Goal: Task Accomplishment & Management: Manage account settings

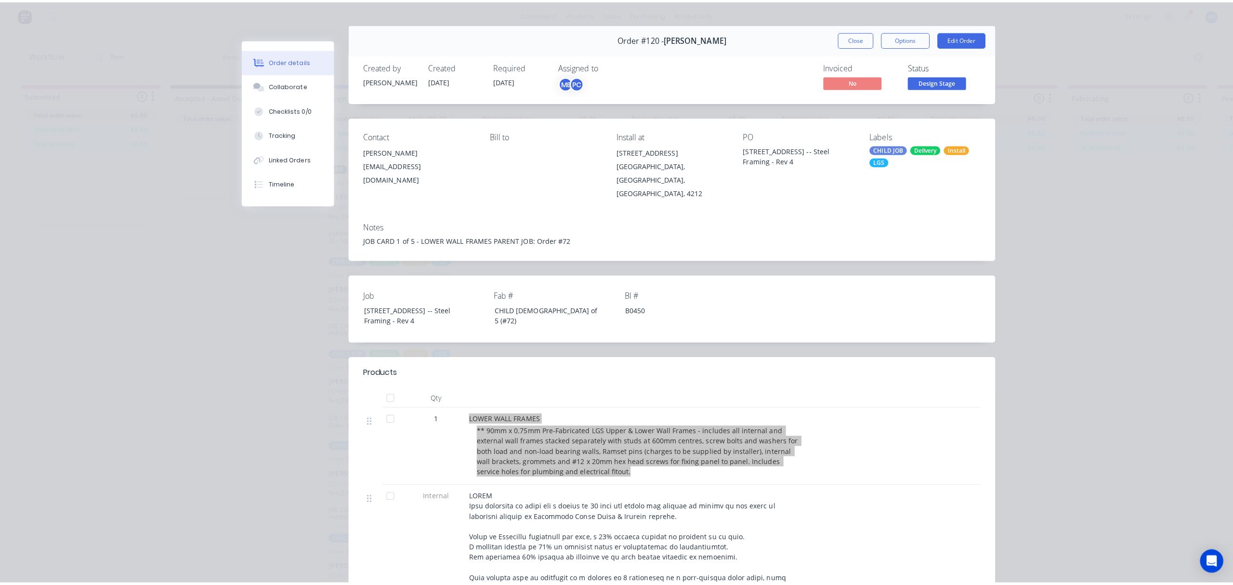
scroll to position [32, 0]
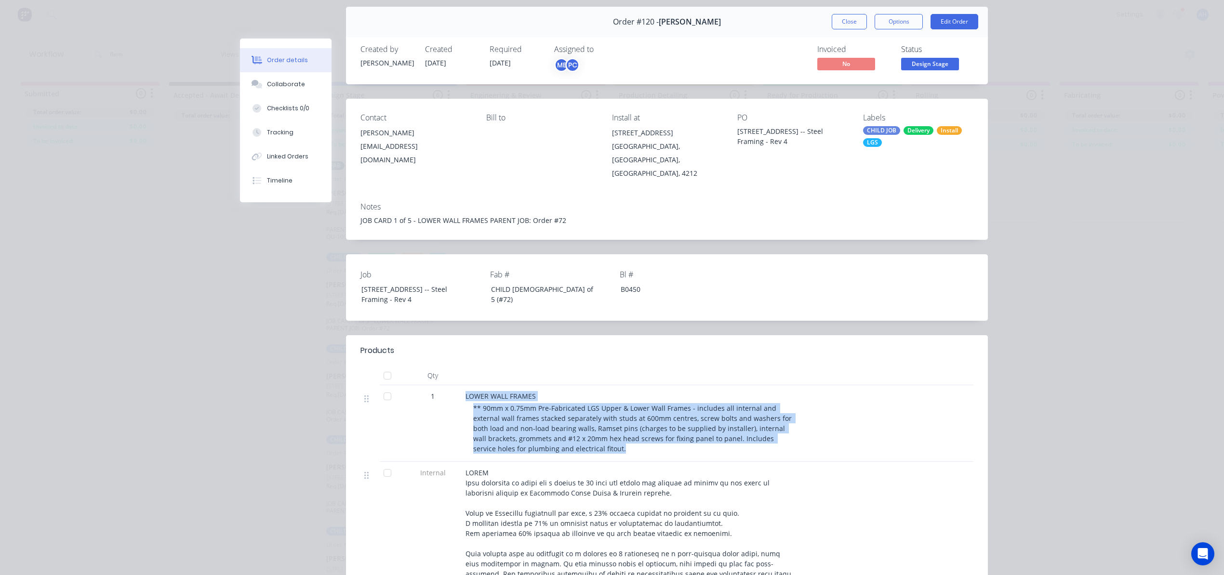
drag, startPoint x: 853, startPoint y: 20, endPoint x: 856, endPoint y: 16, distance: 5.1
click at [853, 20] on button "Close" at bounding box center [849, 21] width 35 height 15
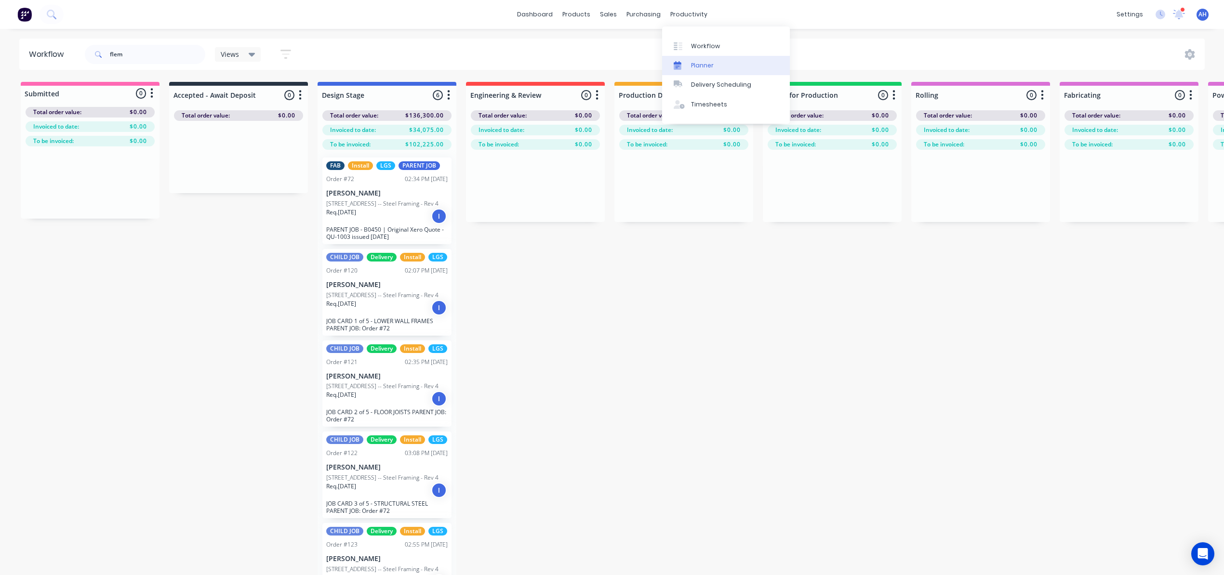
click at [712, 64] on div "Planner" at bounding box center [702, 65] width 23 height 9
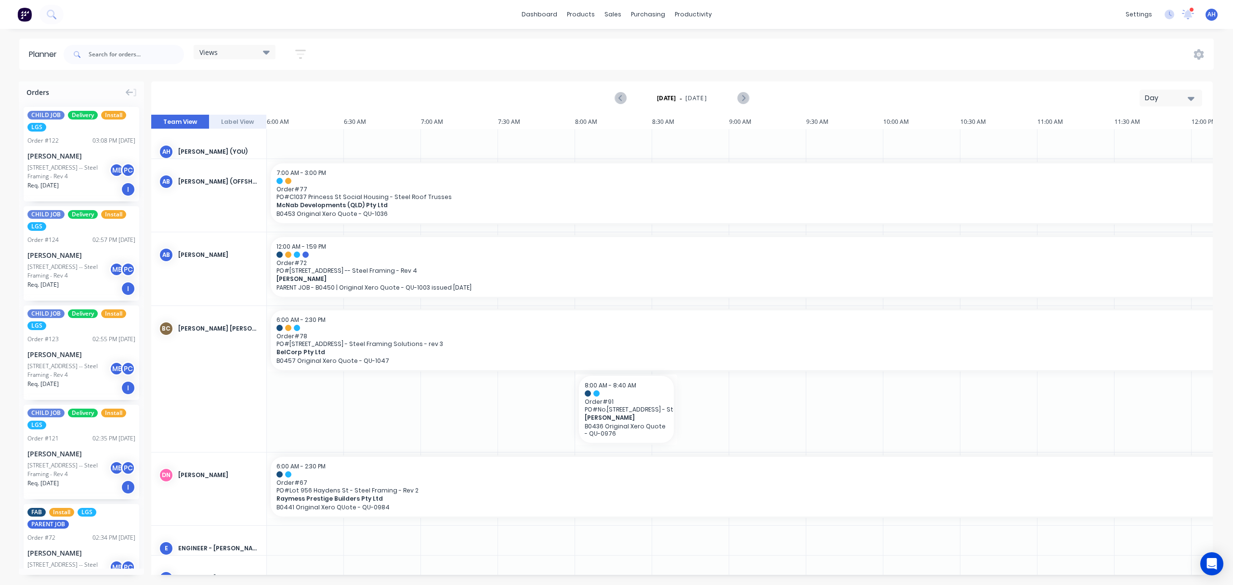
scroll to position [0, 368]
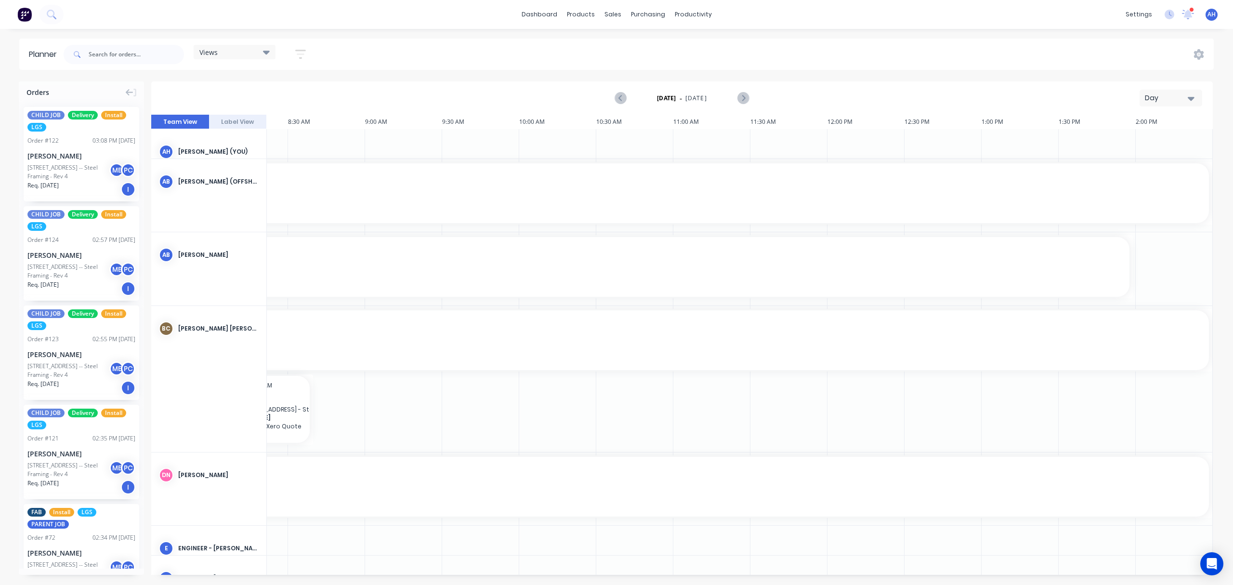
click at [240, 50] on div "Views" at bounding box center [234, 52] width 70 height 9
click at [262, 183] on button "FACTORY PRODUCTION" at bounding box center [252, 181] width 103 height 11
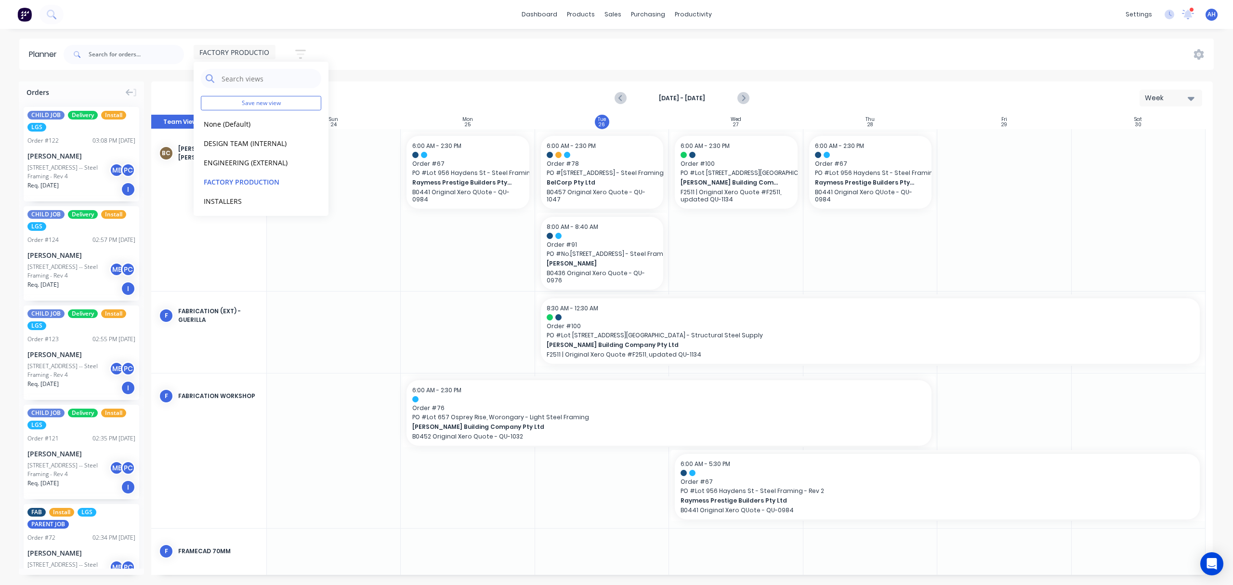
click at [369, 46] on div "FACTORY PRODUCTION Save new view None (Default) edit DESIGN TEAM (INTERNAL) edi…" at bounding box center [638, 54] width 1152 height 29
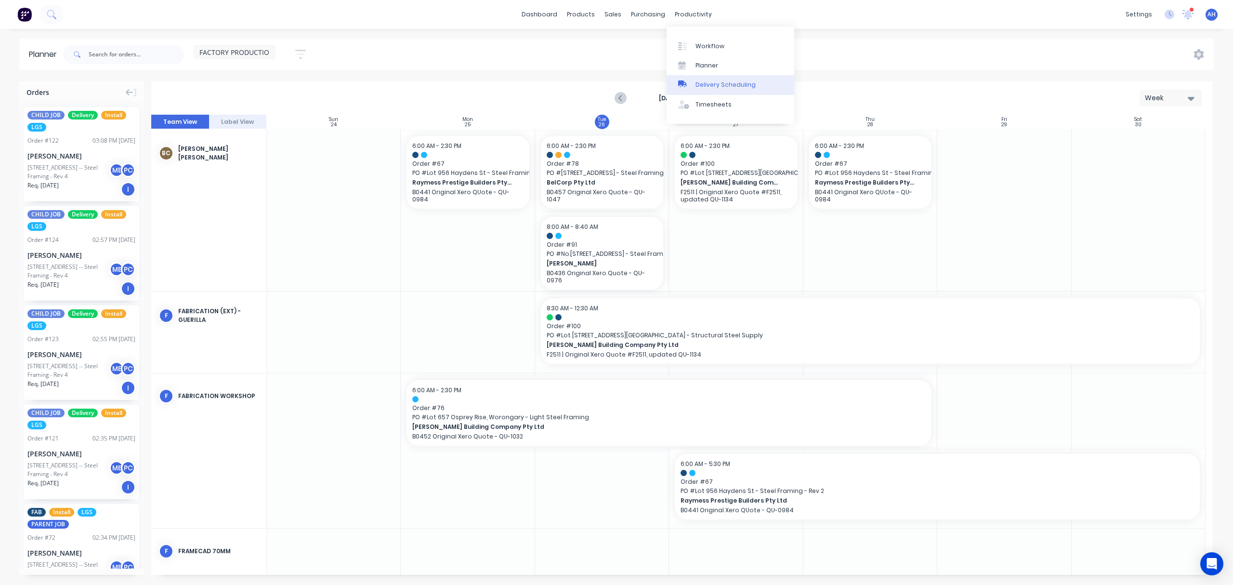
drag, startPoint x: 718, startPoint y: 84, endPoint x: 712, endPoint y: 83, distance: 6.3
click at [718, 84] on div "Delivery Scheduling" at bounding box center [726, 84] width 60 height 9
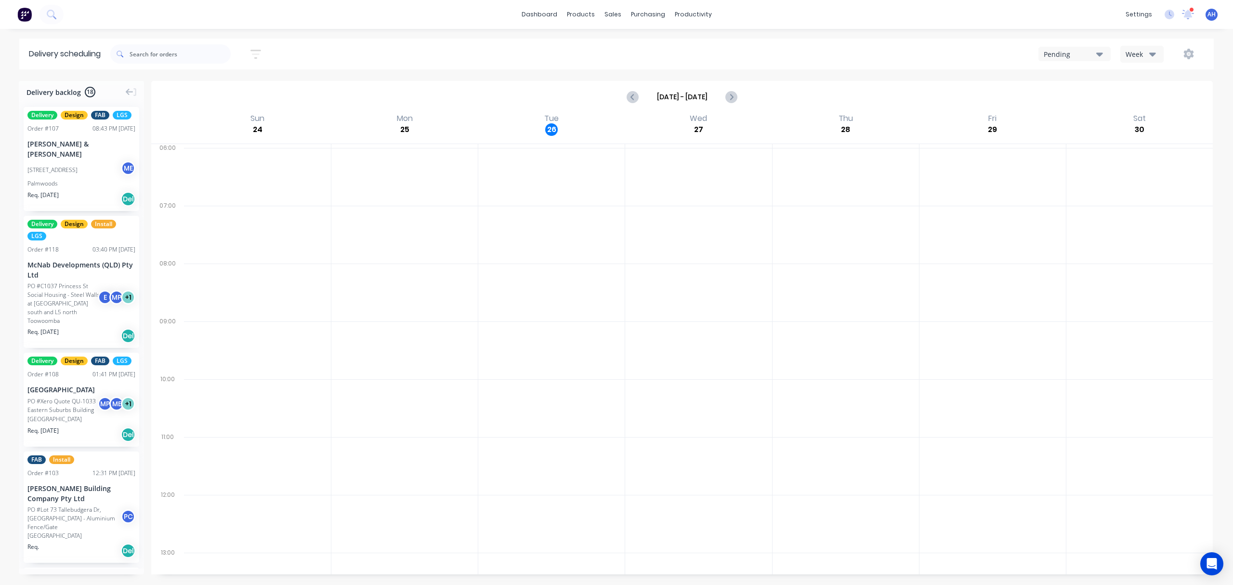
click at [1153, 51] on icon "button" at bounding box center [1152, 54] width 7 height 11
click at [1161, 79] on div "Week" at bounding box center [1168, 79] width 95 height 19
click at [1072, 53] on div "Pending" at bounding box center [1070, 54] width 53 height 10
click at [1087, 76] on div "Pending" at bounding box center [1093, 78] width 108 height 19
click at [268, 52] on button "button" at bounding box center [255, 54] width 31 height 19
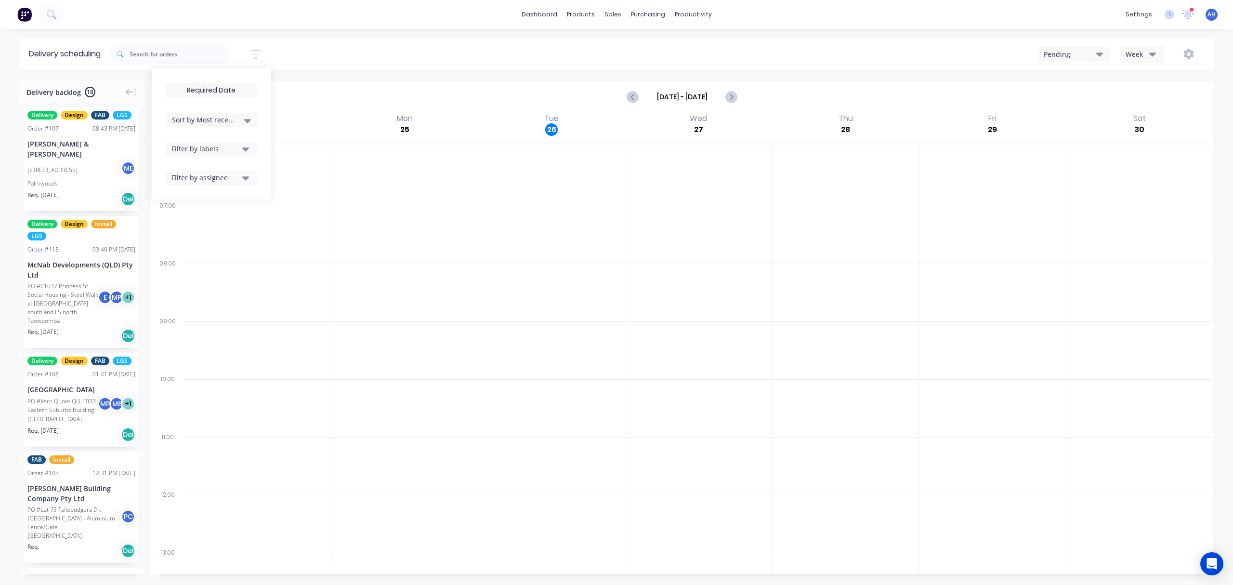
click at [239, 179] on div "Filter by assignee" at bounding box center [206, 177] width 68 height 10
click at [249, 180] on icon "button" at bounding box center [245, 178] width 7 height 4
click at [249, 148] on icon "button" at bounding box center [245, 149] width 7 height 4
click at [249, 147] on icon "button" at bounding box center [245, 149] width 7 height 11
click at [182, 57] on input "text" at bounding box center [180, 53] width 101 height 19
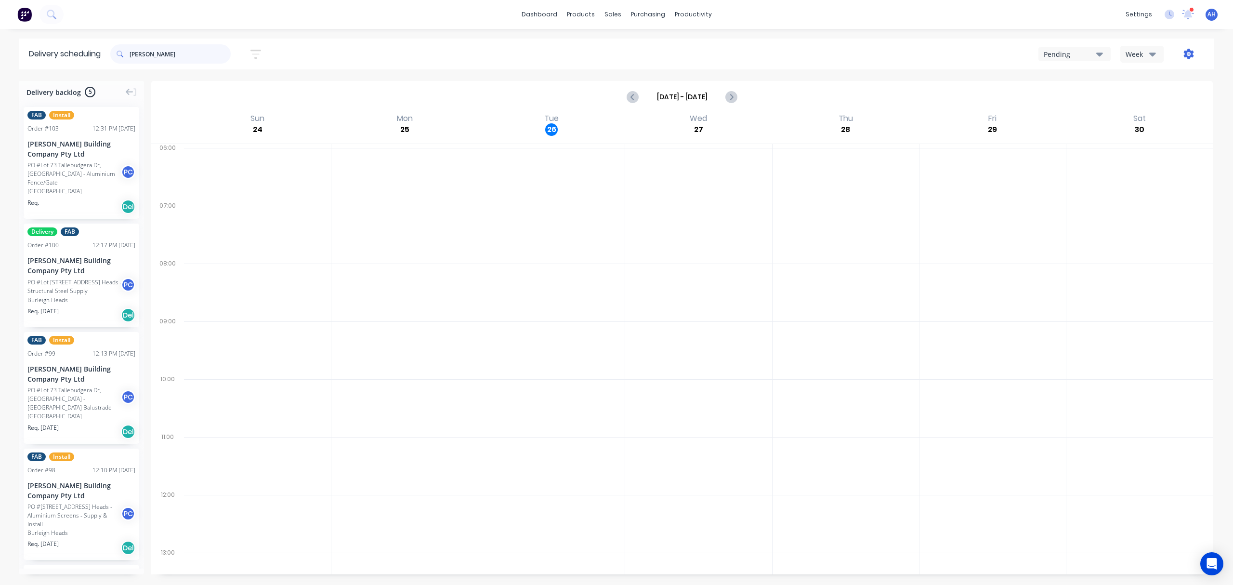
type input "[PERSON_NAME]"
click at [1186, 57] on icon "button" at bounding box center [1189, 54] width 11 height 11
click at [1155, 78] on div "Run Sheet" at bounding box center [1159, 80] width 74 height 14
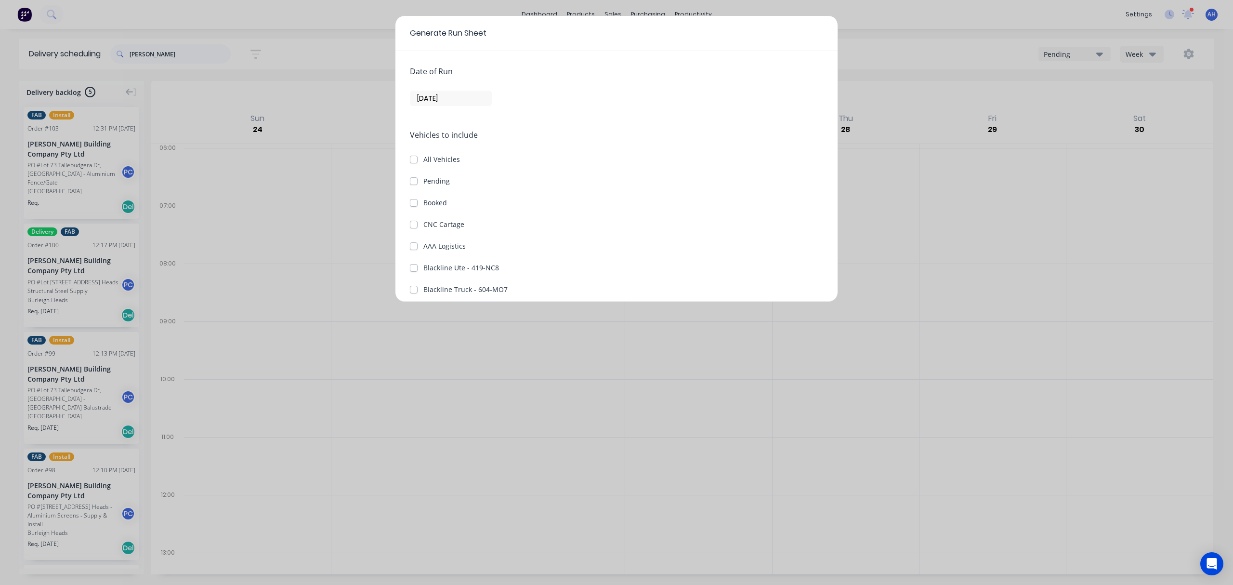
click at [423, 183] on label "Pending" at bounding box center [436, 181] width 26 height 10
click at [413, 183] on input "Pending" at bounding box center [414, 180] width 8 height 9
checkbox input "true"
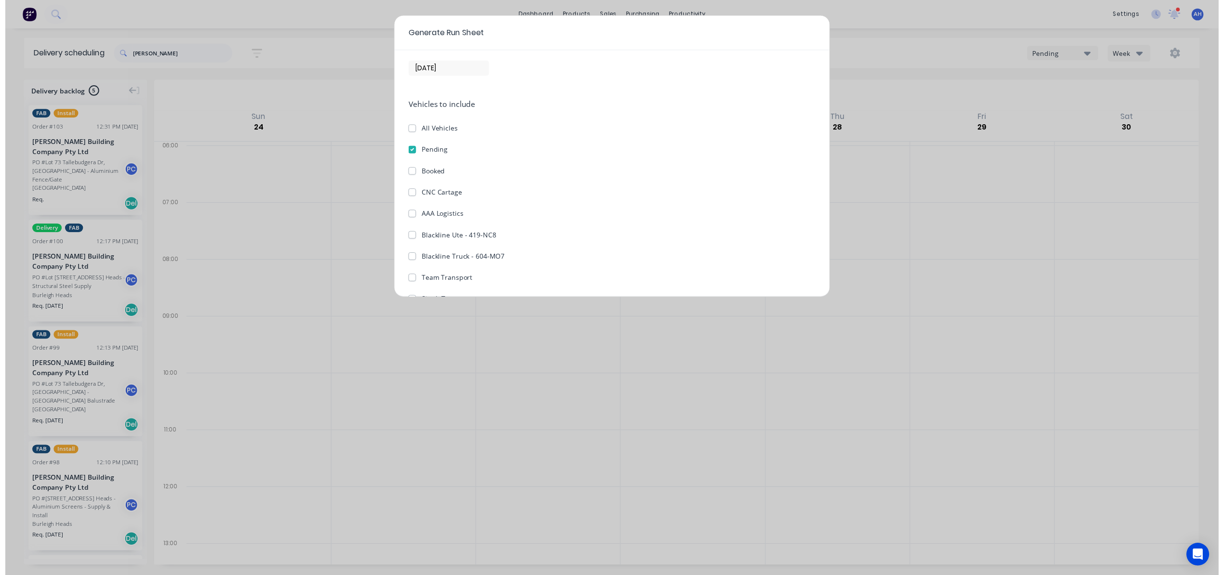
scroll to position [90, 0]
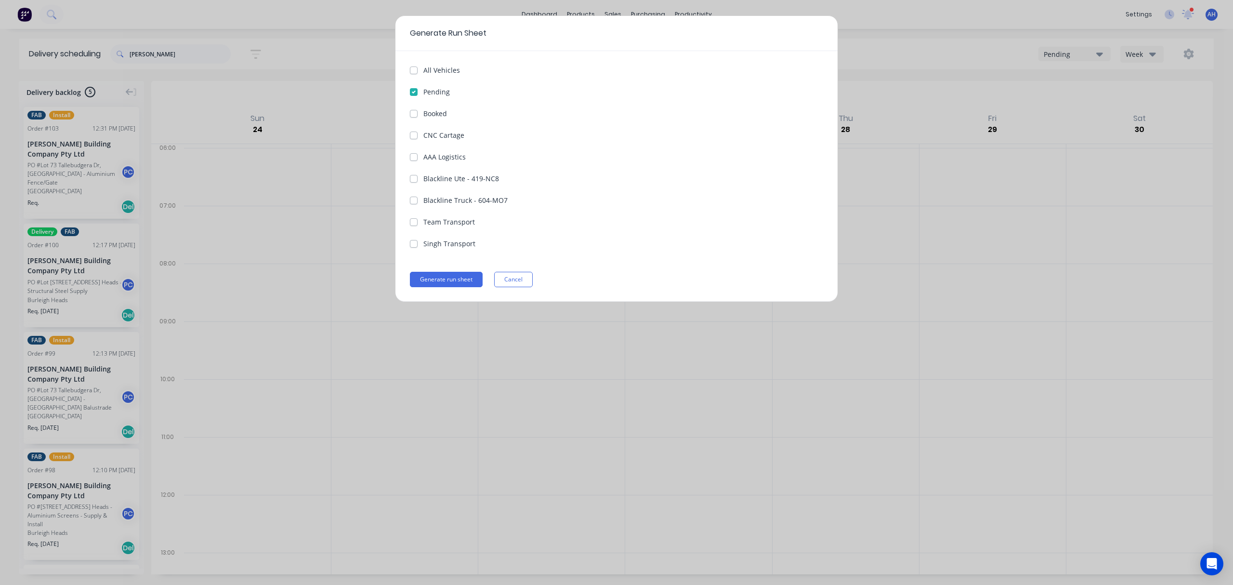
drag, startPoint x: 525, startPoint y: 280, endPoint x: 530, endPoint y: 276, distance: 6.5
click at [525, 280] on button "Cancel" at bounding box center [513, 279] width 39 height 15
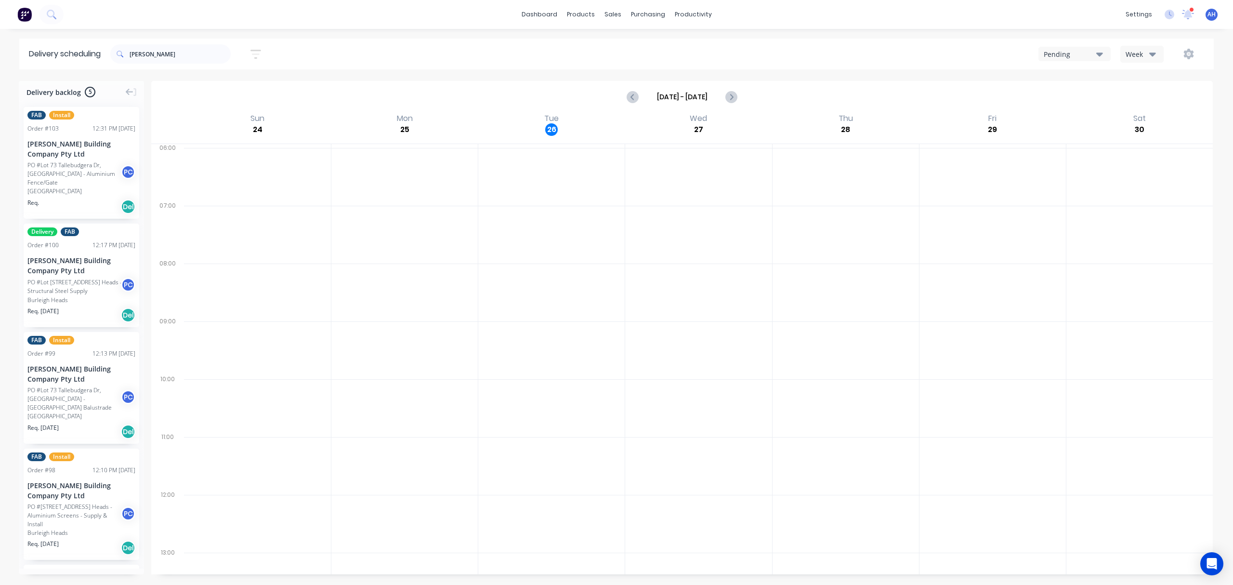
click at [257, 53] on icon "button" at bounding box center [256, 54] width 11 height 12
click at [462, 71] on div "Delivery scheduling [PERSON_NAME] Sort by Most recent Created date Required dat…" at bounding box center [616, 312] width 1233 height 546
click at [1191, 14] on icon at bounding box center [1188, 13] width 9 height 9
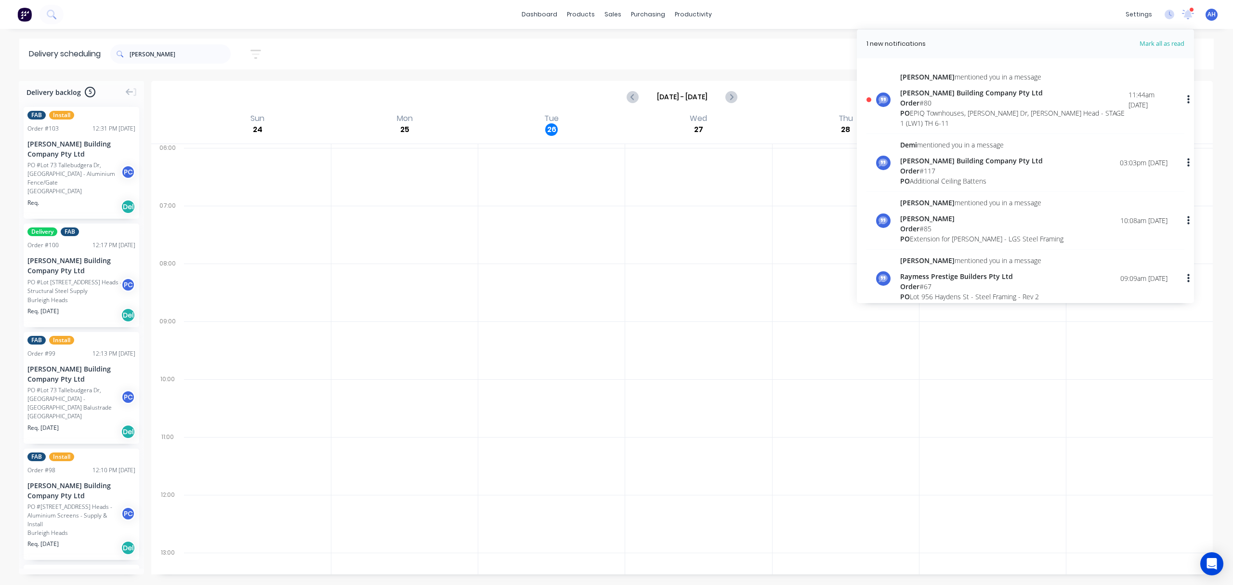
click at [964, 102] on div "Order # 80" at bounding box center [1014, 103] width 228 height 10
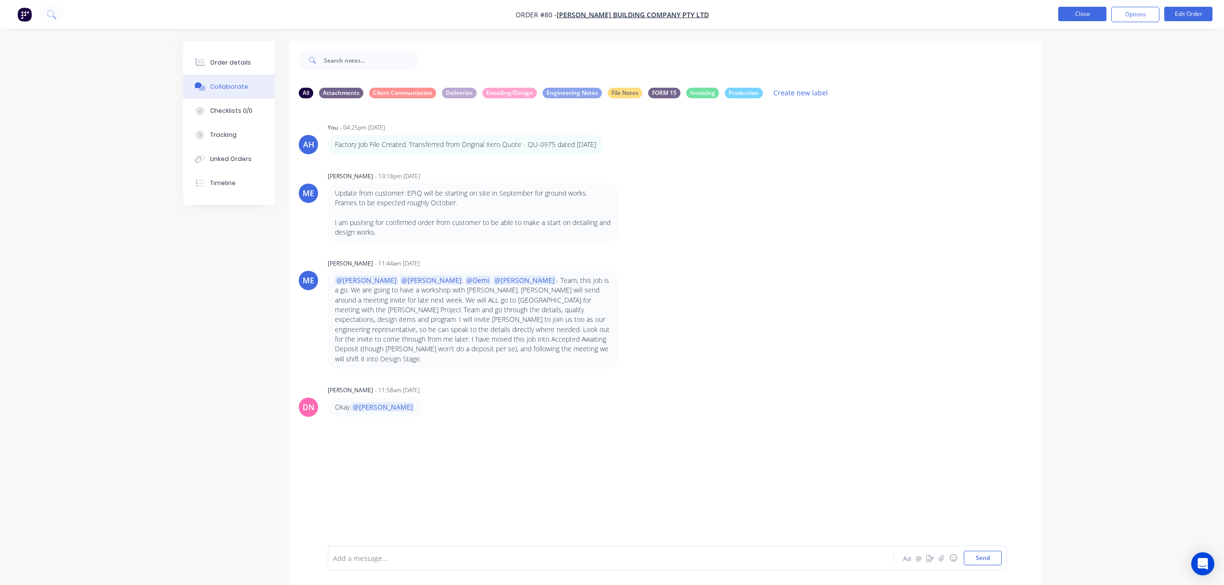
click at [1084, 15] on button "Close" at bounding box center [1082, 14] width 48 height 14
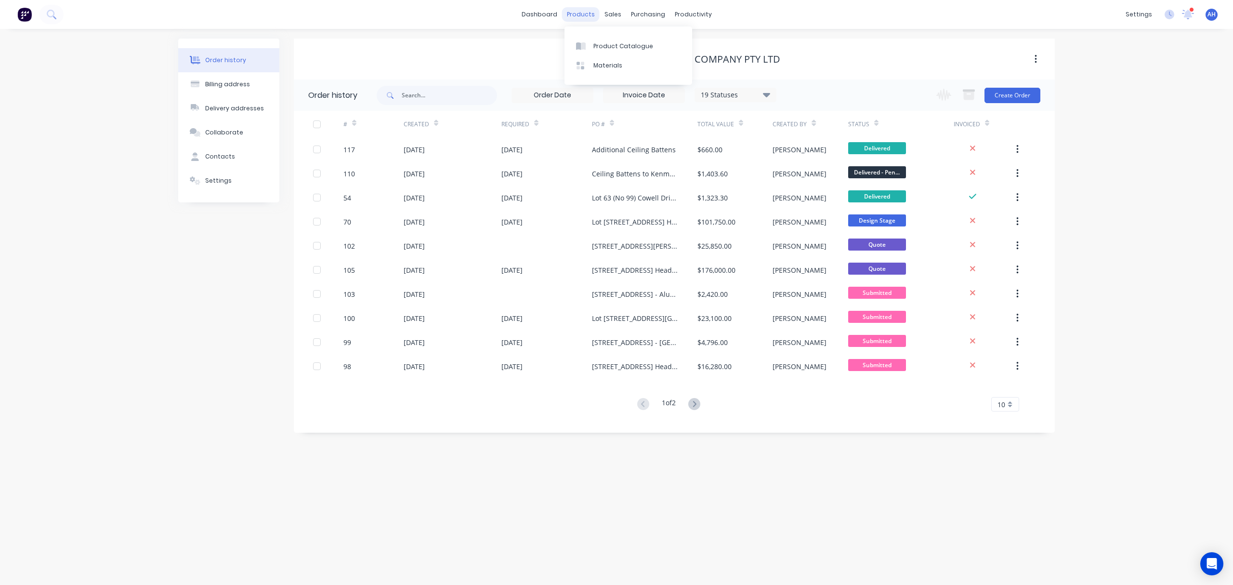
click at [586, 14] on div "products" at bounding box center [581, 14] width 38 height 14
click at [704, 44] on div "Workflow" at bounding box center [710, 46] width 29 height 9
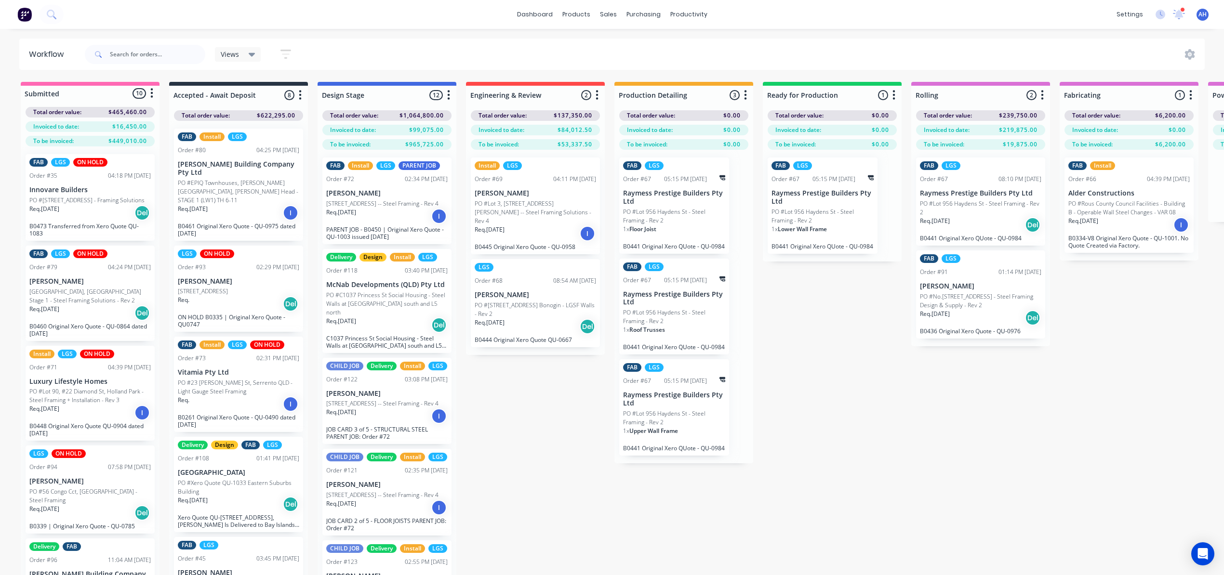
click at [250, 50] on icon at bounding box center [252, 54] width 7 height 11
click at [439, 49] on div "Views Save new view None (Default) edit [PERSON_NAME]'s View edit [PERSON_NAME]…" at bounding box center [644, 54] width 1122 height 29
click at [285, 52] on icon "button" at bounding box center [285, 54] width 11 height 12
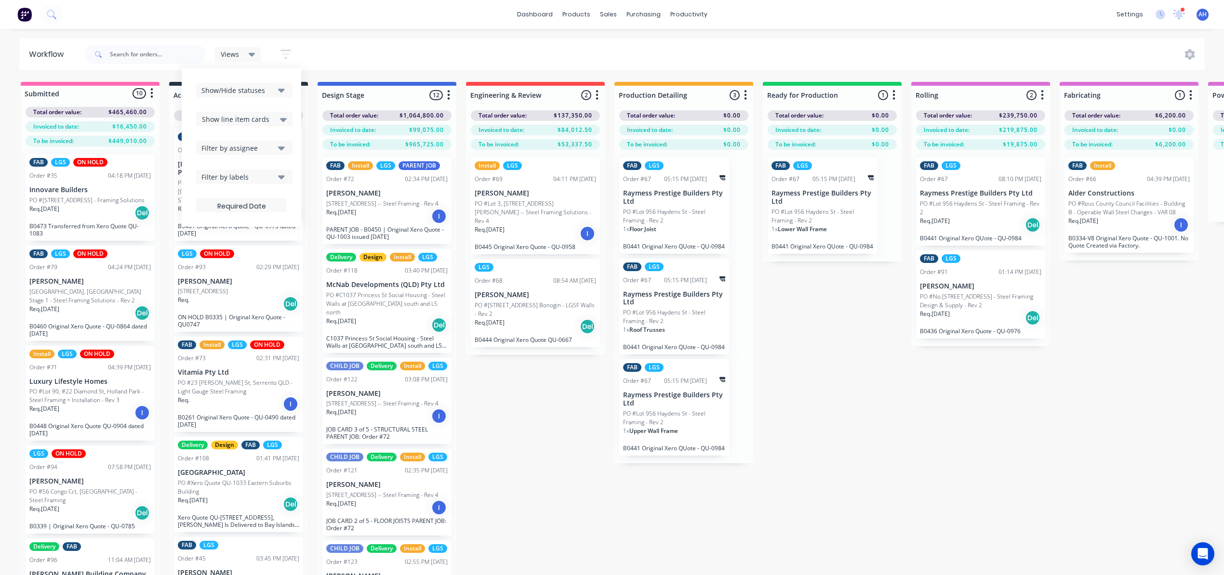
click at [279, 181] on icon "button" at bounding box center [281, 177] width 7 height 11
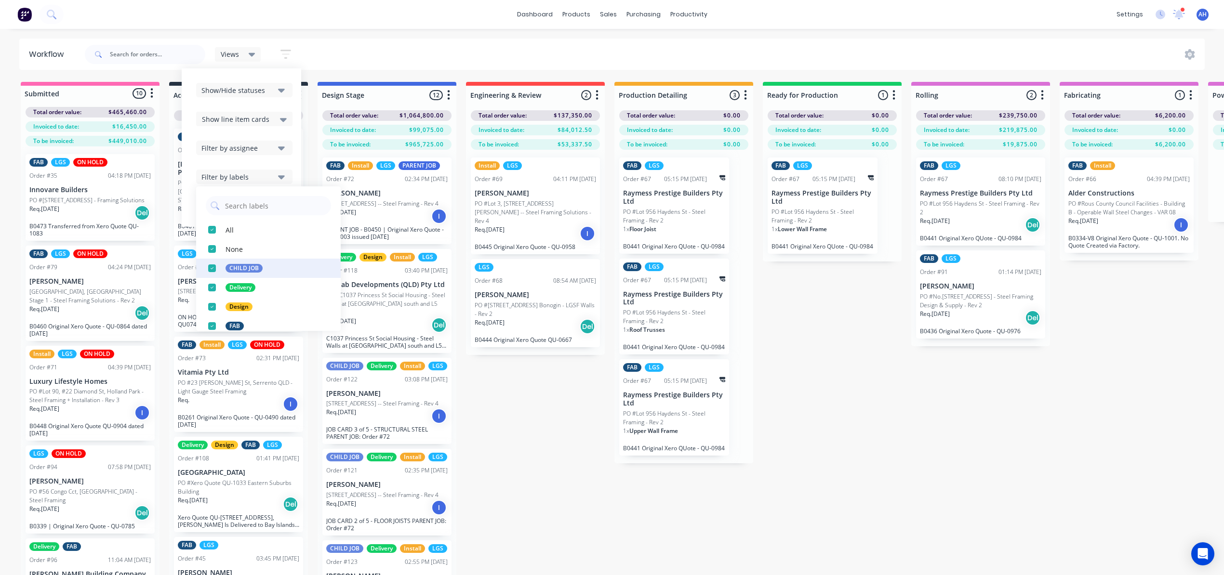
click at [212, 268] on div "button" at bounding box center [211, 268] width 19 height 19
click at [575, 407] on div "Submitted 10 Status colour #FF69B4 hex #FF69B4 Save Cancel Summaries Total orde…" at bounding box center [1006, 346] width 2026 height 528
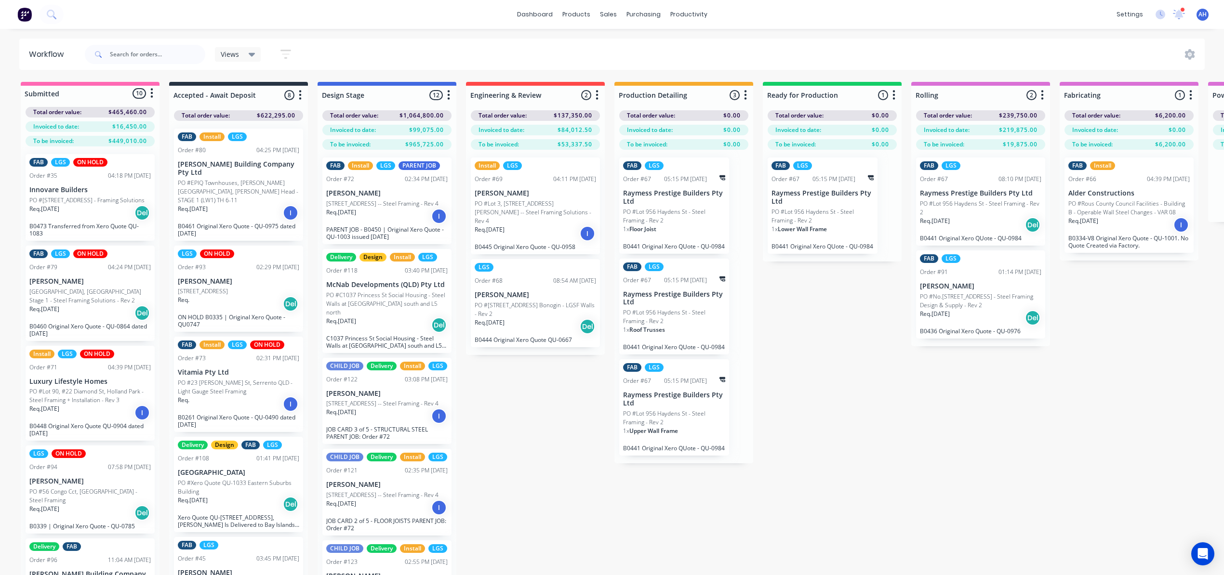
click at [288, 54] on icon "button" at bounding box center [286, 53] width 8 height 1
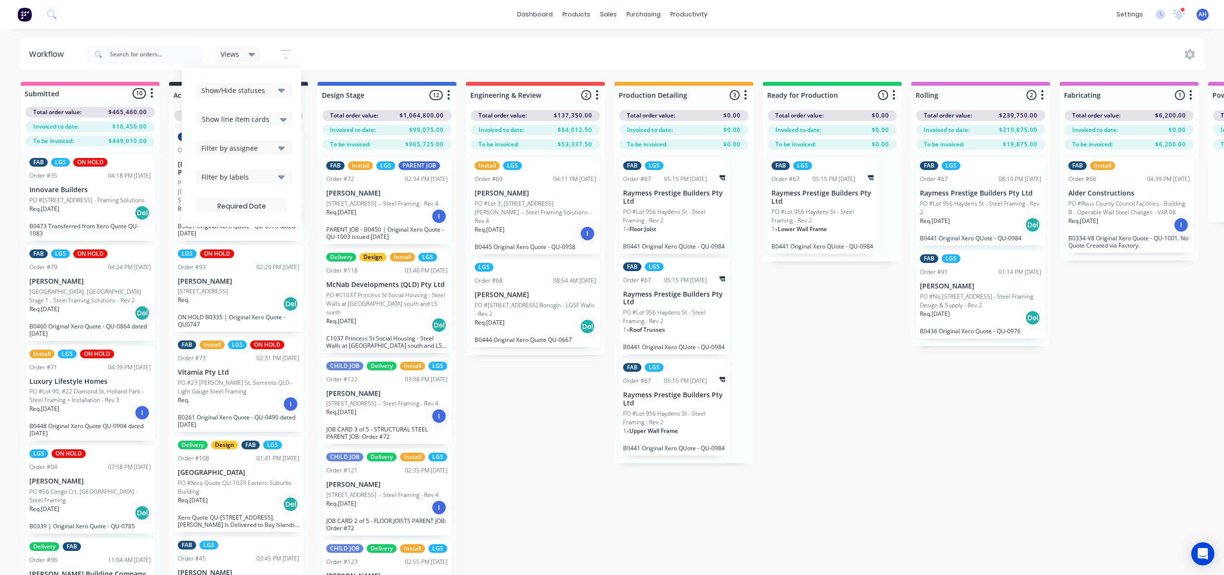
click at [254, 172] on div "Filter by labels" at bounding box center [237, 177] width 73 height 10
click at [367, 55] on div "Views Save new view None (Default) edit [PERSON_NAME]'s View edit [PERSON_NAME]…" at bounding box center [644, 54] width 1122 height 29
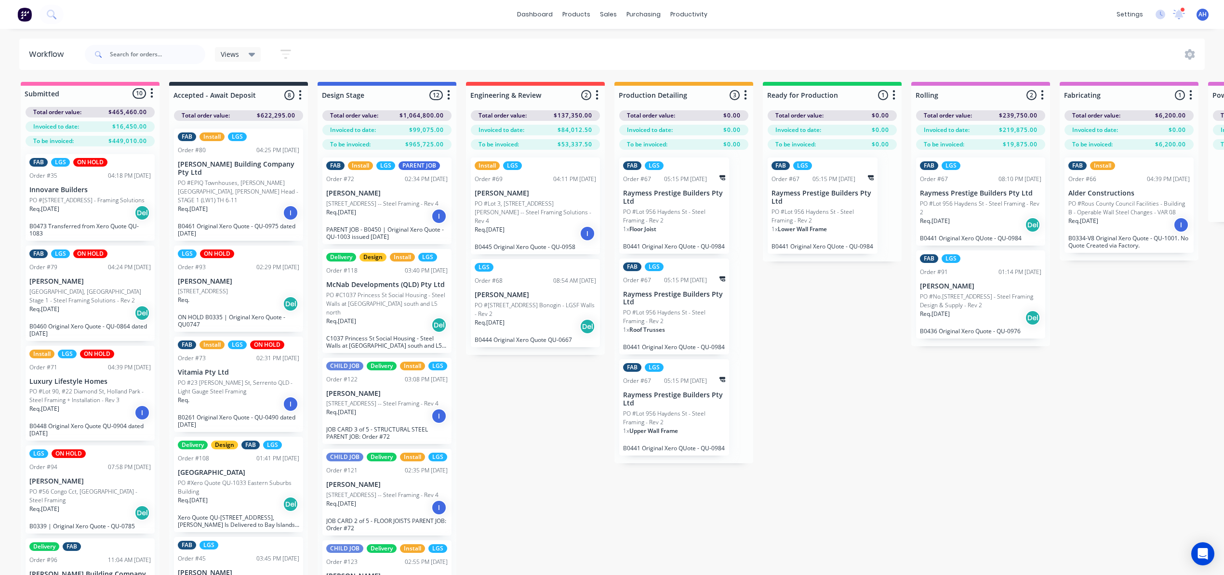
click at [288, 54] on icon "button" at bounding box center [286, 53] width 8 height 1
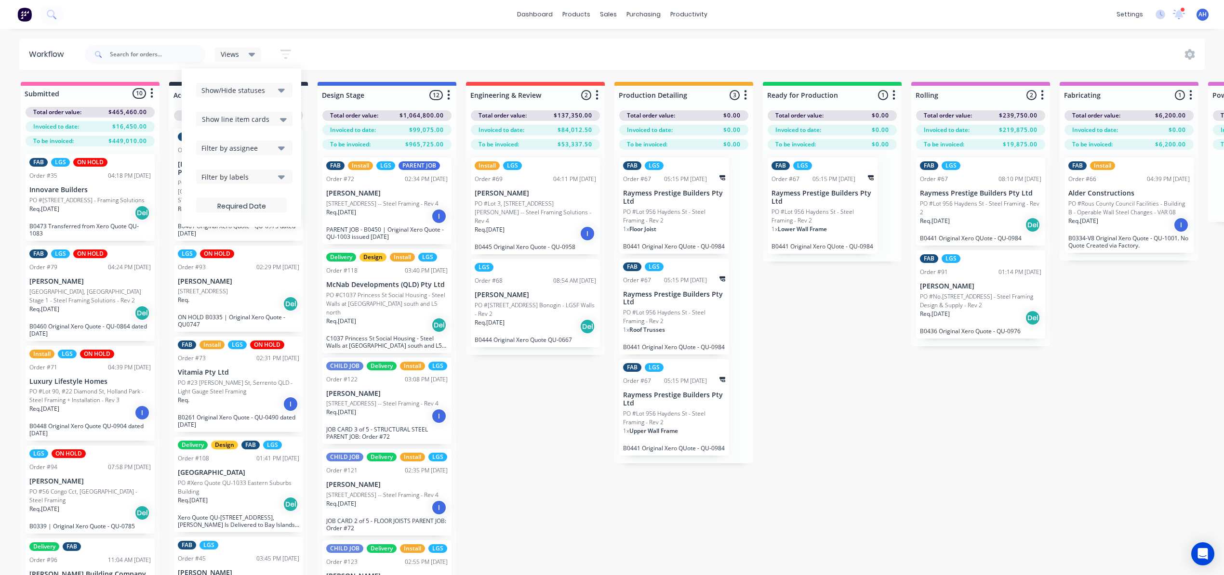
click at [261, 172] on div "Filter by labels" at bounding box center [237, 177] width 73 height 10
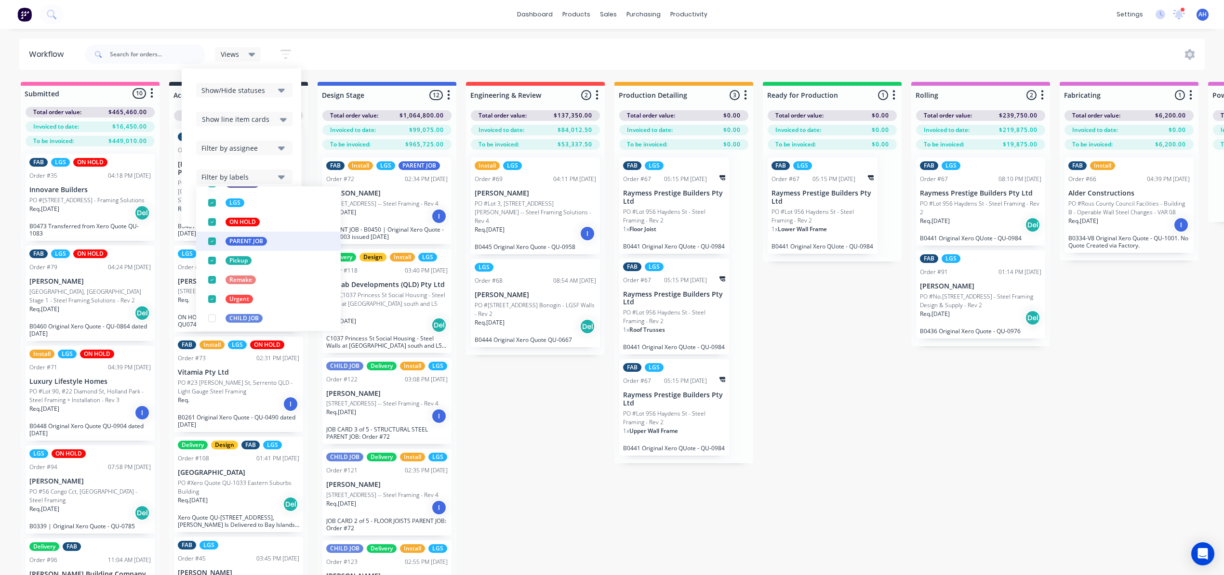
scroll to position [164, 0]
click at [214, 319] on div "button" at bounding box center [211, 316] width 19 height 19
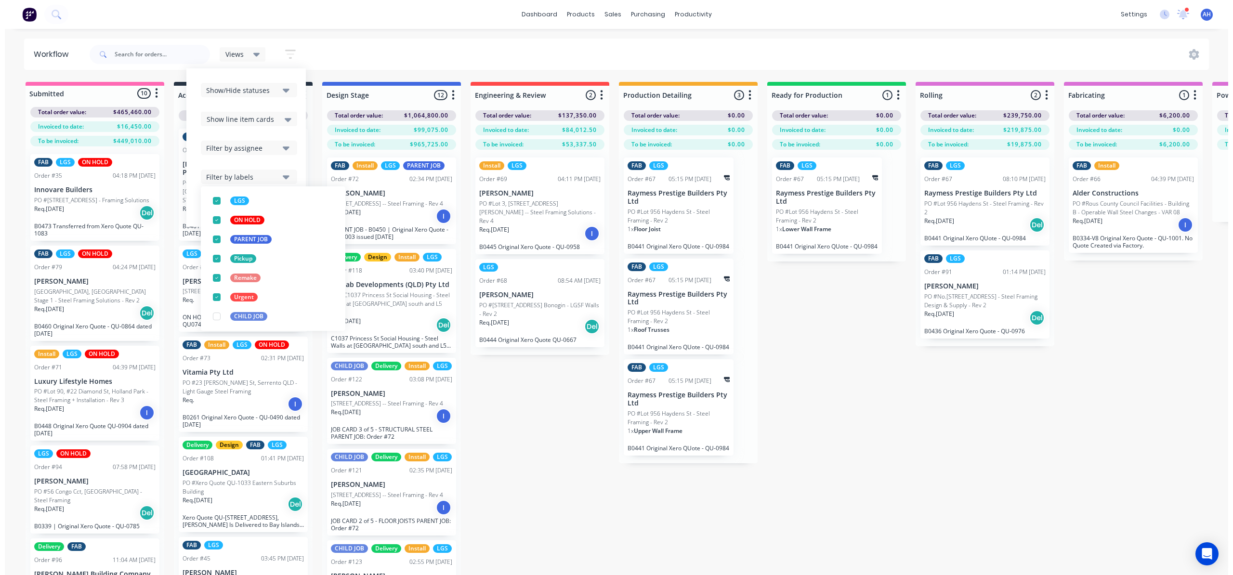
scroll to position [0, 0]
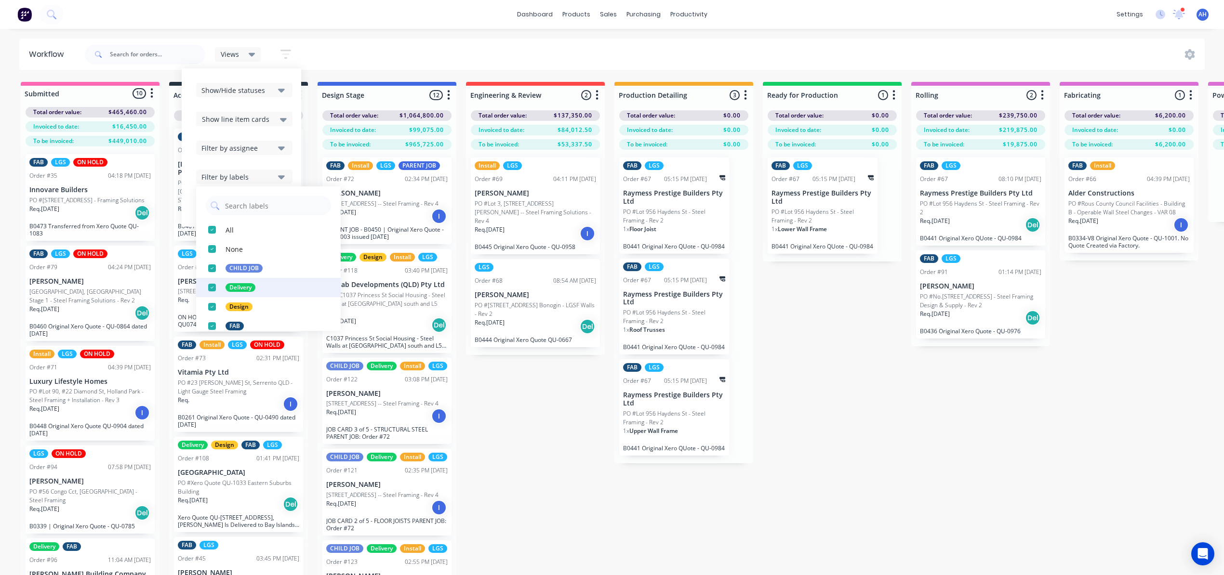
click at [211, 268] on div "button" at bounding box center [211, 268] width 19 height 19
click at [214, 232] on div "button" at bounding box center [211, 229] width 19 height 19
click at [521, 430] on div "Submitted 10 Status colour #FF69B4 hex #FF69B4 Save Cancel Summaries Total orde…" at bounding box center [1006, 346] width 2026 height 528
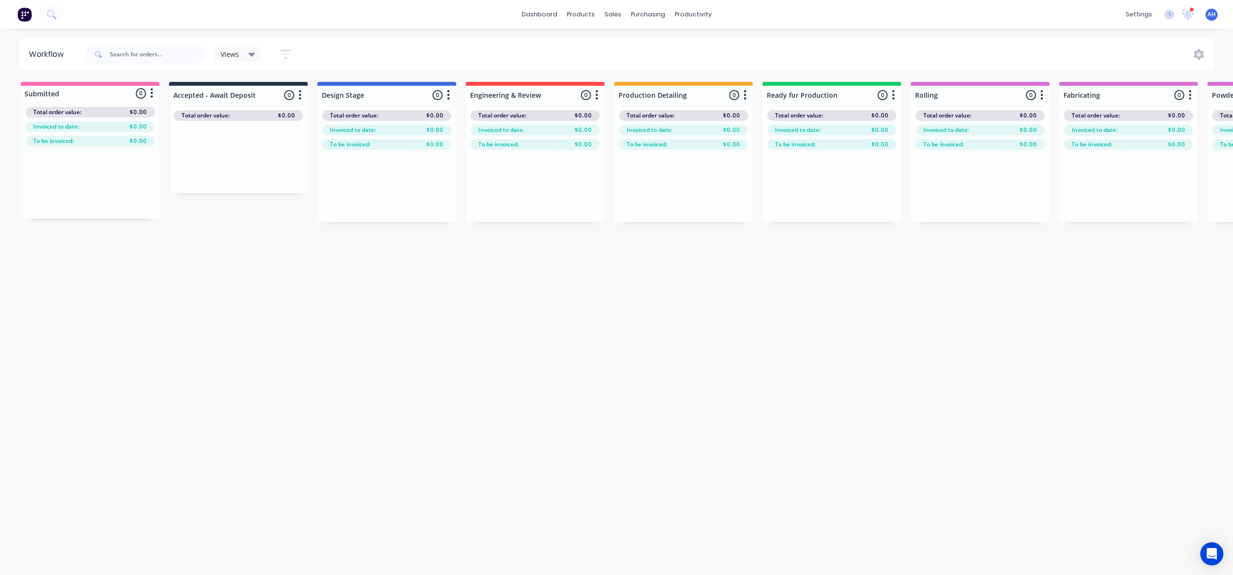
click at [251, 53] on icon at bounding box center [252, 54] width 7 height 11
click at [278, 48] on button "button" at bounding box center [285, 54] width 31 height 19
click at [268, 173] on div "Filter by labels" at bounding box center [237, 177] width 73 height 10
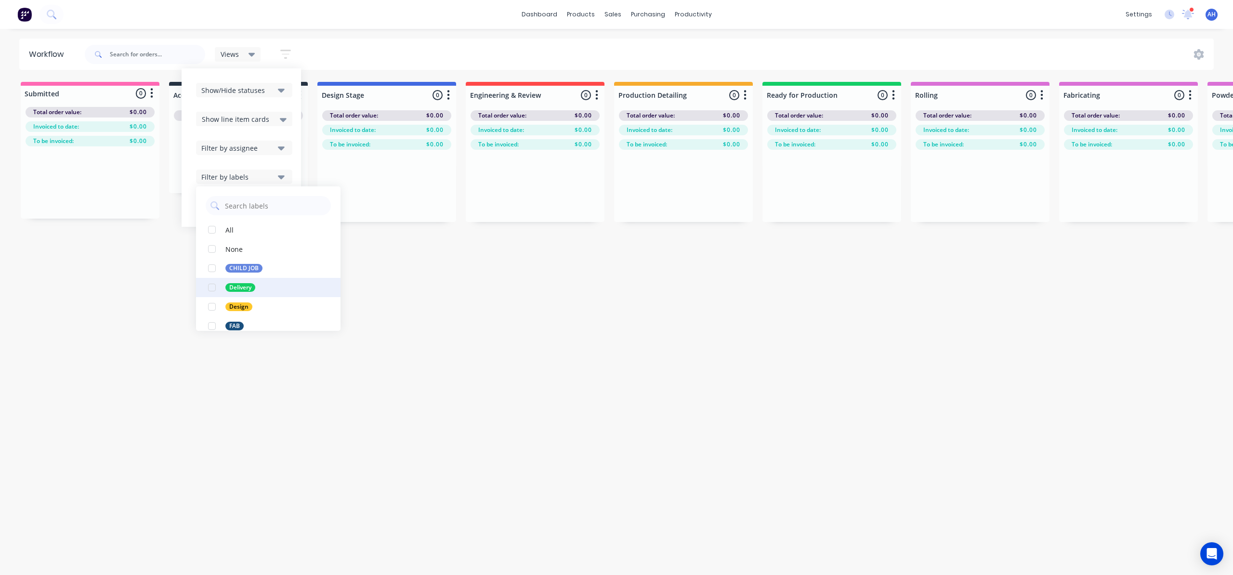
click at [212, 291] on div "button" at bounding box center [211, 287] width 19 height 19
click at [214, 307] on div "button" at bounding box center [211, 306] width 19 height 19
click at [214, 323] on div "button" at bounding box center [211, 326] width 19 height 19
click at [215, 251] on div "button" at bounding box center [211, 248] width 19 height 19
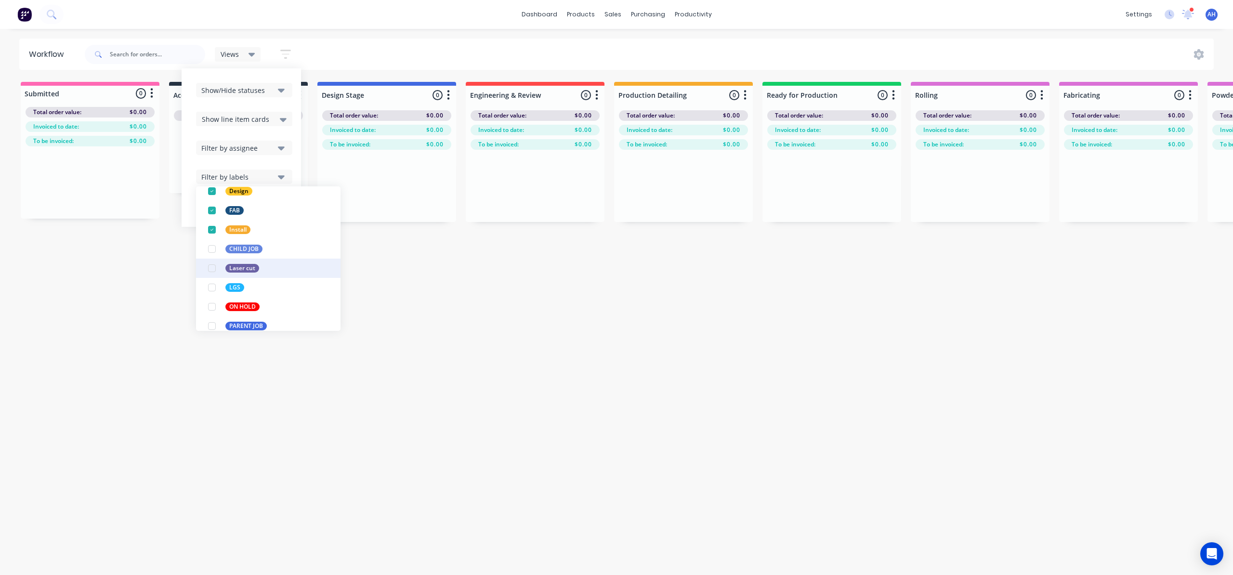
click at [214, 270] on div "button" at bounding box center [211, 268] width 19 height 19
click at [212, 283] on div "button" at bounding box center [211, 287] width 19 height 19
click at [211, 308] on div "button" at bounding box center [211, 306] width 19 height 19
click at [210, 264] on div "button" at bounding box center [211, 261] width 19 height 19
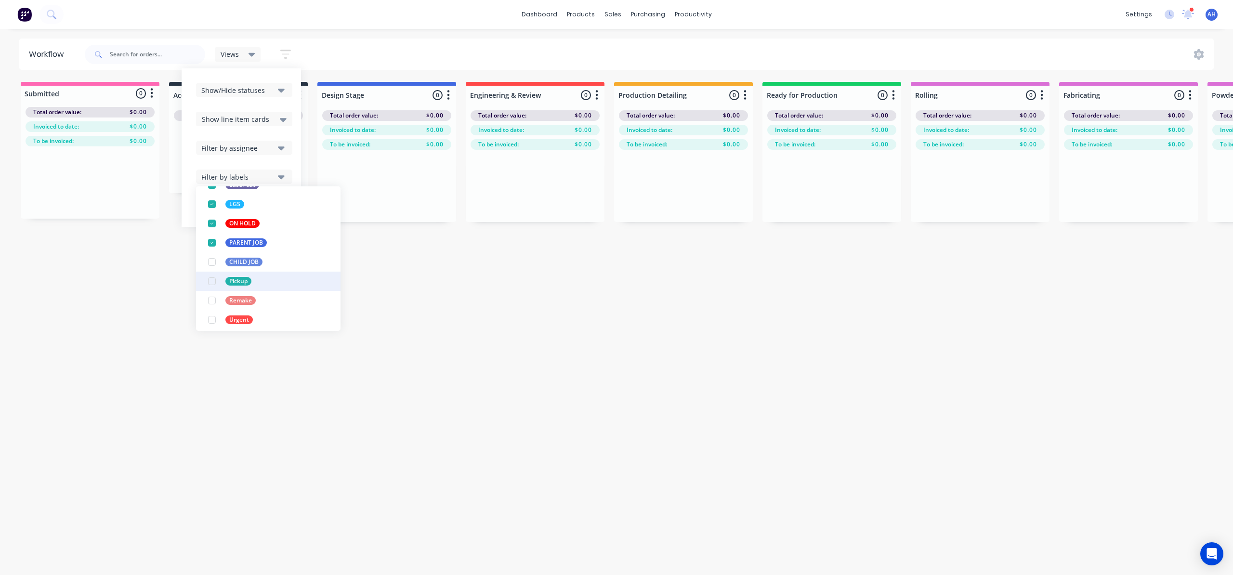
click at [213, 280] on div "button" at bounding box center [211, 281] width 19 height 19
click at [214, 297] on div "button" at bounding box center [211, 300] width 19 height 19
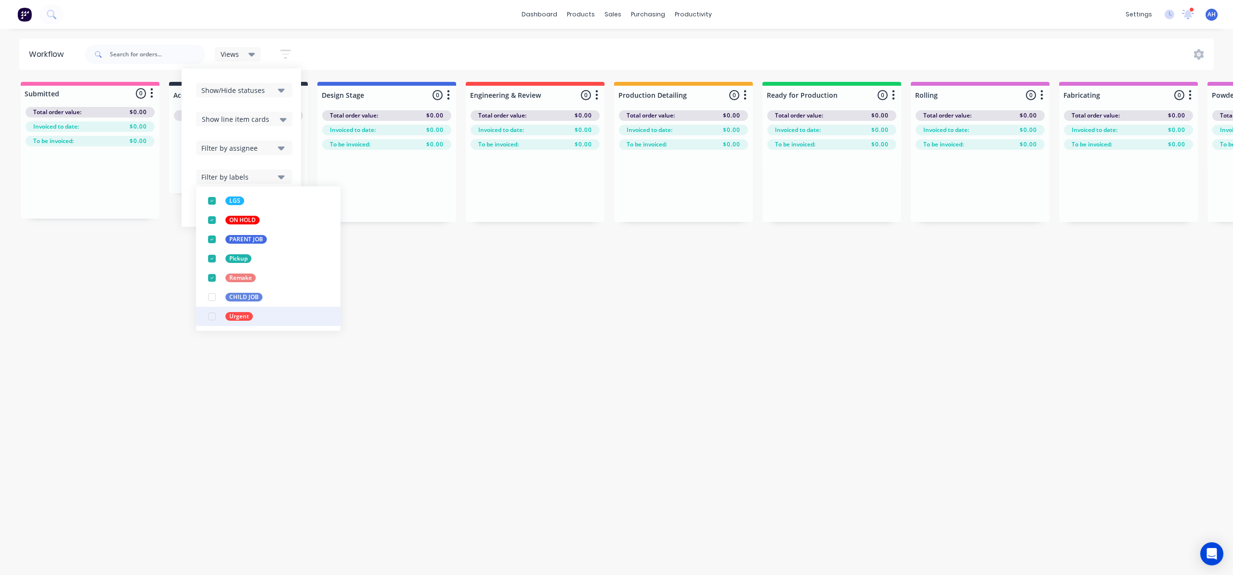
click at [210, 318] on div "button" at bounding box center [211, 316] width 19 height 19
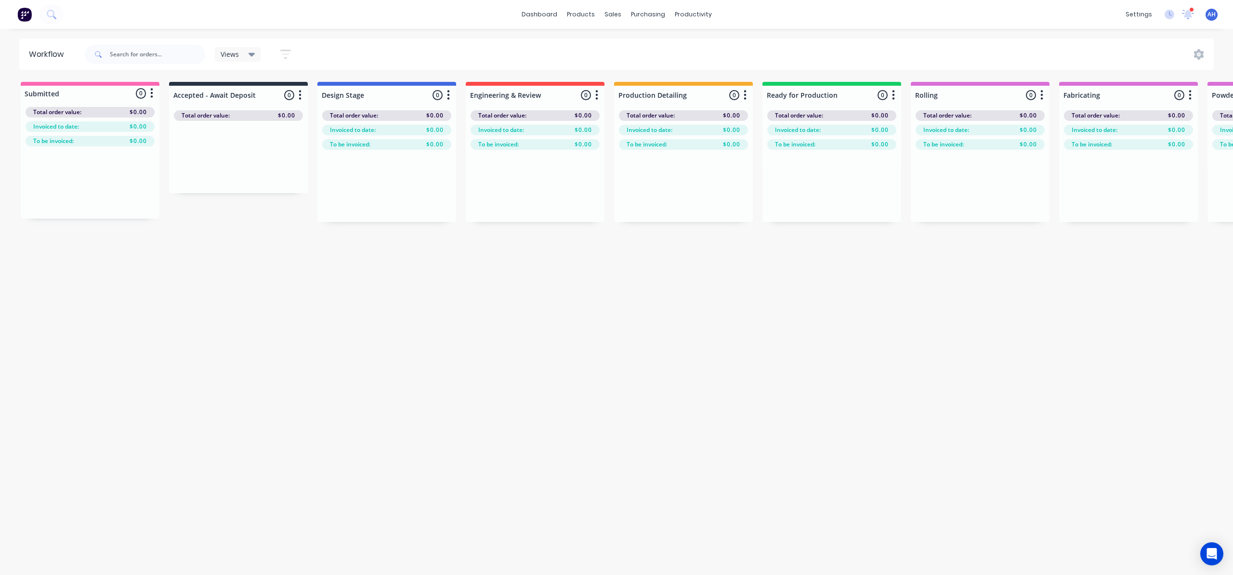
click at [465, 340] on div "Workflow Views Save new view None (Default) edit [PERSON_NAME]'s View edit [PER…" at bounding box center [616, 297] width 1233 height 517
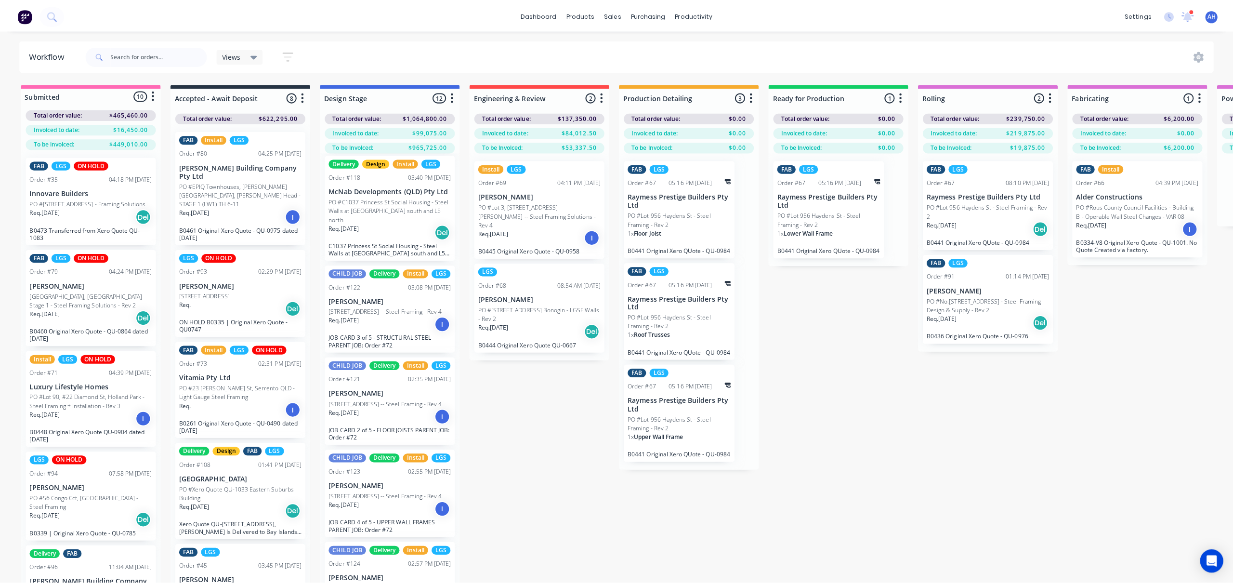
scroll to position [0, 0]
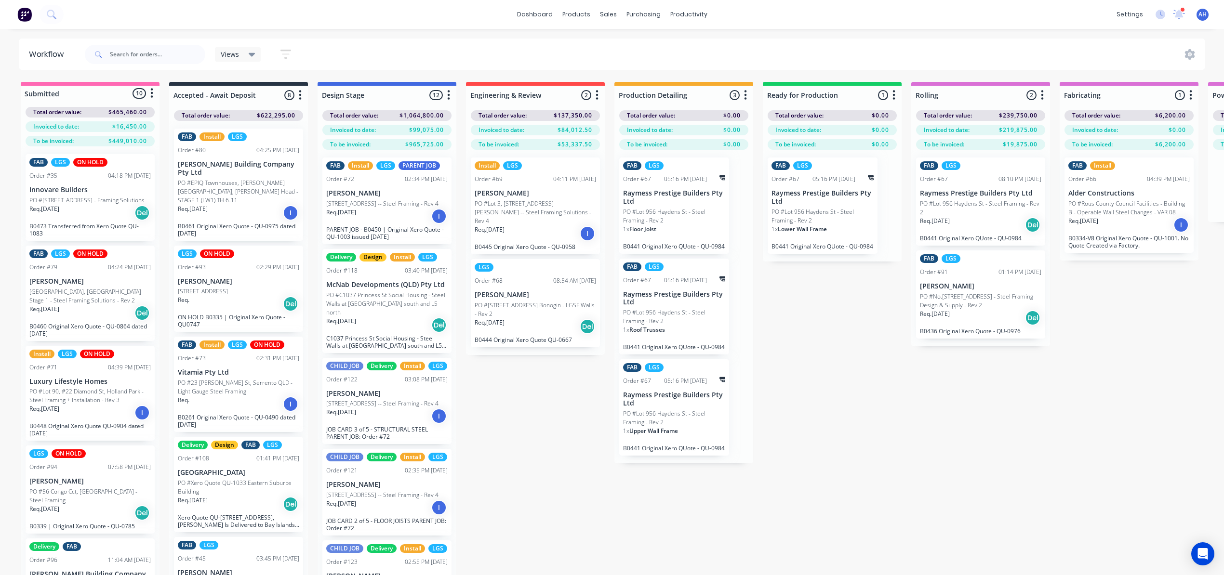
click at [291, 46] on button "button" at bounding box center [285, 54] width 31 height 19
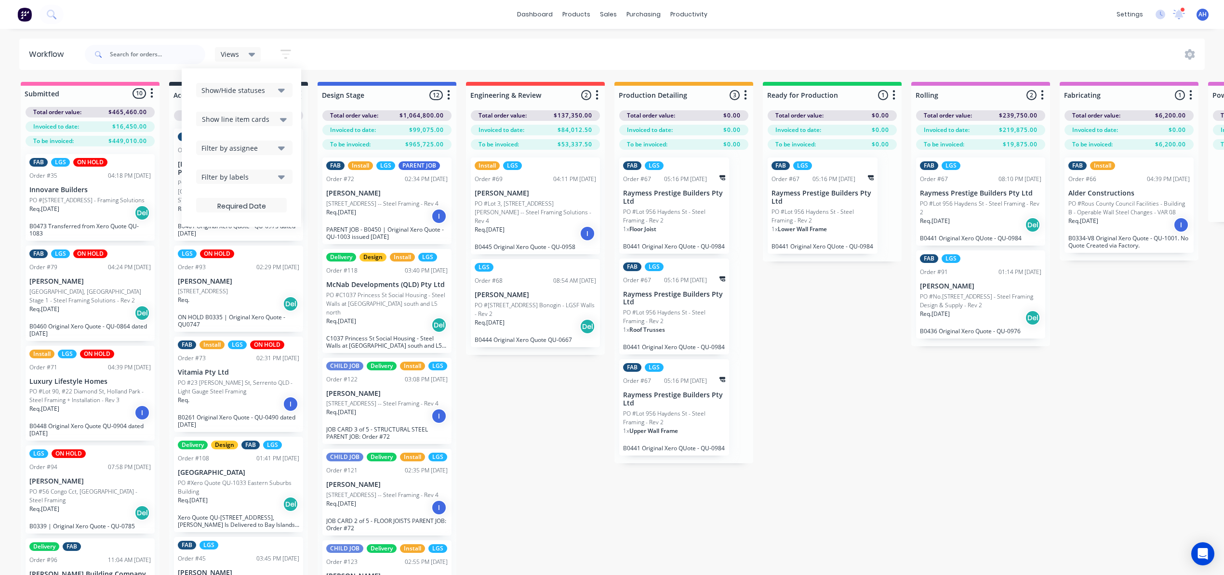
click at [276, 176] on button "Filter by labels" at bounding box center [244, 177] width 96 height 14
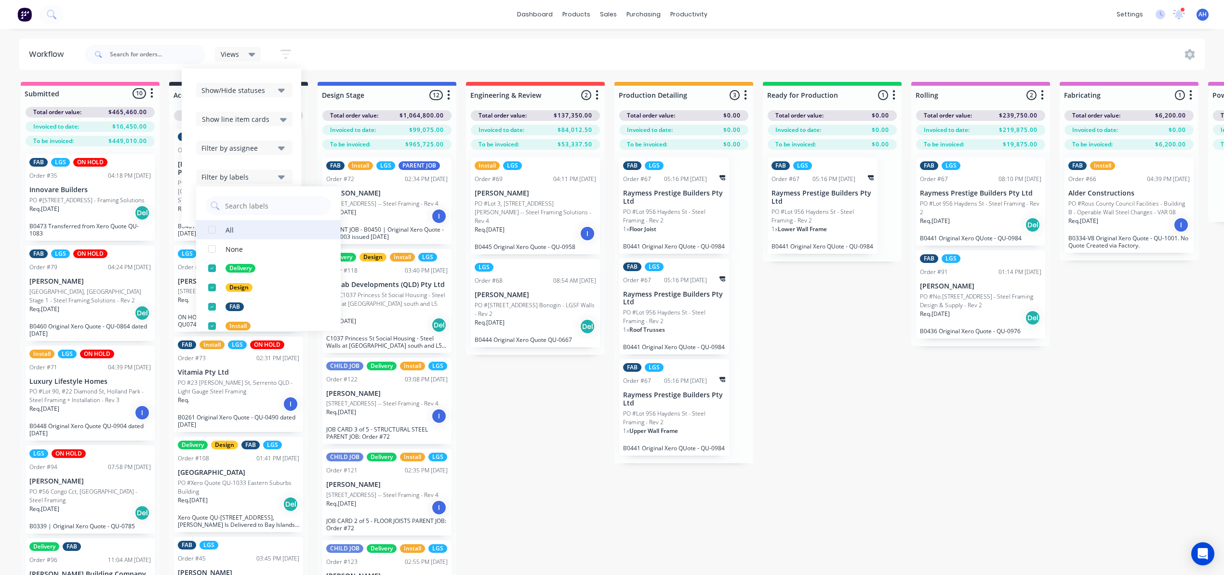
click at [211, 228] on div "button" at bounding box center [211, 229] width 19 height 19
click at [278, 92] on icon "button" at bounding box center [281, 90] width 7 height 11
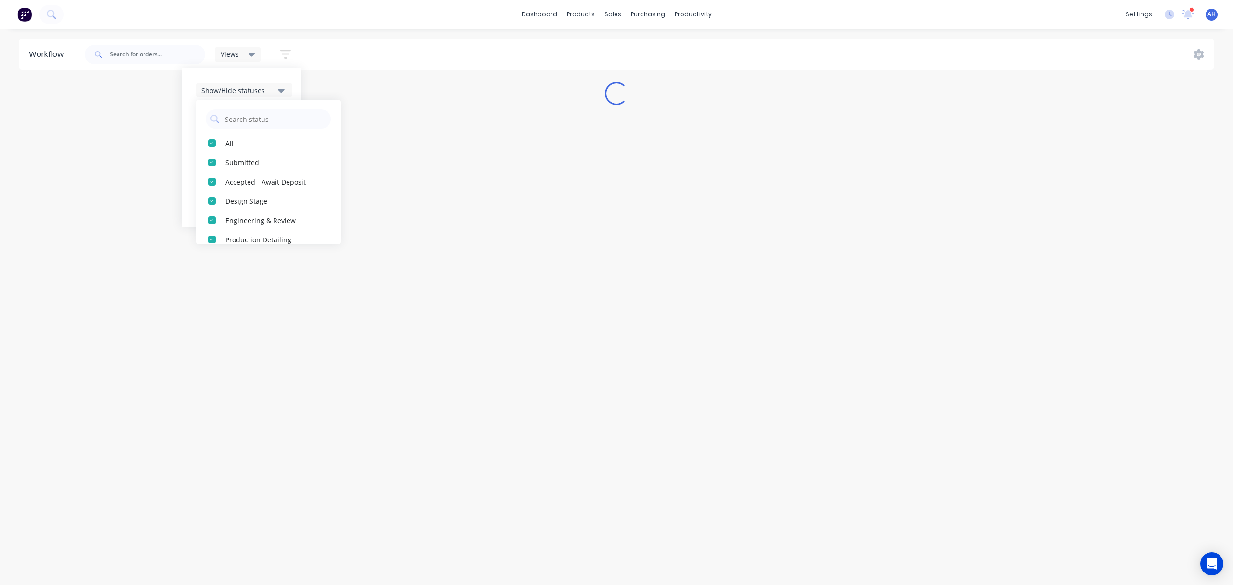
click at [278, 92] on icon "button" at bounding box center [281, 90] width 7 height 11
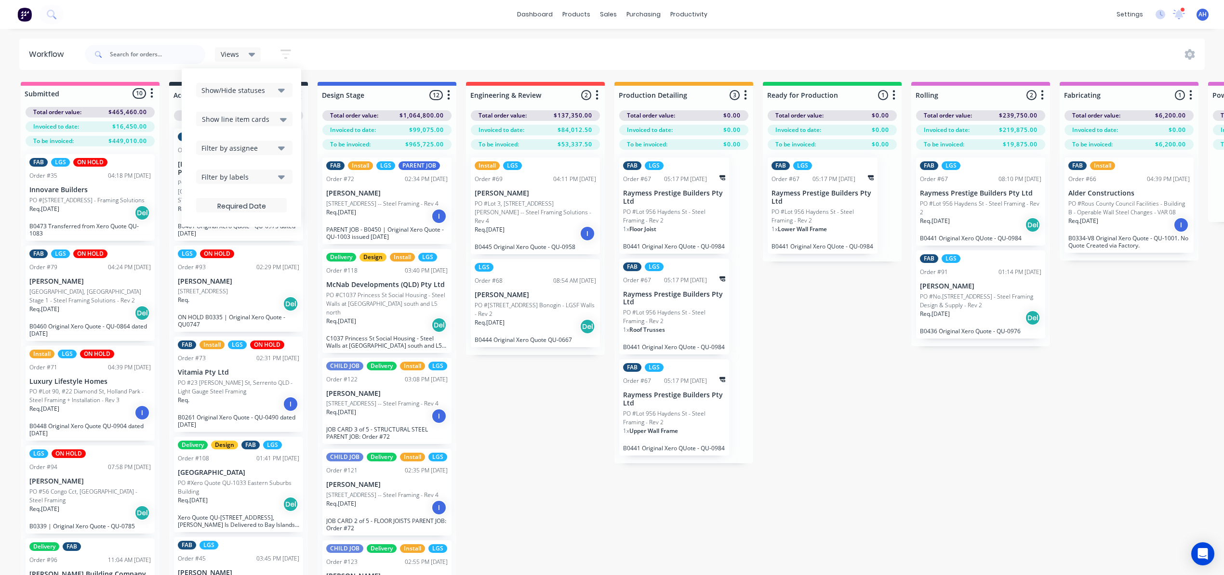
click at [279, 118] on div "Show line item cards" at bounding box center [244, 119] width 85 height 12
click at [276, 147] on button "Filter by assignee" at bounding box center [244, 148] width 96 height 14
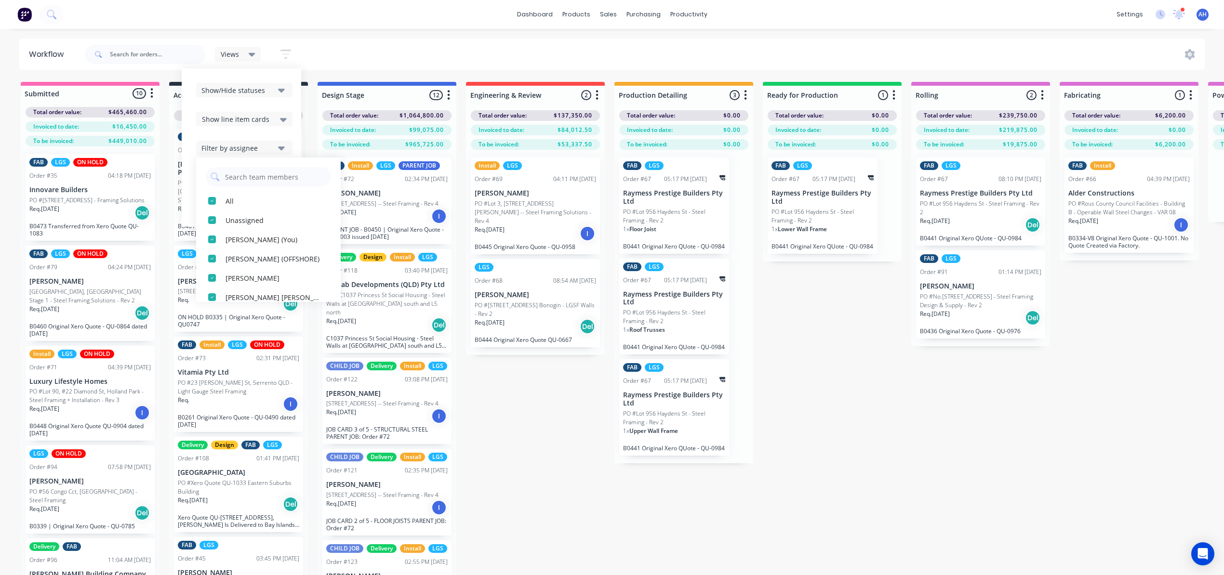
click at [276, 147] on button "Filter by assignee" at bounding box center [244, 148] width 96 height 14
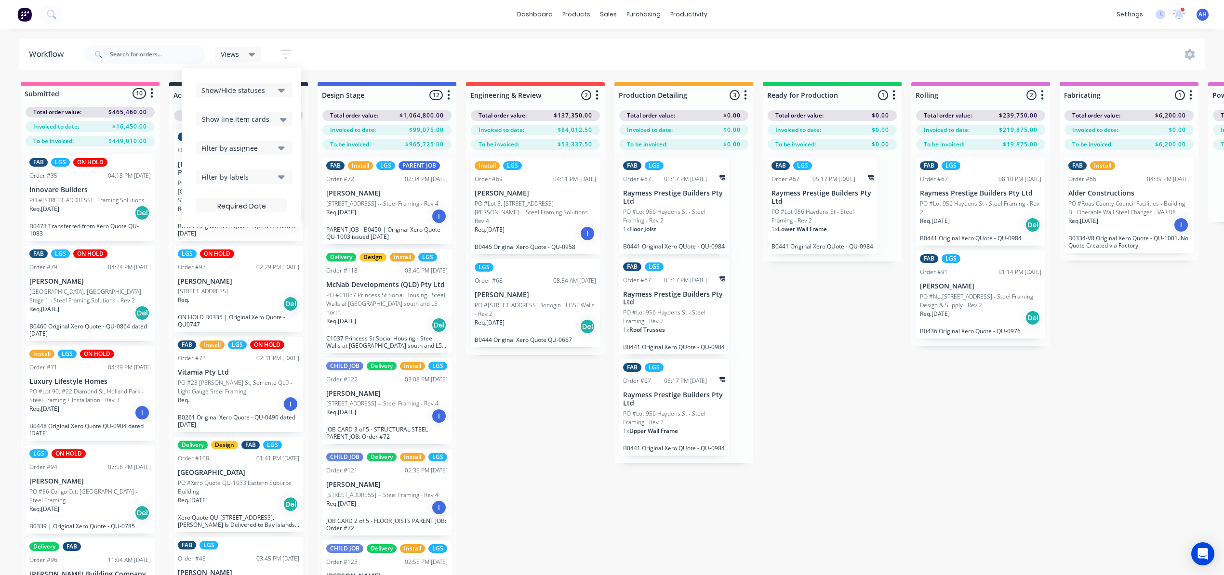
click at [359, 47] on div "Views Save new view None (Default) edit [PERSON_NAME]'s View edit [PERSON_NAME]…" at bounding box center [644, 54] width 1122 height 29
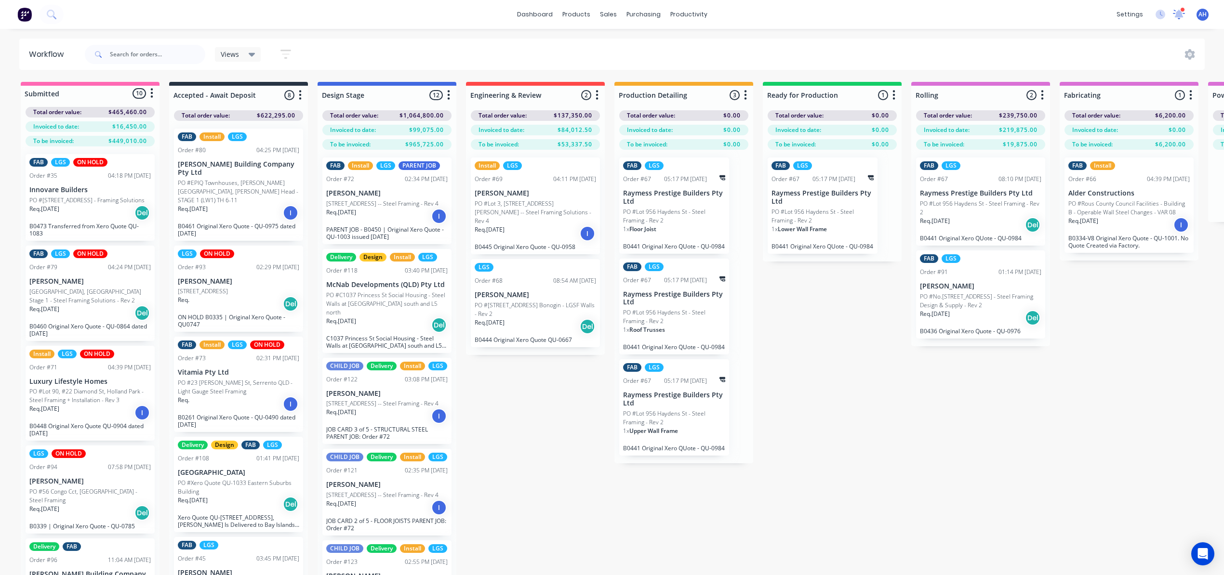
click at [1180, 13] on icon at bounding box center [1179, 13] width 9 height 8
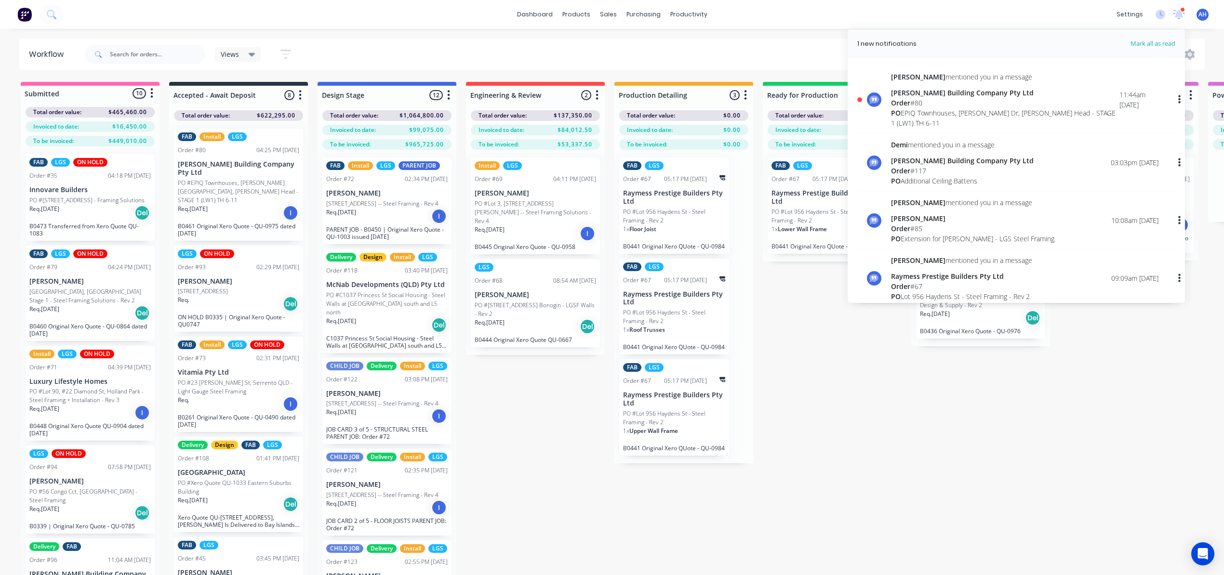
click at [977, 98] on div "Order # 80" at bounding box center [1005, 103] width 228 height 10
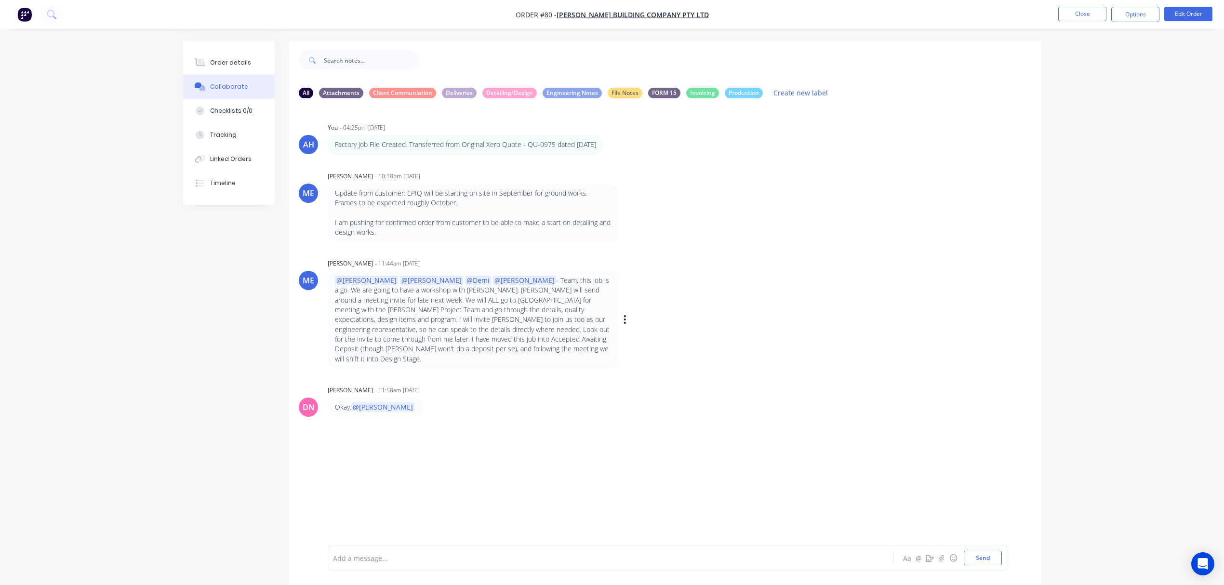
click at [775, 318] on div "ME [PERSON_NAME] - 11:44am [DATE] @[PERSON_NAME] @[PERSON_NAME] @[PERSON_NAME] …" at bounding box center [665, 312] width 752 height 112
click at [1091, 22] on li "Close" at bounding box center [1082, 14] width 48 height 15
click at [1091, 17] on button "Close" at bounding box center [1082, 14] width 48 height 14
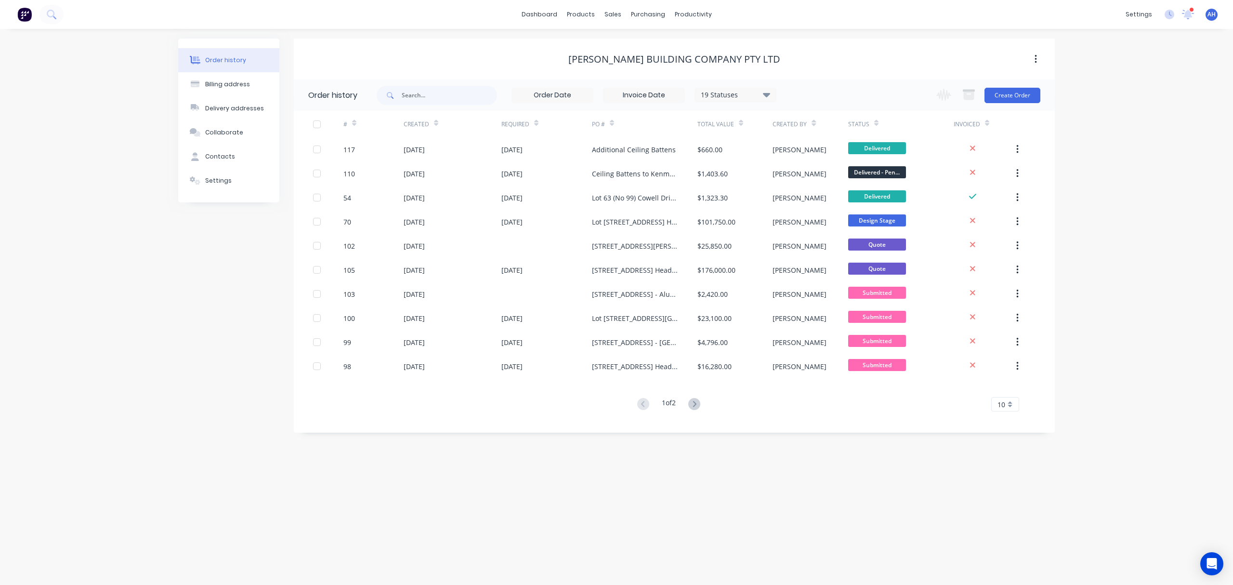
click at [1110, 197] on div "Order history Billing address Delivery addresses Collaborate Contacts Settings …" at bounding box center [616, 307] width 1233 height 556
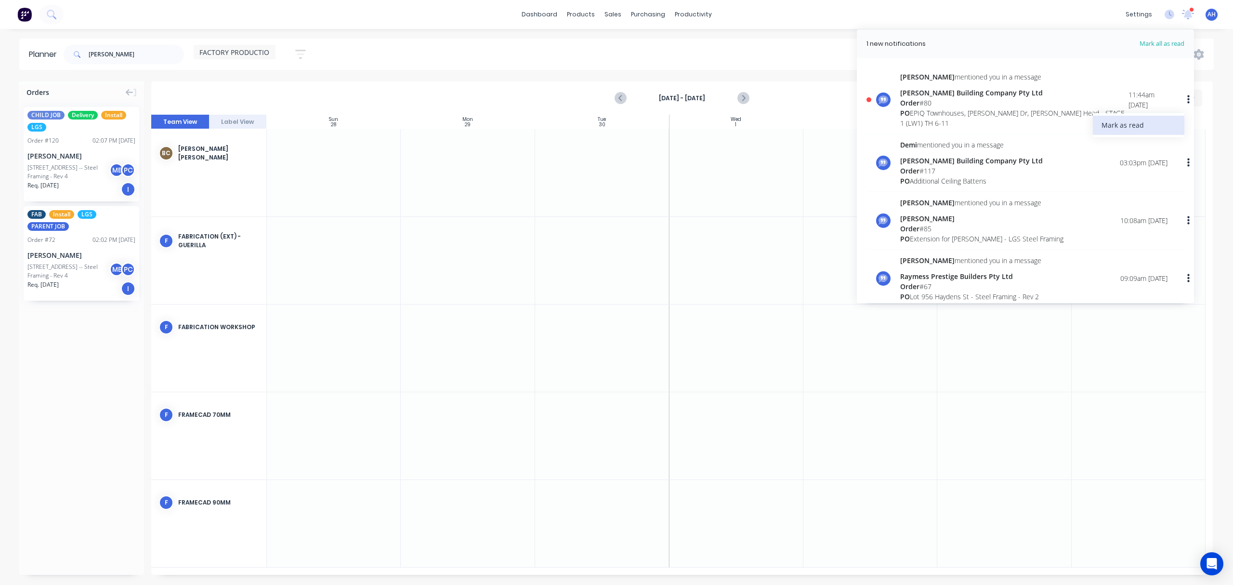
click at [1119, 127] on div "Mark as read" at bounding box center [1139, 125] width 74 height 14
drag, startPoint x: 1117, startPoint y: 127, endPoint x: 1126, endPoint y: 126, distance: 9.3
click at [1117, 126] on div "Mark as read" at bounding box center [1139, 125] width 74 height 14
click at [1176, 43] on span "Mark all as read" at bounding box center [1144, 44] width 79 height 10
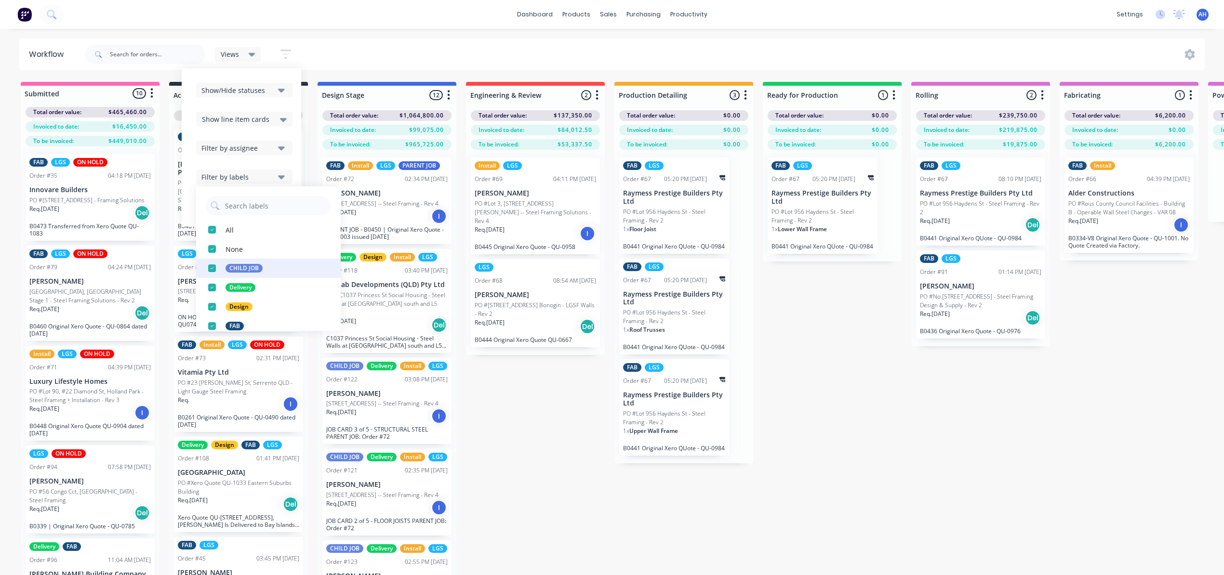
click at [213, 268] on div "button" at bounding box center [211, 268] width 19 height 19
click at [515, 379] on div "Submitted 10 Status colour #FF69B4 hex #FF69B4 Save Cancel Summaries Total orde…" at bounding box center [1006, 346] width 2026 height 528
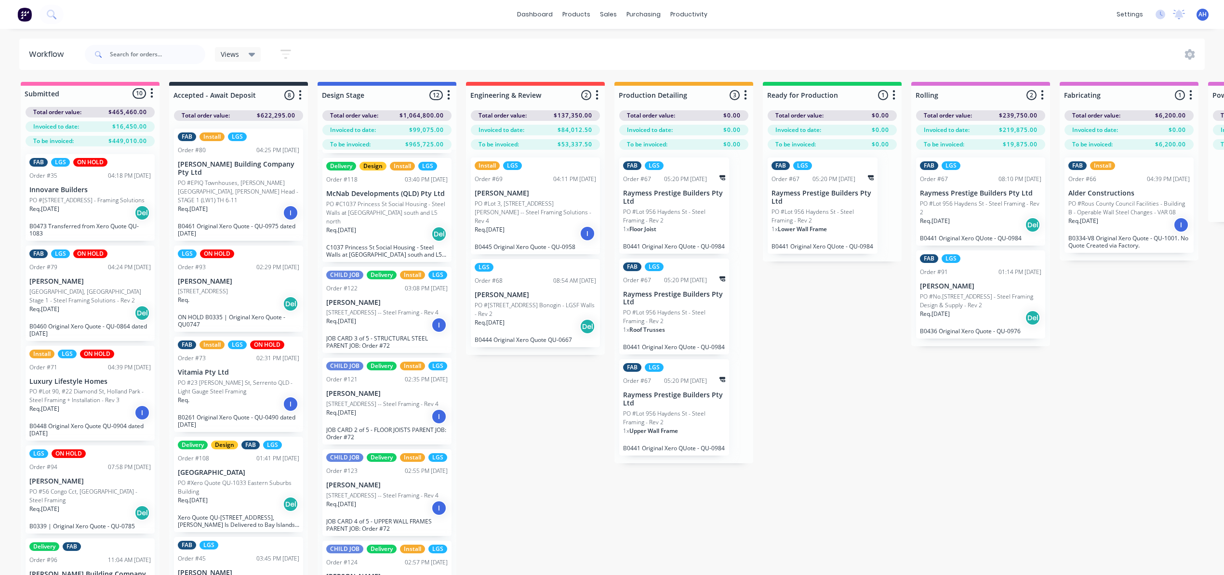
scroll to position [96, 0]
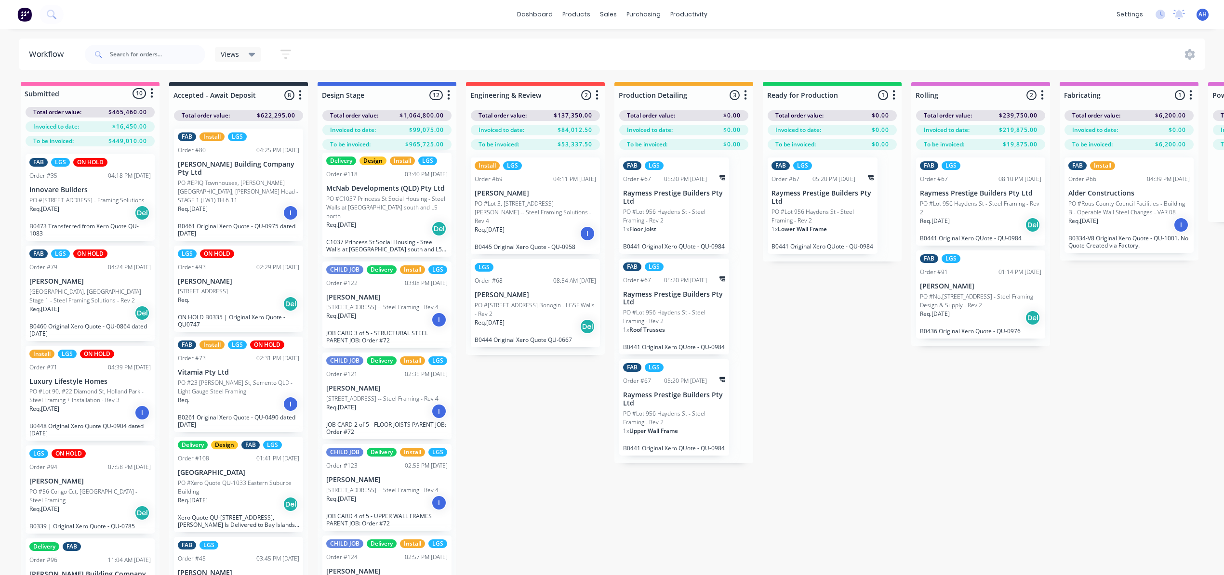
click at [513, 428] on div "Submitted 10 Status colour #FF69B4 hex #FF69B4 Save Cancel Summaries Total orde…" at bounding box center [1006, 346] width 2026 height 528
click at [361, 312] on p "[STREET_ADDRESS] -- Steel Framing - Rev 4" at bounding box center [382, 307] width 112 height 9
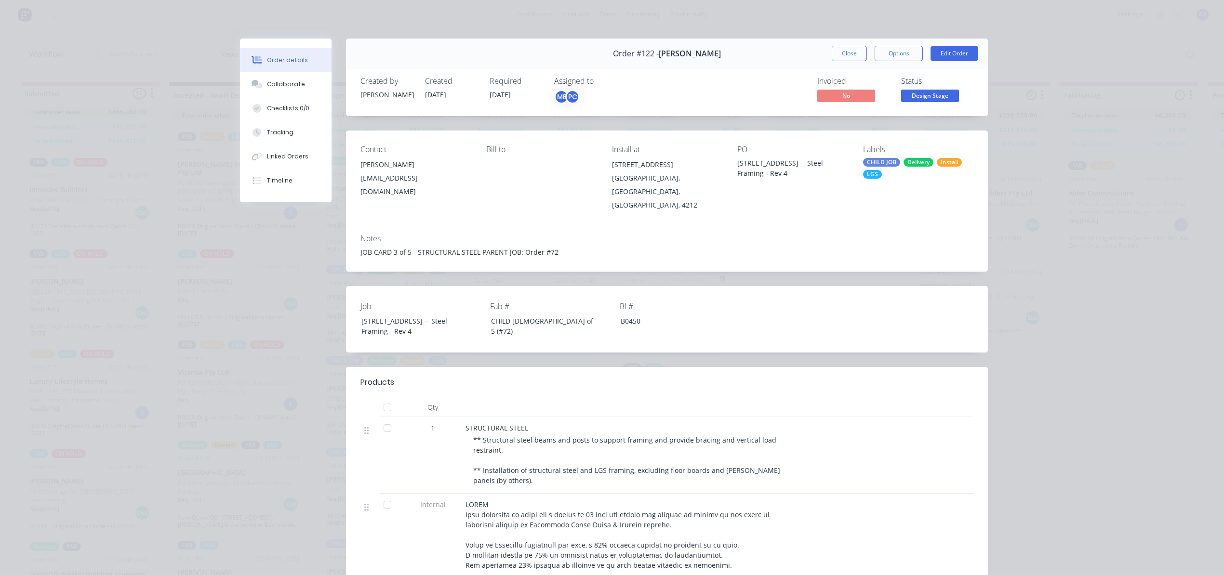
click at [1041, 394] on div "Order details Collaborate Checklists 0/0 Tracking Linked Orders Timeline Order …" at bounding box center [612, 287] width 1224 height 575
click at [850, 56] on button "Close" at bounding box center [849, 53] width 35 height 15
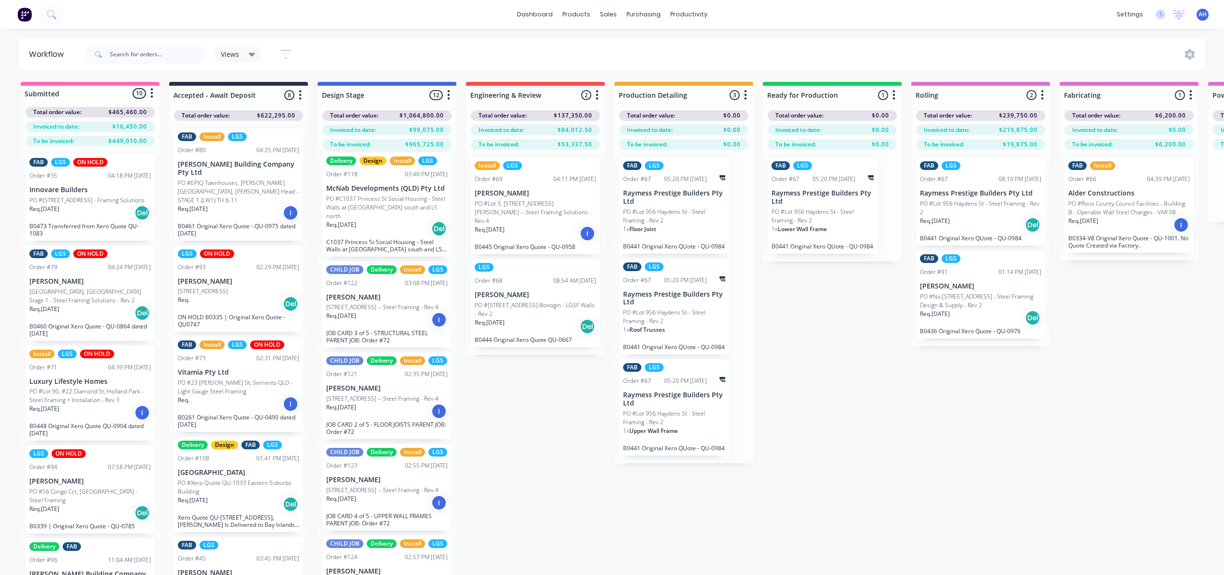
click at [284, 55] on icon "button" at bounding box center [285, 54] width 11 height 12
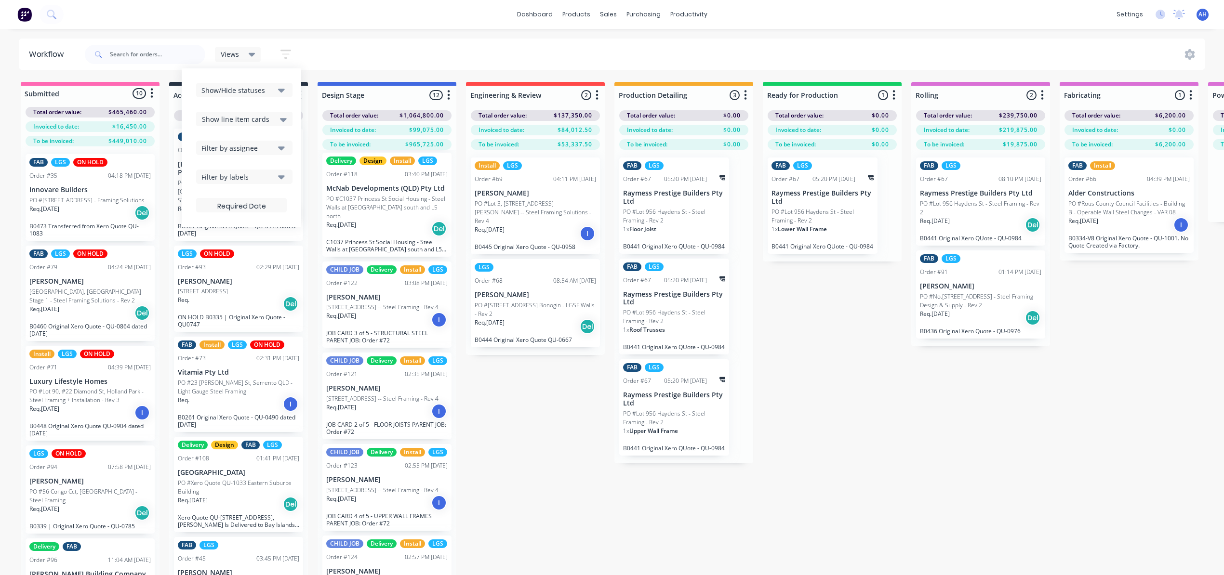
click at [251, 180] on div "Filter by labels" at bounding box center [237, 177] width 73 height 10
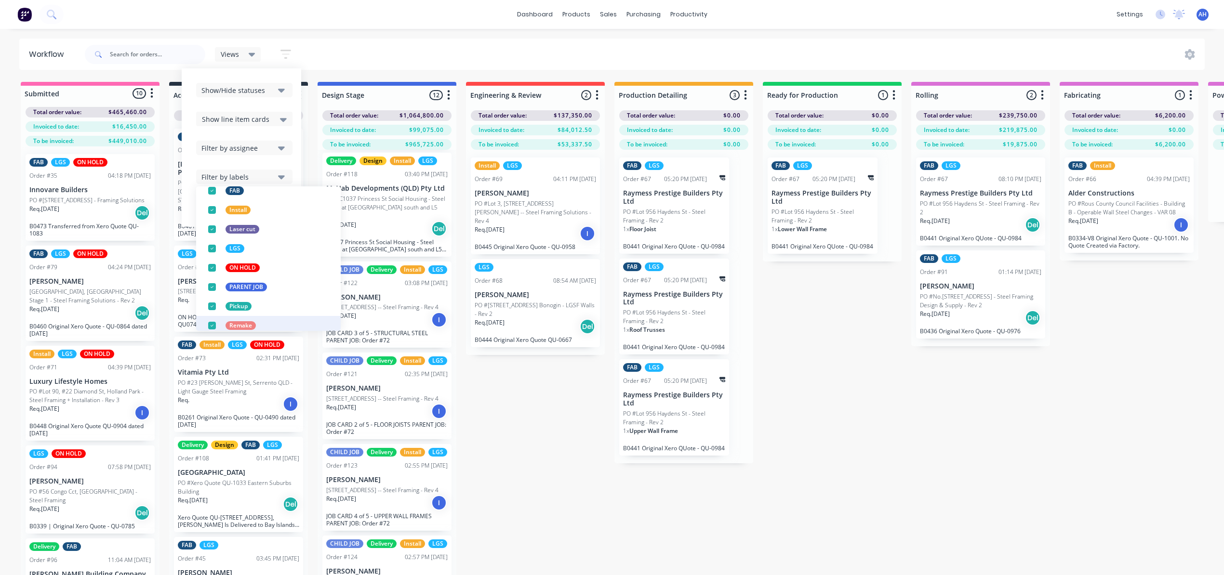
scroll to position [116, 0]
click at [213, 290] on div "button" at bounding box center [211, 287] width 19 height 19
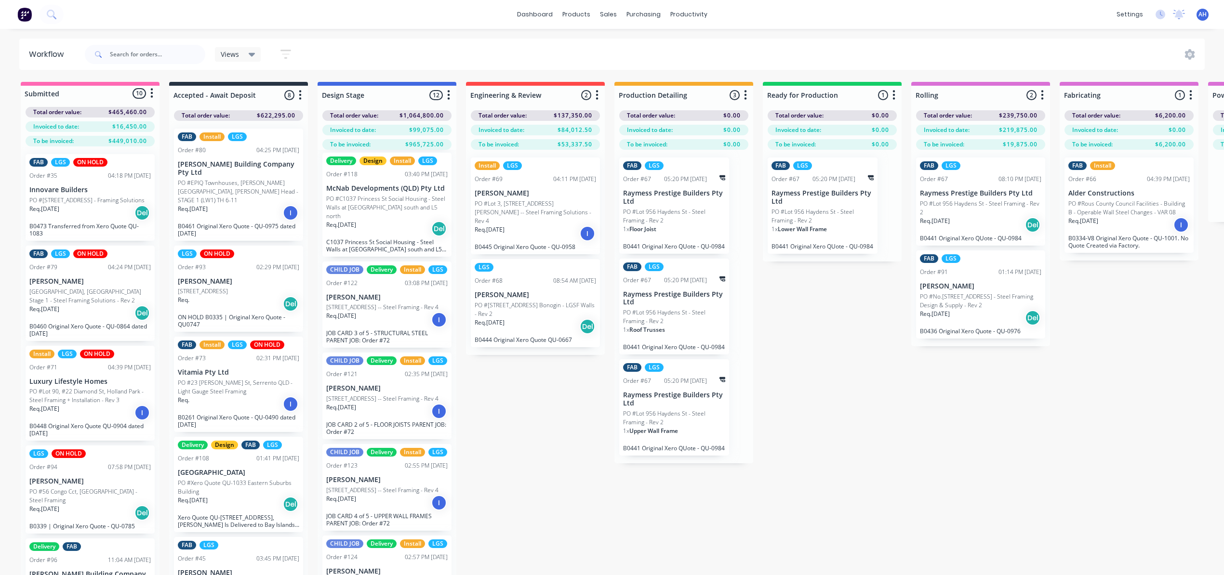
click at [507, 392] on div "Submitted 10 Status colour #FF69B4 hex #FF69B4 Save Cancel Summaries Total orde…" at bounding box center [1006, 346] width 2026 height 528
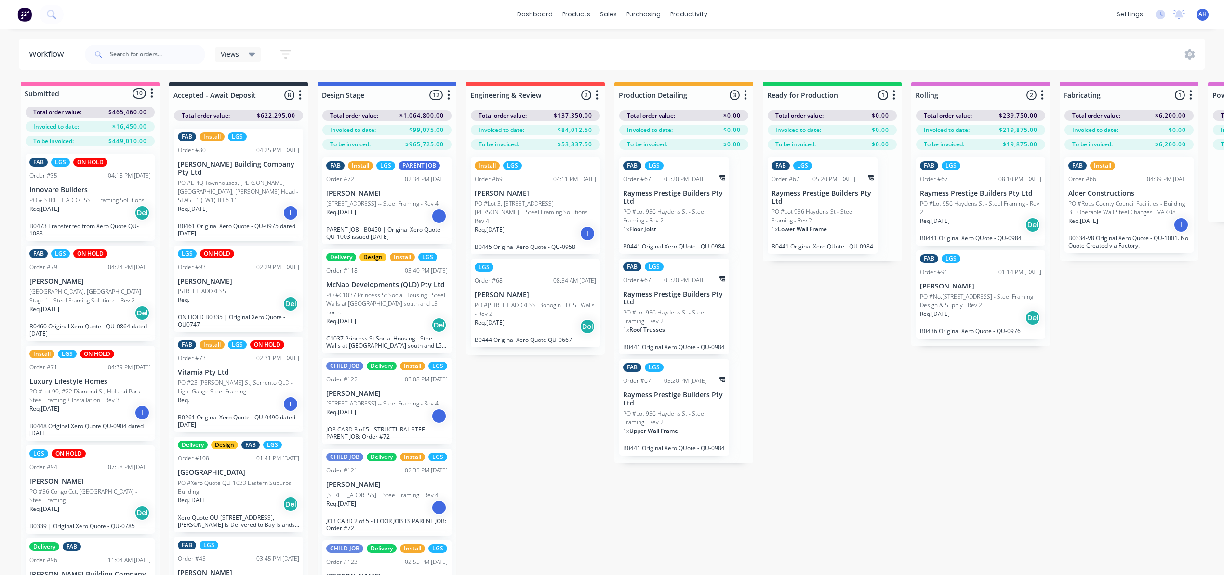
click at [286, 51] on icon "button" at bounding box center [285, 54] width 11 height 12
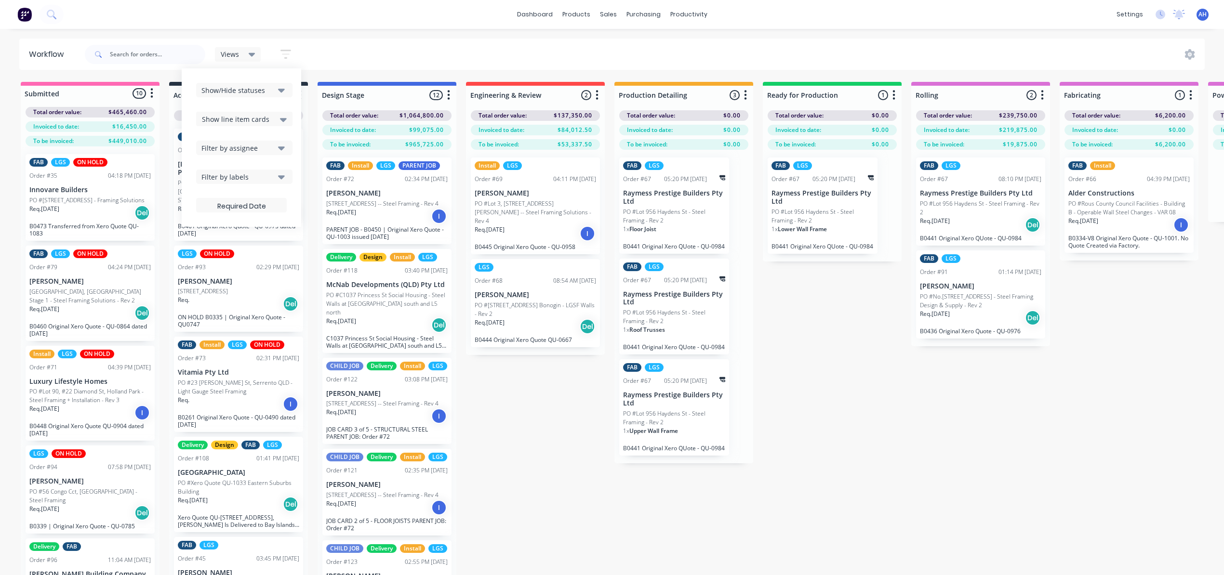
click at [266, 181] on div "Filter by labels" at bounding box center [237, 177] width 73 height 10
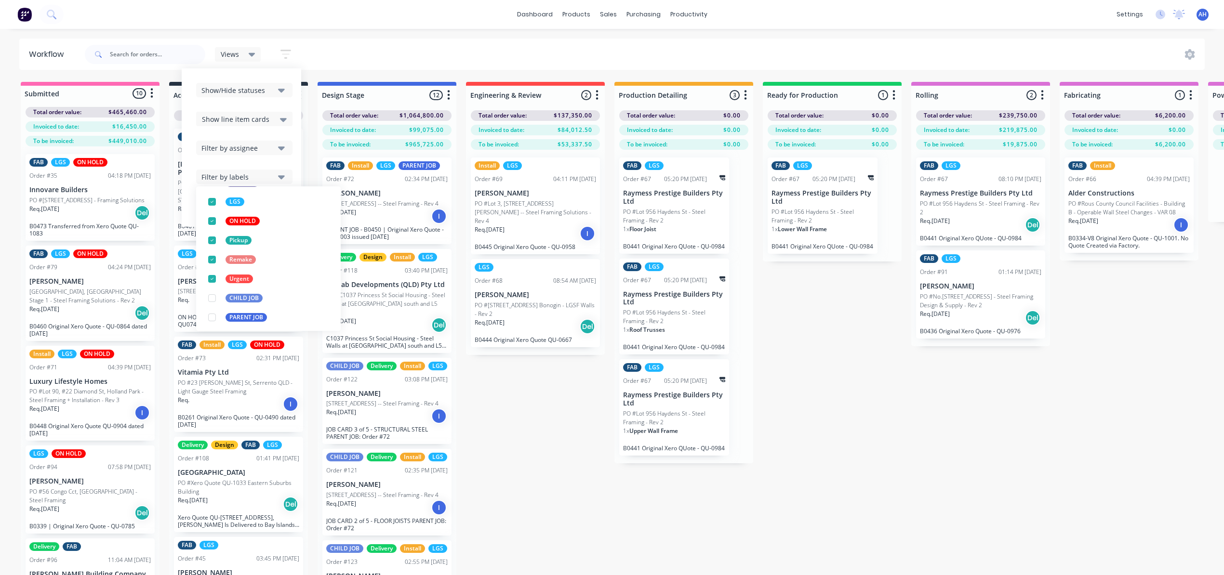
scroll to position [164, 0]
click at [212, 320] on div "button" at bounding box center [211, 316] width 19 height 19
click at [513, 430] on div "Submitted 10 Status colour #FF69B4 hex #FF69B4 Save Cancel Summaries Total orde…" at bounding box center [1006, 346] width 2026 height 528
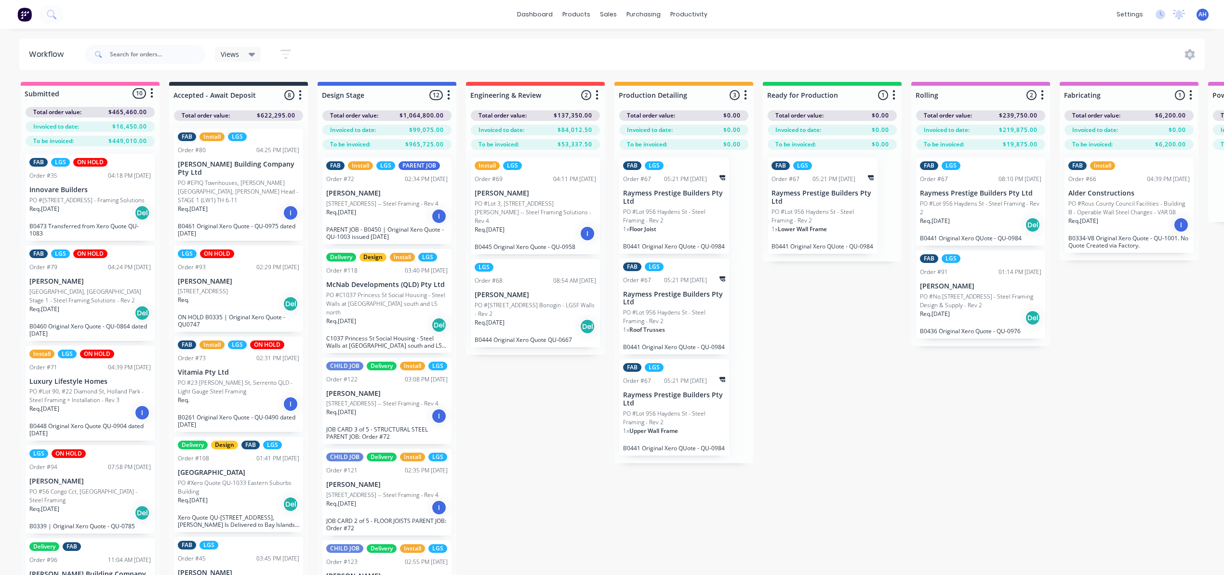
click at [282, 52] on icon "button" at bounding box center [285, 54] width 11 height 12
click at [546, 455] on div "Submitted 10 Status colour #FF69B4 hex #FF69B4 Save Cancel Summaries Total orde…" at bounding box center [1006, 346] width 2026 height 528
click at [240, 149] on div "Order #80 04:25 PM 05/08/25" at bounding box center [238, 150] width 121 height 9
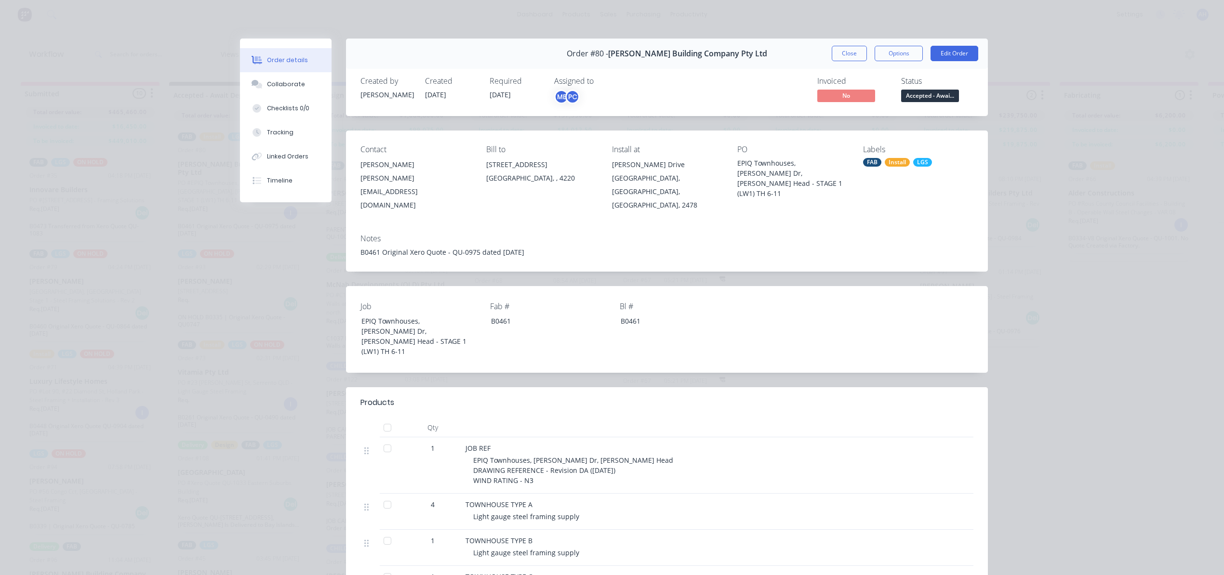
click at [921, 161] on div "LGS" at bounding box center [922, 162] width 19 height 9
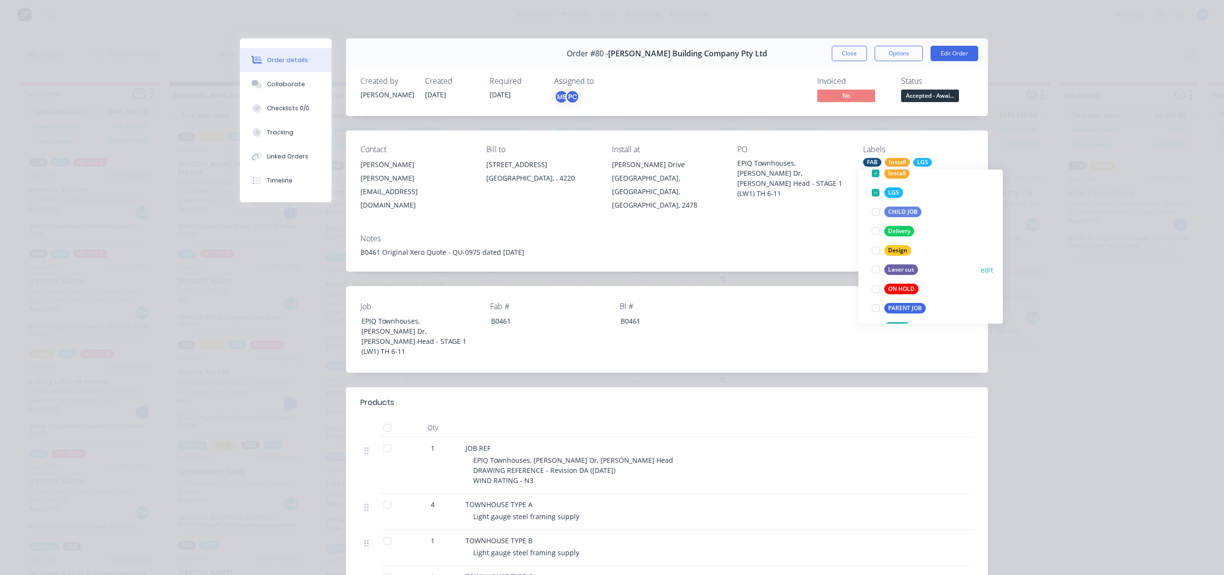
scroll to position [96, 0]
click at [908, 303] on div "PARENT JOB" at bounding box center [904, 304] width 41 height 11
click at [847, 52] on button "Close" at bounding box center [849, 53] width 35 height 15
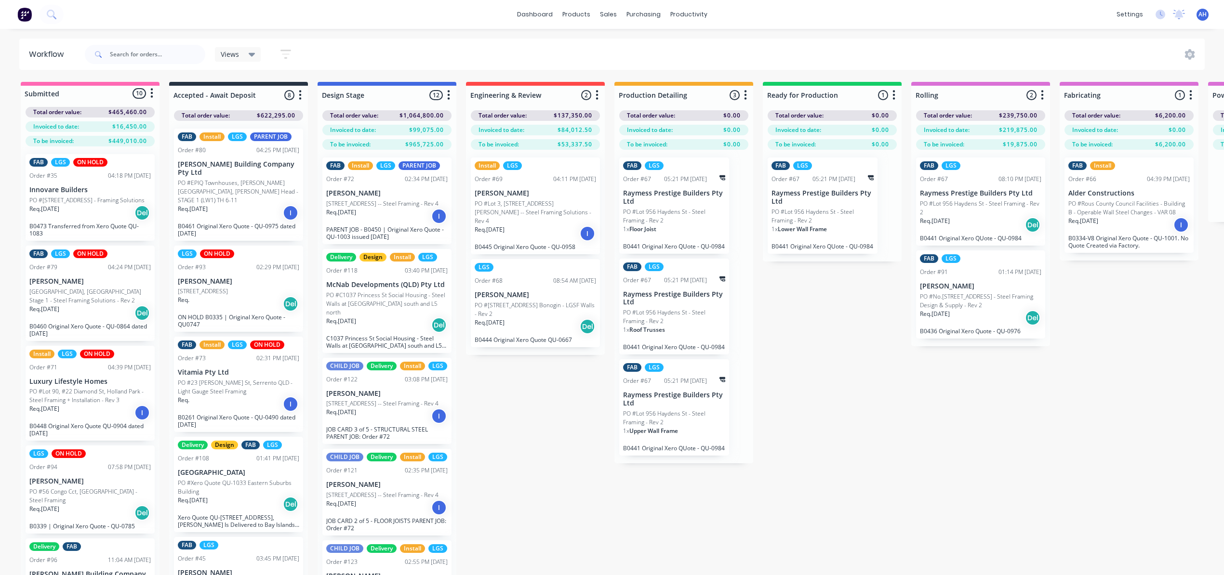
click at [83, 189] on p "Innovare Builders" at bounding box center [89, 190] width 121 height 8
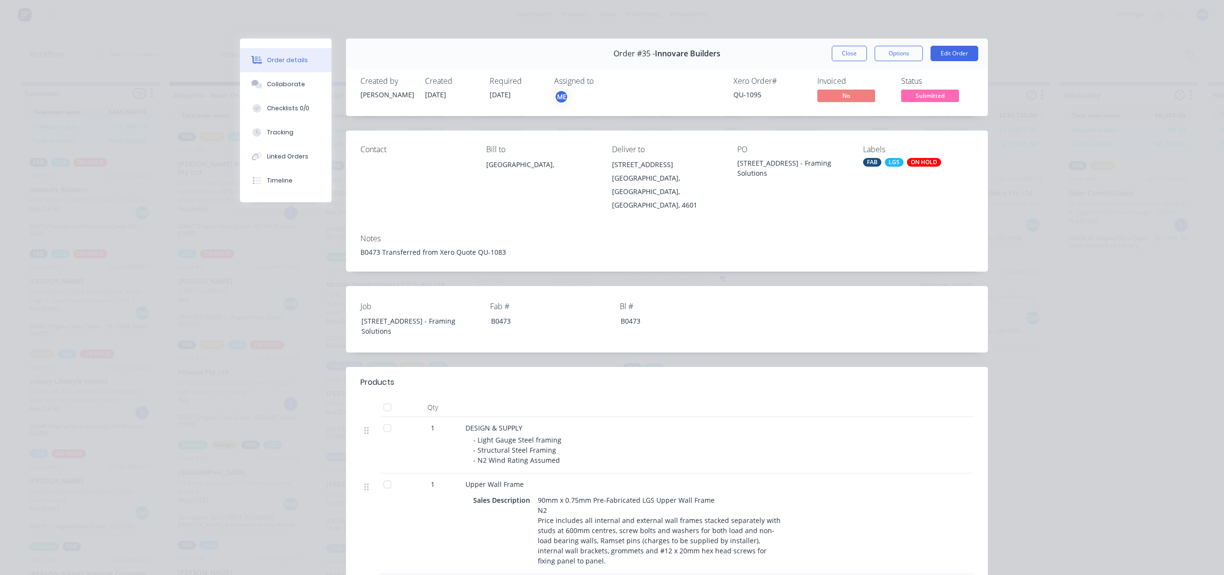
click at [916, 160] on div "ON HOLD" at bounding box center [924, 162] width 34 height 9
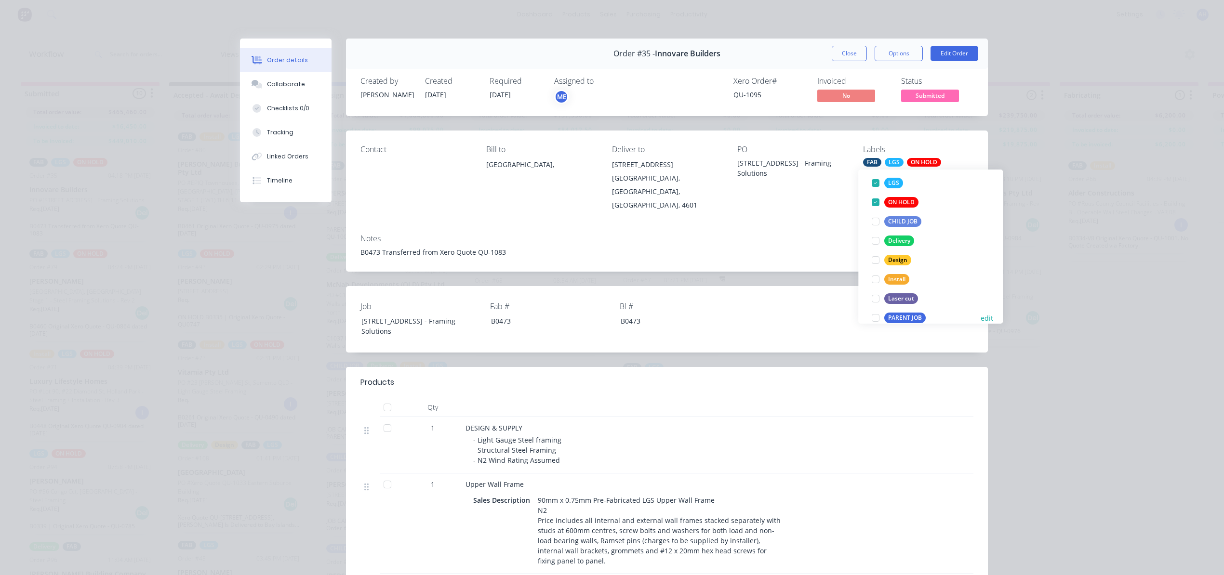
scroll to position [112, 0]
click at [906, 286] on div "PARENT JOB" at bounding box center [904, 288] width 41 height 11
click at [1057, 241] on div "Order details Collaborate Checklists 0/0 Tracking Linked Orders Timeline Order …" at bounding box center [612, 287] width 1224 height 575
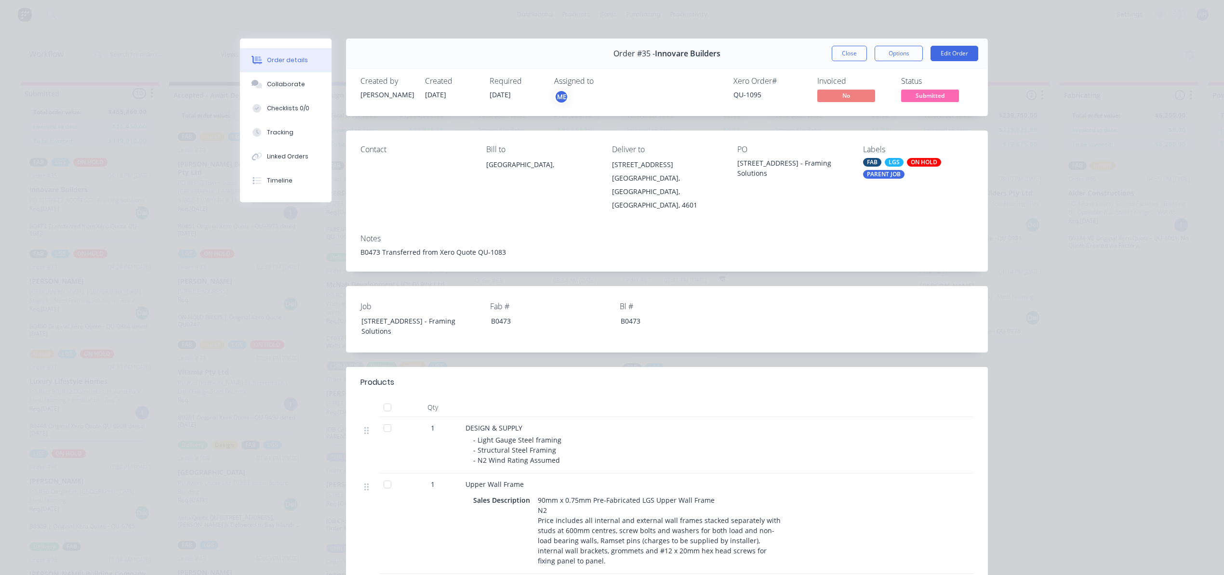
click at [855, 51] on button "Close" at bounding box center [849, 53] width 35 height 15
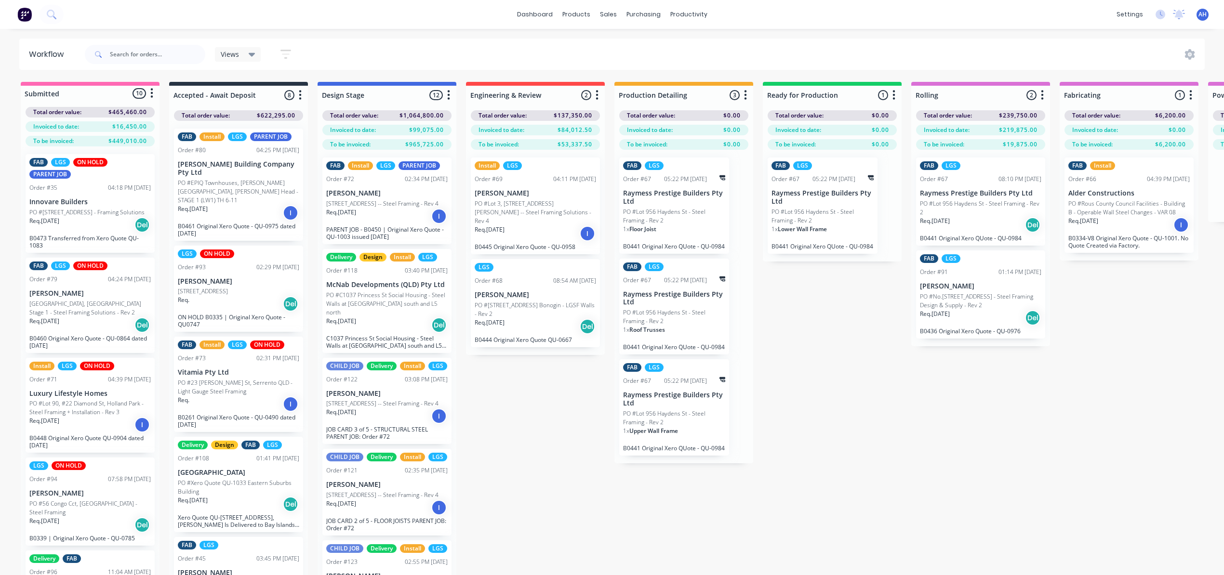
click at [85, 315] on p "[GEOGRAPHIC_DATA], [GEOGRAPHIC_DATA] Stage 1 - Steel Framing Solutions - Rev 2" at bounding box center [89, 308] width 121 height 17
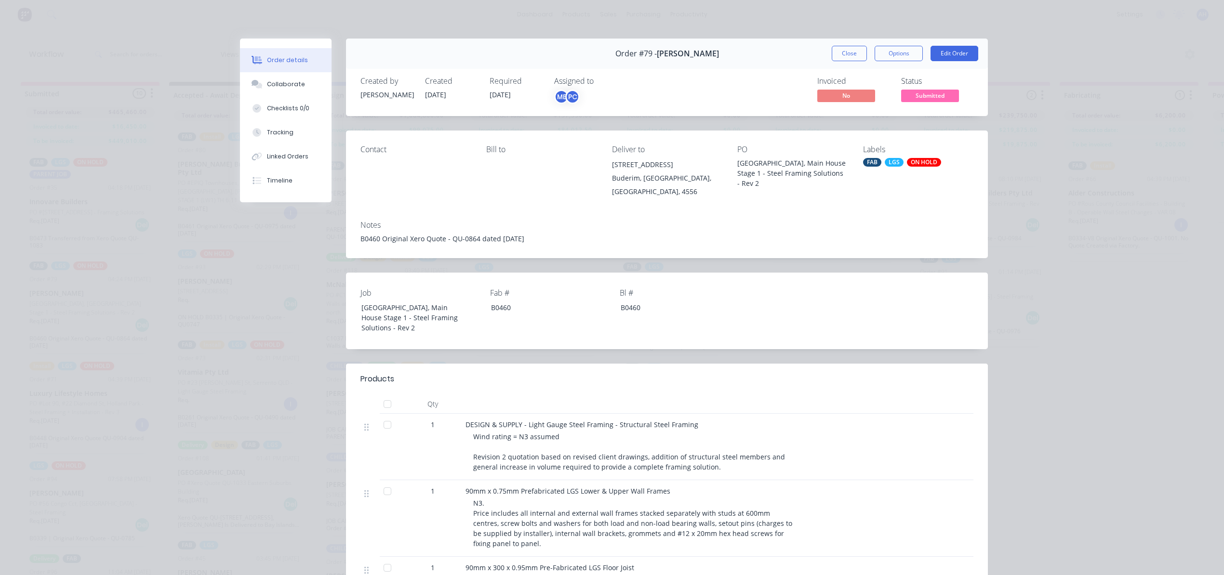
click at [907, 163] on div "ON HOLD" at bounding box center [924, 162] width 34 height 9
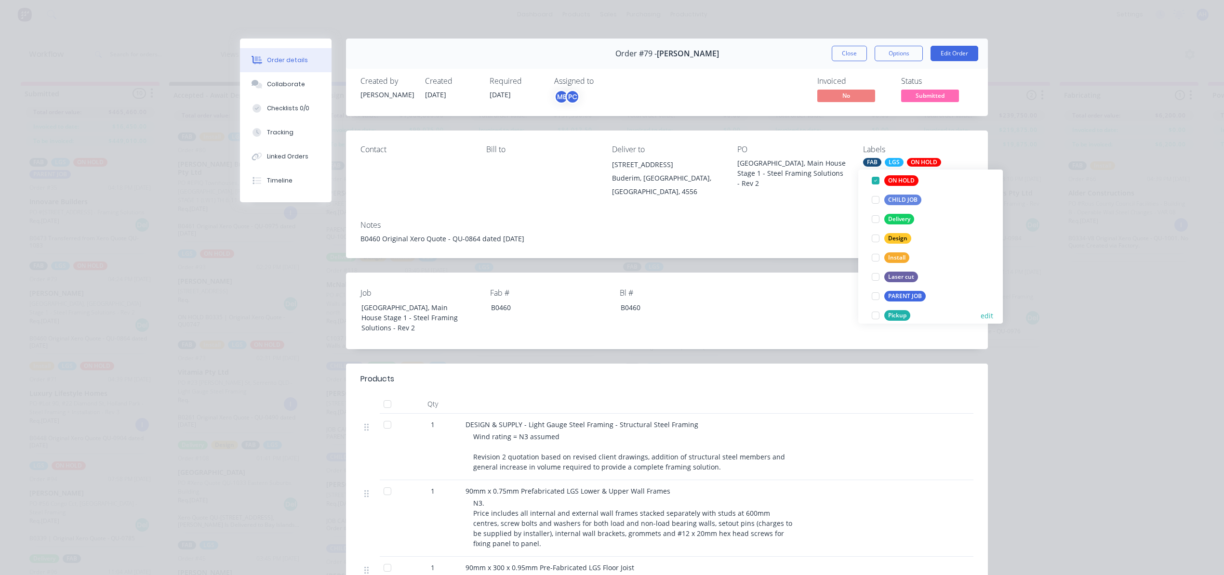
scroll to position [155, 0]
click at [895, 247] on div "PARENT JOB" at bounding box center [904, 246] width 41 height 11
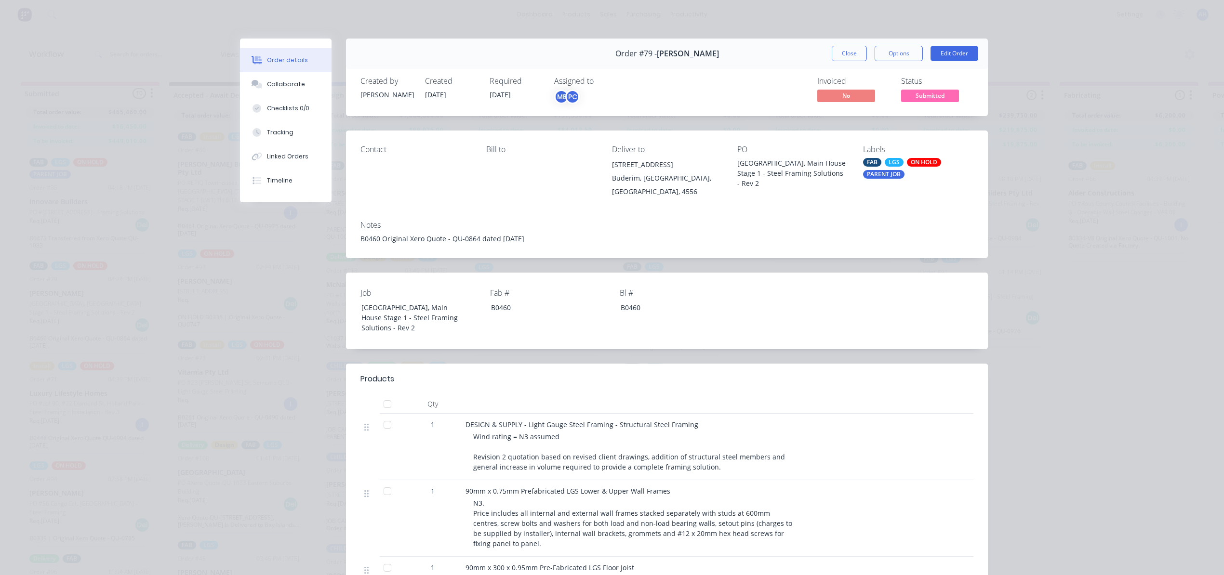
click at [1066, 264] on div "Order details Collaborate Checklists 0/0 Tracking Linked Orders Timeline Order …" at bounding box center [612, 287] width 1224 height 575
click at [846, 54] on button "Close" at bounding box center [849, 53] width 35 height 15
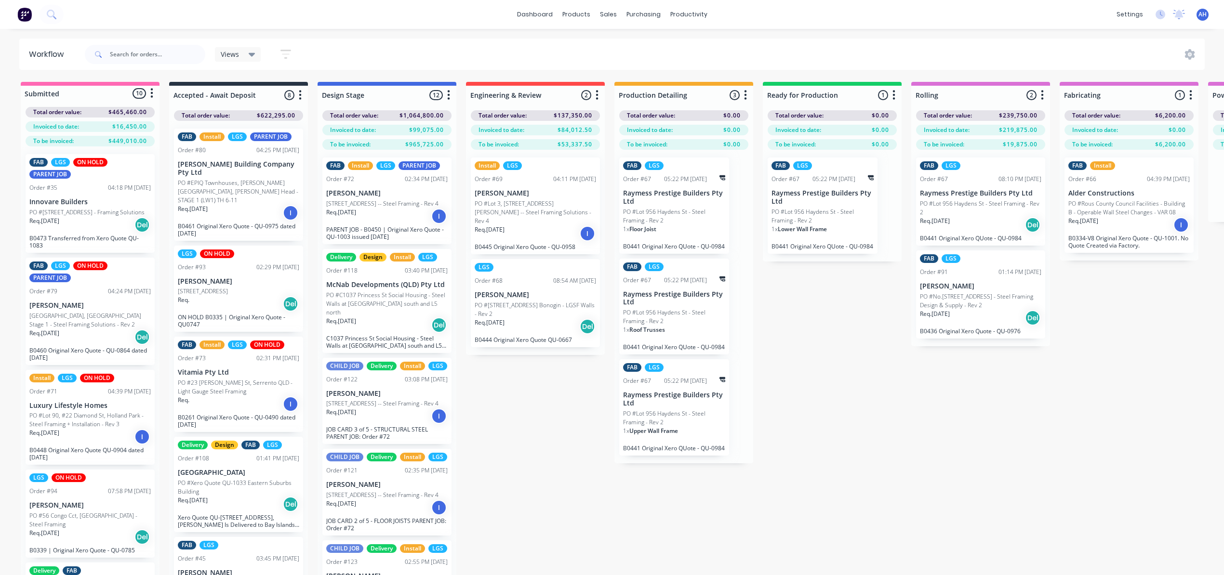
click at [110, 410] on p "Luxury Lifestyle Homes" at bounding box center [89, 406] width 121 height 8
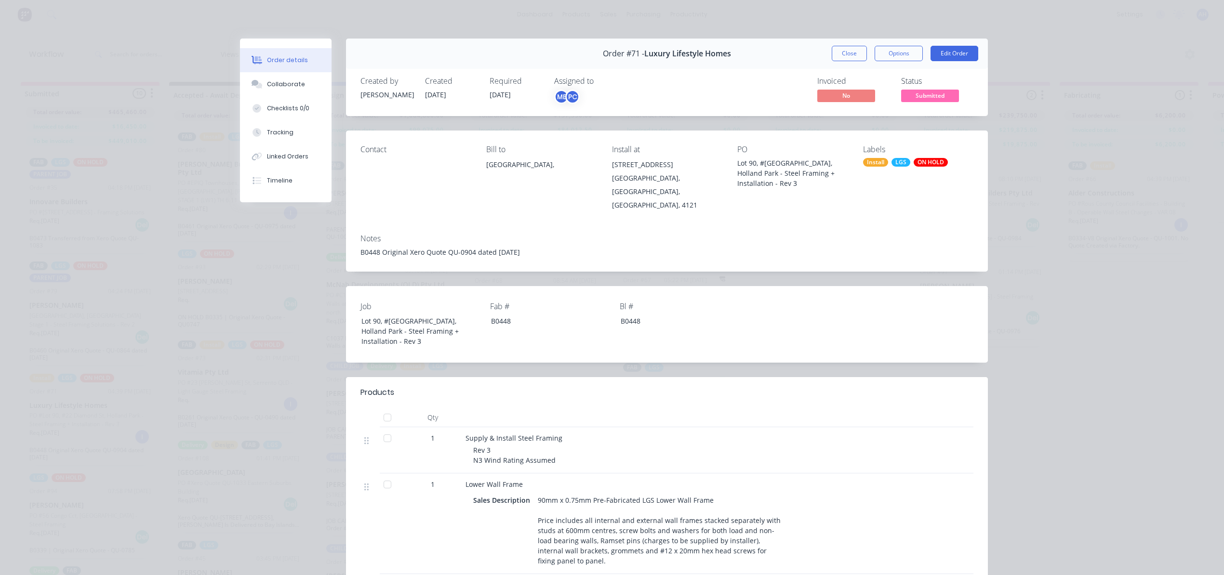
click at [873, 160] on div "Install" at bounding box center [875, 162] width 25 height 9
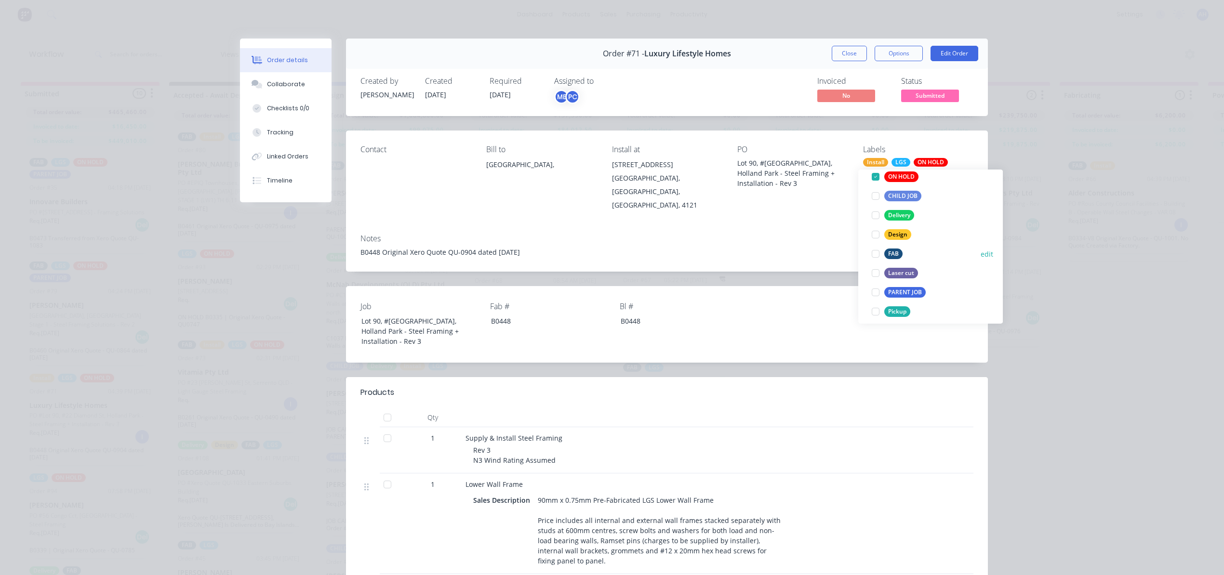
scroll to position [112, 0]
click at [877, 290] on div at bounding box center [875, 288] width 19 height 19
click at [1035, 411] on div "Order details Collaborate Checklists 0/0 Tracking Linked Orders Timeline Order …" at bounding box center [612, 287] width 1224 height 575
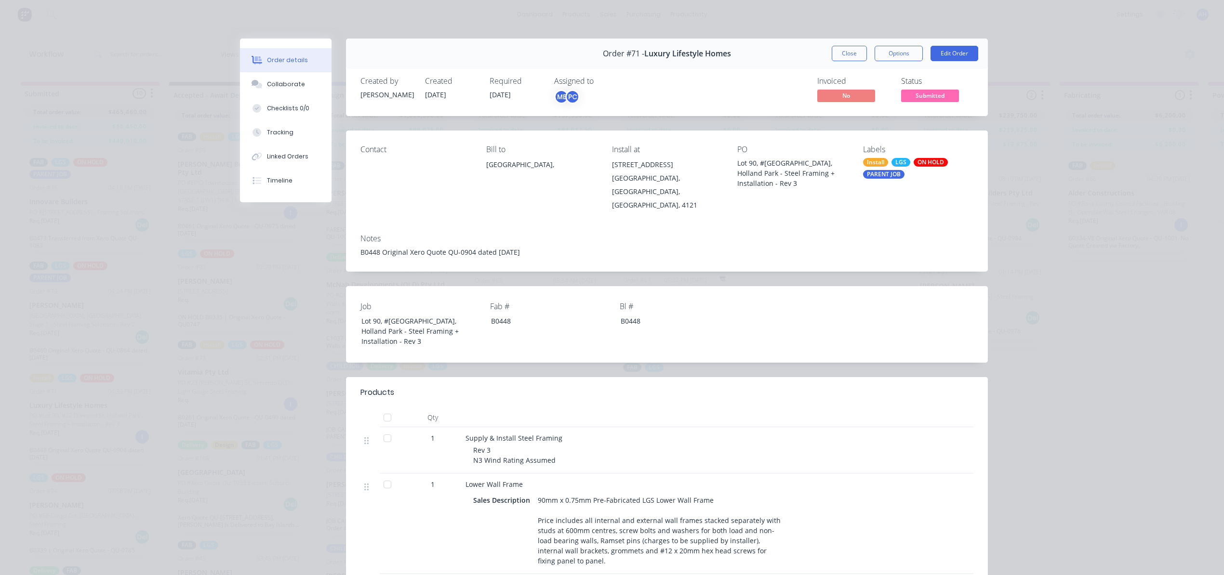
click at [851, 59] on button "Close" at bounding box center [849, 53] width 35 height 15
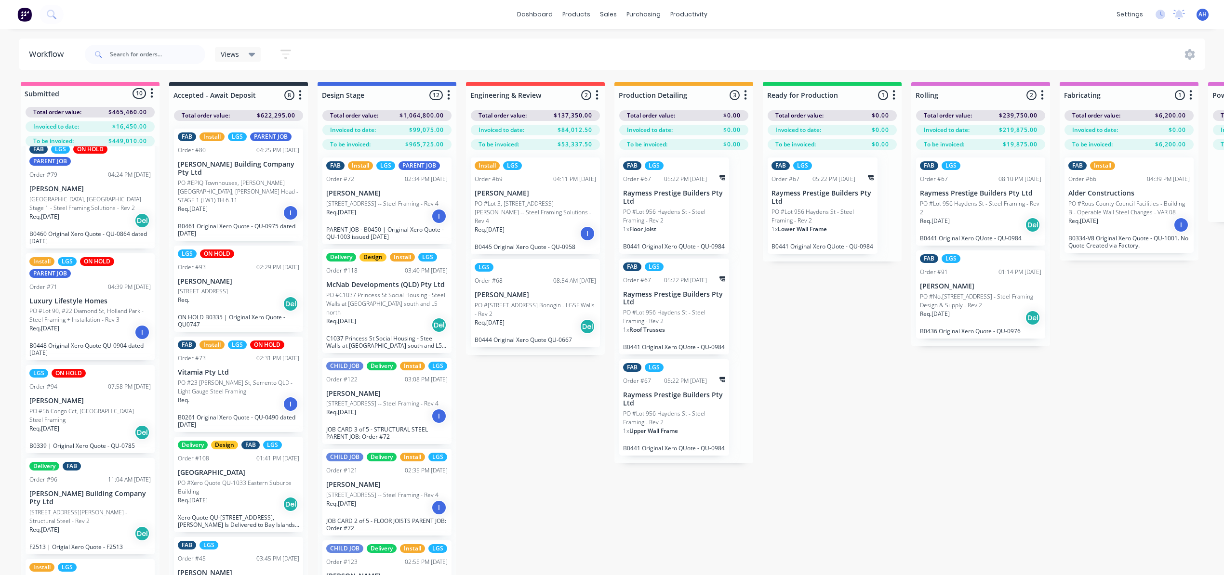
scroll to position [193, 0]
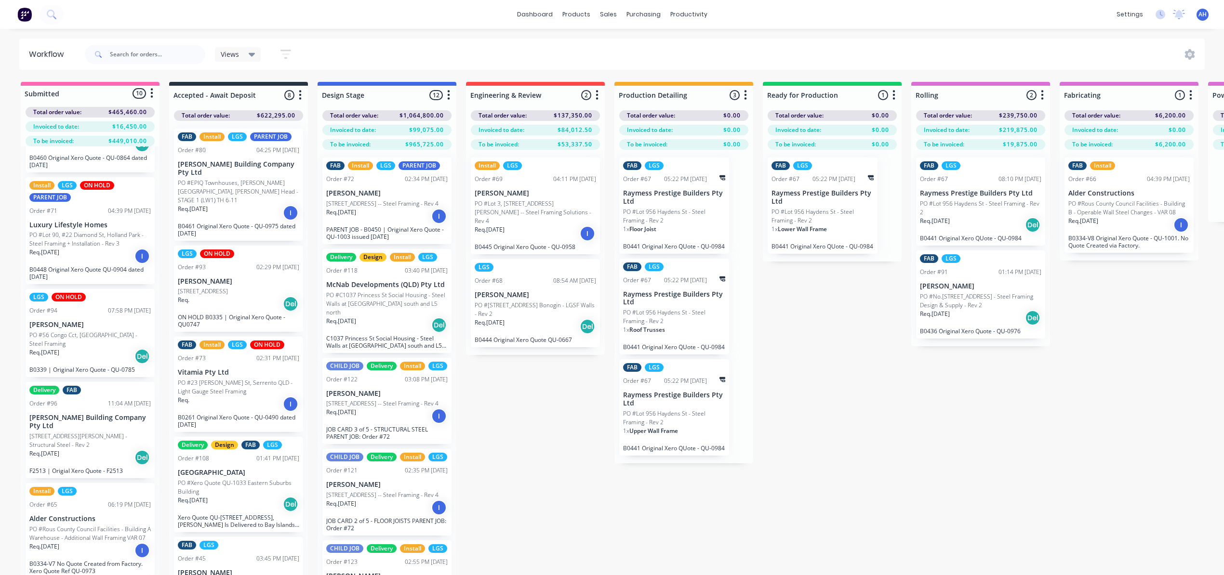
click at [68, 329] on p "[PERSON_NAME]" at bounding box center [89, 325] width 121 height 8
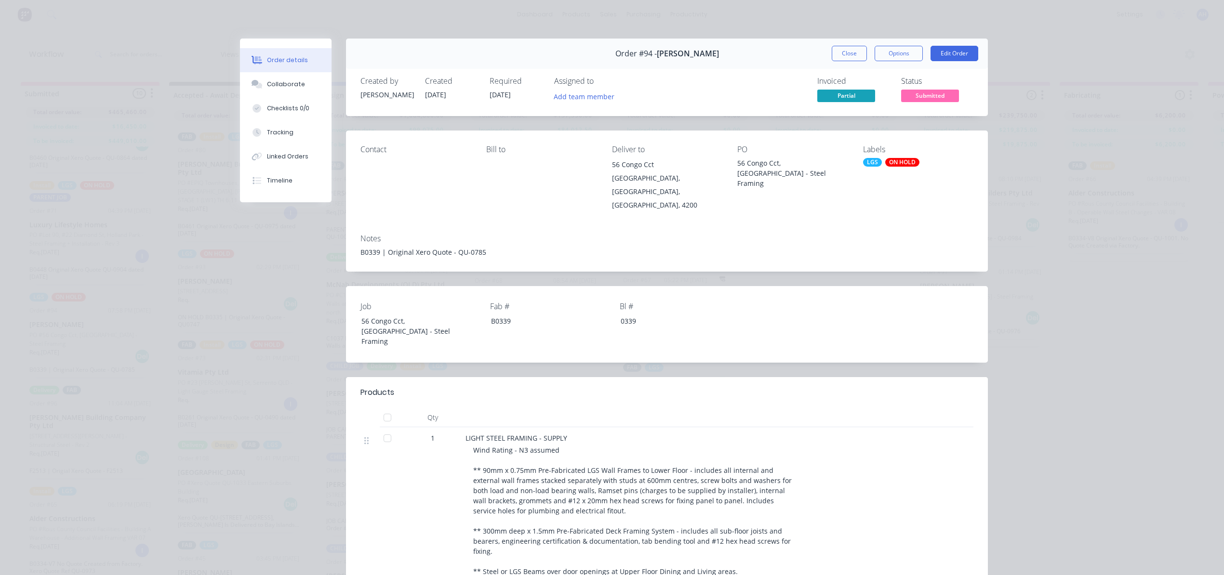
click at [906, 161] on div "ON HOLD" at bounding box center [902, 162] width 34 height 9
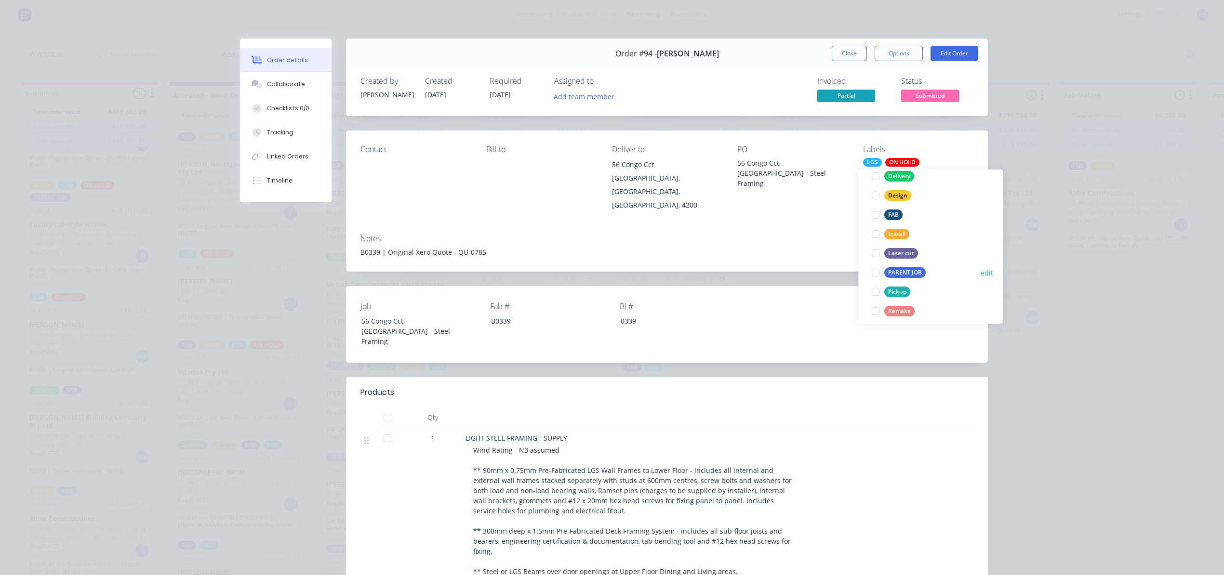
click at [893, 270] on div "PARENT JOB" at bounding box center [904, 272] width 41 height 11
click at [1030, 367] on div "Order details Collaborate Checklists 0/0 Tracking Linked Orders Timeline Order …" at bounding box center [612, 287] width 1224 height 575
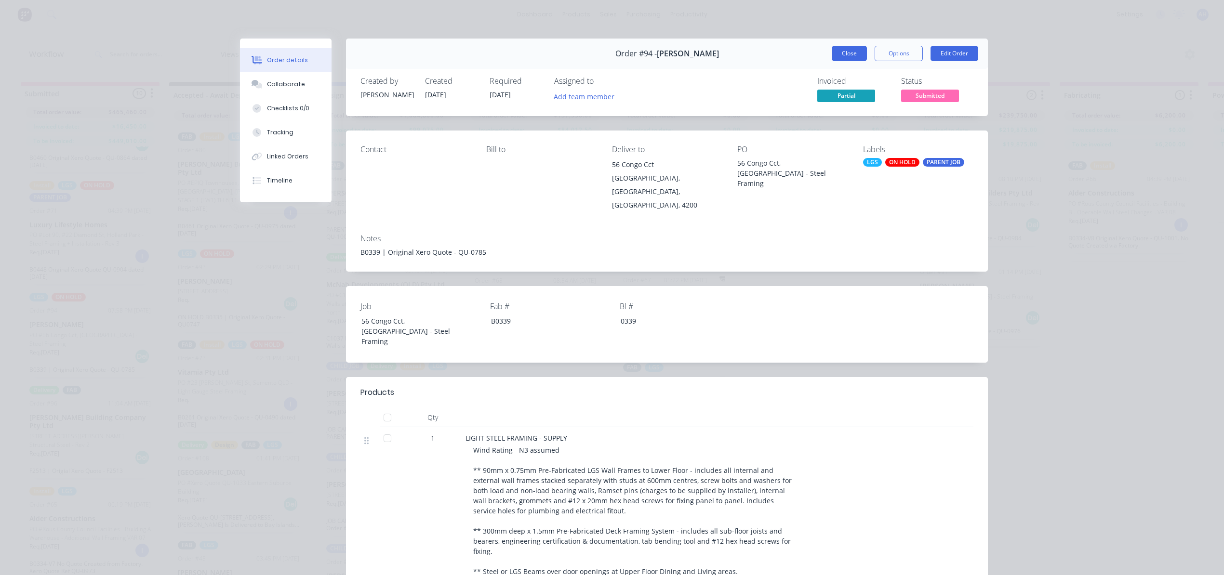
click at [845, 53] on button "Close" at bounding box center [849, 53] width 35 height 15
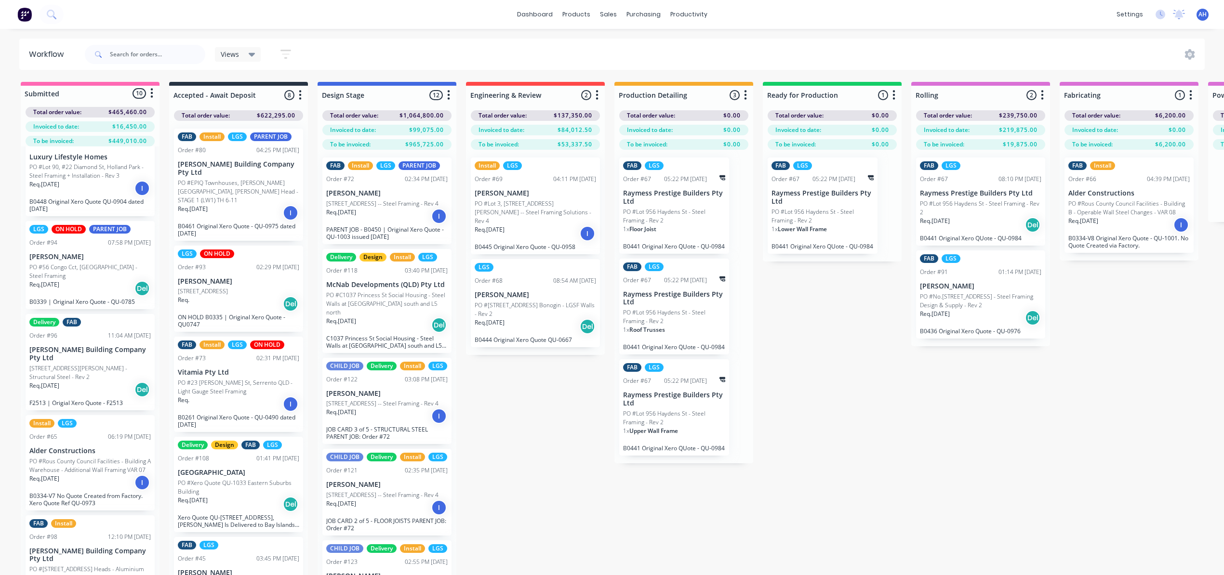
scroll to position [273, 0]
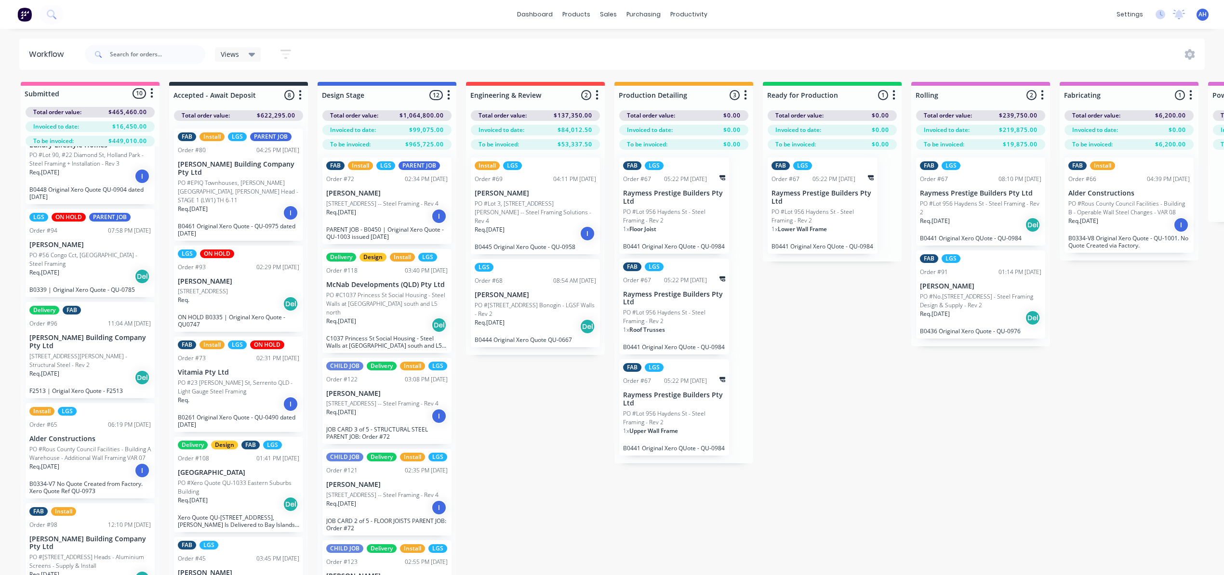
click at [76, 338] on div "Delivery FAB Order #96 11:04 AM 08/08/25 Blackwood Building Company Pty Ltd PO …" at bounding box center [90, 350] width 129 height 96
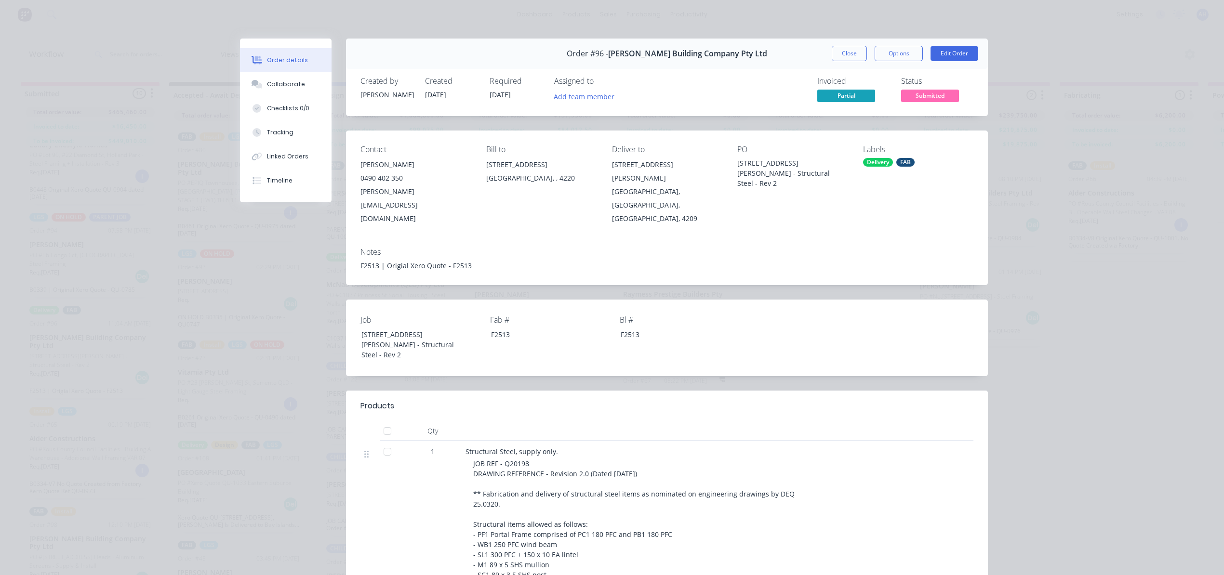
click at [876, 160] on div "Delivery" at bounding box center [878, 162] width 30 height 9
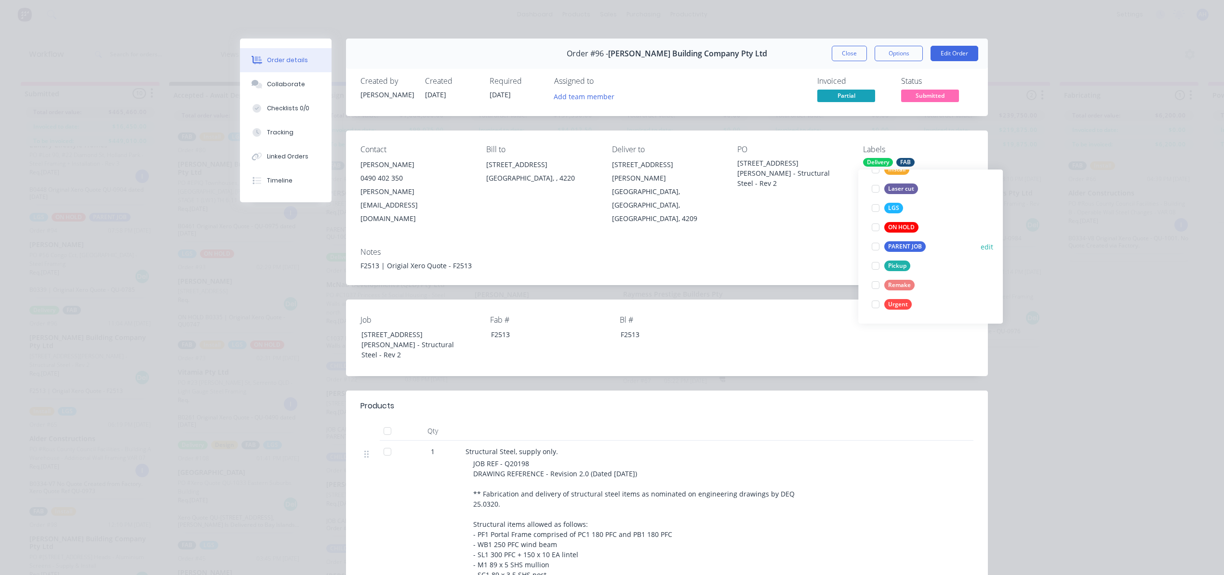
click at [905, 245] on div "PARENT JOB" at bounding box center [904, 246] width 41 height 11
click at [1057, 376] on div "Order details Collaborate Checklists 0/0 Tracking Linked Orders Timeline Order …" at bounding box center [612, 287] width 1224 height 575
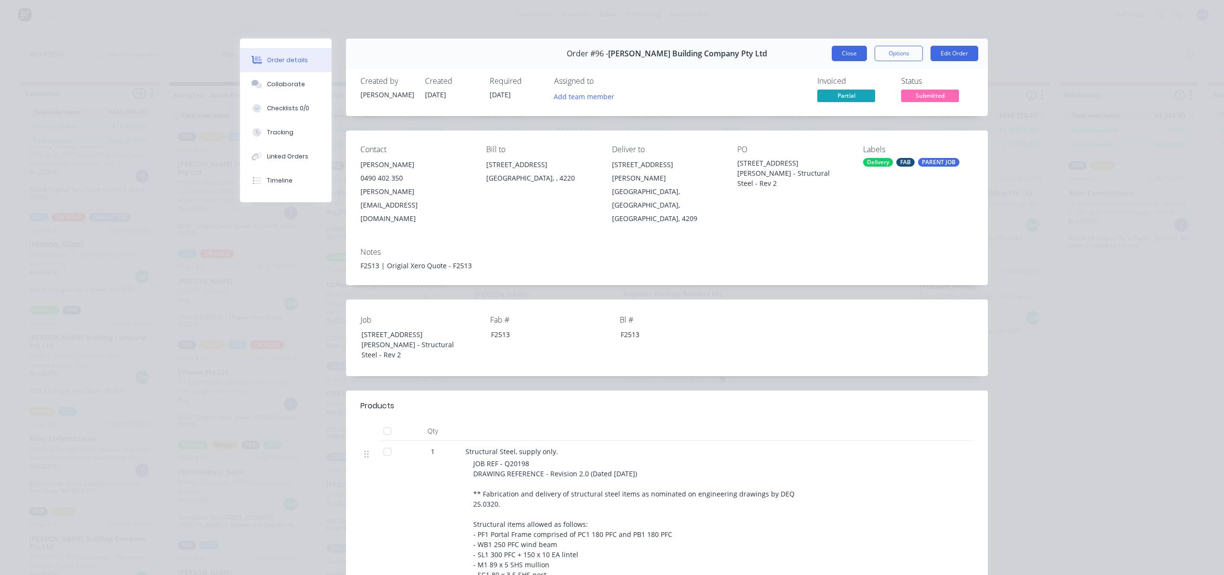
click at [852, 52] on button "Close" at bounding box center [849, 53] width 35 height 15
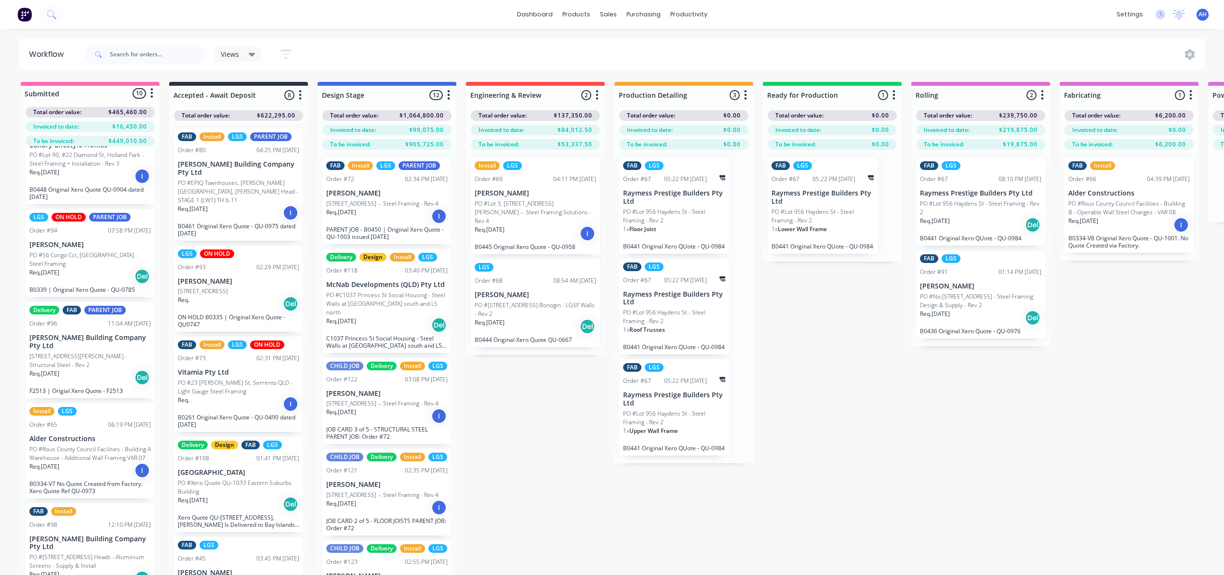
click at [76, 429] on div "Order #65 06:19 PM 08/08/25" at bounding box center [89, 425] width 121 height 9
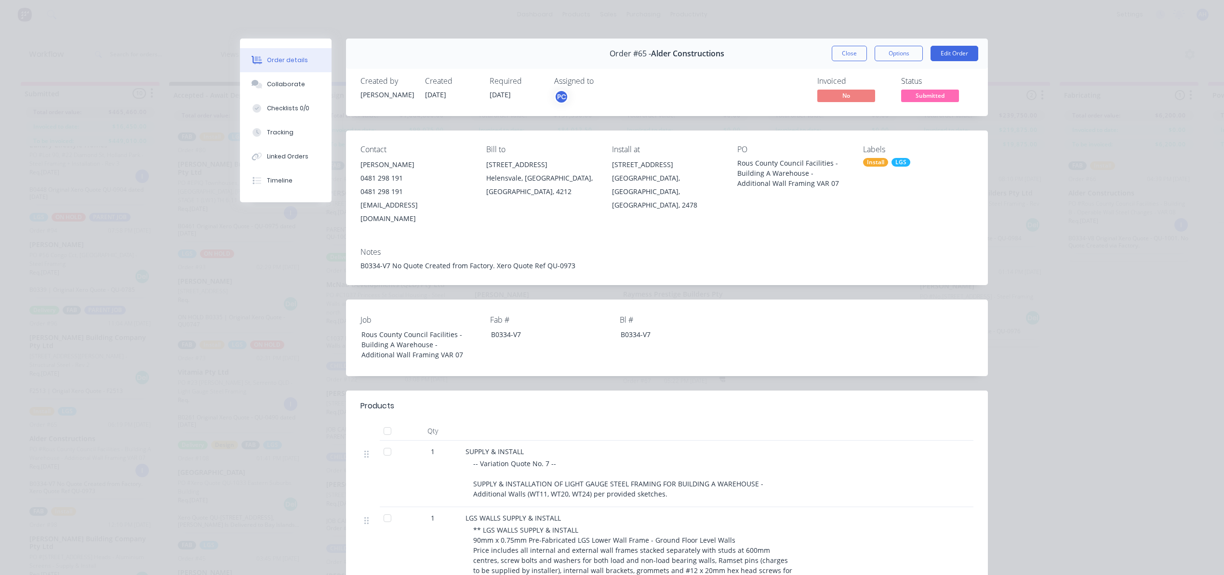
click at [894, 161] on div "LGS" at bounding box center [900, 162] width 19 height 9
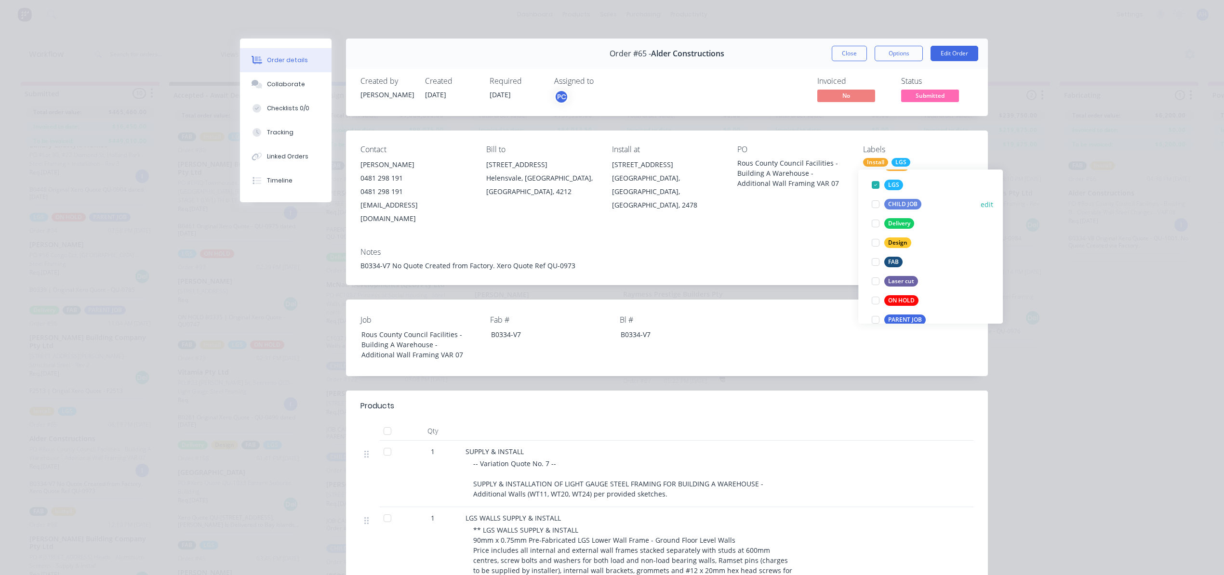
scroll to position [96, 0]
click at [899, 303] on div "PARENT JOB" at bounding box center [904, 304] width 41 height 11
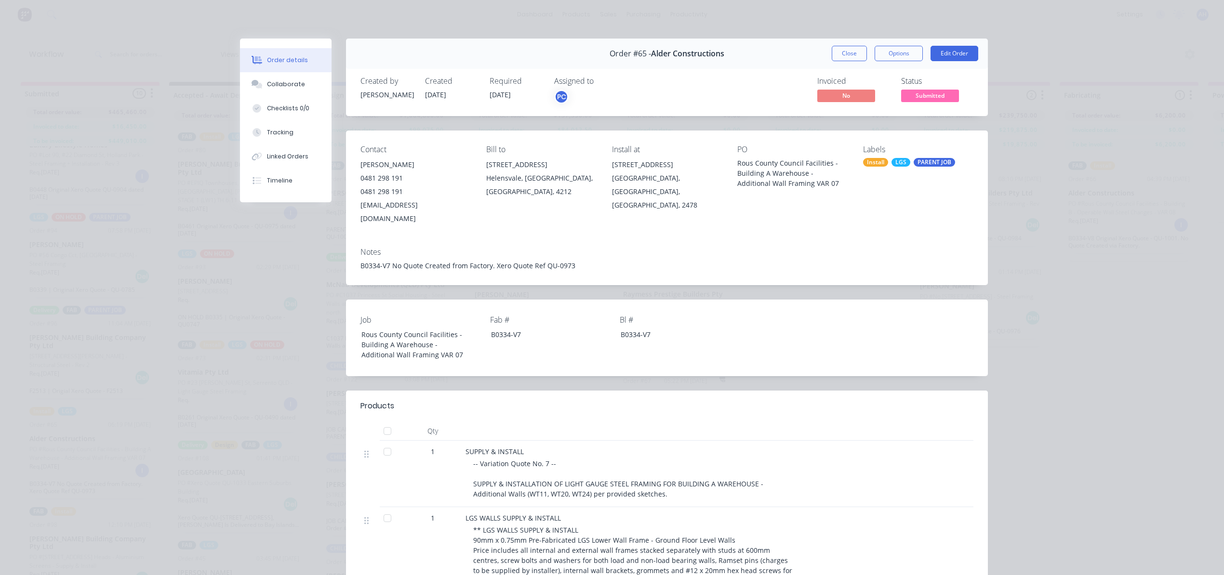
click at [1003, 380] on div "Order details Collaborate Checklists 0/0 Tracking Linked Orders Timeline Order …" at bounding box center [612, 287] width 1224 height 575
click at [839, 47] on button "Close" at bounding box center [849, 53] width 35 height 15
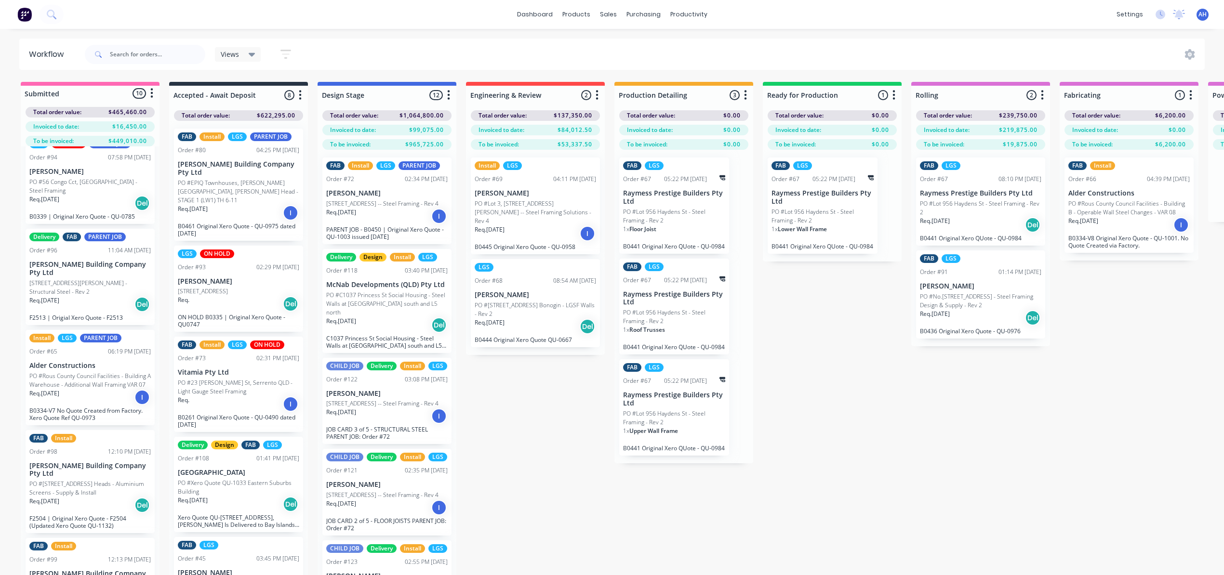
scroll to position [353, 0]
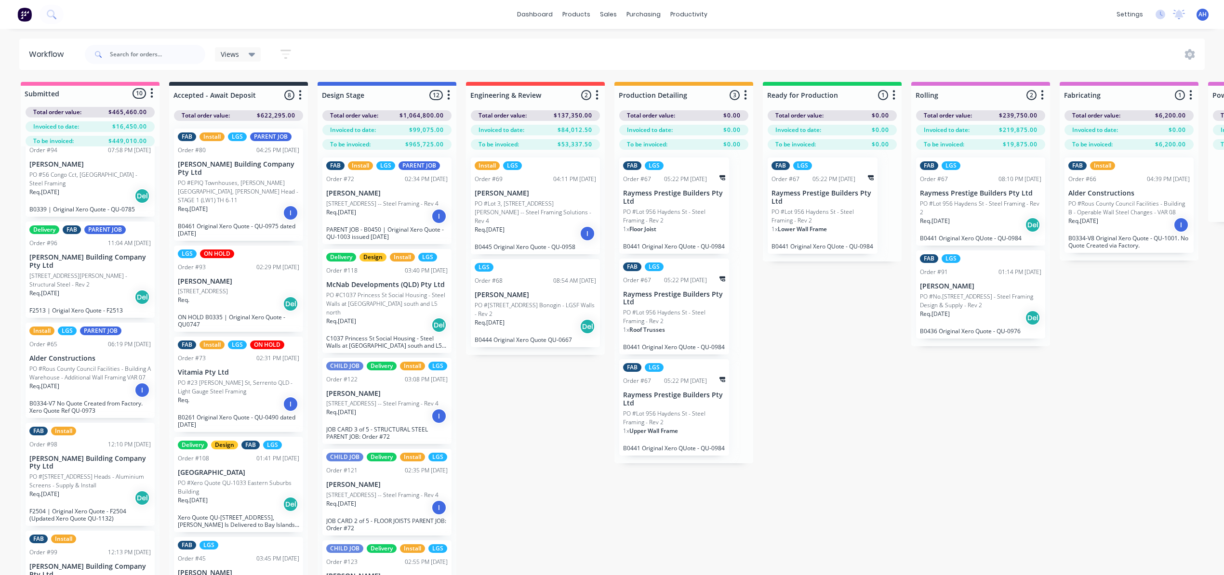
click at [105, 471] on p "[PERSON_NAME] Building Company Pty Ltd" at bounding box center [89, 463] width 121 height 16
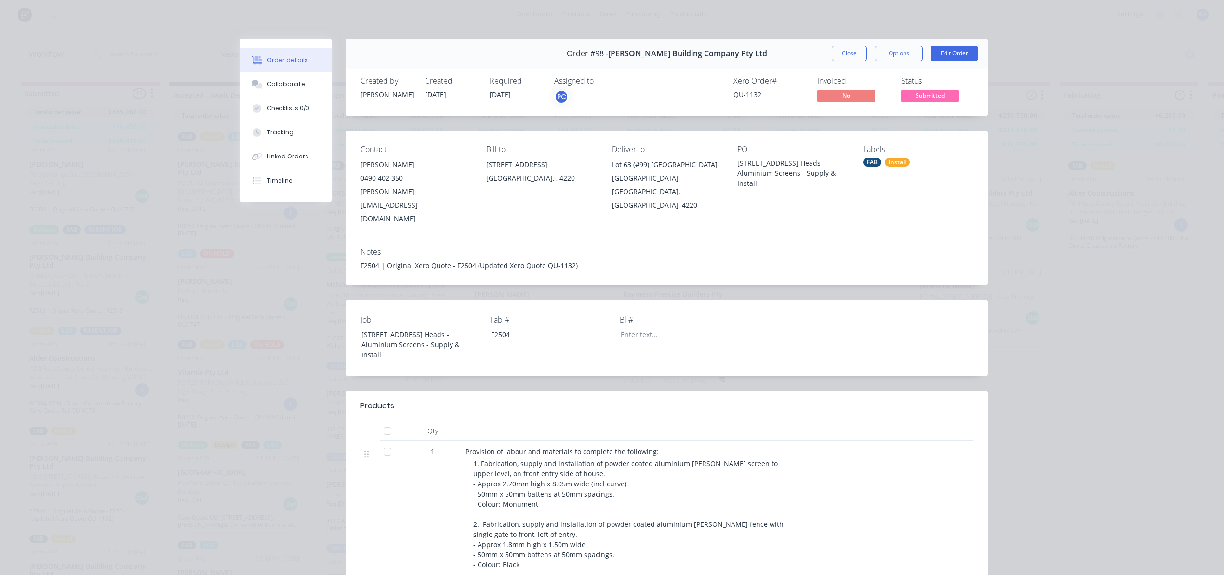
click at [894, 162] on div "Install" at bounding box center [897, 162] width 25 height 9
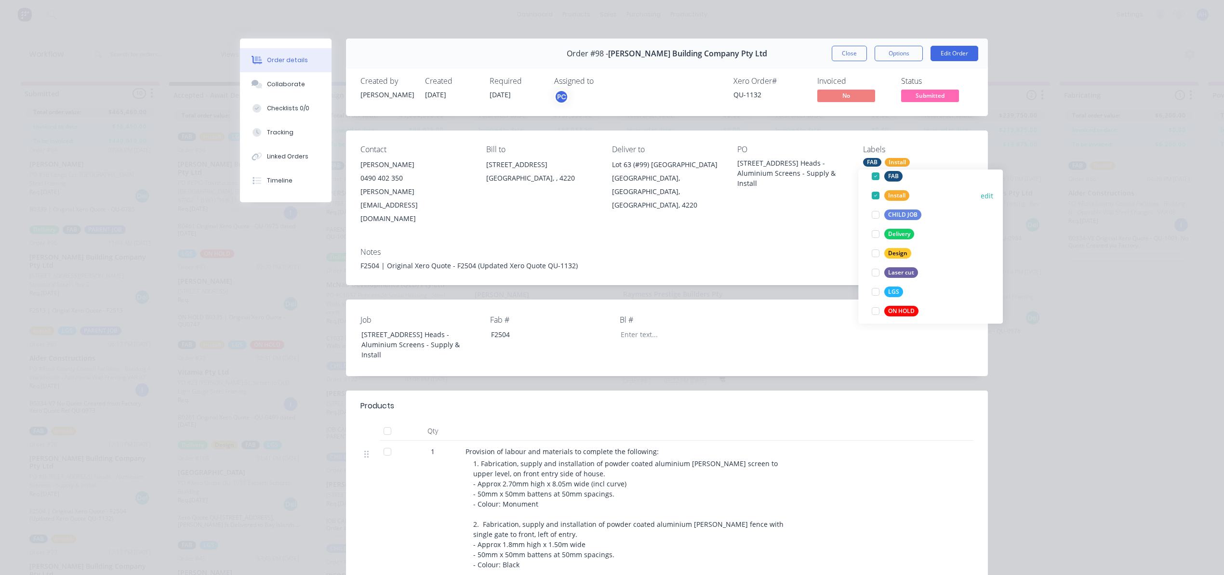
scroll to position [80, 0]
click at [900, 316] on div "PARENT JOB" at bounding box center [904, 321] width 41 height 11
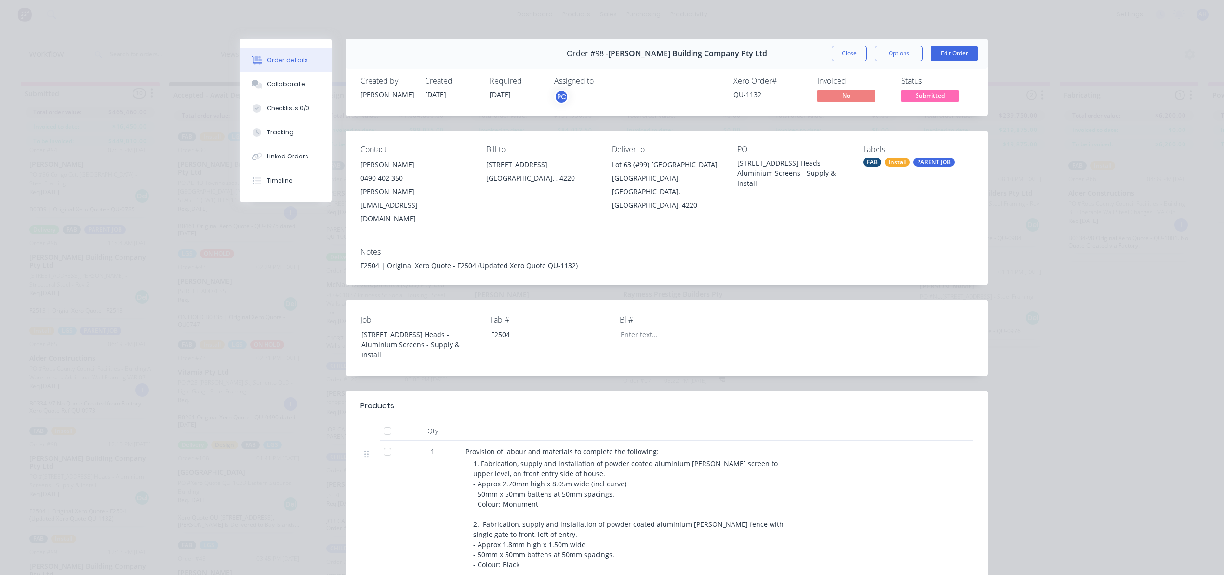
click at [1029, 397] on div "Order details Collaborate Checklists 0/0 Tracking Linked Orders Timeline Order …" at bounding box center [612, 287] width 1224 height 575
click at [845, 53] on button "Close" at bounding box center [849, 53] width 35 height 15
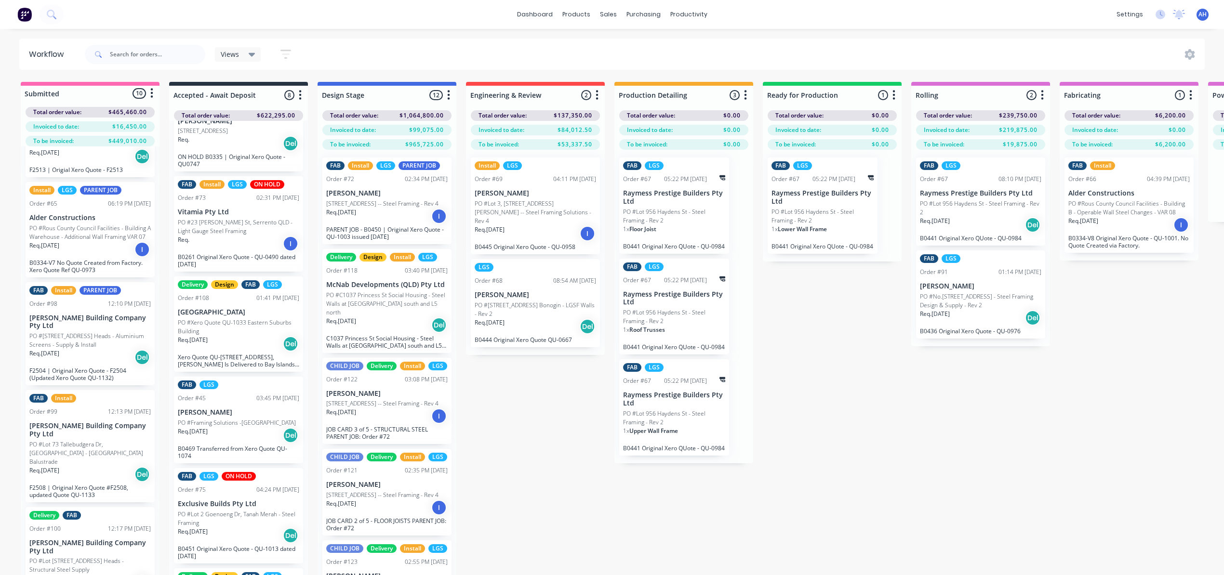
scroll to position [498, 0]
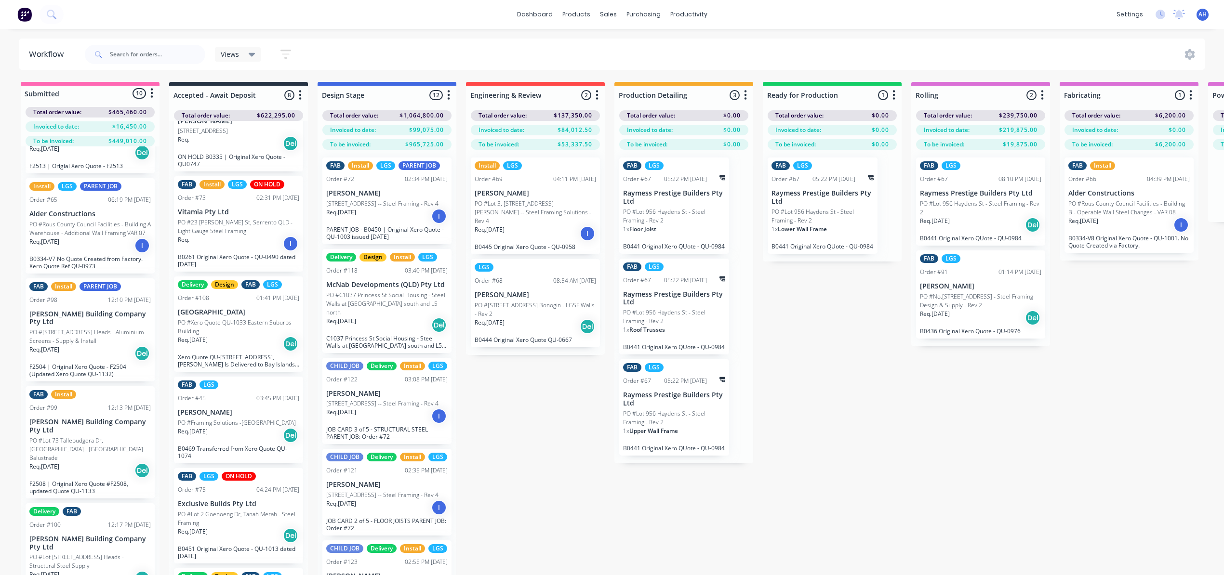
click at [74, 453] on div "FAB Install Order #99 12:13 PM 11/08/25 Blackwood Building Company Pty Ltd PO #…" at bounding box center [90, 442] width 129 height 112
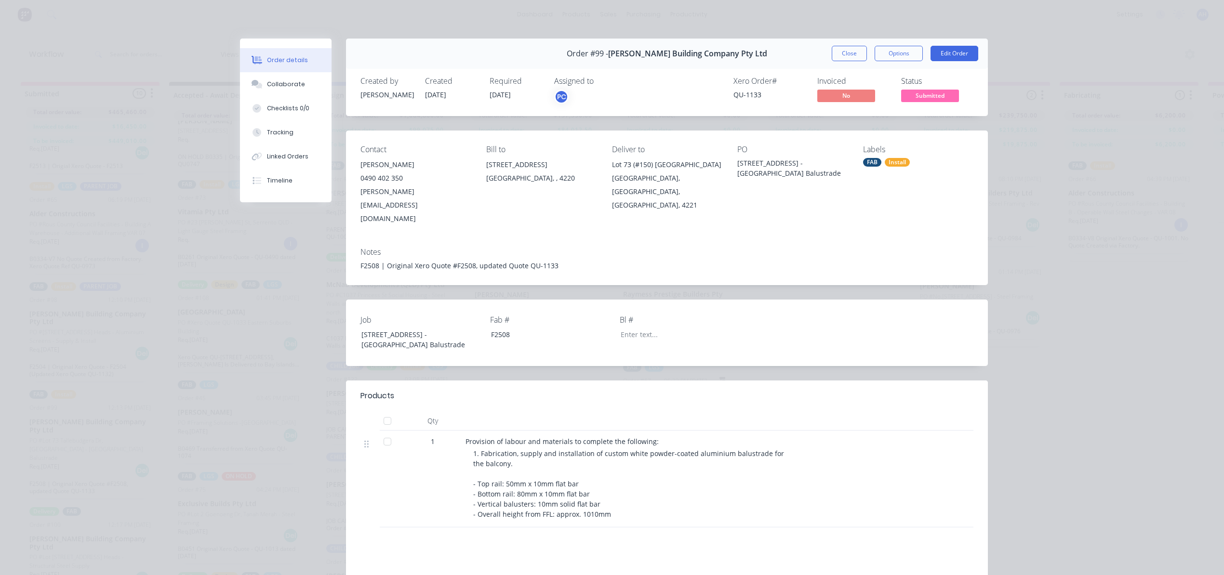
click at [895, 159] on div "Install" at bounding box center [897, 162] width 25 height 9
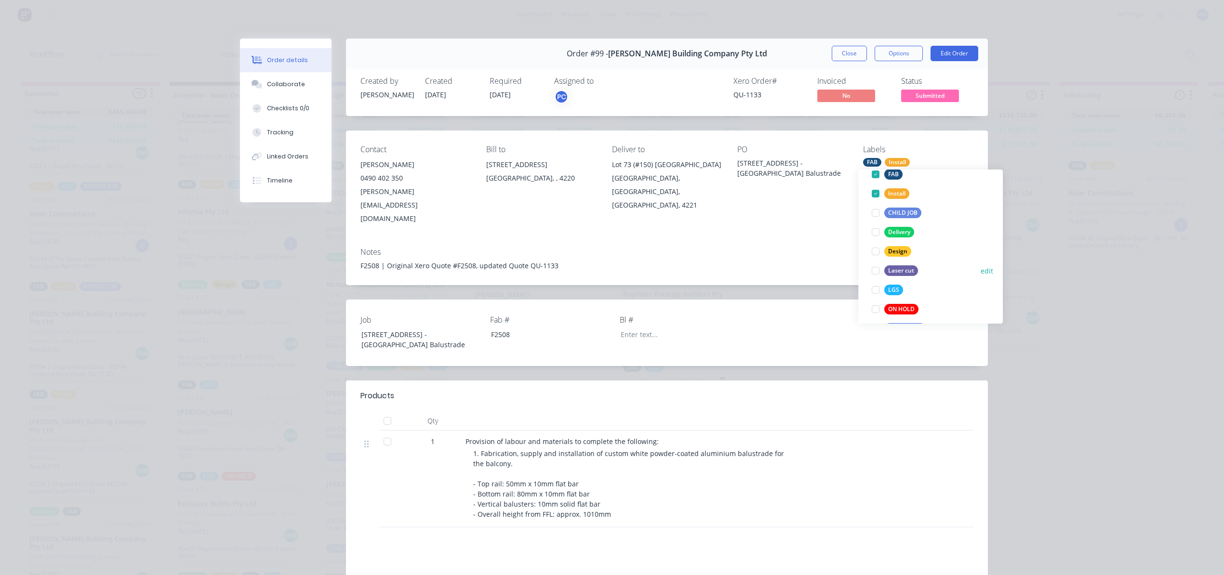
scroll to position [80, 0]
click at [903, 320] on div "PARENT JOB" at bounding box center [904, 321] width 41 height 11
click at [1044, 379] on div "Order details Collaborate Checklists 0/0 Tracking Linked Orders Timeline Order …" at bounding box center [612, 287] width 1224 height 575
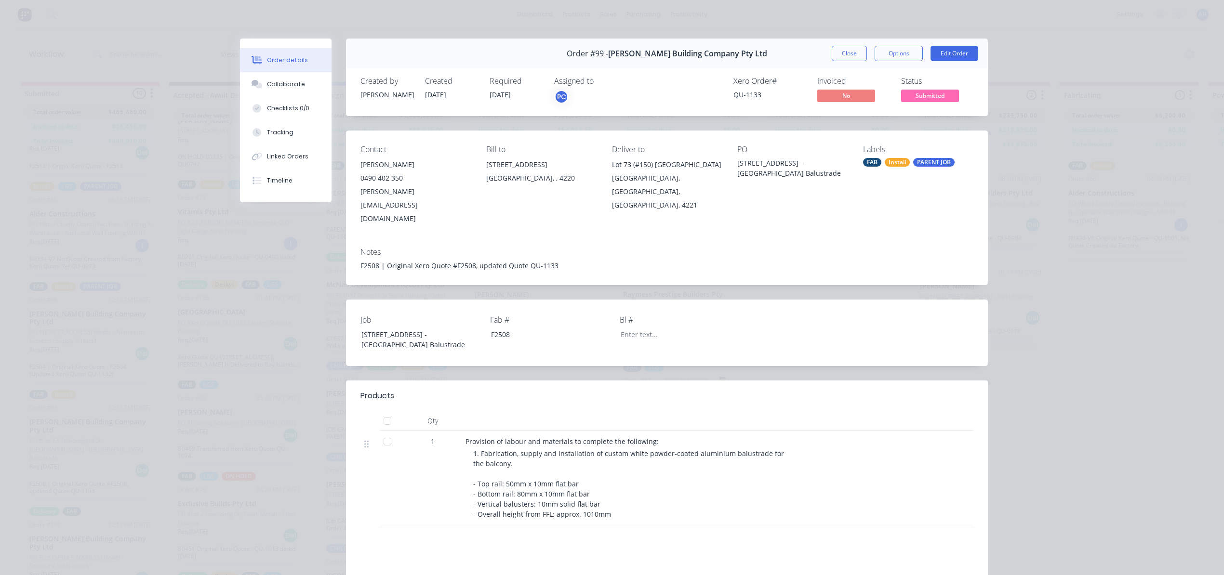
click at [845, 54] on button "Close" at bounding box center [849, 53] width 35 height 15
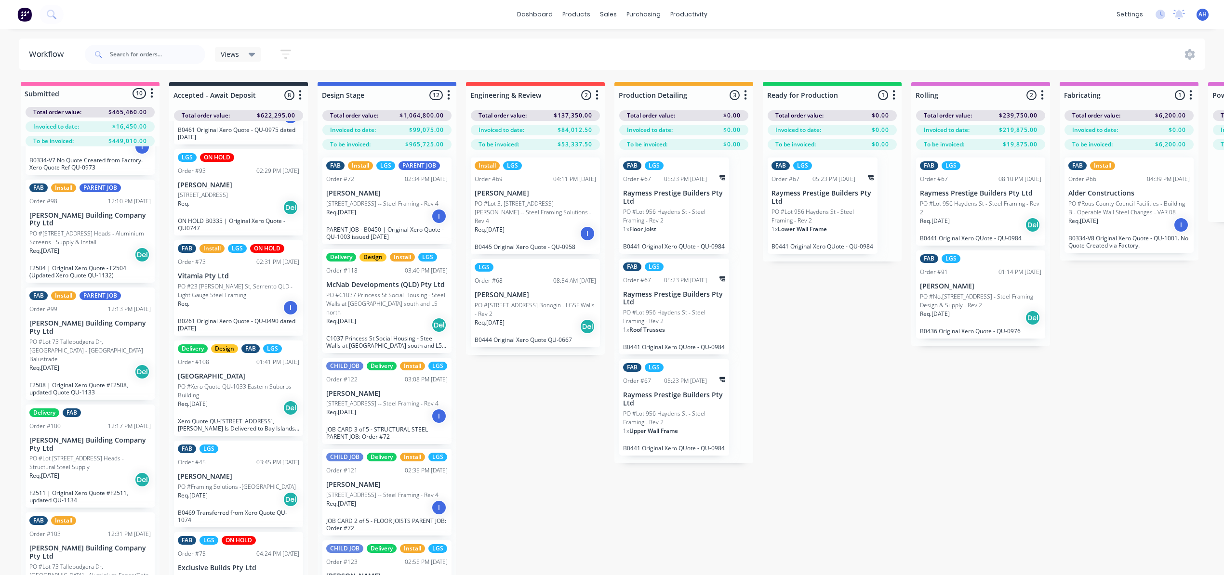
scroll to position [613, 0]
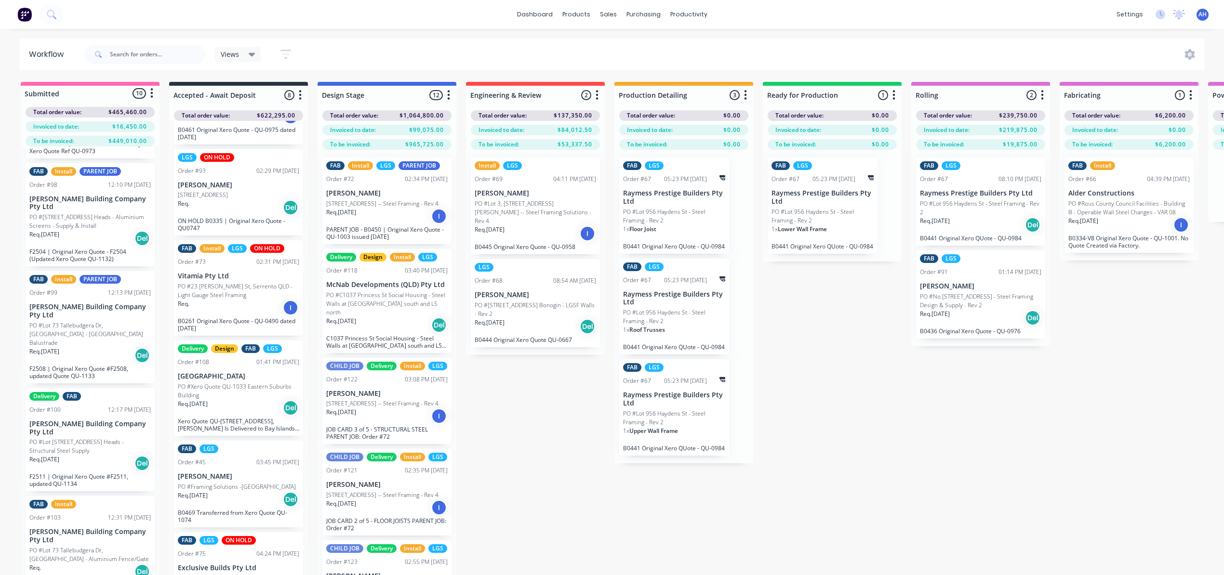
click at [59, 463] on p "Req. 11/08/25" at bounding box center [44, 459] width 30 height 9
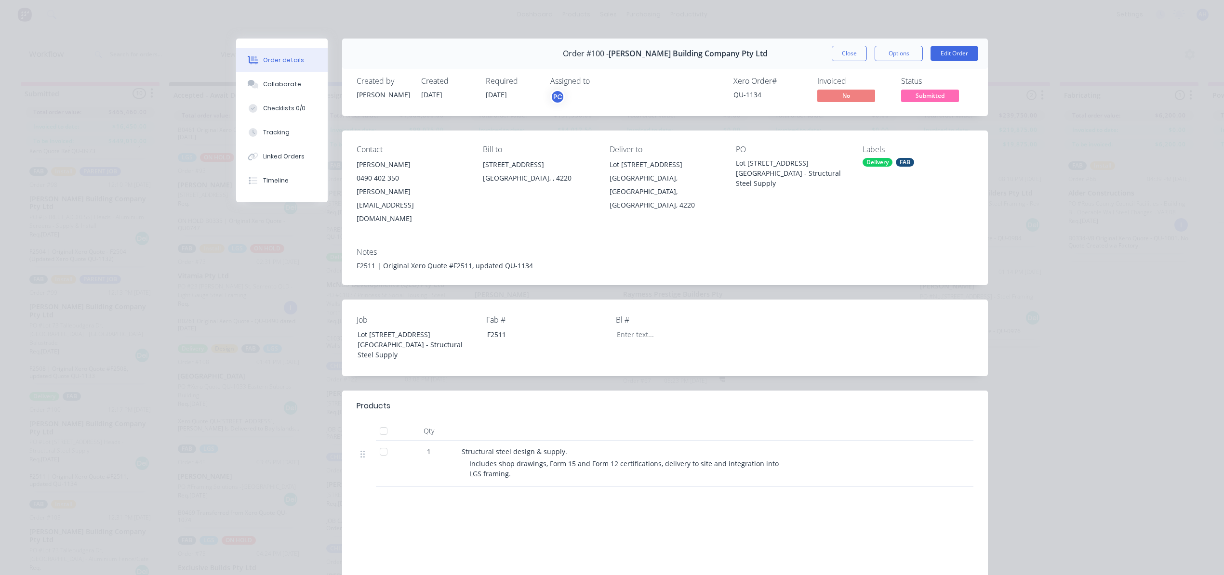
click at [901, 161] on div "FAB" at bounding box center [905, 162] width 18 height 9
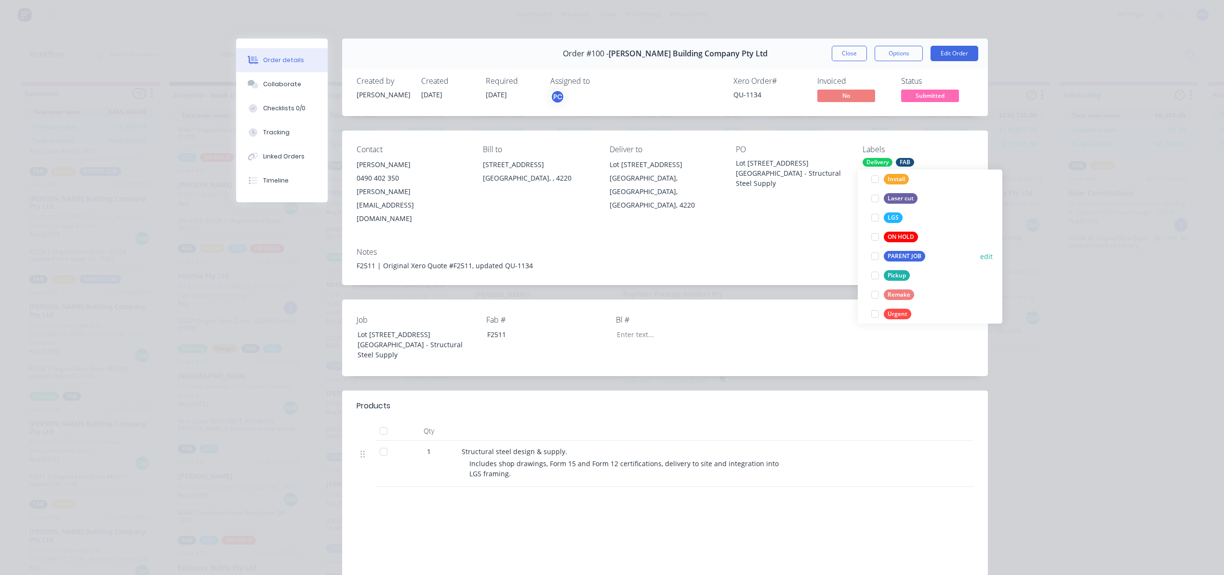
click at [908, 256] on div "PARENT JOB" at bounding box center [904, 256] width 41 height 11
click at [1033, 369] on div "Order details Collaborate Checklists 0/0 Tracking Linked Orders Timeline Order …" at bounding box center [612, 287] width 1224 height 575
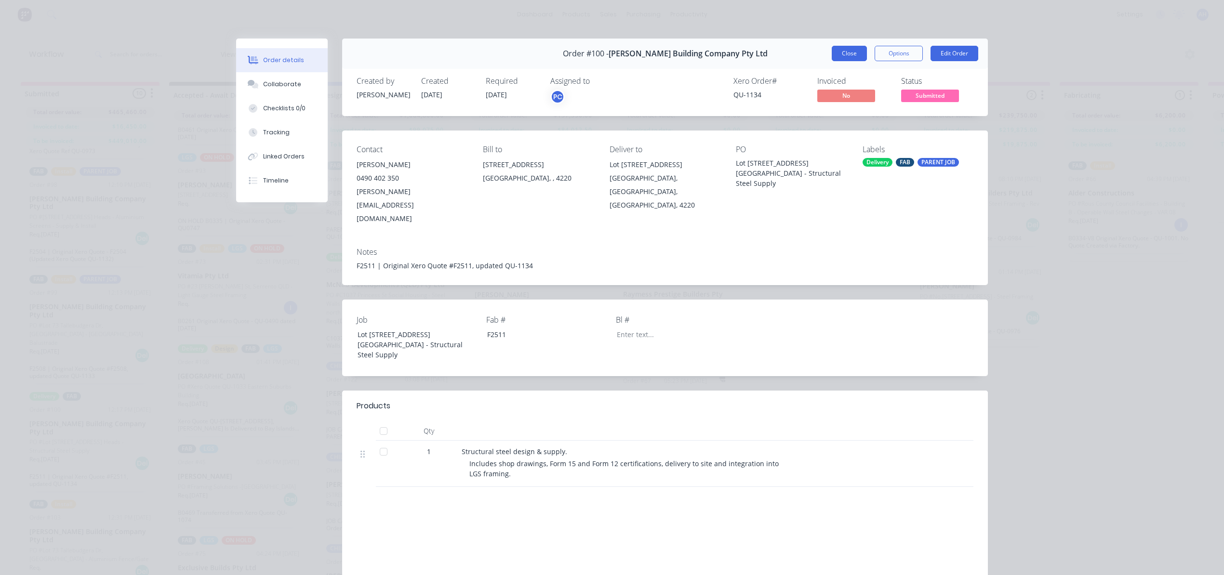
click at [843, 55] on button "Close" at bounding box center [849, 53] width 35 height 15
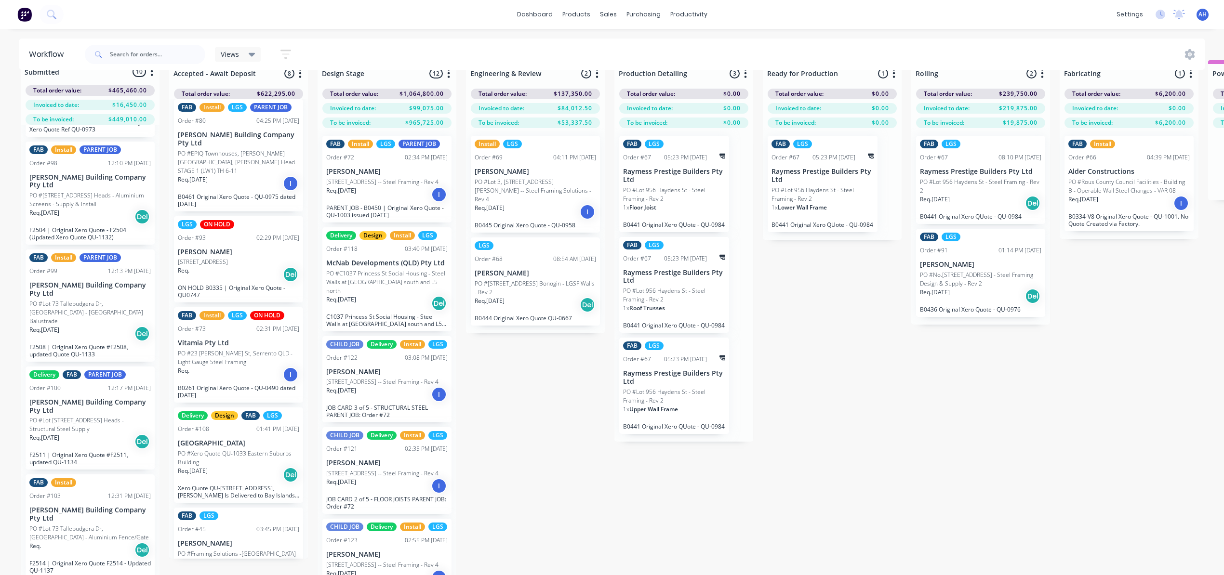
scroll to position [44, 0]
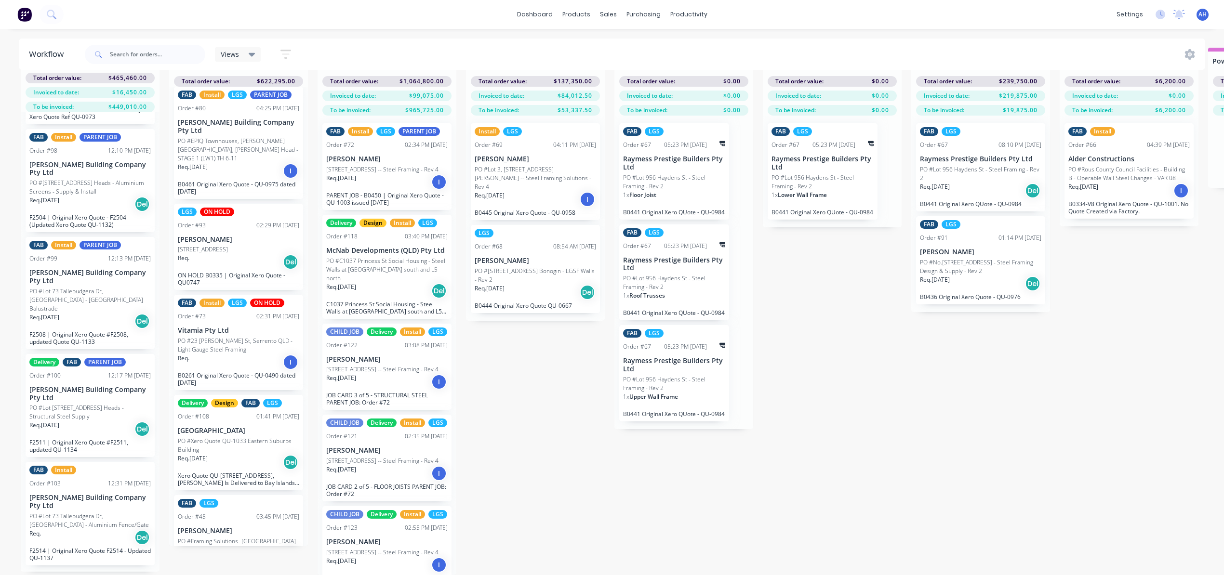
click at [68, 518] on p "PO #Lot 73 Tallebudgera Dr, [GEOGRAPHIC_DATA] - Aluminium Fence/Gate" at bounding box center [89, 520] width 121 height 17
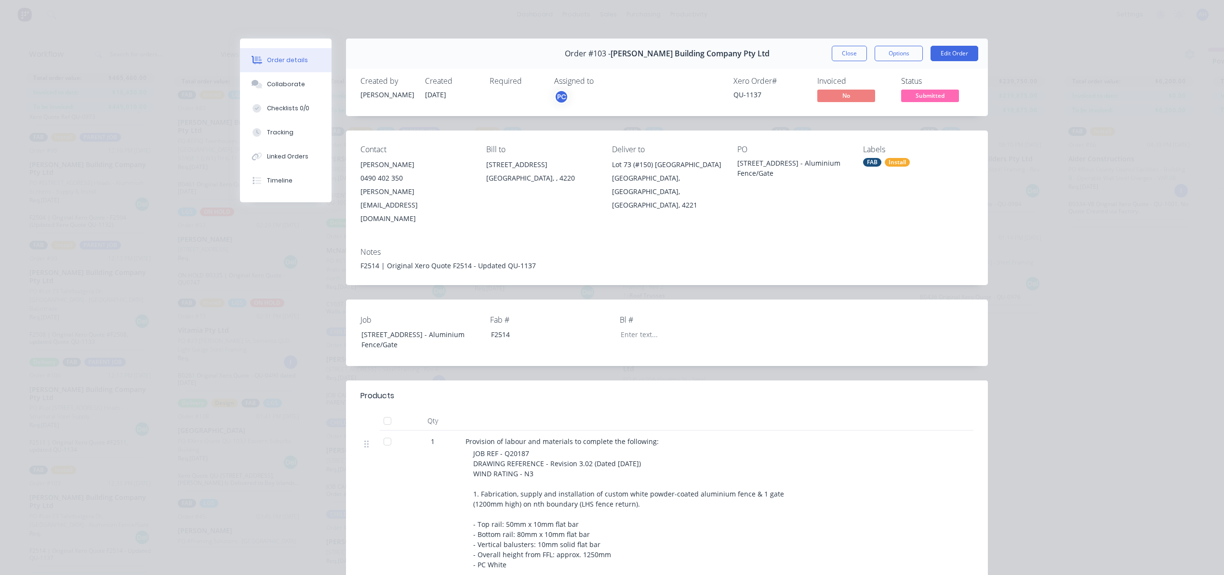
drag, startPoint x: 899, startPoint y: 160, endPoint x: 897, endPoint y: 168, distance: 7.5
click at [898, 160] on div "Install" at bounding box center [897, 162] width 25 height 9
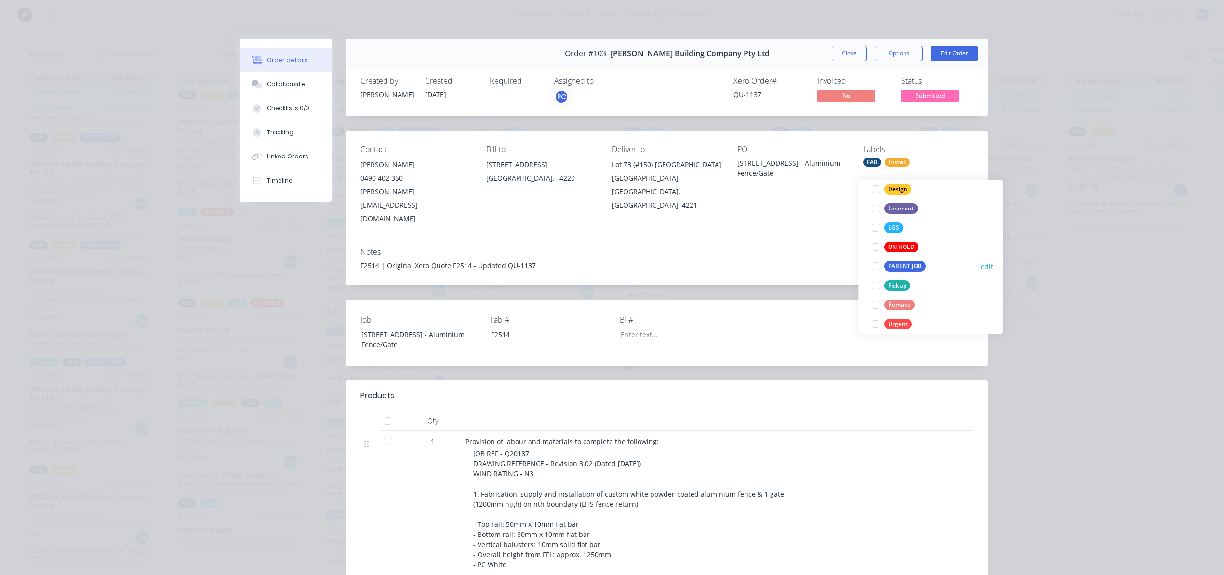
click at [914, 261] on div "PARENT JOB" at bounding box center [904, 266] width 41 height 11
click at [1027, 349] on div "Order details Collaborate Checklists 0/0 Tracking Linked Orders Timeline Order …" at bounding box center [612, 287] width 1224 height 575
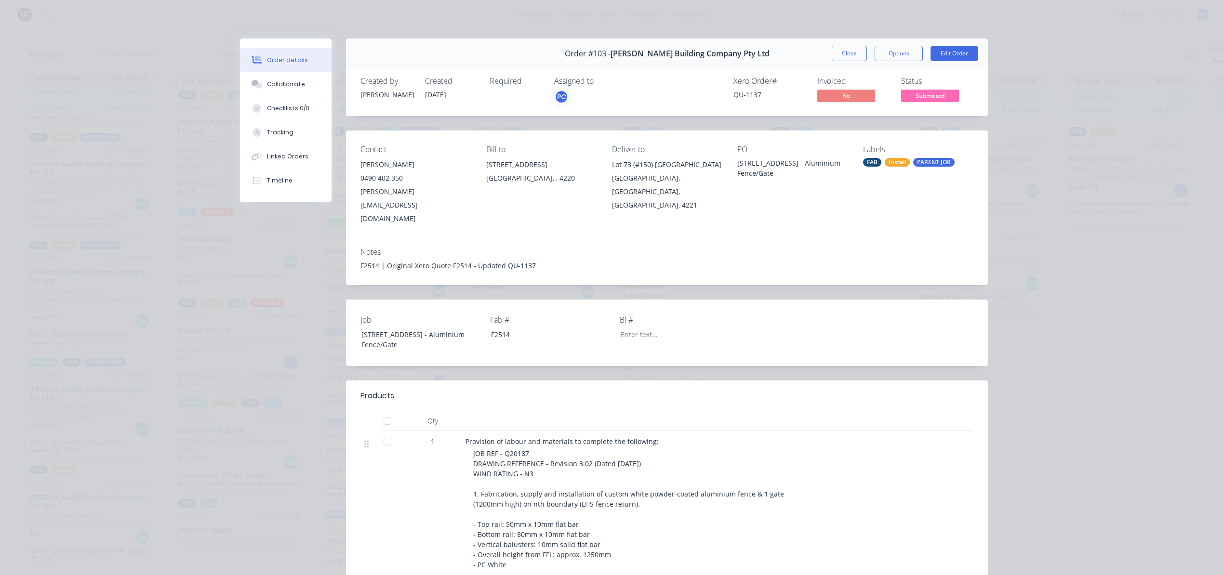
scroll to position [16, 0]
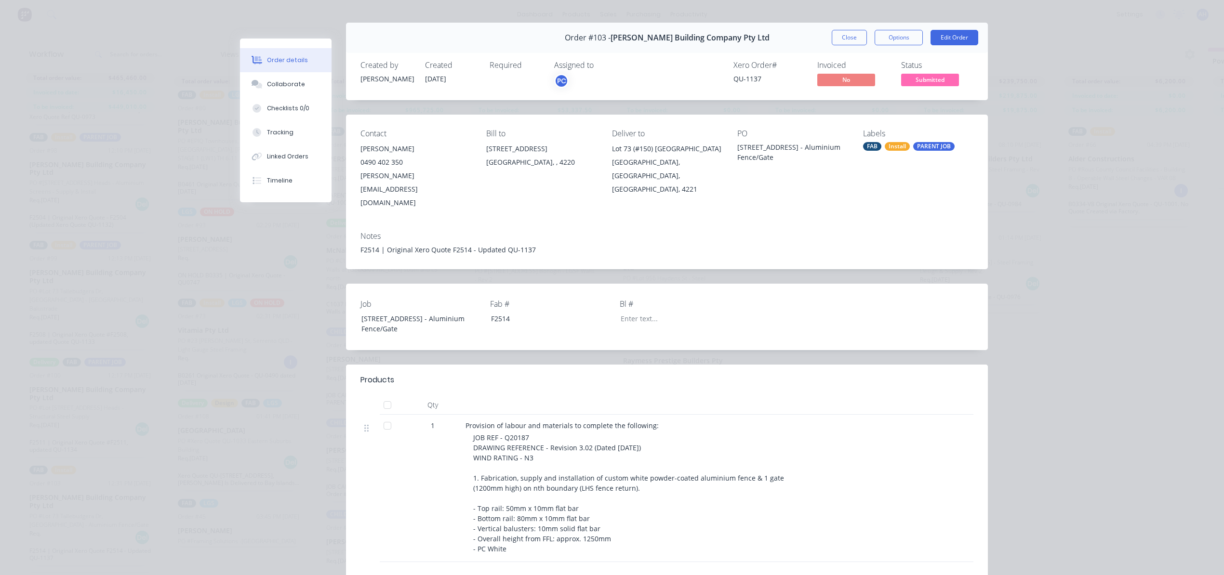
click at [285, 347] on div "Order #103 - Blackwood Building Company Pty Ltd Close Options Edit Order Create…" at bounding box center [614, 378] width 748 height 711
click at [834, 43] on button "Close" at bounding box center [849, 37] width 35 height 15
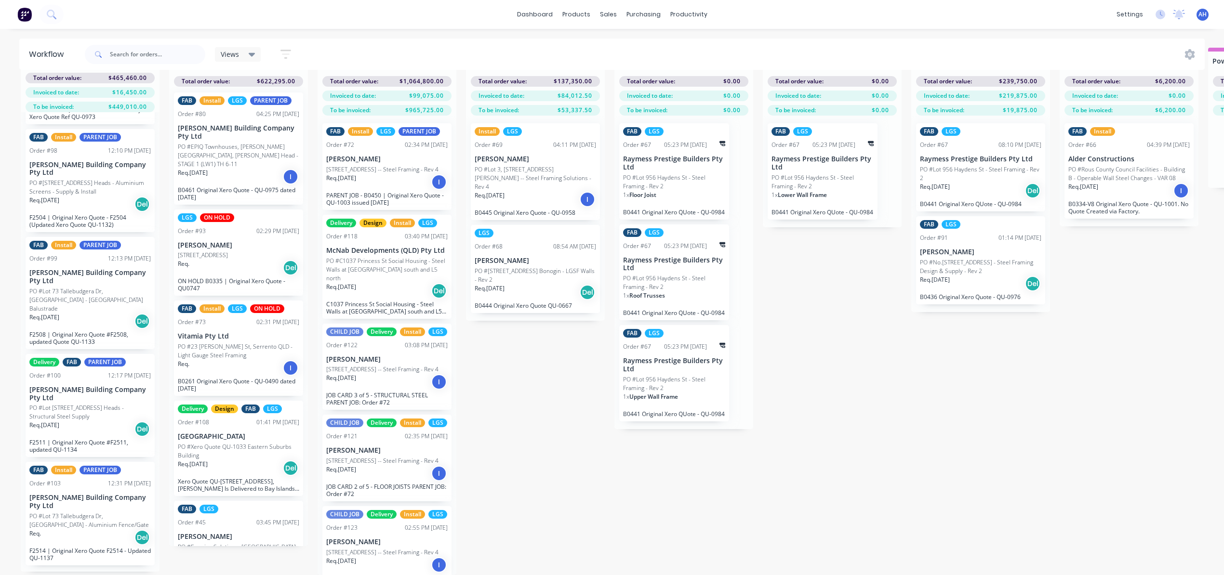
scroll to position [0, 0]
click at [234, 171] on div "Req. 05/08/25 I" at bounding box center [238, 179] width 121 height 16
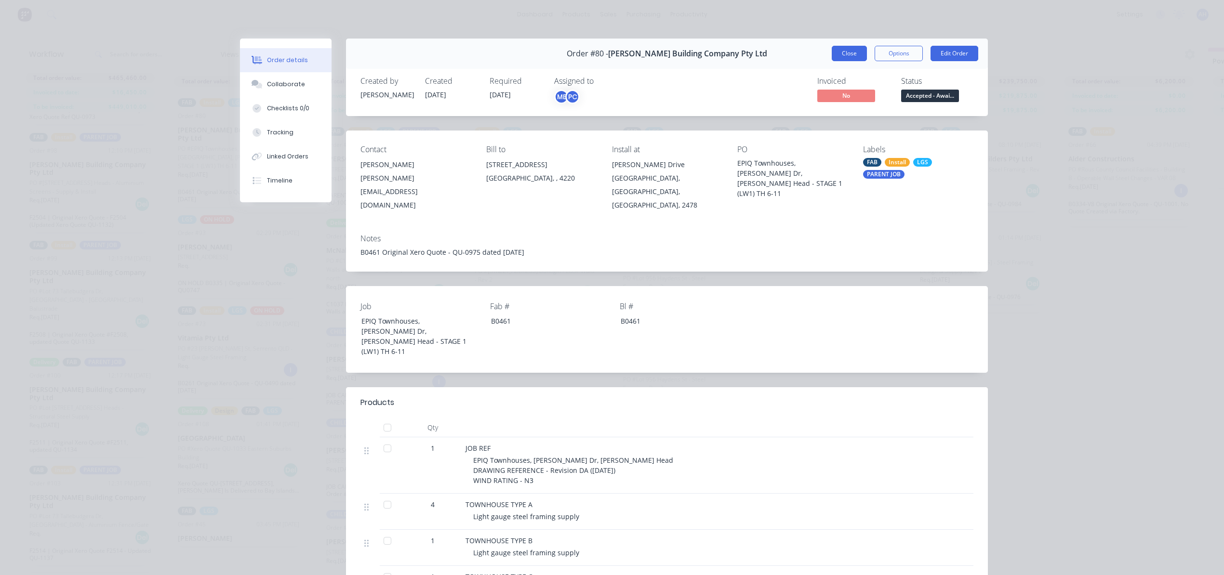
click at [837, 57] on button "Close" at bounding box center [849, 53] width 35 height 15
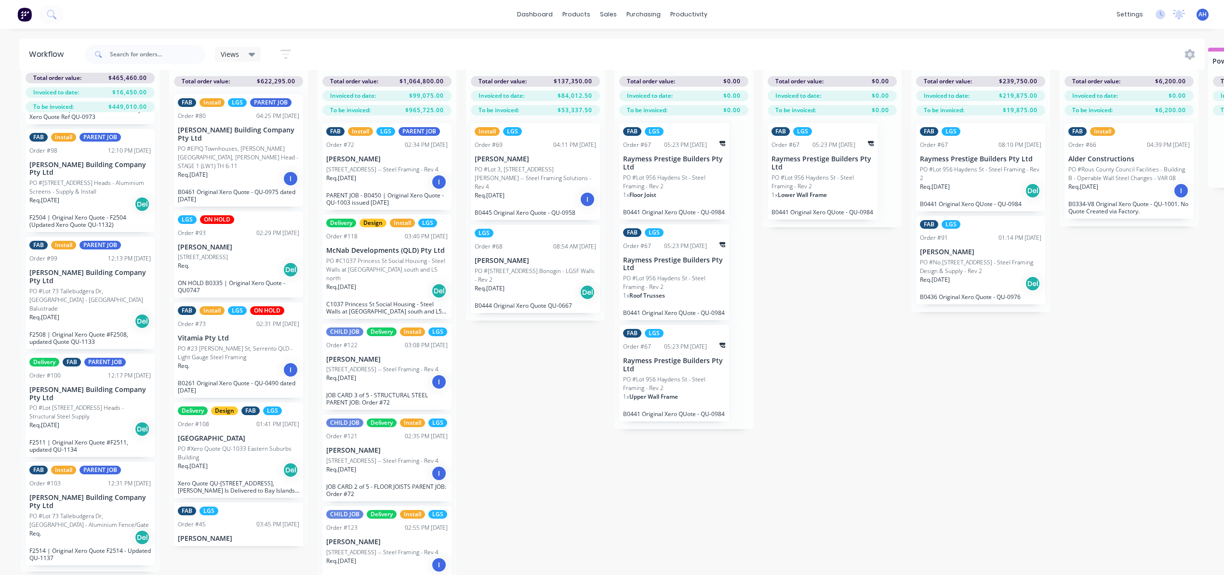
click at [228, 253] on p "[STREET_ADDRESS]" at bounding box center [203, 257] width 50 height 9
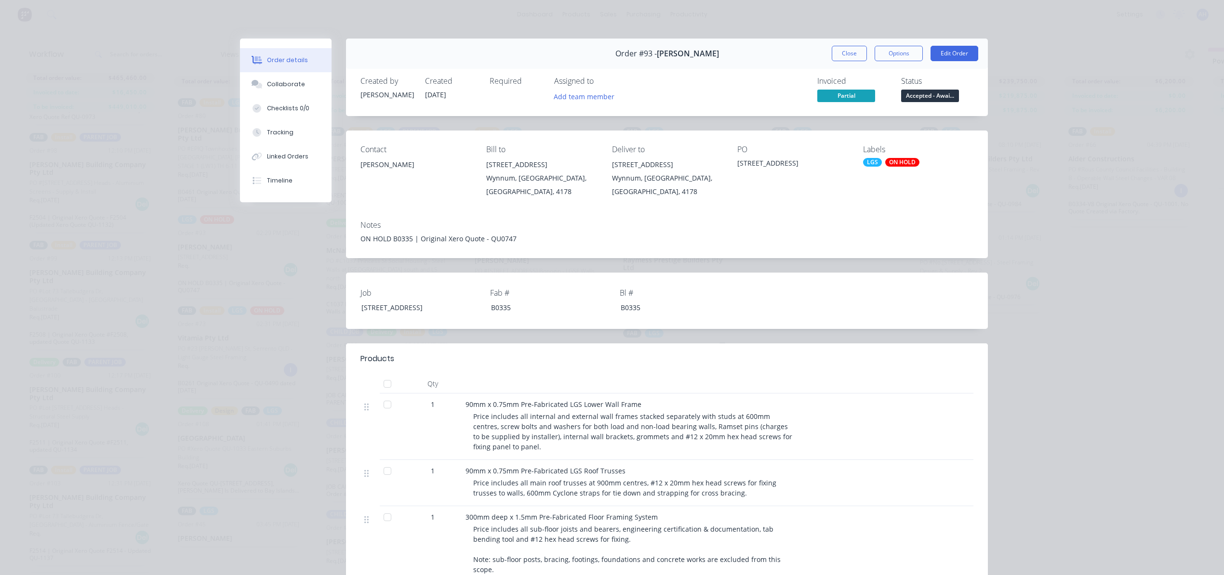
click at [897, 162] on div "ON HOLD" at bounding box center [902, 162] width 34 height 9
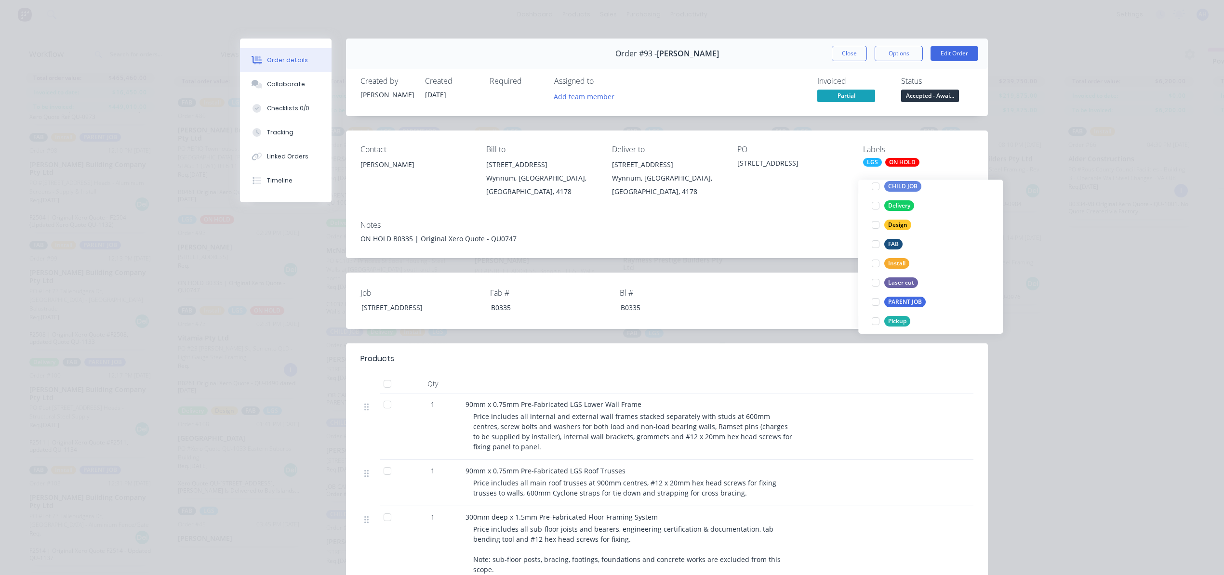
scroll to position [112, 0]
click at [901, 293] on div "PARENT JOB" at bounding box center [904, 298] width 41 height 11
click at [1022, 343] on div "Order details Collaborate Checklists 0/0 Tracking Linked Orders Timeline Order …" at bounding box center [612, 287] width 1224 height 575
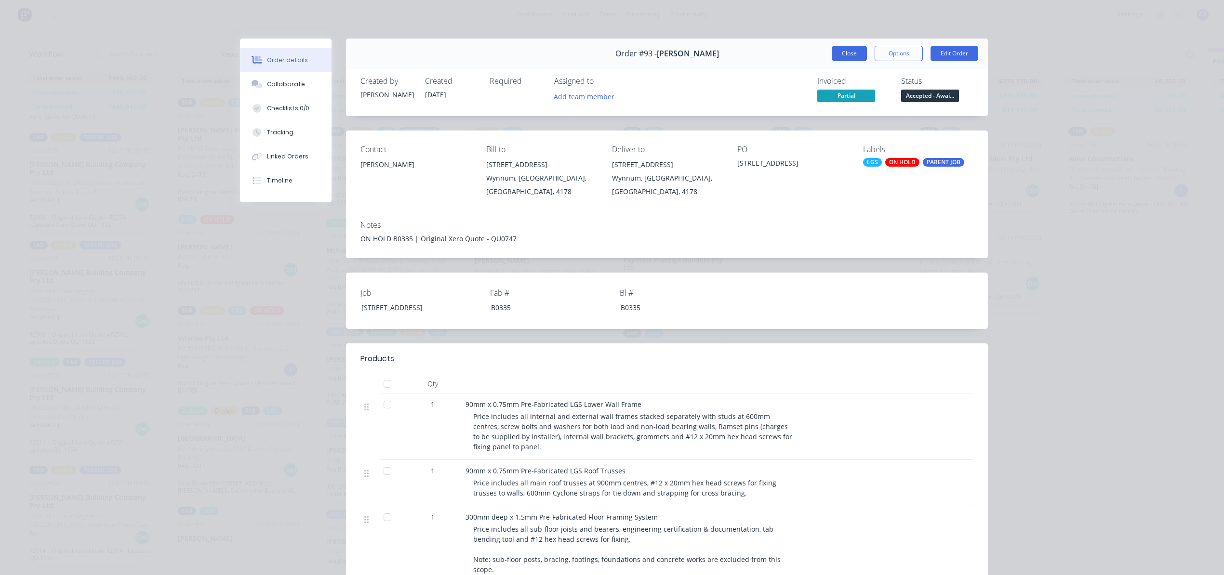
drag, startPoint x: 842, startPoint y: 62, endPoint x: 839, endPoint y: 51, distance: 11.6
click at [841, 60] on div "Order #93 - Michael Baker Close Options Edit Order" at bounding box center [667, 54] width 642 height 30
click at [839, 51] on button "Close" at bounding box center [849, 53] width 35 height 15
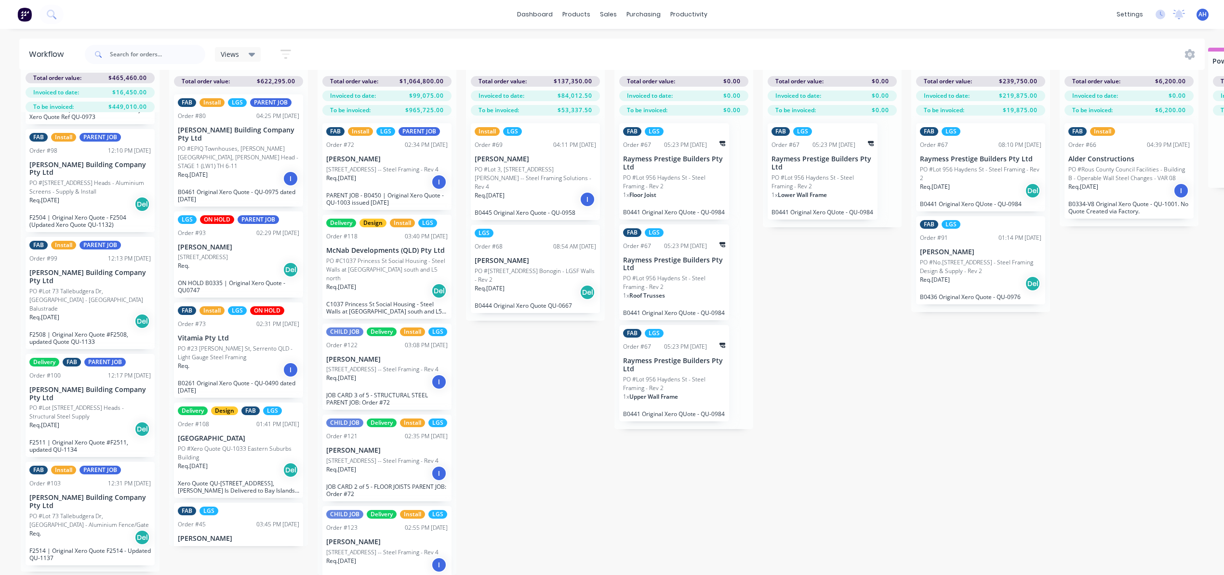
click at [239, 325] on div "FAB Install LGS ON HOLD Order #73 02:31 PM 11/08/25 Vitamia Pty Ltd PO #23 Tost…" at bounding box center [238, 350] width 129 height 95
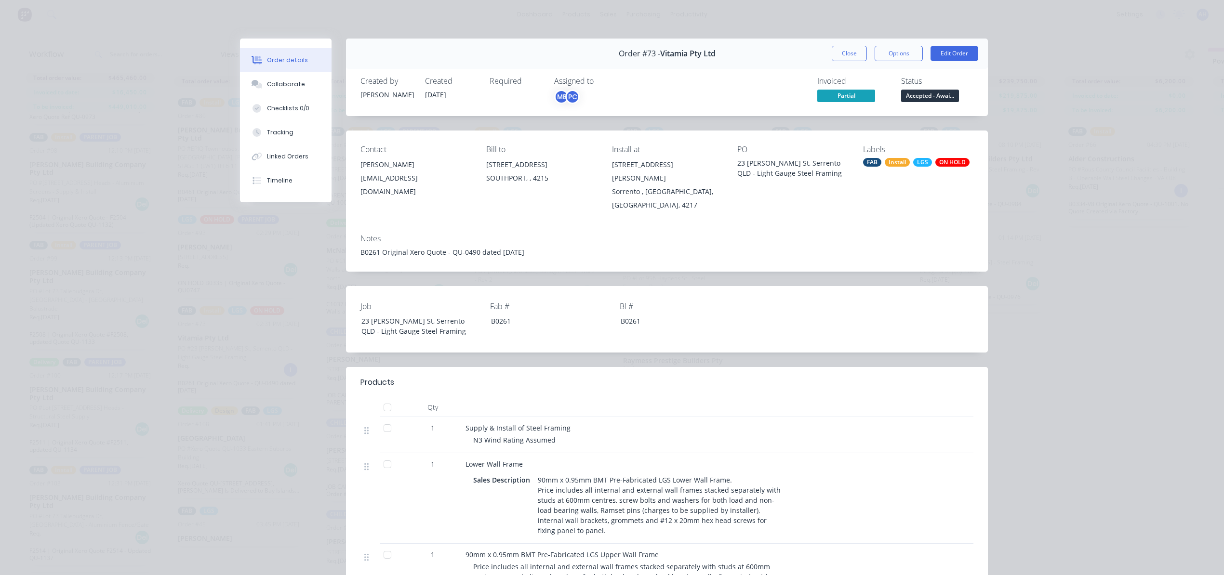
click at [955, 162] on div "ON HOLD" at bounding box center [952, 162] width 34 height 9
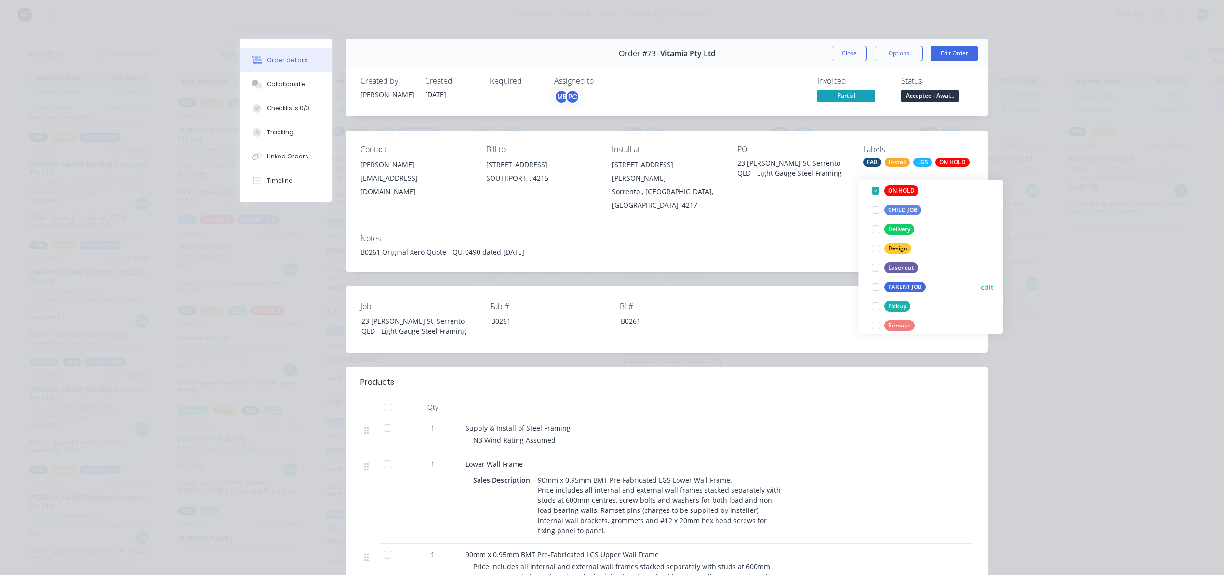
scroll to position [128, 0]
click at [905, 277] on div "PARENT JOB" at bounding box center [904, 282] width 41 height 11
click at [1051, 381] on div "Order details Collaborate Checklists 0/0 Tracking Linked Orders Timeline Order …" at bounding box center [612, 287] width 1224 height 575
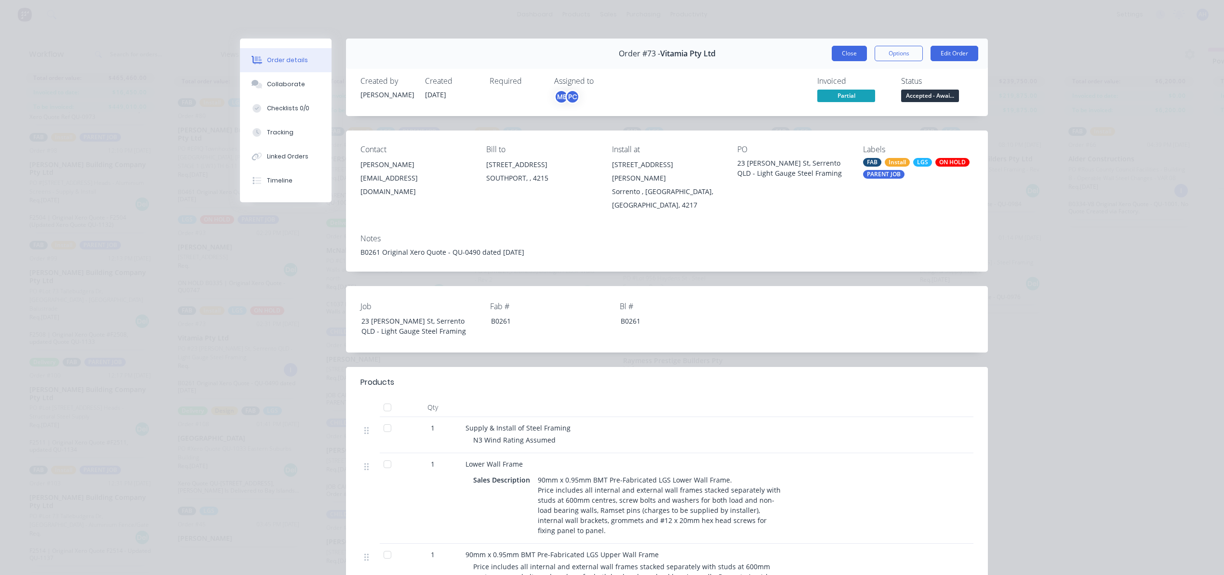
click at [842, 53] on button "Close" at bounding box center [849, 53] width 35 height 15
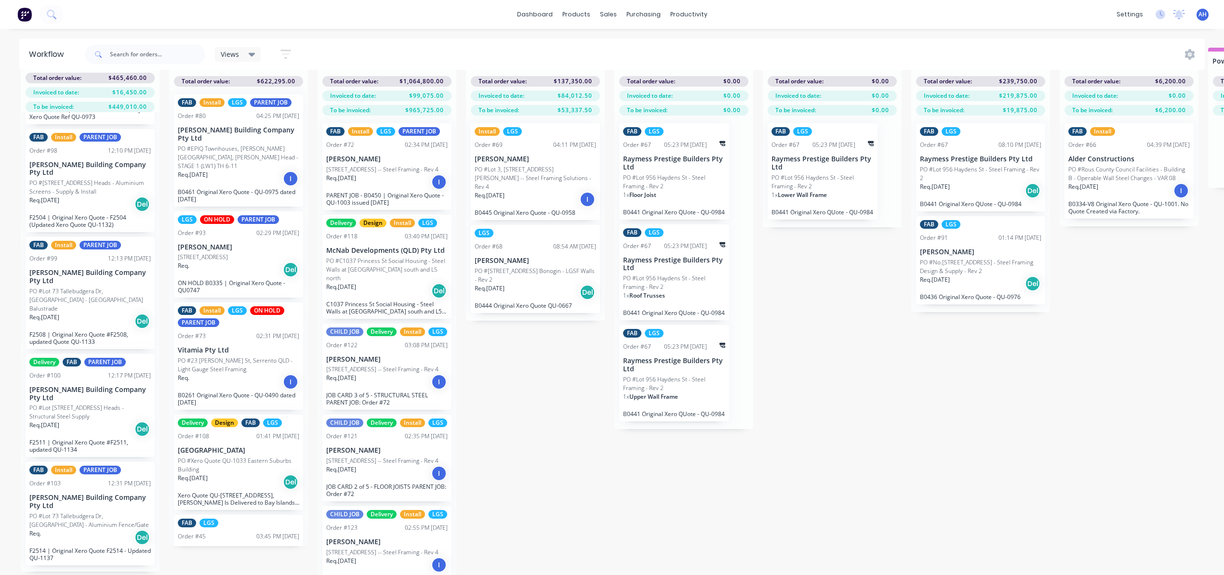
click at [230, 437] on div "Delivery Design FAB LGS Order #108 01:41 PM 13/08/25 Eastern Suburbs Building P…" at bounding box center [238, 462] width 129 height 95
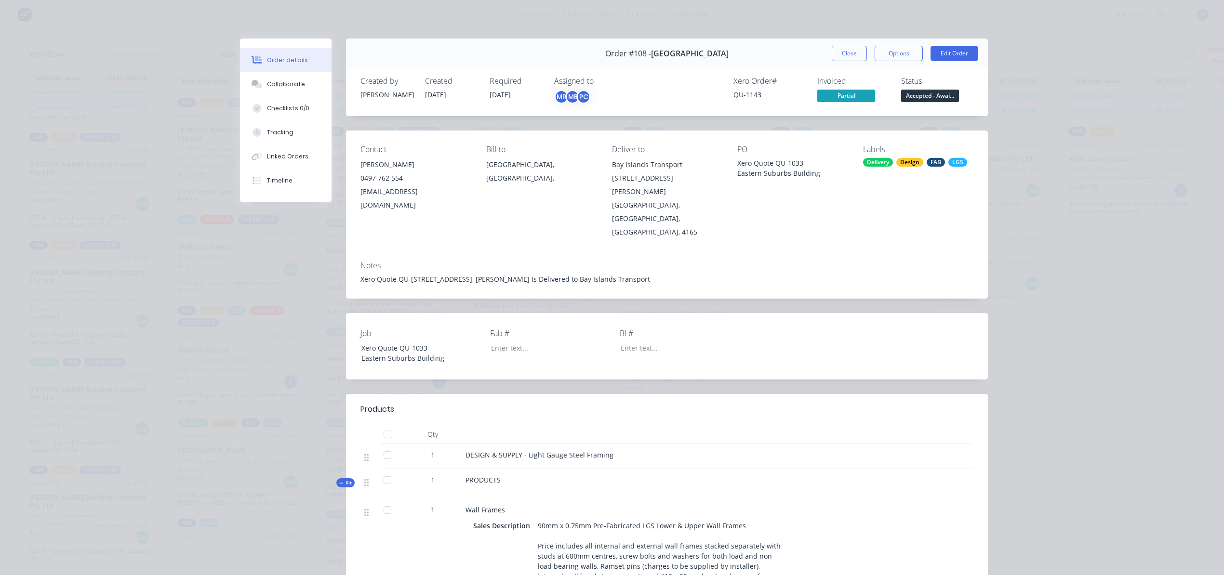
click at [870, 162] on div "Delivery" at bounding box center [878, 162] width 30 height 9
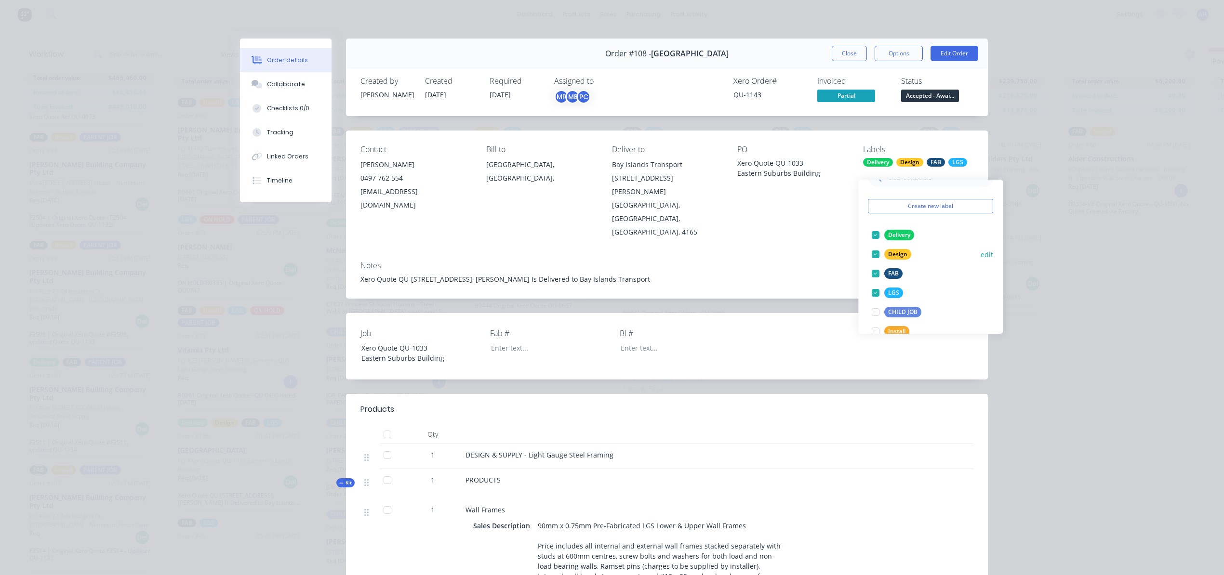
scroll to position [80, 0]
click at [911, 326] on div "PARENT JOB" at bounding box center [904, 331] width 41 height 11
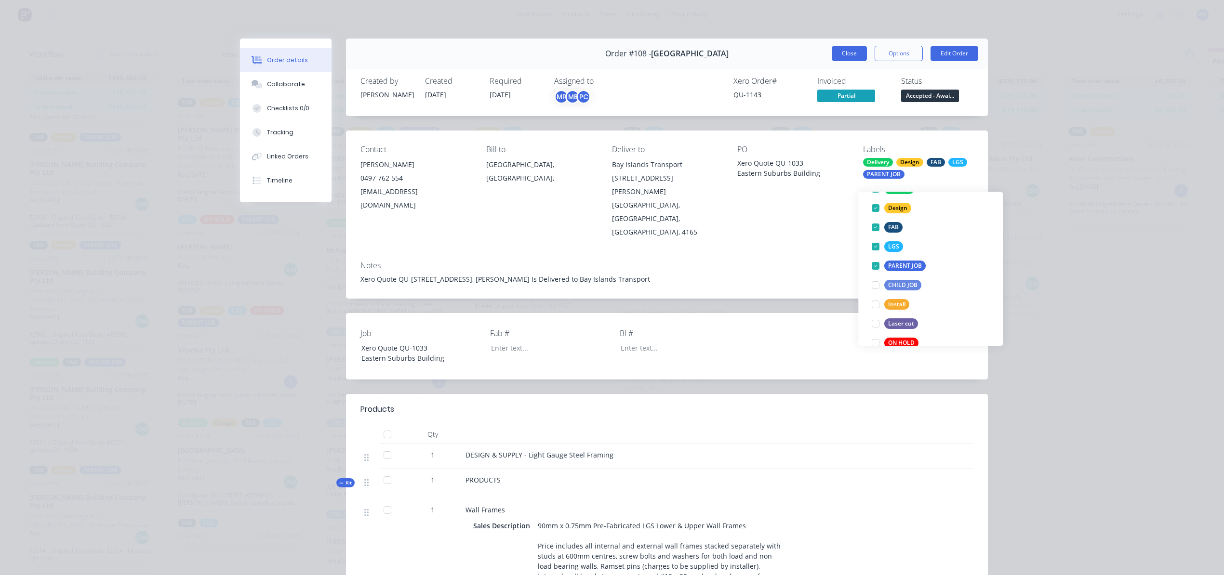
click at [848, 58] on button "Close" at bounding box center [849, 53] width 35 height 15
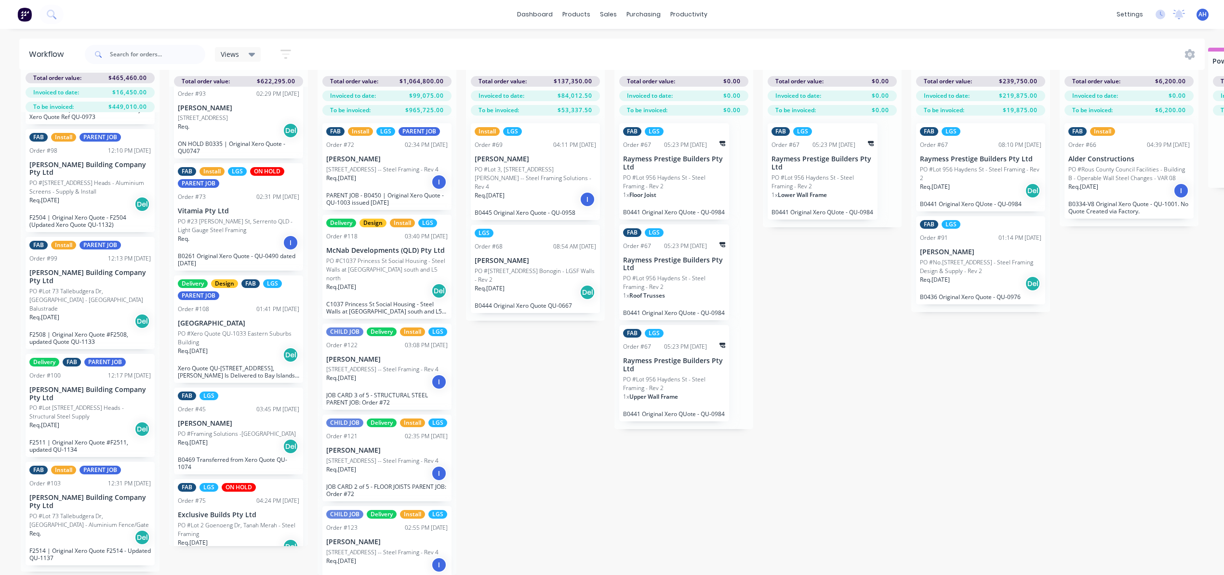
scroll to position [145, 0]
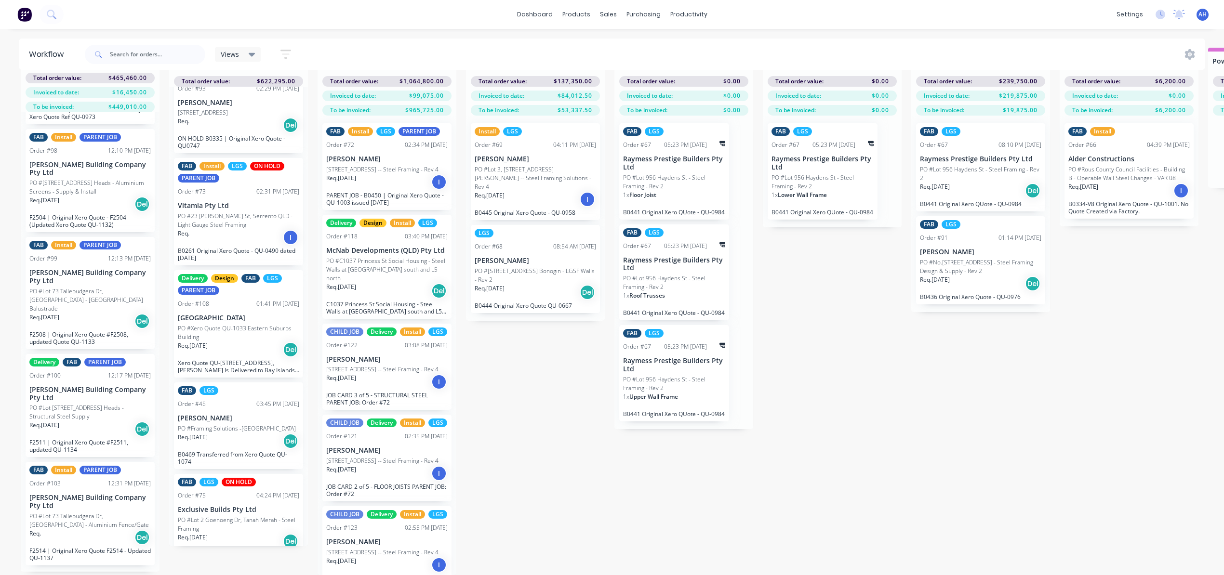
click at [228, 424] on p "PO #Framing Solutions -[GEOGRAPHIC_DATA]" at bounding box center [237, 428] width 118 height 9
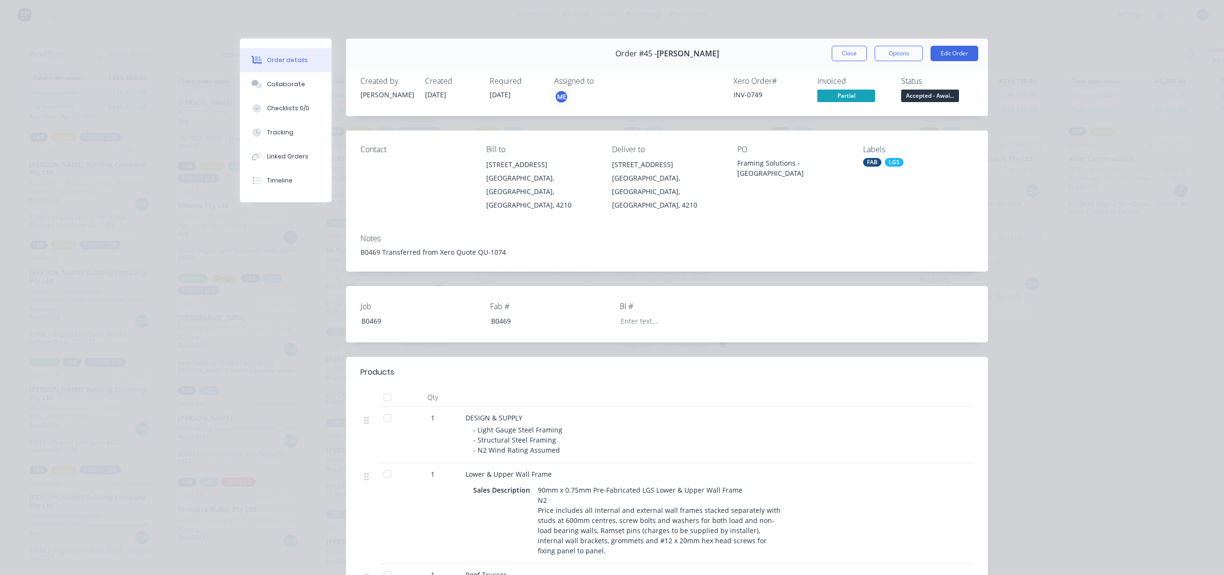
click at [889, 163] on div "LGS" at bounding box center [894, 162] width 19 height 9
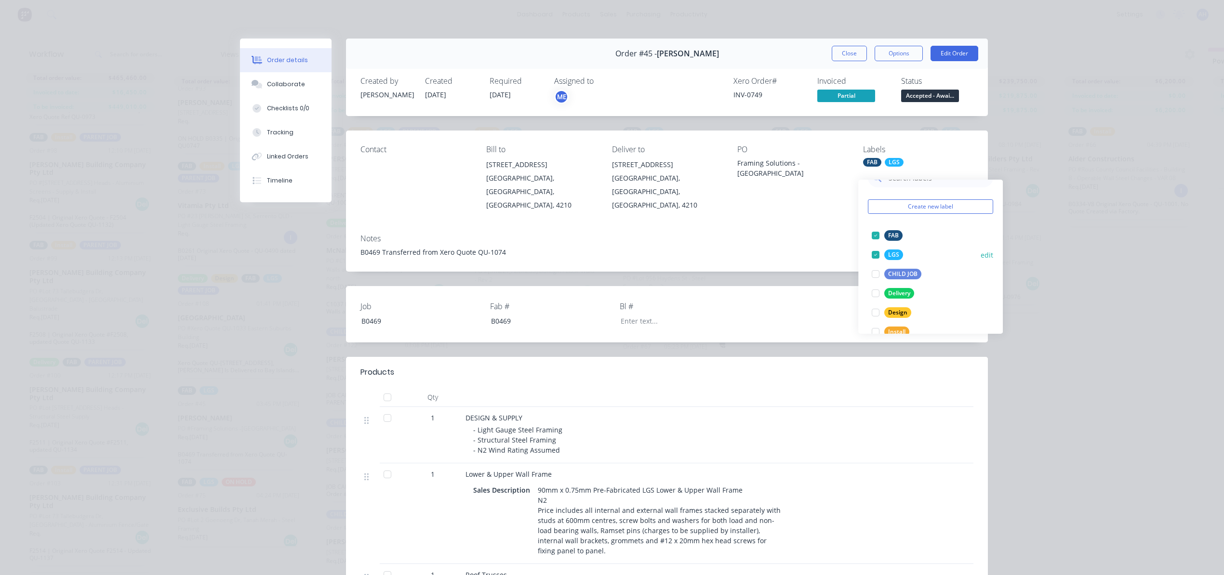
scroll to position [96, 0]
click at [903, 309] on div "PARENT JOB" at bounding box center [904, 314] width 41 height 11
click at [1064, 352] on div "Order details Collaborate Checklists 0/0 Tracking Linked Orders Timeline Order …" at bounding box center [612, 287] width 1224 height 575
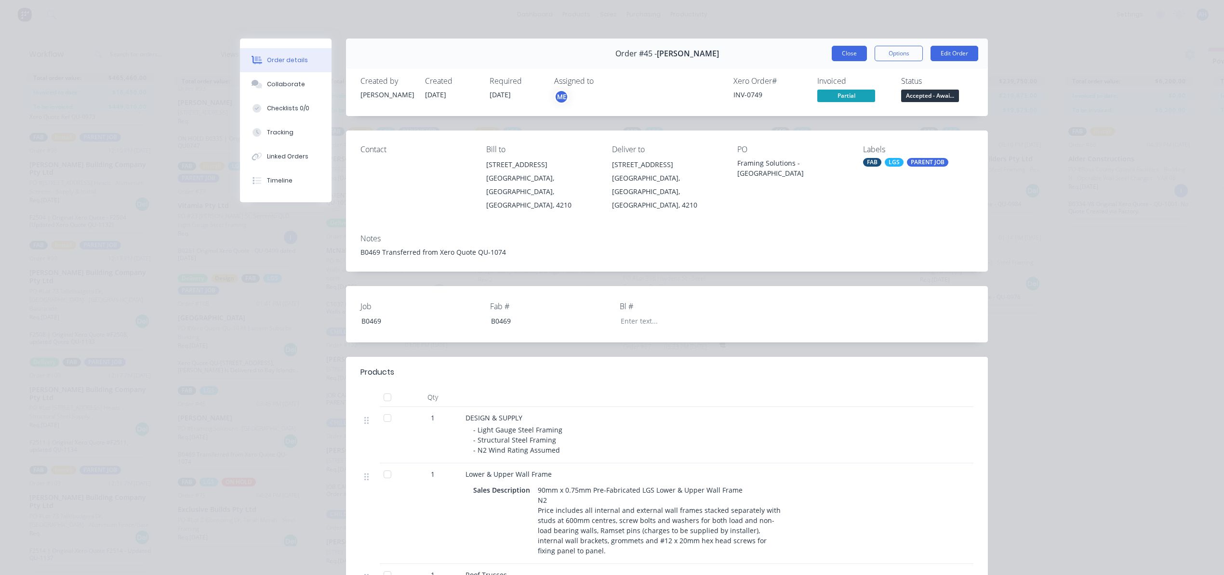
click at [851, 54] on button "Close" at bounding box center [849, 53] width 35 height 15
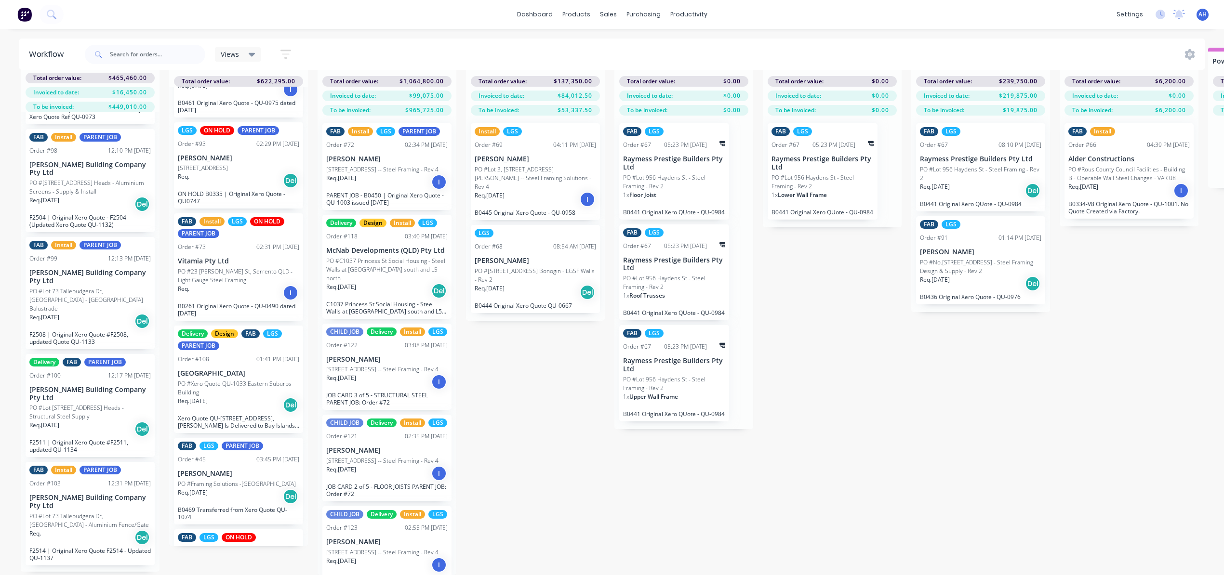
scroll to position [128, 0]
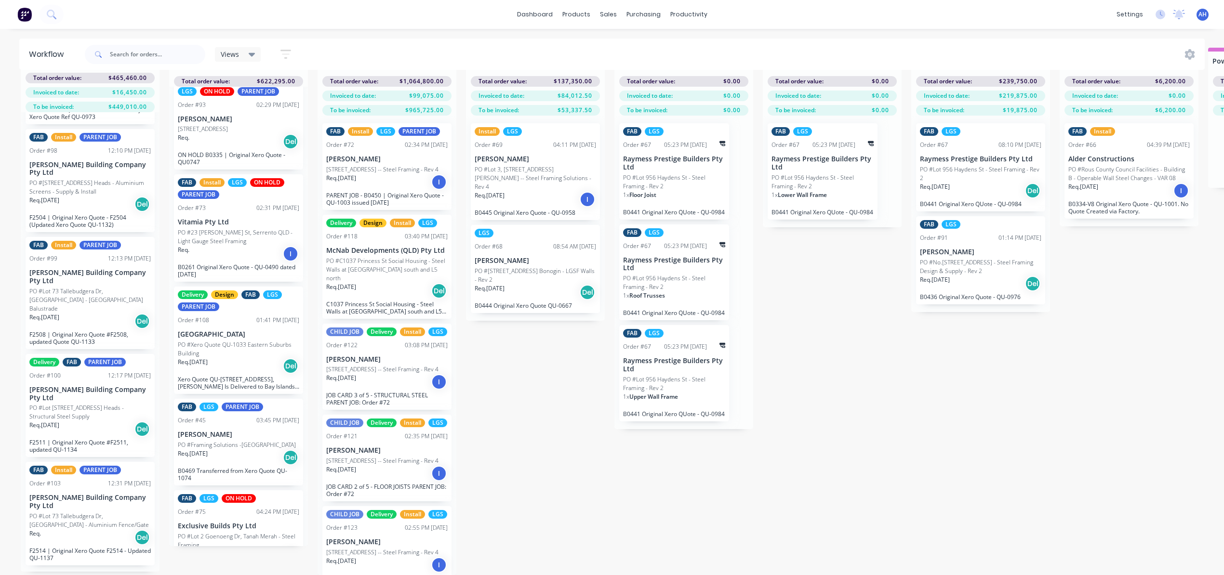
click at [230, 421] on div "FAB LGS PARENT JOB Order #45 03:45 PM 11/08/25 Michael Roche PO #Framing Soluti…" at bounding box center [238, 442] width 129 height 87
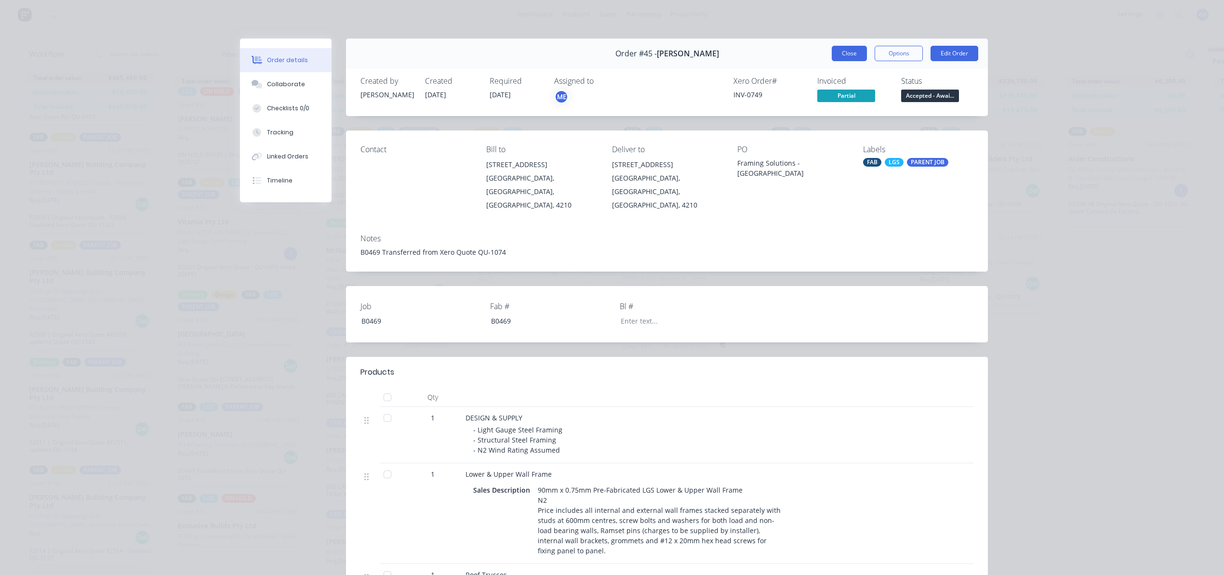
click at [841, 59] on button "Close" at bounding box center [849, 53] width 35 height 15
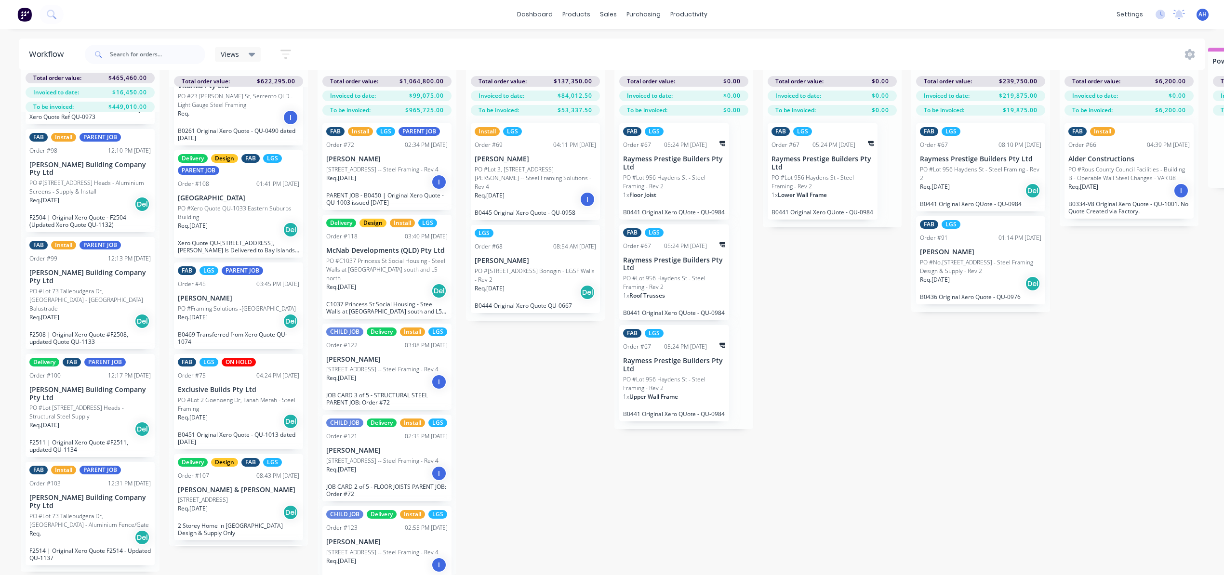
scroll to position [273, 0]
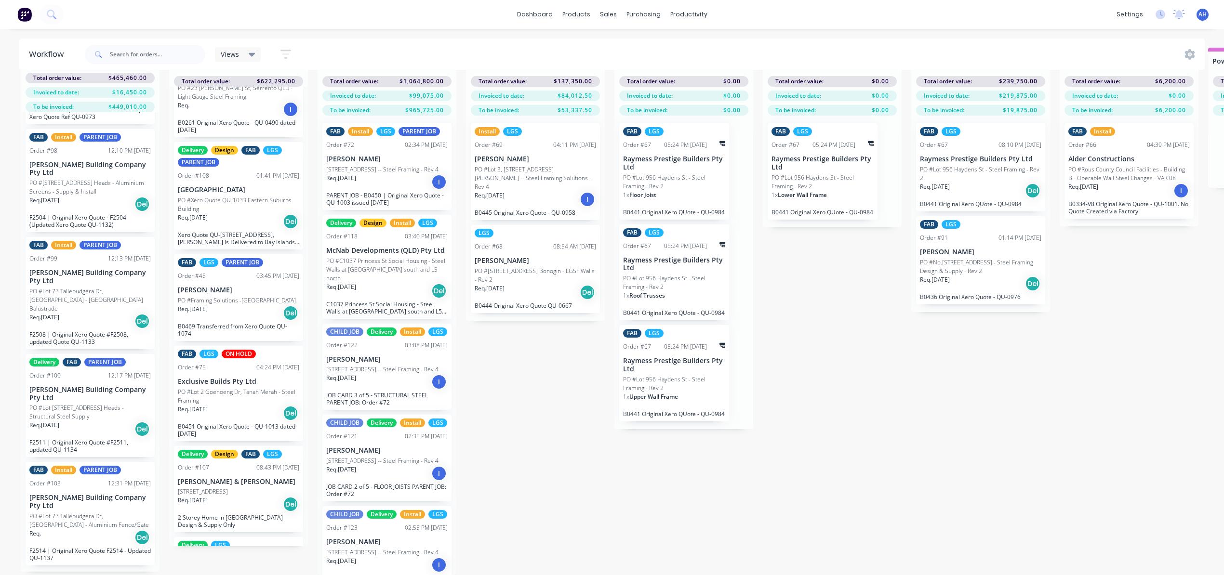
click at [238, 388] on p "PO #Lot 2 Goenoeng Dr, Tanah Merah - Steel Framing" at bounding box center [238, 396] width 121 height 17
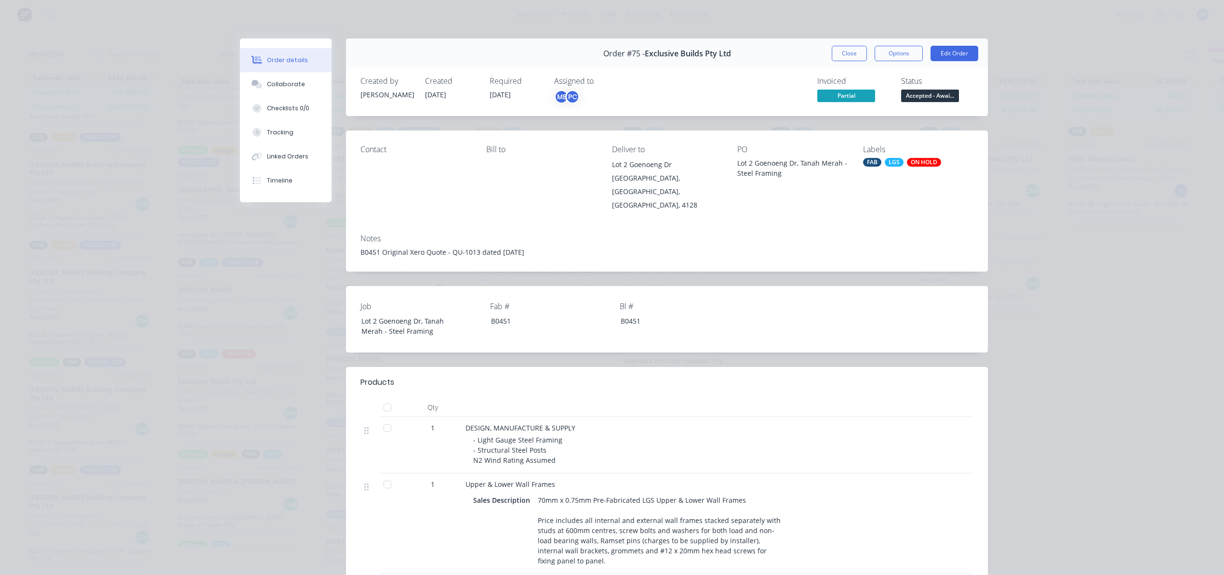
click at [920, 160] on div "ON HOLD" at bounding box center [924, 162] width 34 height 9
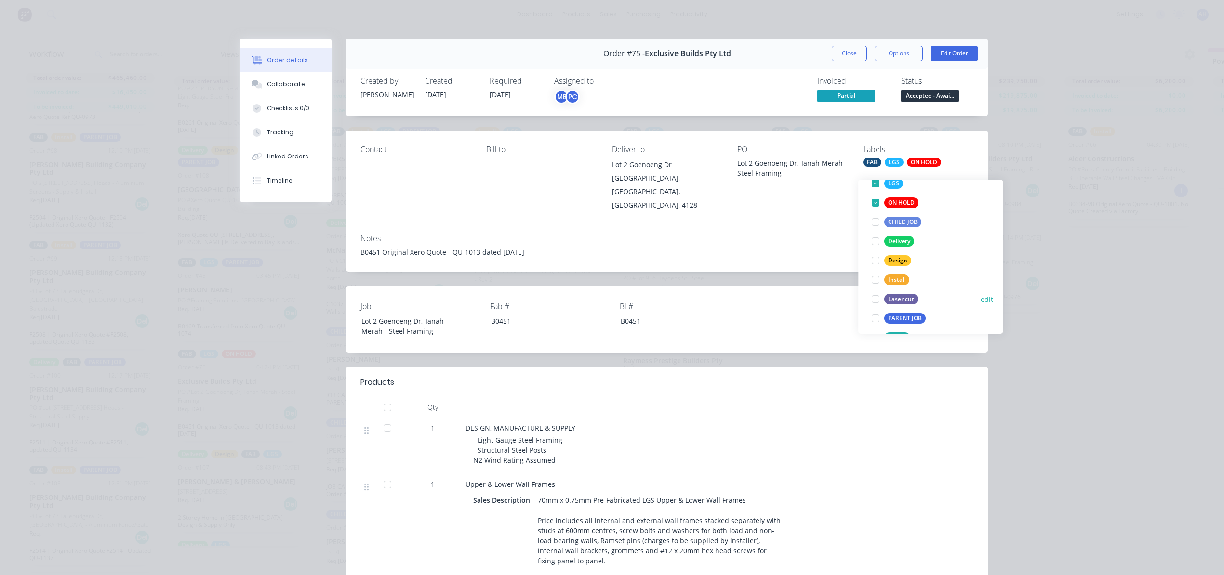
scroll to position [112, 0]
click at [908, 293] on div "PARENT JOB" at bounding box center [904, 298] width 41 height 11
click at [845, 55] on button "Close" at bounding box center [849, 53] width 35 height 15
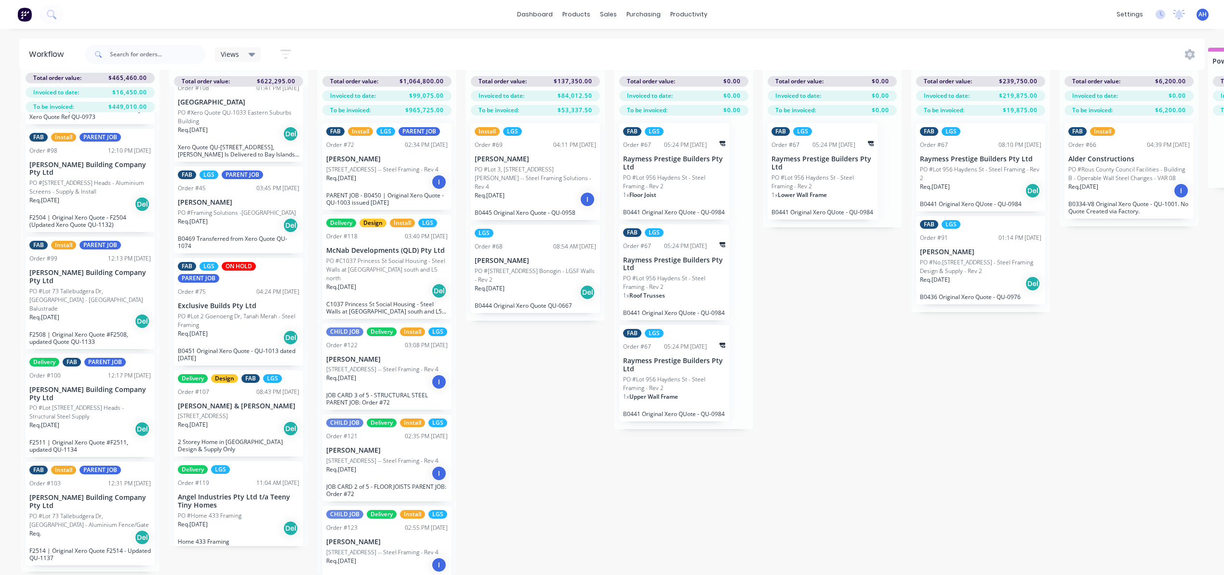
scroll to position [361, 0]
click at [258, 430] on div "Labels" at bounding box center [278, 433] width 97 height 20
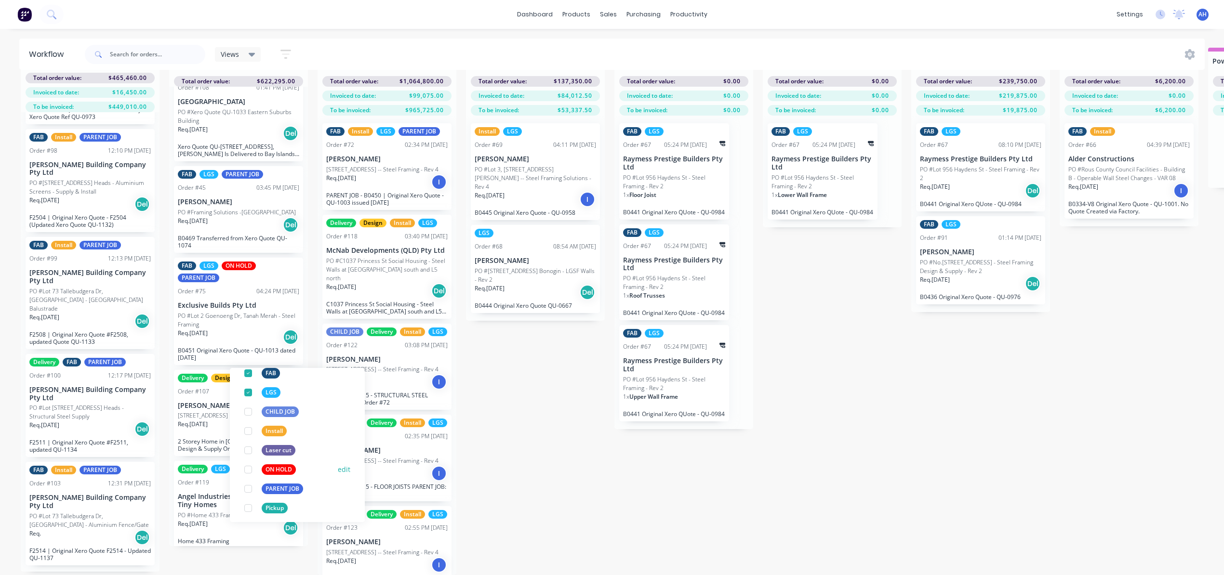
scroll to position [128, 0]
click at [278, 466] on div "PARENT JOB" at bounding box center [282, 471] width 41 height 11
click at [545, 471] on div "Submitted 10 Status colour #FF69B4 hex #FF69B4 Save Cancel Summaries Total orde…" at bounding box center [1006, 312] width 2026 height 528
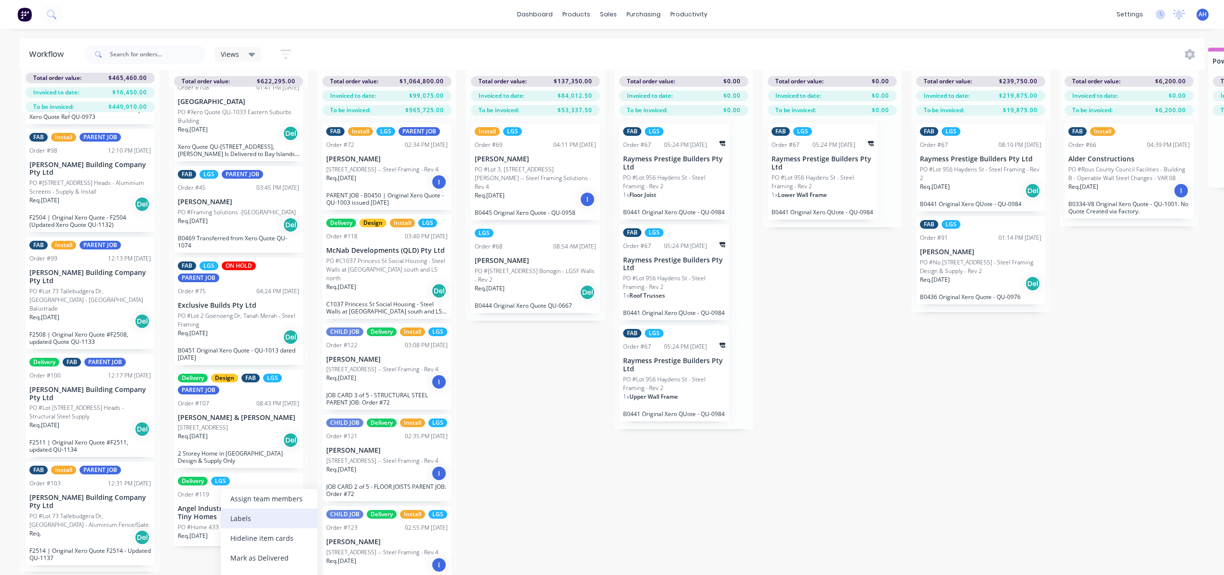
click at [279, 523] on div "Labels" at bounding box center [269, 519] width 97 height 20
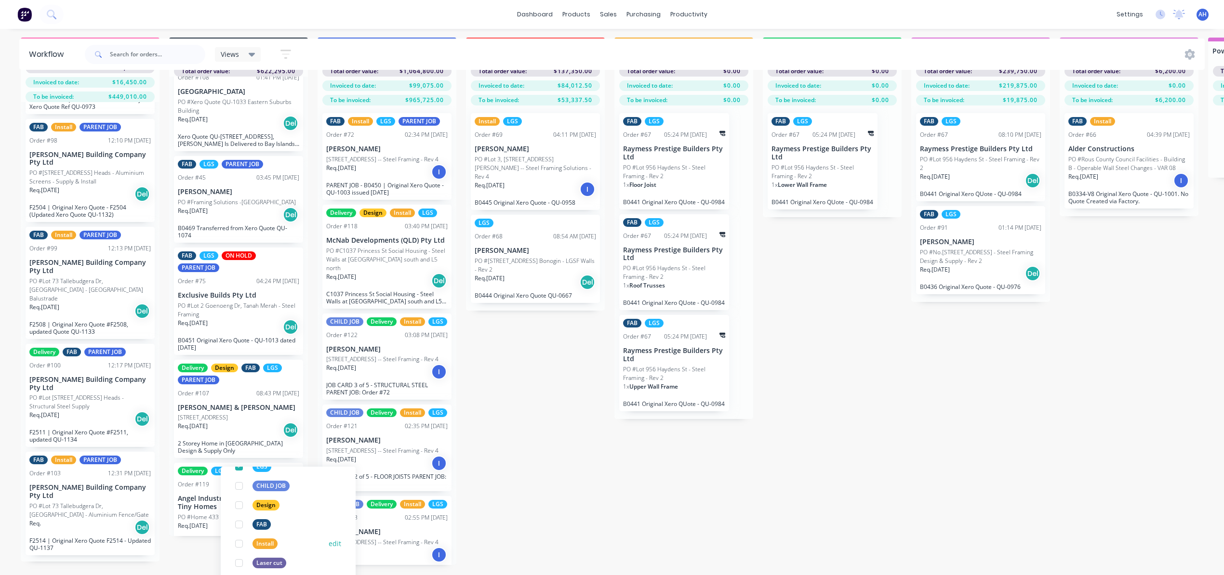
scroll to position [154, 0]
click at [277, 544] on div "PARENT JOB" at bounding box center [272, 544] width 41 height 11
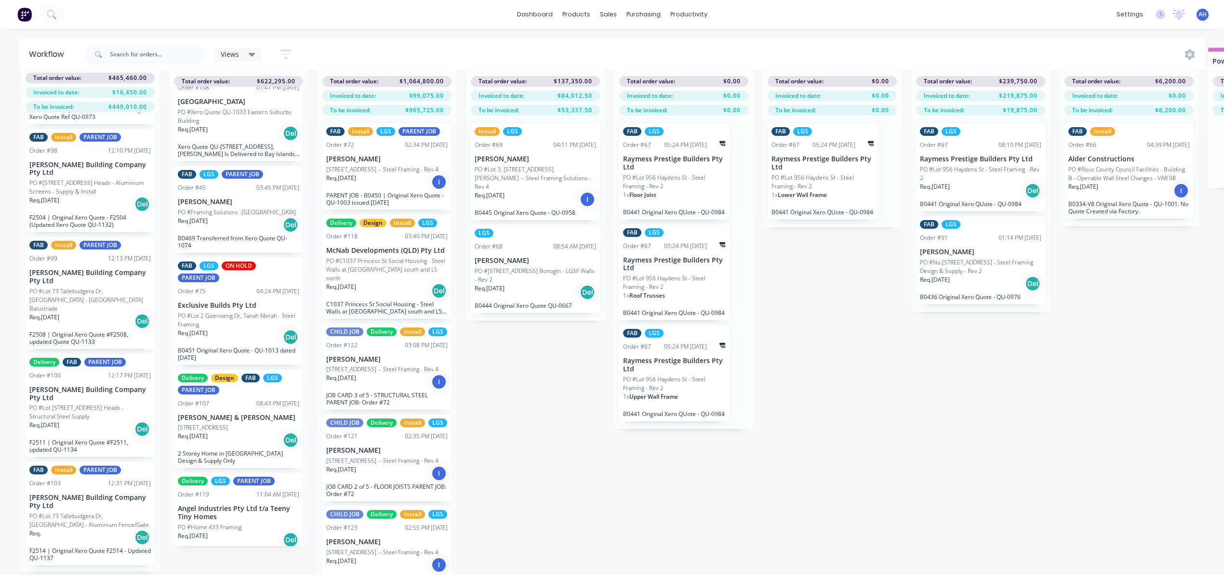
click at [532, 448] on div "Submitted 10 Status colour #FF69B4 hex #FF69B4 Save Cancel Summaries Total orde…" at bounding box center [1006, 312] width 2026 height 528
click at [430, 291] on div "Labels" at bounding box center [441, 291] width 97 height 20
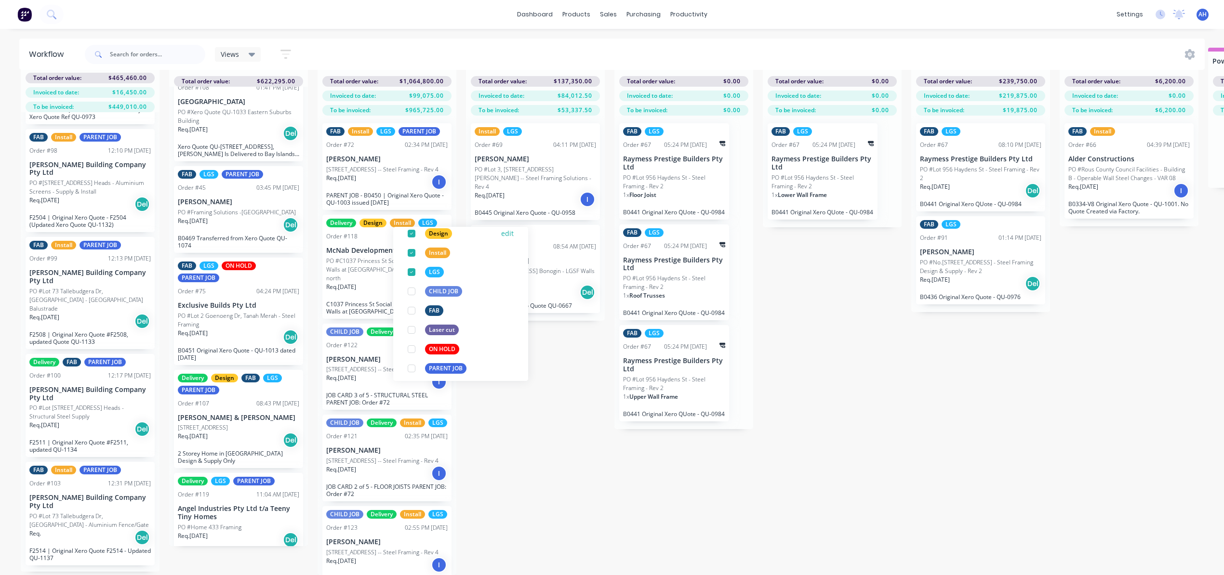
scroll to position [96, 0]
click at [448, 357] on div "PARENT JOB" at bounding box center [445, 362] width 41 height 11
click at [549, 401] on div "Submitted 10 Status colour #FF69B4 hex #FF69B4 Save Cancel Summaries Total orde…" at bounding box center [1006, 312] width 2026 height 528
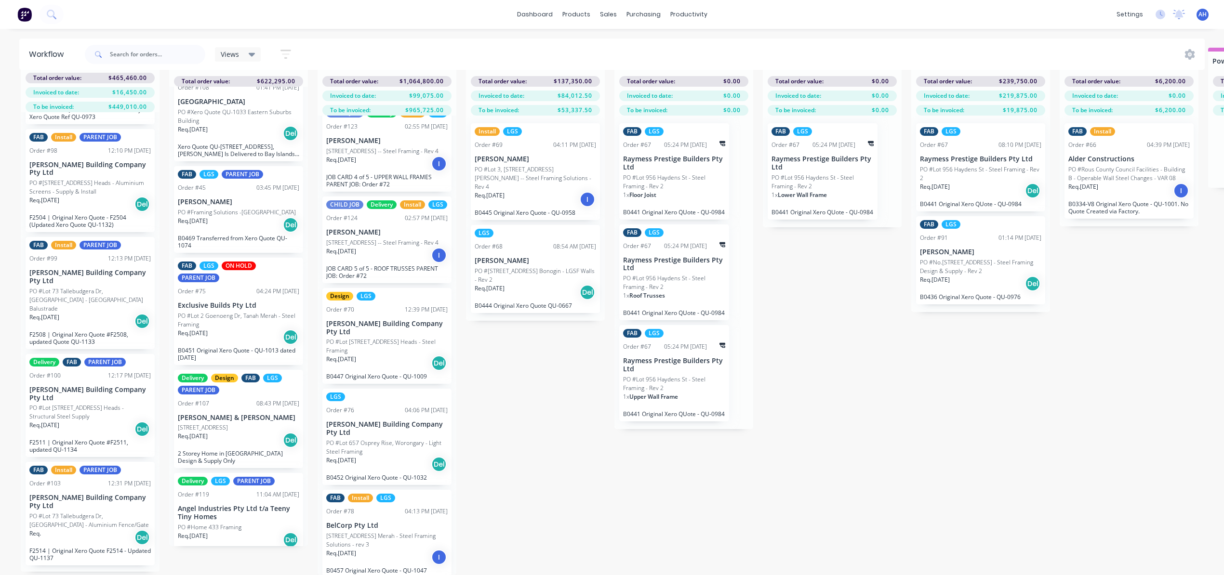
scroll to position [417, 0]
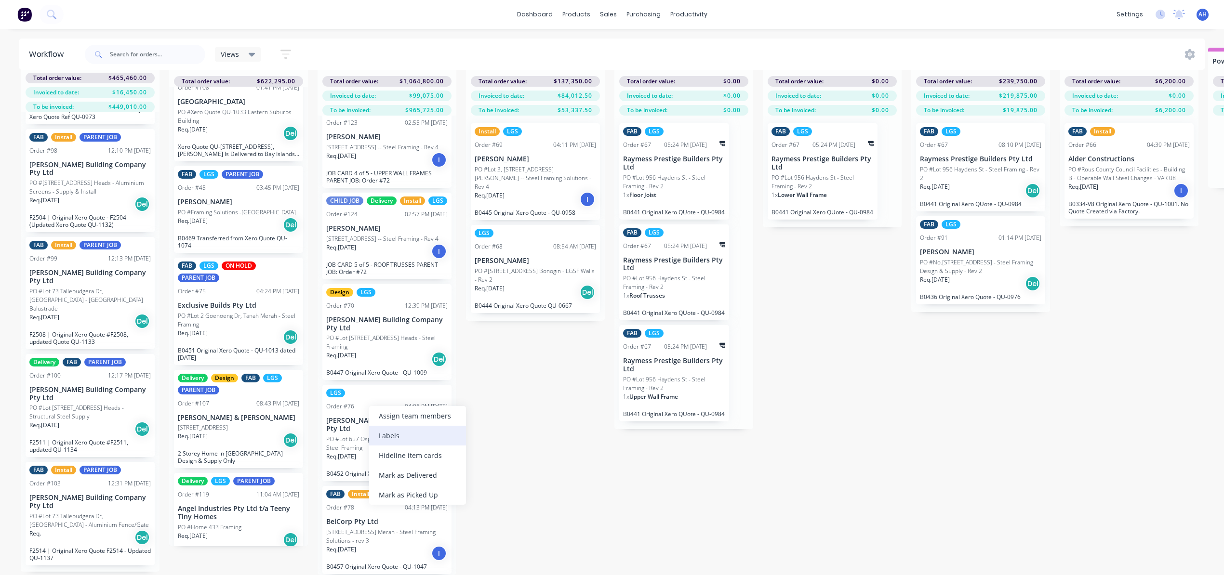
click at [393, 429] on div "Labels" at bounding box center [417, 436] width 97 height 20
click at [426, 469] on div "PARENT JOB" at bounding box center [421, 474] width 41 height 11
click at [554, 466] on div "Submitted 10 Status colour #FF69B4 hex #FF69B4 Save Cancel Summaries Total orde…" at bounding box center [1006, 312] width 2026 height 528
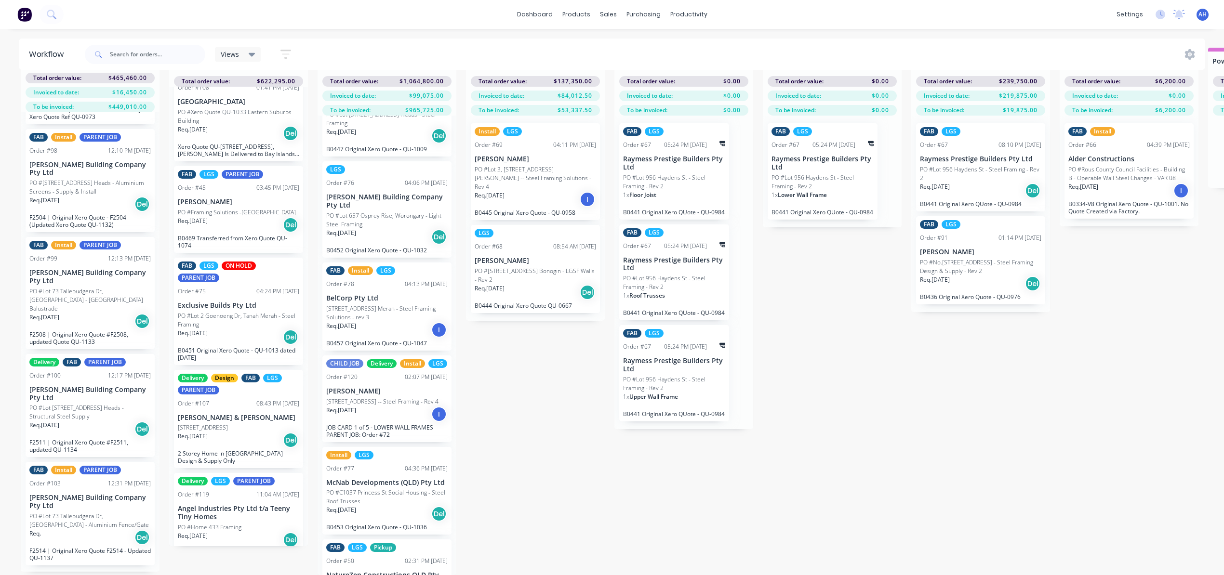
scroll to position [658, 0]
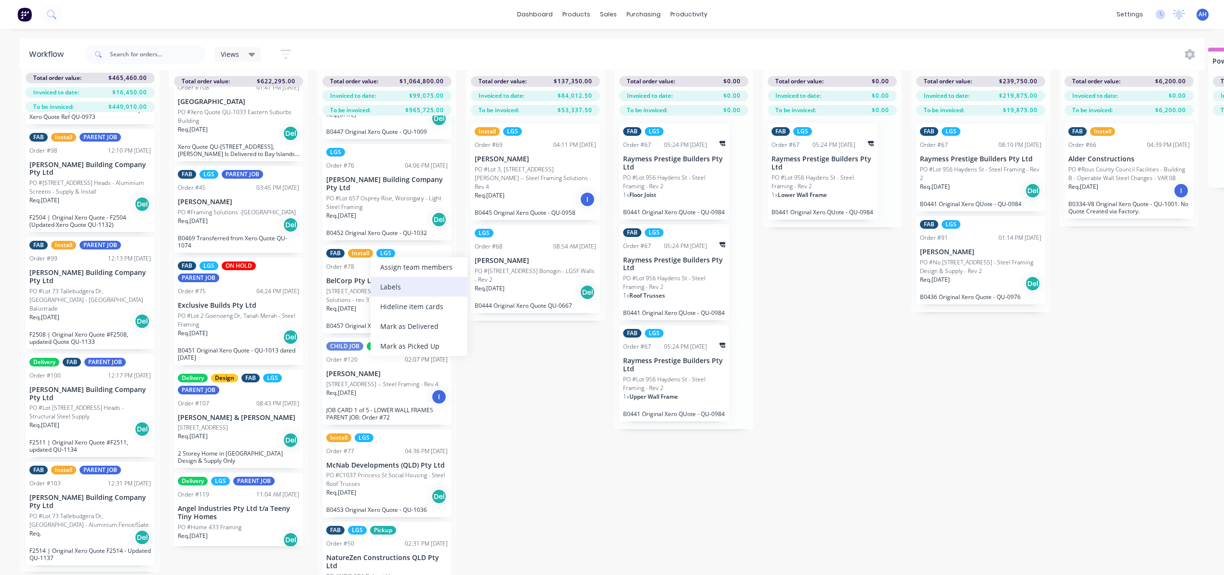
click at [414, 286] on div "Labels" at bounding box center [418, 287] width 97 height 20
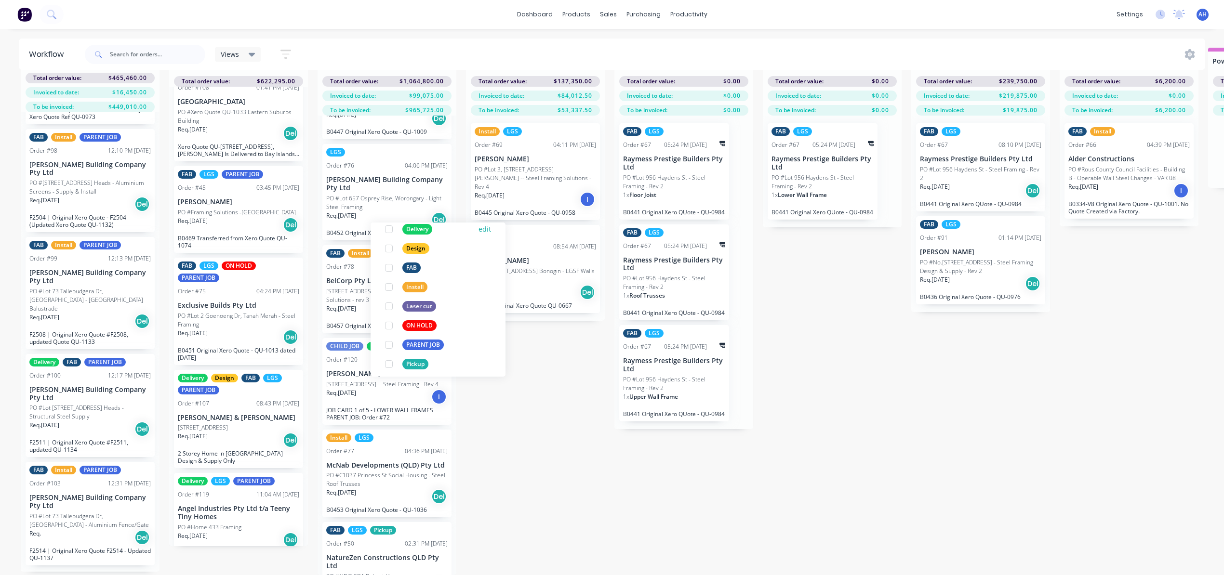
scroll to position [112, 0]
click at [432, 336] on div "PARENT JOB" at bounding box center [422, 341] width 41 height 11
click at [528, 396] on div "Submitted 10 Status colour #FF69B4 hex #FF69B4 Save Cancel Summaries Total orde…" at bounding box center [1006, 312] width 2026 height 528
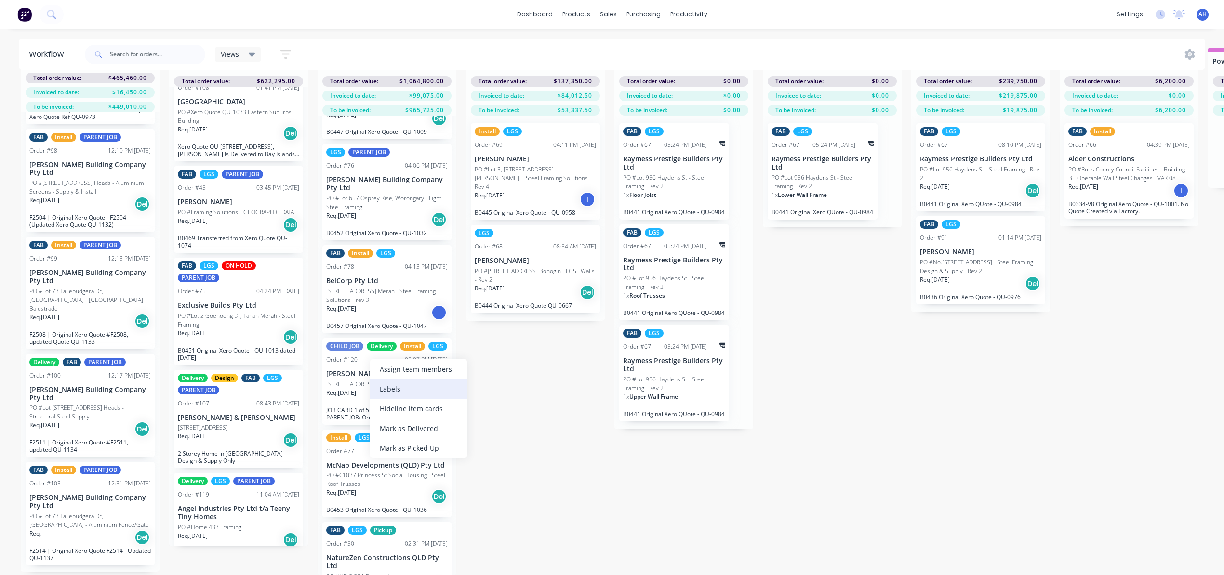
click at [409, 387] on div "Labels" at bounding box center [418, 389] width 97 height 20
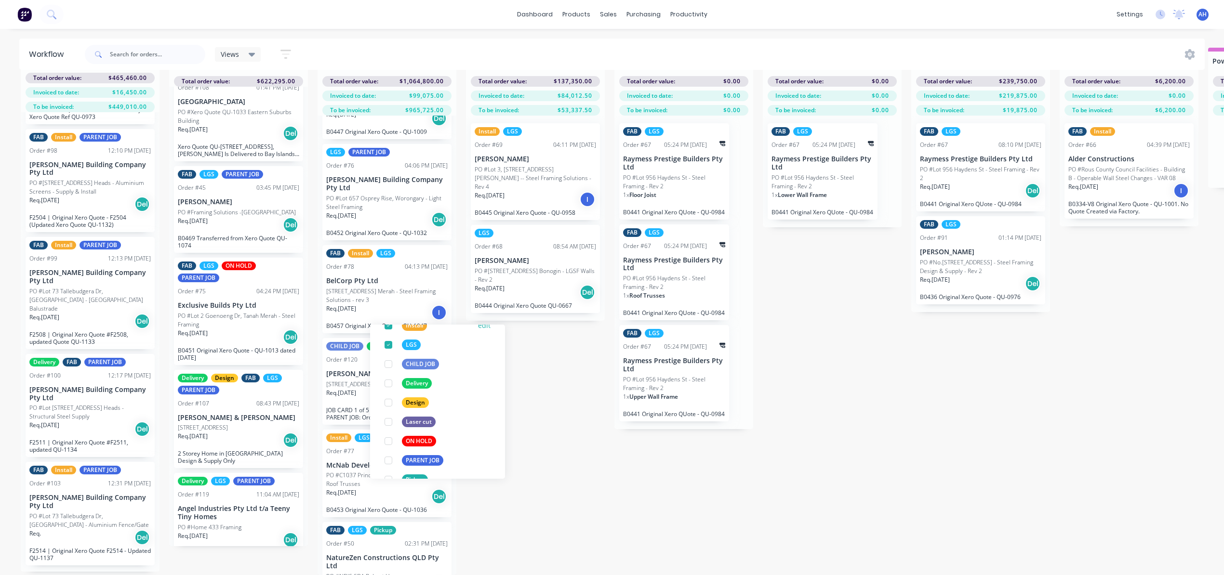
scroll to position [96, 0]
click at [423, 454] on div "PARENT JOB" at bounding box center [422, 459] width 41 height 11
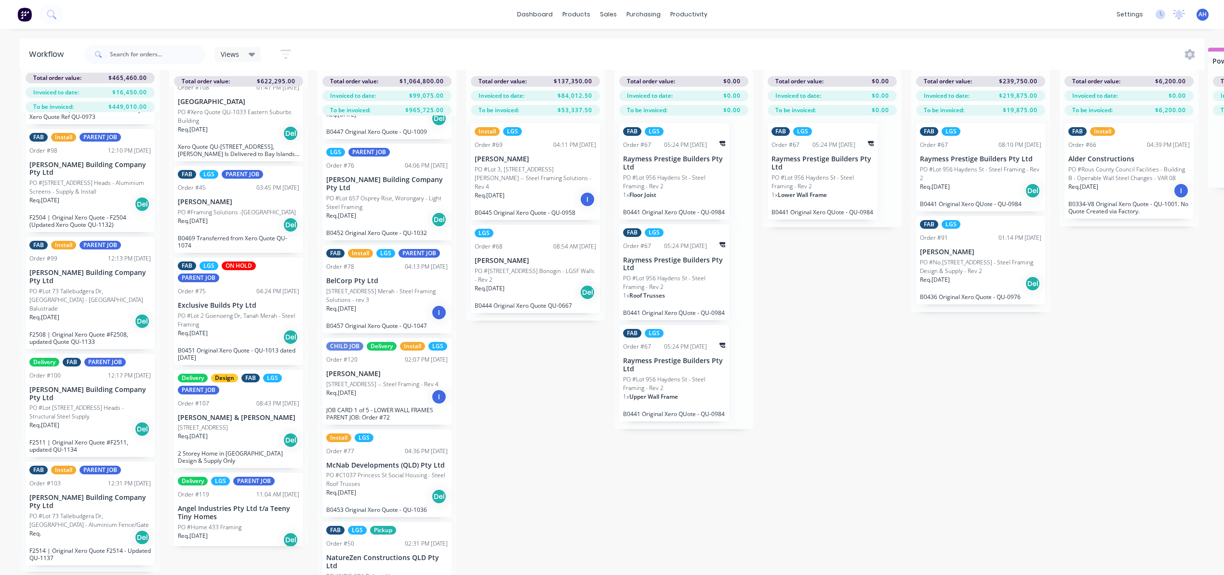
click at [578, 429] on div "Submitted 10 Status colour #FF69B4 hex #FF69B4 Save Cancel Summaries Total orde…" at bounding box center [1006, 312] width 2026 height 528
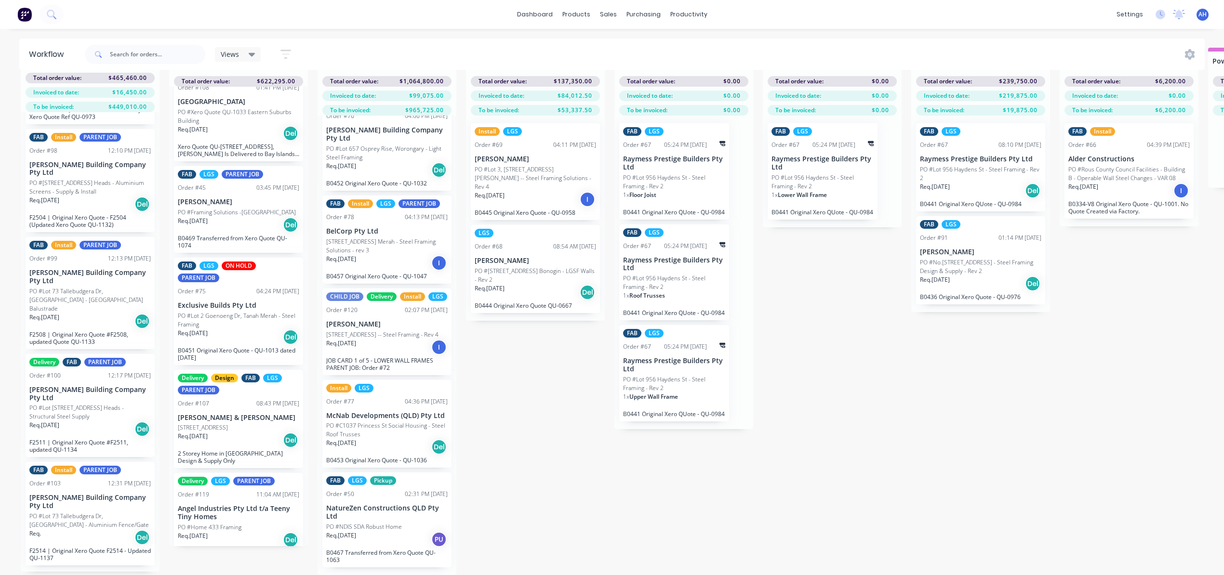
scroll to position [801, 0]
click at [415, 455] on div "Labels" at bounding box center [415, 455] width 97 height 20
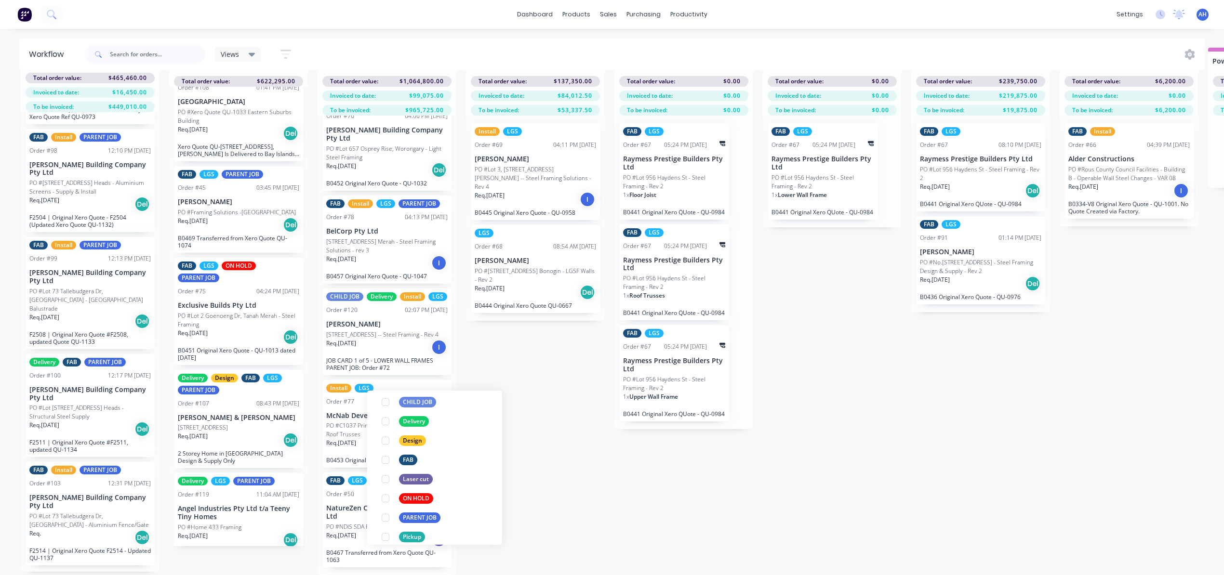
scroll to position [112, 0]
click at [421, 504] on div "PARENT JOB" at bounding box center [419, 509] width 41 height 11
click at [554, 450] on div "Submitted 10 Status colour #FF69B4 hex #FF69B4 Save Cancel Summaries Total orde…" at bounding box center [1006, 312] width 2026 height 528
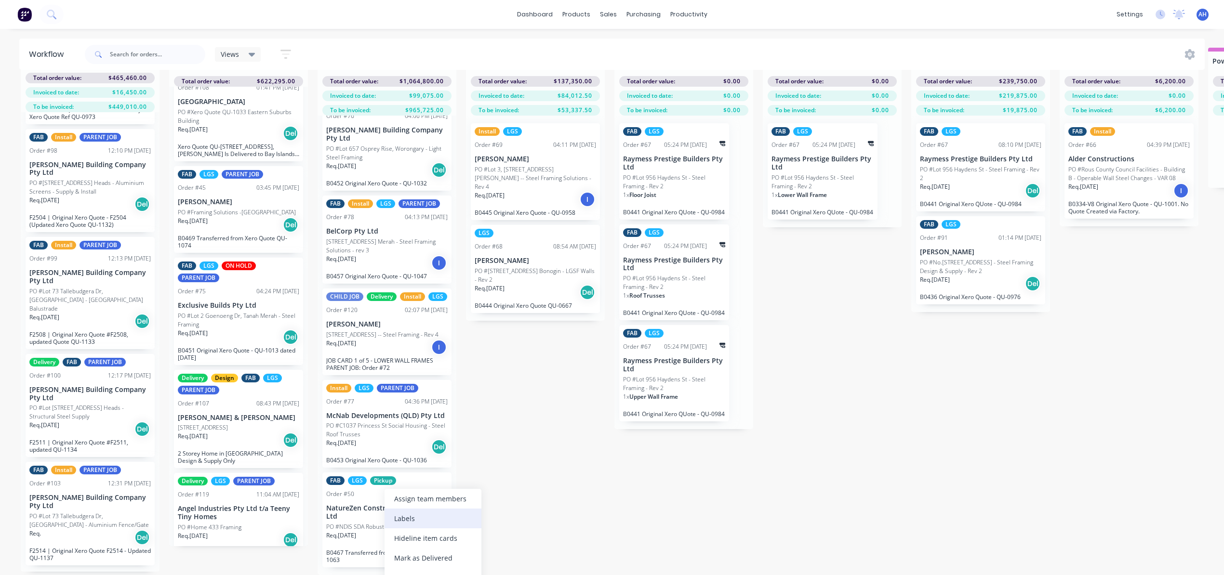
click at [433, 521] on div "Labels" at bounding box center [432, 519] width 97 height 20
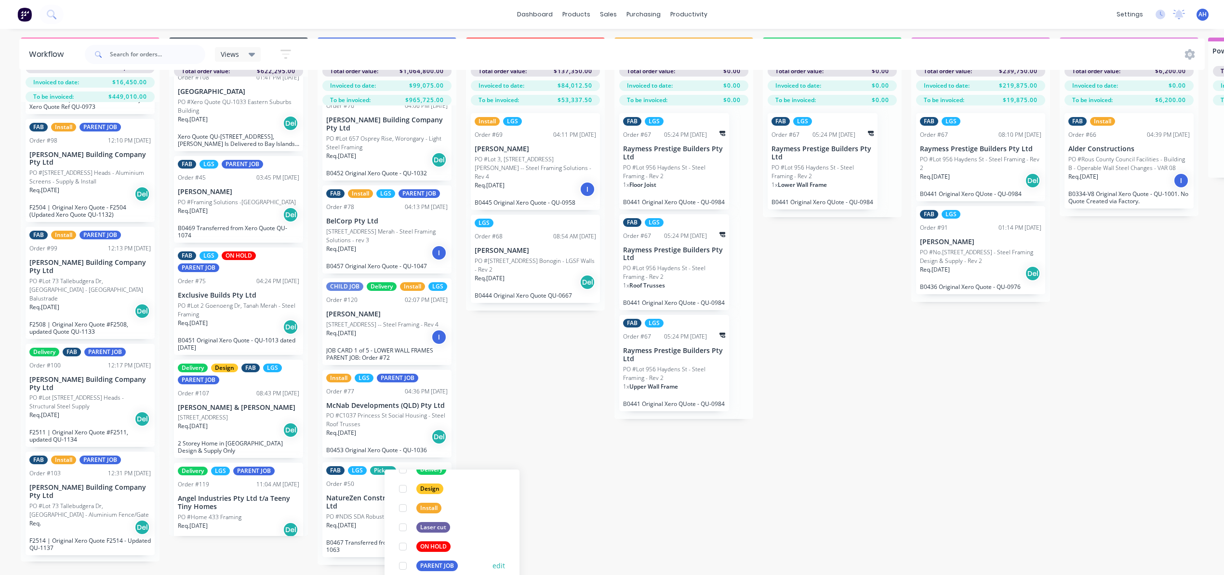
click at [441, 563] on div "PARENT JOB" at bounding box center [436, 566] width 41 height 11
click at [546, 421] on div "Submitted 10 Status colour #FF69B4 hex #FF69B4 Save Cancel Summaries Total orde…" at bounding box center [1006, 302] width 2026 height 528
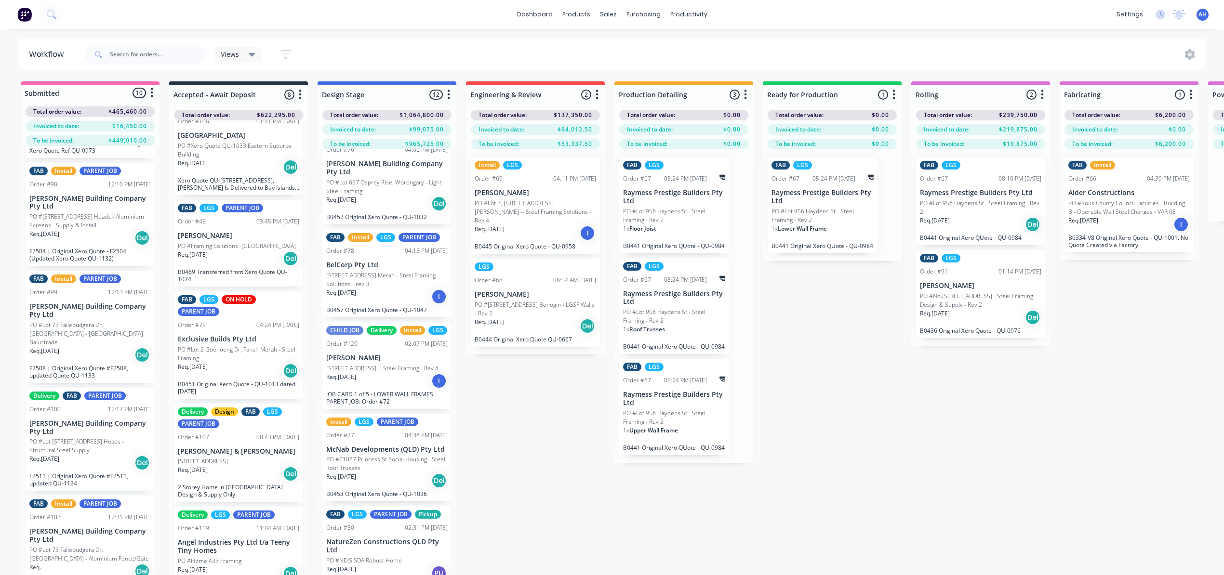
scroll to position [0, 0]
click at [565, 249] on div "Labels" at bounding box center [567, 249] width 97 height 20
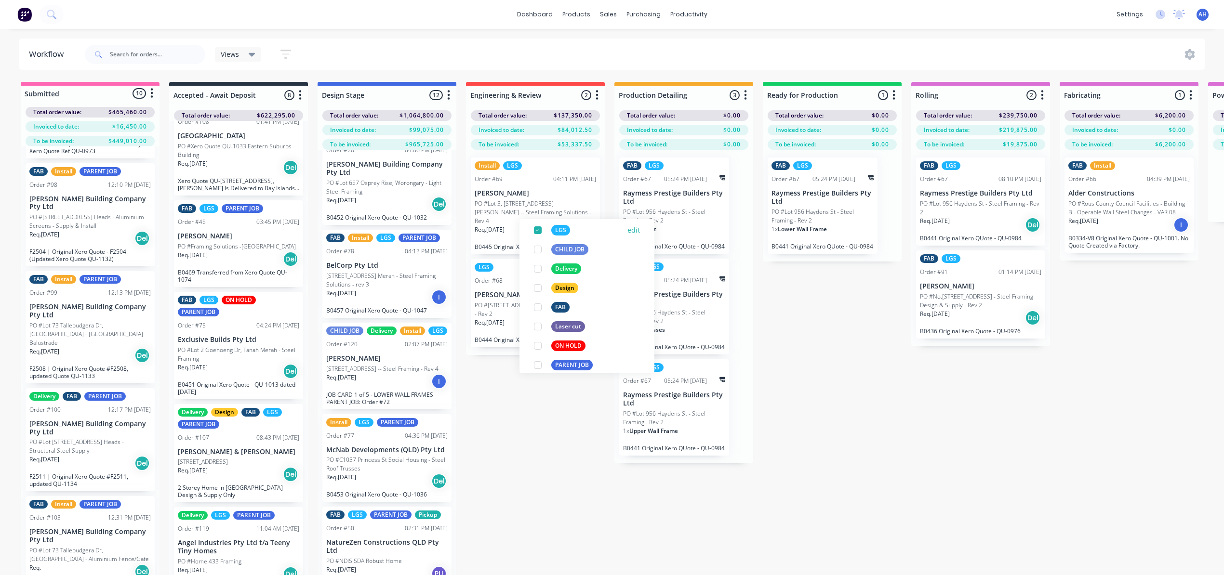
scroll to position [112, 0]
click at [578, 338] on div "PARENT JOB" at bounding box center [571, 338] width 41 height 11
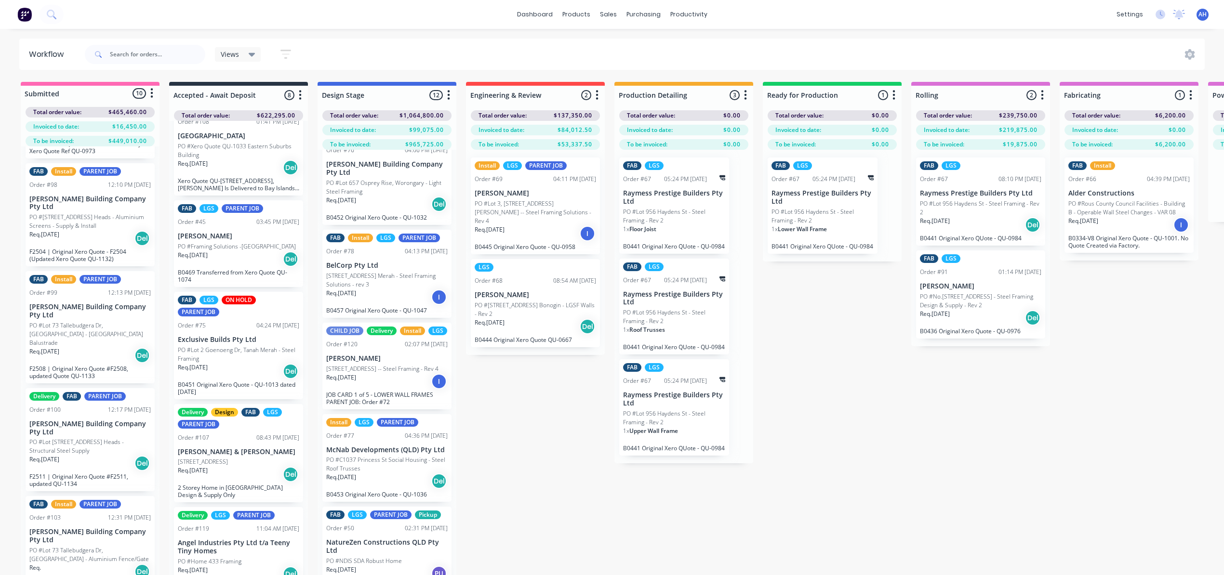
click at [546, 431] on div "Submitted 10 Status colour #FF69B4 hex #FF69B4 Save Cancel Summaries Total orde…" at bounding box center [1006, 346] width 2026 height 528
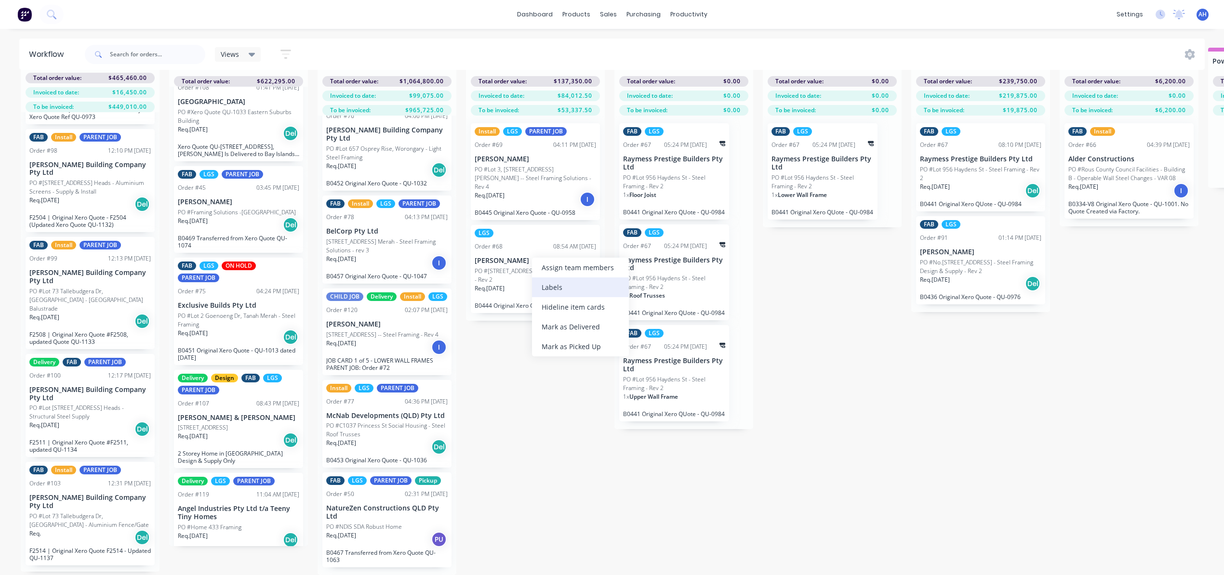
click at [564, 291] on div "Labels" at bounding box center [580, 287] width 97 height 20
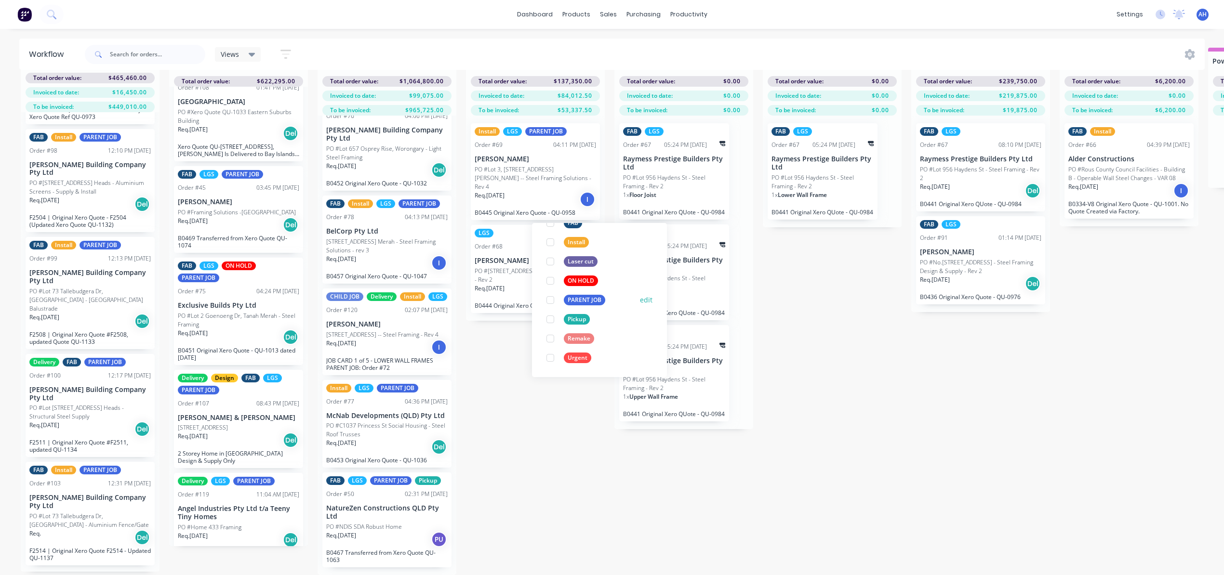
click at [577, 295] on div "PARENT JOB" at bounding box center [584, 300] width 41 height 11
click at [545, 424] on div "Submitted 10 Status colour #FF69B4 hex #FF69B4 Save Cancel Summaries Total orde…" at bounding box center [1006, 312] width 2026 height 528
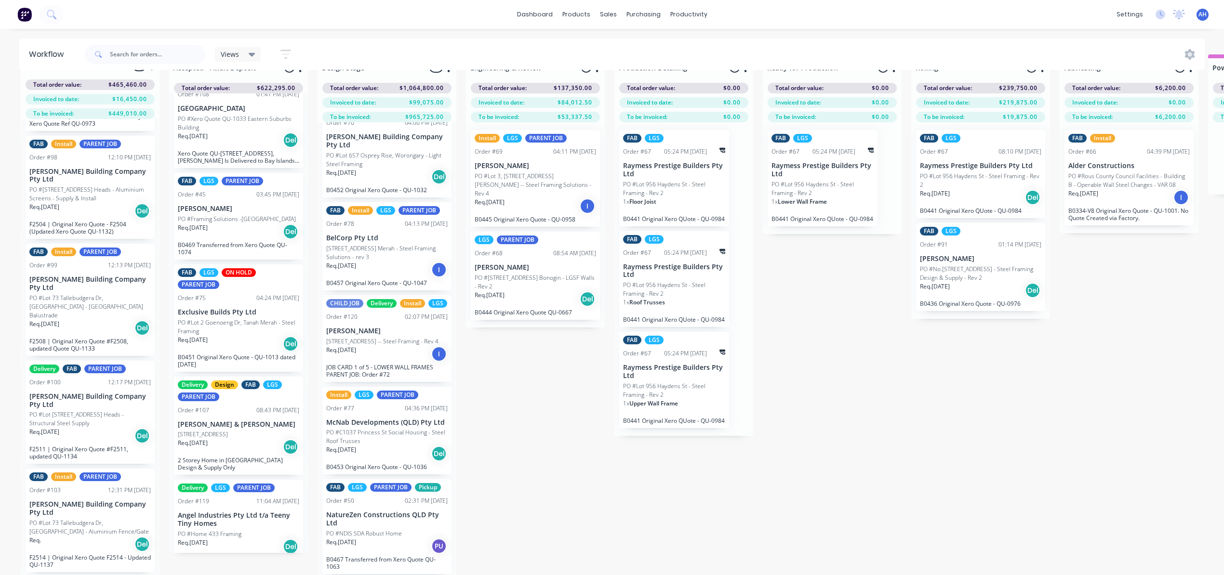
scroll to position [0, 0]
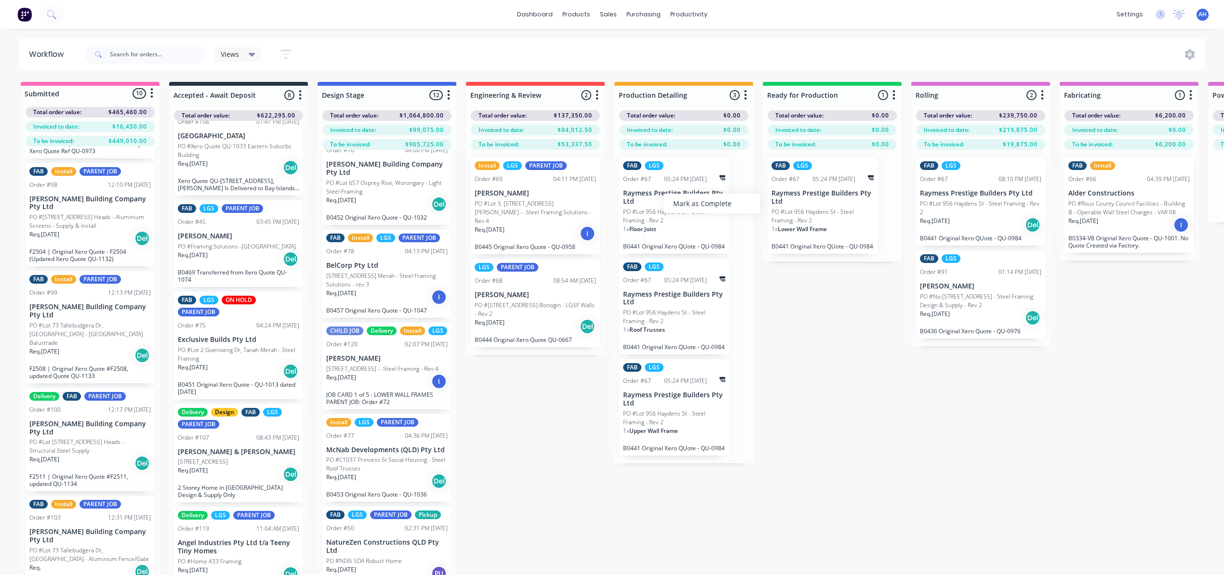
click at [831, 311] on div "Submitted 10 Status colour #FF69B4 hex #FF69B4 Save Cancel Summaries Total orde…" at bounding box center [1006, 346] width 2026 height 528
click at [654, 206] on div "FAB LGS Order #67 05:24 PM 26/08/25 Raymess Prestige Builders Pty Ltd PO #Lot 9…" at bounding box center [674, 206] width 110 height 96
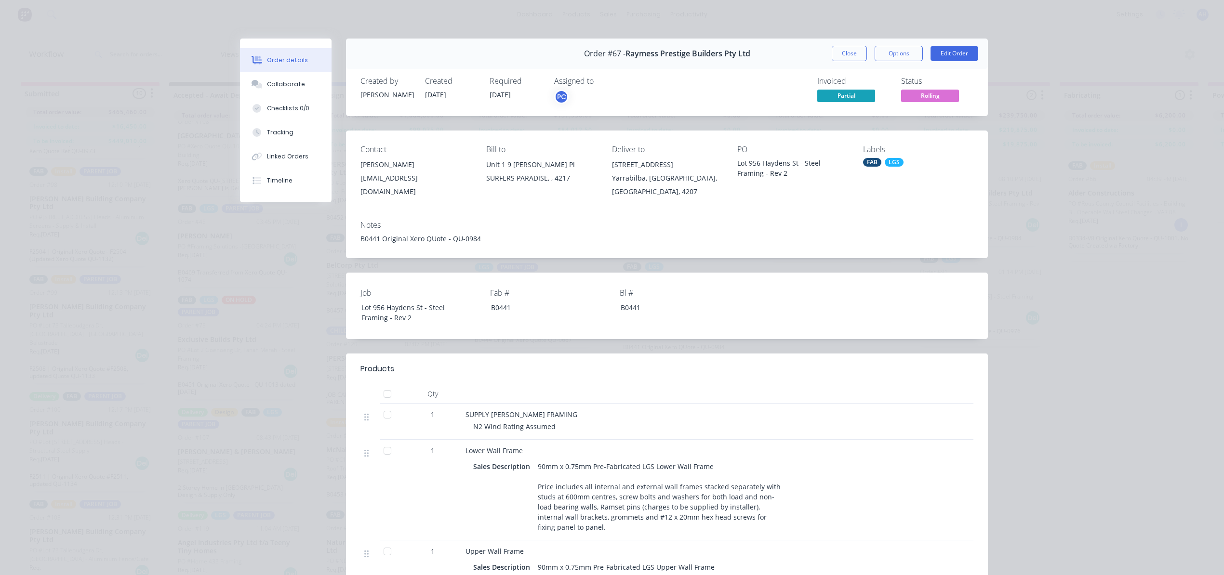
click at [890, 163] on div "LGS" at bounding box center [894, 162] width 19 height 9
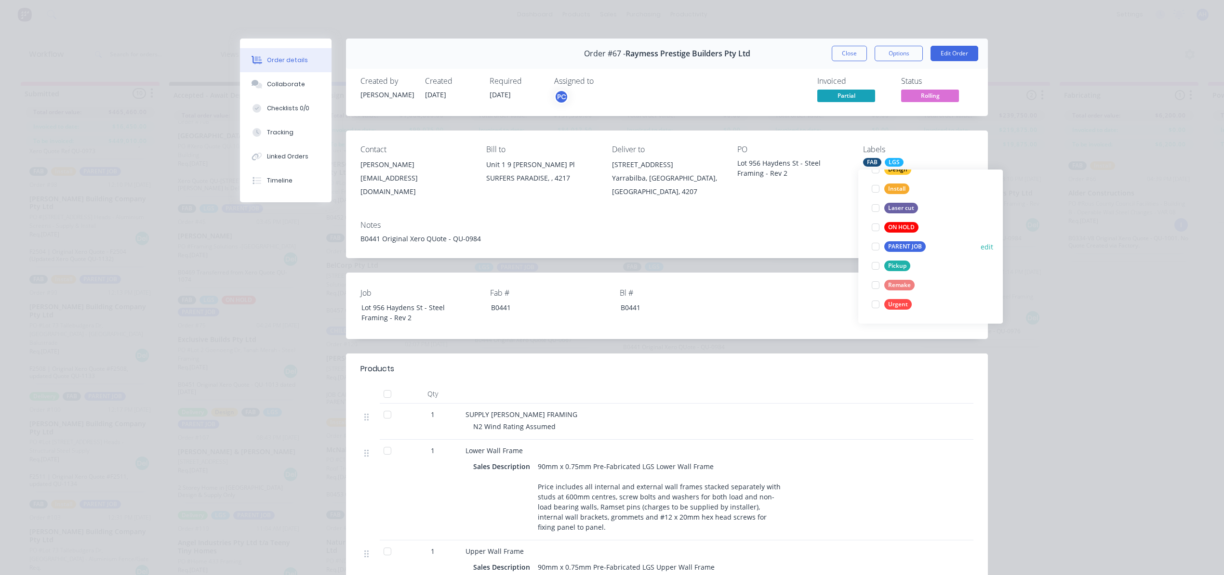
click at [902, 241] on div "PARENT JOB" at bounding box center [904, 246] width 41 height 11
click at [1079, 338] on div "Order details Collaborate Checklists 0/0 Tracking Linked Orders Timeline Order …" at bounding box center [612, 287] width 1224 height 575
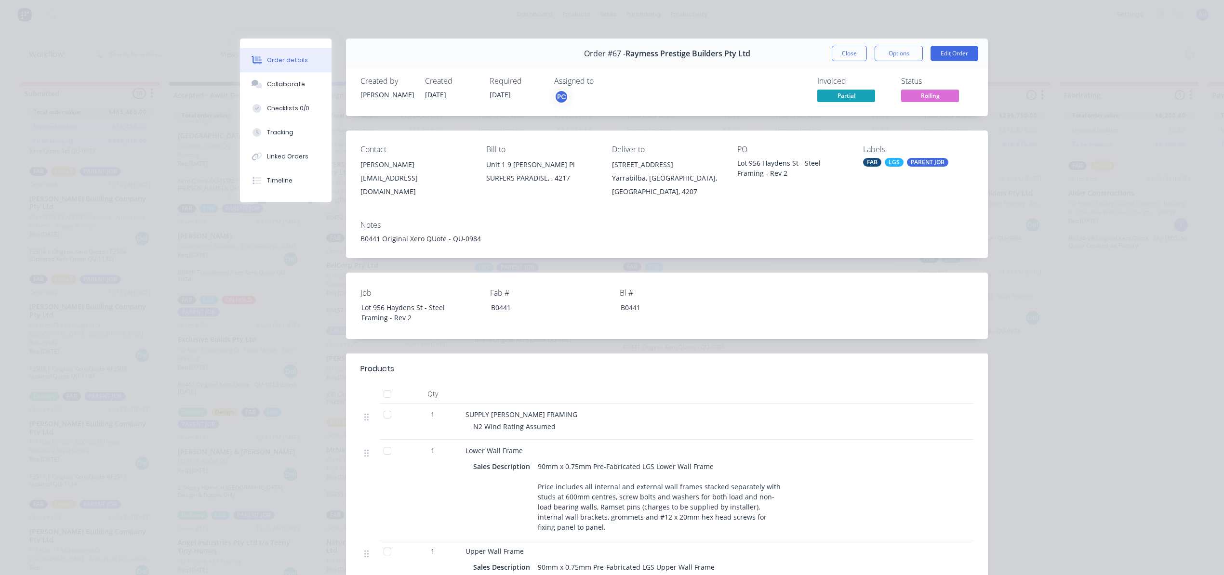
click at [840, 44] on div "Order #67 - Raymess Prestige Builders Pty Ltd Close Options Edit Order" at bounding box center [667, 54] width 642 height 30
click at [843, 55] on button "Close" at bounding box center [849, 53] width 35 height 15
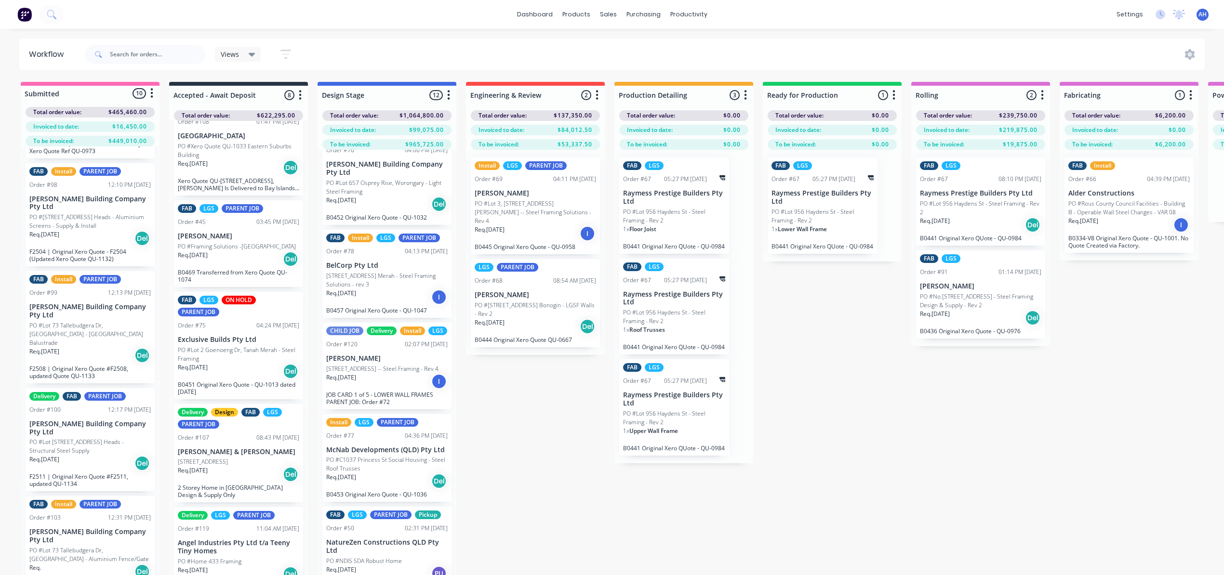
drag, startPoint x: 886, startPoint y: 385, endPoint x: 885, endPoint y: 374, distance: 11.2
click at [885, 385] on div "Submitted 10 Status colour #FF69B4 hex #FF69B4 Save Cancel Summaries Total orde…" at bounding box center [1006, 346] width 2026 height 528
click at [1000, 230] on div "Labels" at bounding box center [1003, 232] width 97 height 20
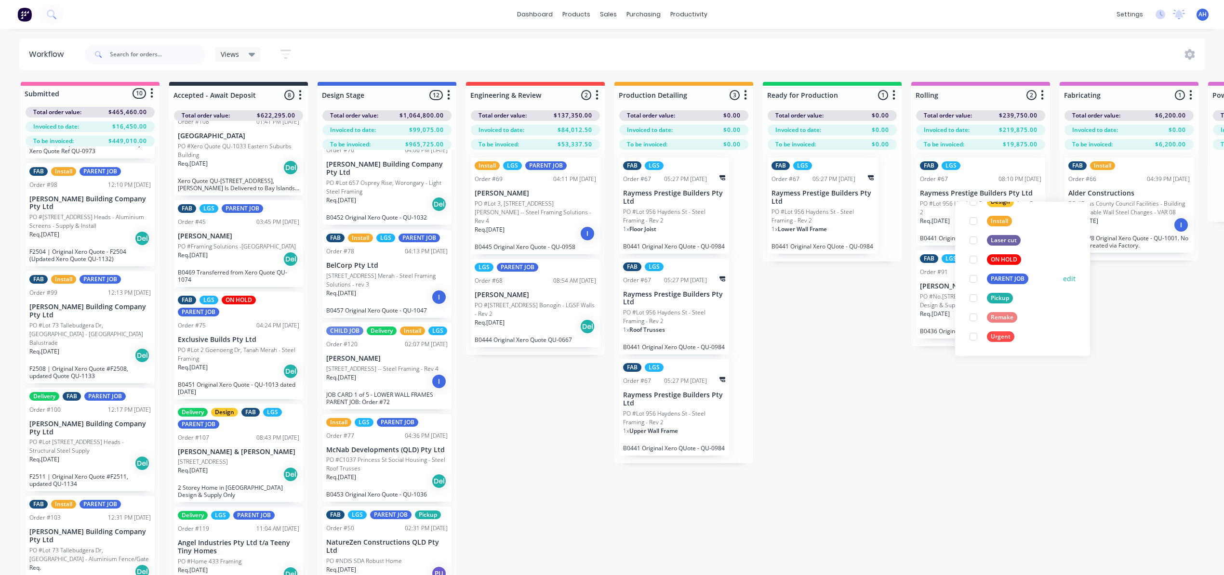
click at [1006, 278] on div "PARENT JOB" at bounding box center [1007, 279] width 41 height 11
click at [894, 383] on div "Submitted 10 Status colour #FF69B4 hex #FF69B4 Save Cancel Summaries Total orde…" at bounding box center [1006, 346] width 2026 height 528
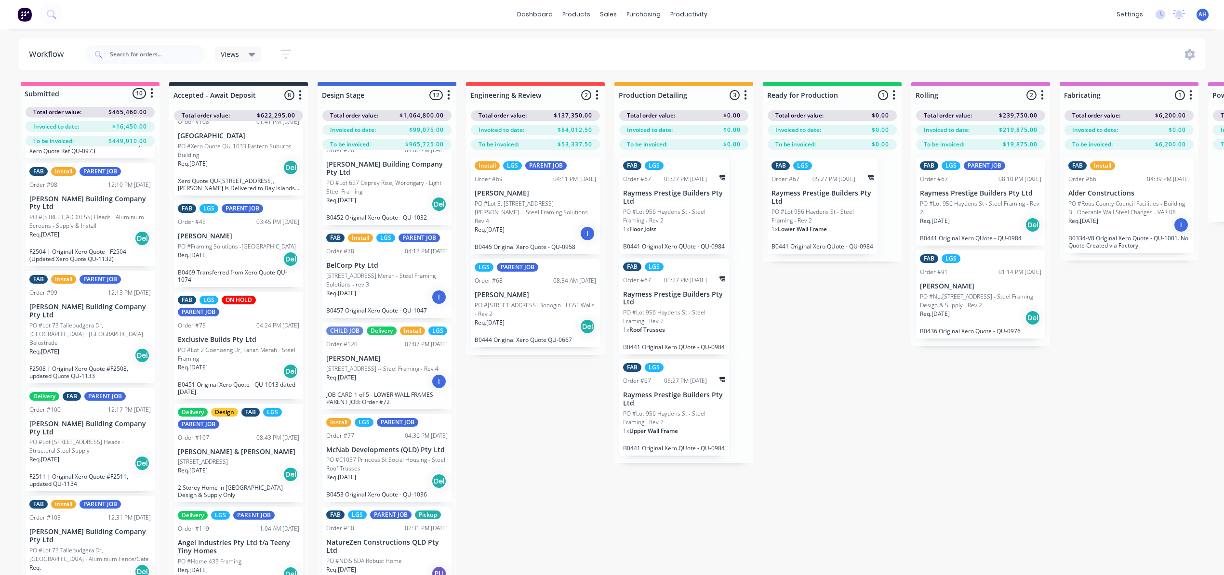
drag, startPoint x: 886, startPoint y: 398, endPoint x: 895, endPoint y: 387, distance: 13.4
click at [885, 398] on div "Submitted 10 Status colour #FF69B4 hex #FF69B4 Save Cancel Summaries Total orde…" at bounding box center [1006, 346] width 2026 height 528
click at [972, 280] on div "FAB LGS Order #91 01:14 PM 25/08/25 Nathan Flack PO #No.446 Mundoolun Connectio…" at bounding box center [980, 295] width 129 height 88
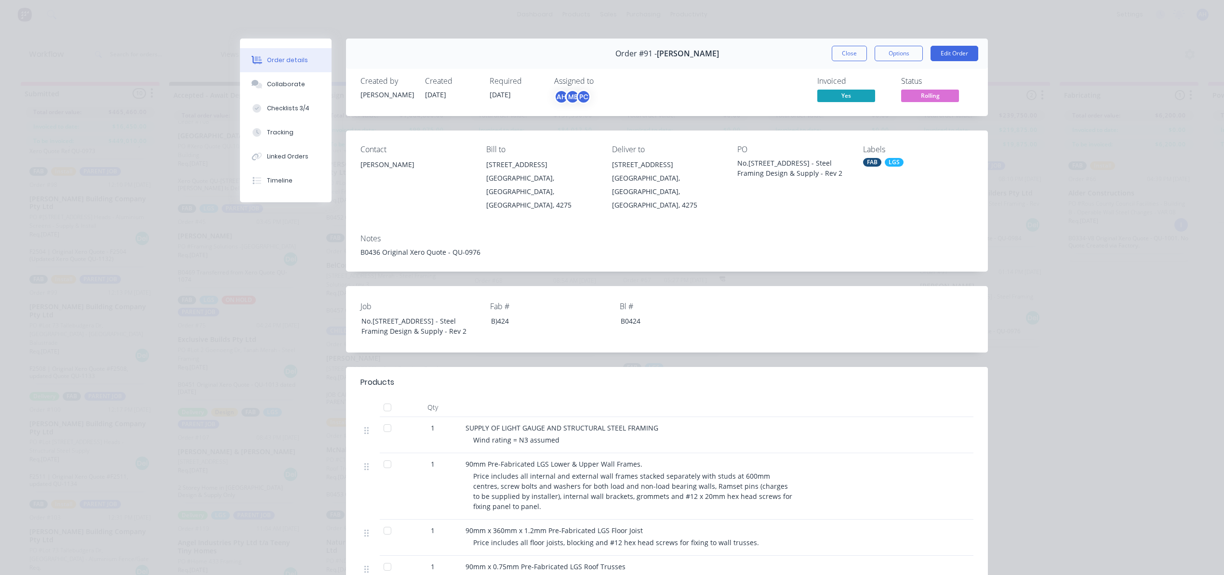
click at [839, 51] on button "Close" at bounding box center [849, 53] width 35 height 15
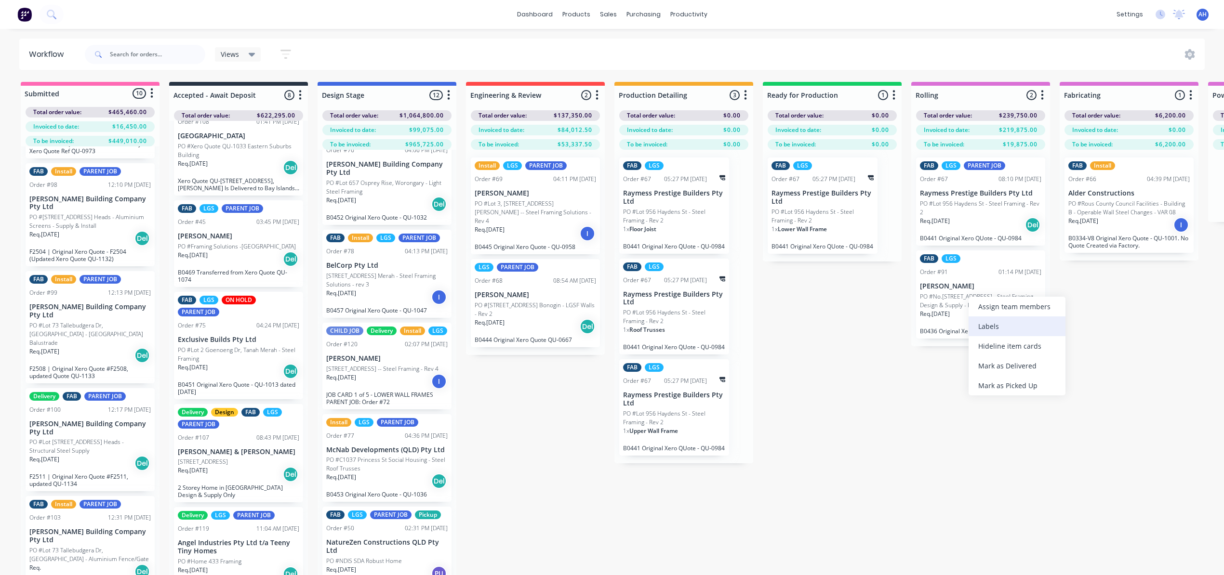
click at [999, 329] on div "Labels" at bounding box center [1016, 327] width 97 height 20
click at [1020, 384] on div "PARENT JOB" at bounding box center [1020, 383] width 41 height 11
click at [850, 388] on div "Submitted 10 Status colour #FF69B4 hex #FF69B4 Save Cancel Summaries Total orde…" at bounding box center [1006, 346] width 2026 height 528
click at [1158, 238] on div "Labels" at bounding box center [1172, 232] width 97 height 20
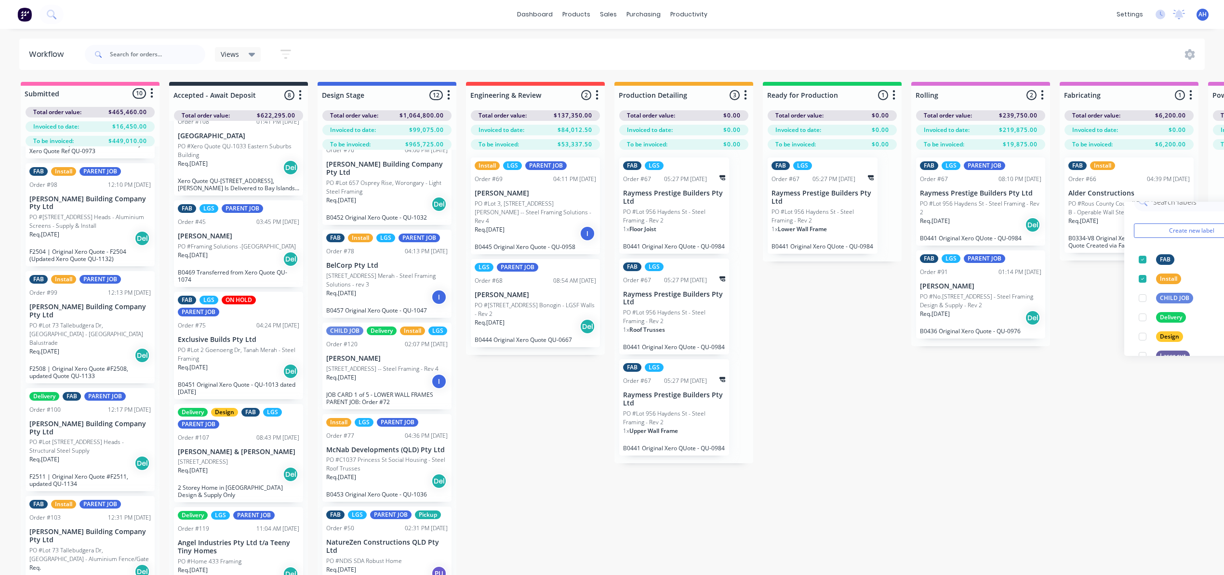
scroll to position [96, 0]
click at [1186, 337] on div "PARENT JOB" at bounding box center [1176, 336] width 41 height 11
click at [1125, 394] on div "Submitted 10 Status colour #FF69B4 hex #FF69B4 Save Cancel Summaries Total orde…" at bounding box center [1006, 346] width 2026 height 528
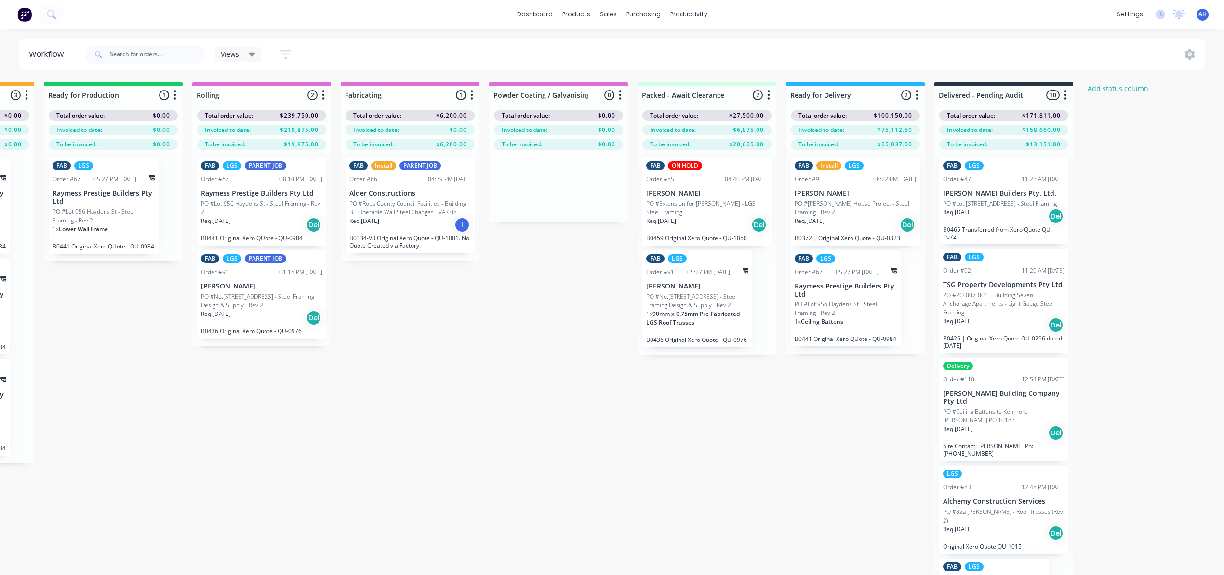
scroll to position [0, 723]
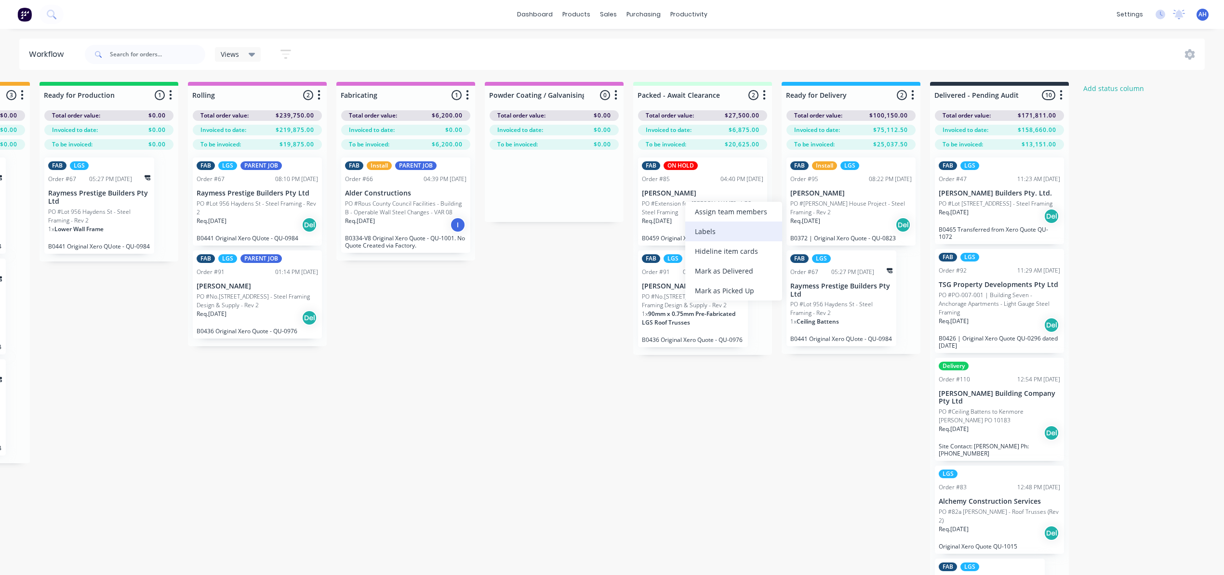
click at [740, 226] on div "Labels" at bounding box center [733, 232] width 97 height 20
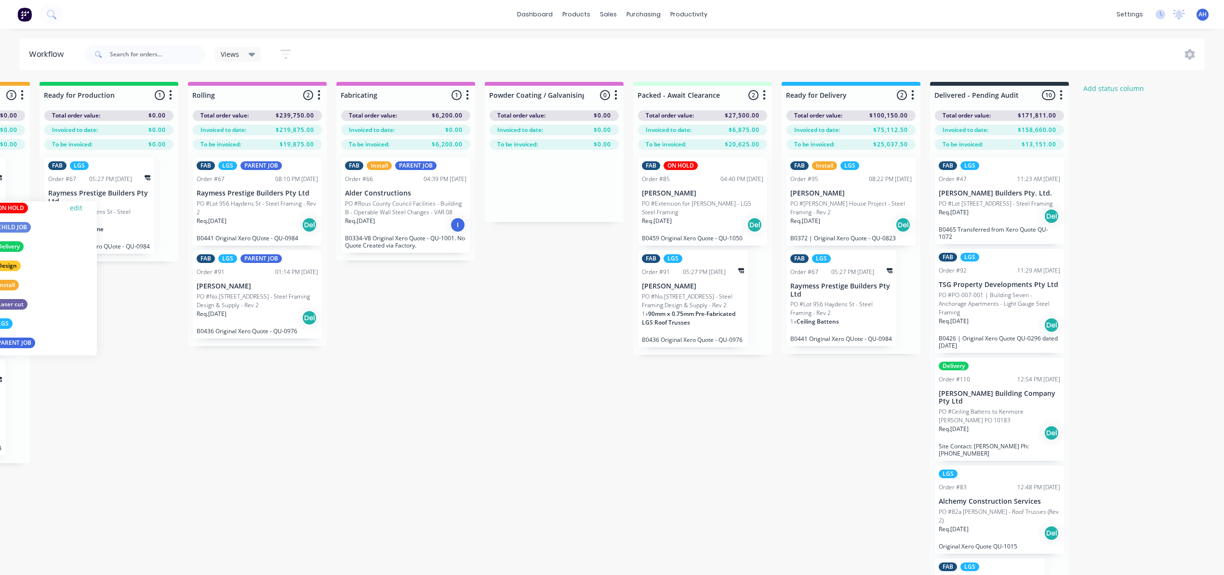
scroll to position [96, 0]
click at [26, 334] on div "PARENT JOB" at bounding box center [14, 336] width 41 height 11
click at [347, 444] on div "Submitted 10 Status colour #FF69B4 hex #FF69B4 Save Cancel Summaries Total orde…" at bounding box center [283, 346] width 2026 height 528
click at [835, 198] on div "FAB Install LGS Order #95 08:22 PM 05/08/25 Joseph Allen PO #Allen House Projec…" at bounding box center [850, 202] width 129 height 88
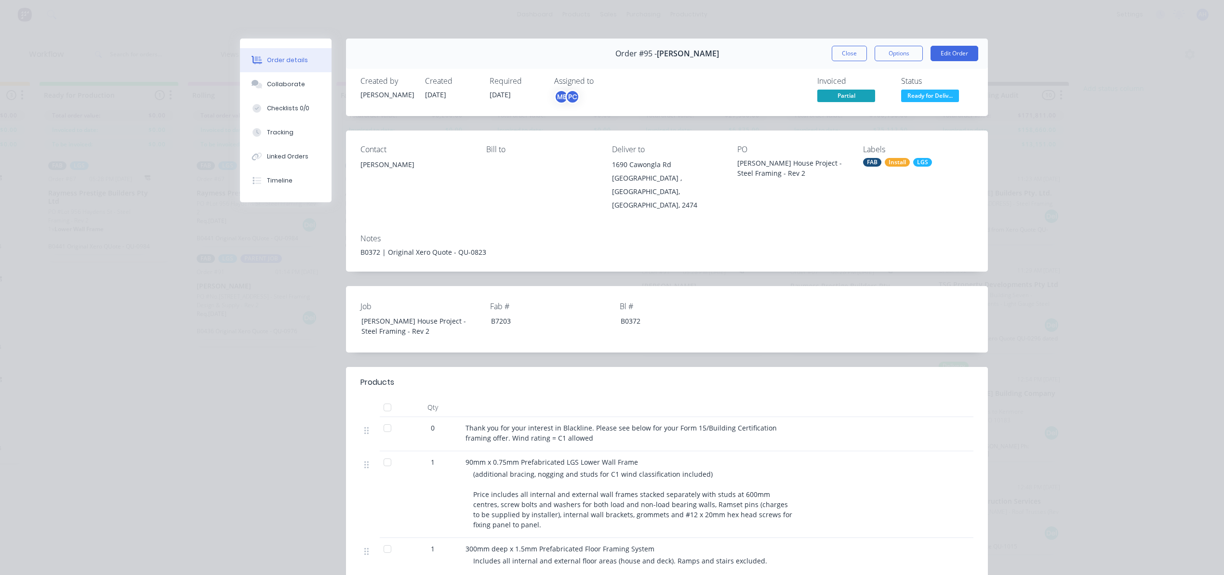
click at [920, 165] on div "LGS" at bounding box center [922, 162] width 19 height 9
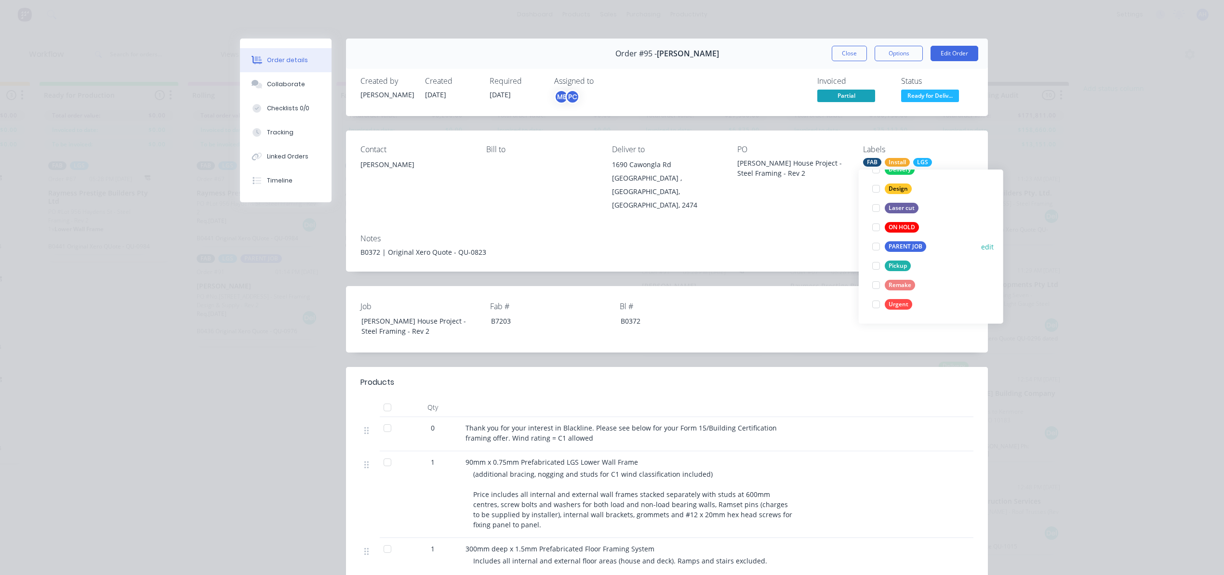
click at [909, 244] on div "PARENT JOB" at bounding box center [905, 246] width 41 height 11
click at [1143, 304] on div "Order details Collaborate Checklists 0/0 Tracking Linked Orders Timeline Order …" at bounding box center [612, 287] width 1224 height 575
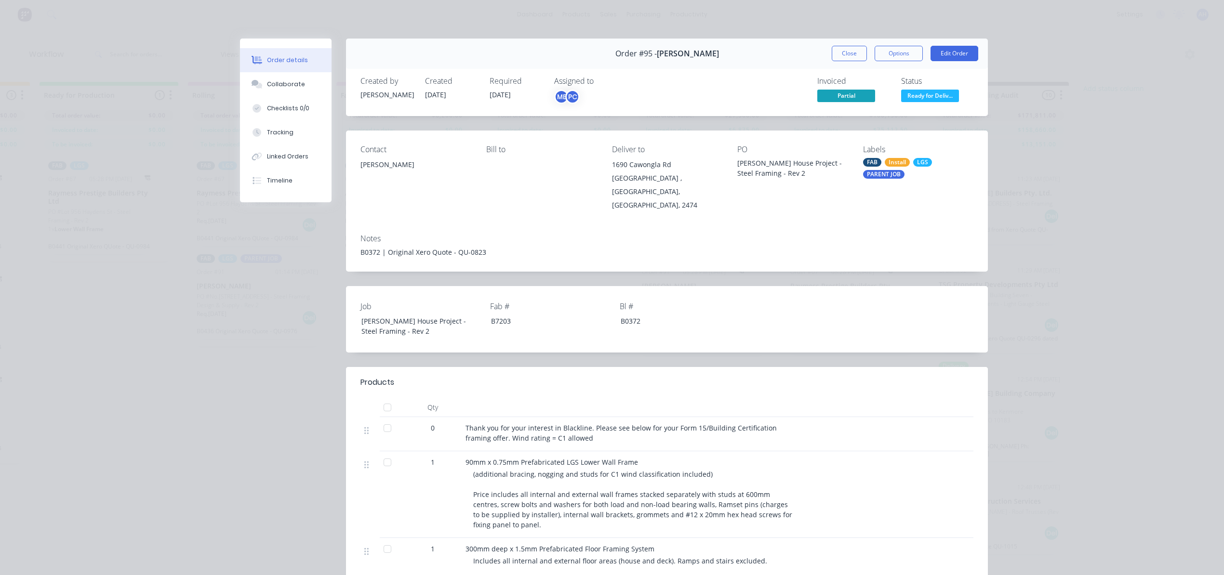
click at [832, 51] on button "Close" at bounding box center [849, 53] width 35 height 15
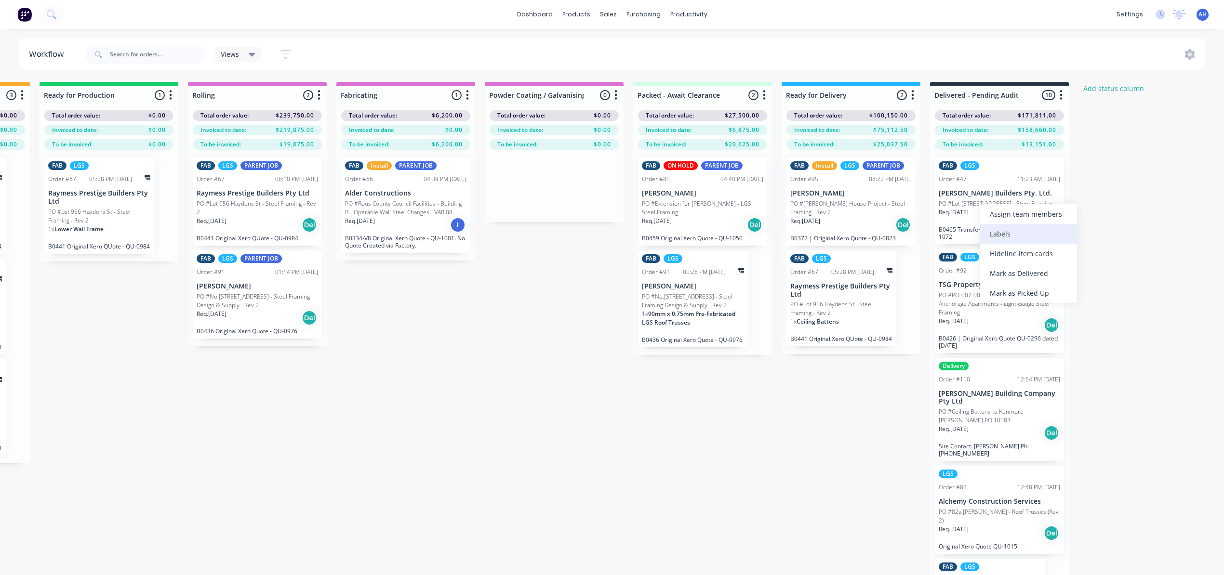
click at [1010, 235] on div "Labels" at bounding box center [1028, 234] width 97 height 20
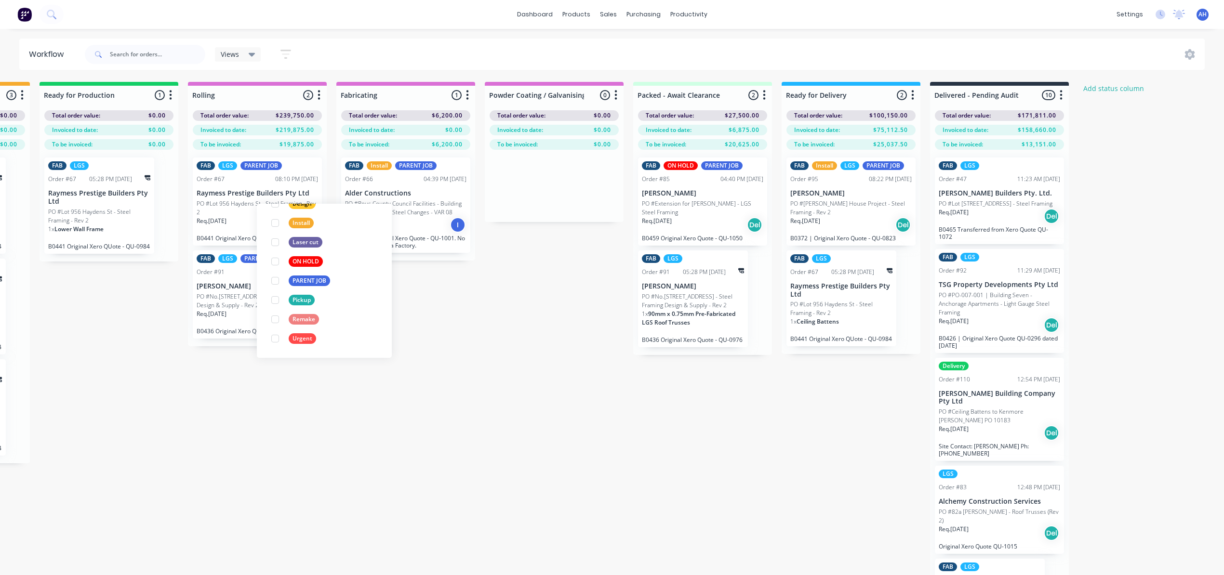
click at [324, 281] on div "PARENT JOB" at bounding box center [309, 281] width 41 height 11
click at [565, 347] on div "Submitted 10 Status colour #FF69B4 hex #FF69B4 Save Cancel Summaries Total orde…" at bounding box center [283, 346] width 2026 height 528
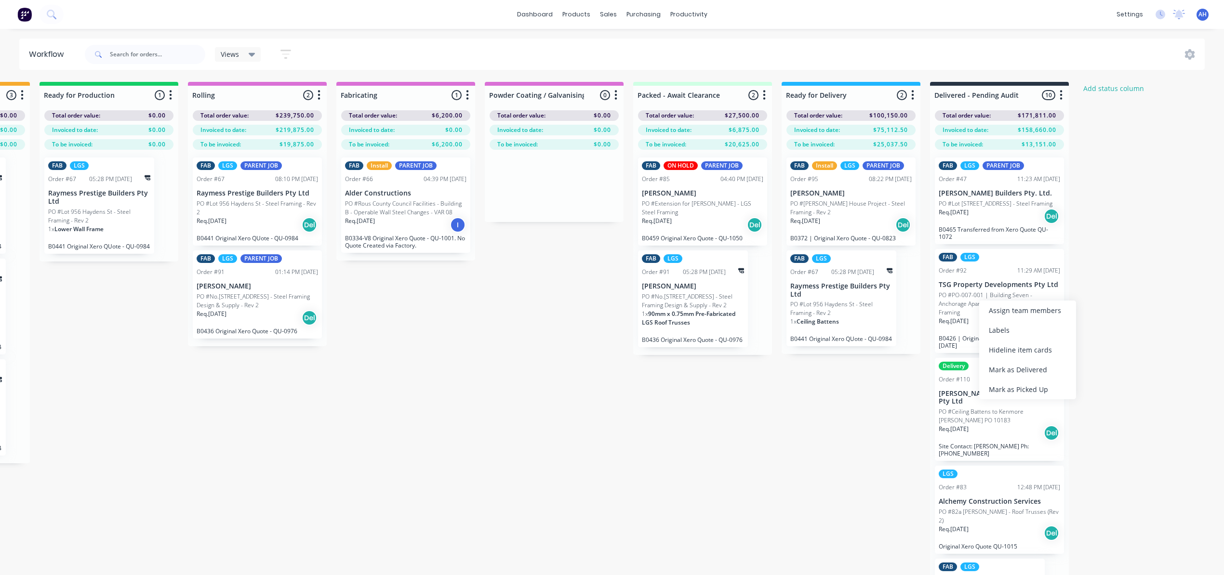
click at [1009, 332] on div "Labels" at bounding box center [1027, 330] width 97 height 20
click at [314, 378] on div "PARENT JOB" at bounding box center [308, 377] width 41 height 11
click at [650, 405] on div "Submitted 10 Status colour #FF69B4 hex #FF69B4 Save Cancel Summaries Total orde…" at bounding box center [283, 346] width 2026 height 528
click at [1039, 440] on div "Labels" at bounding box center [1048, 435] width 97 height 20
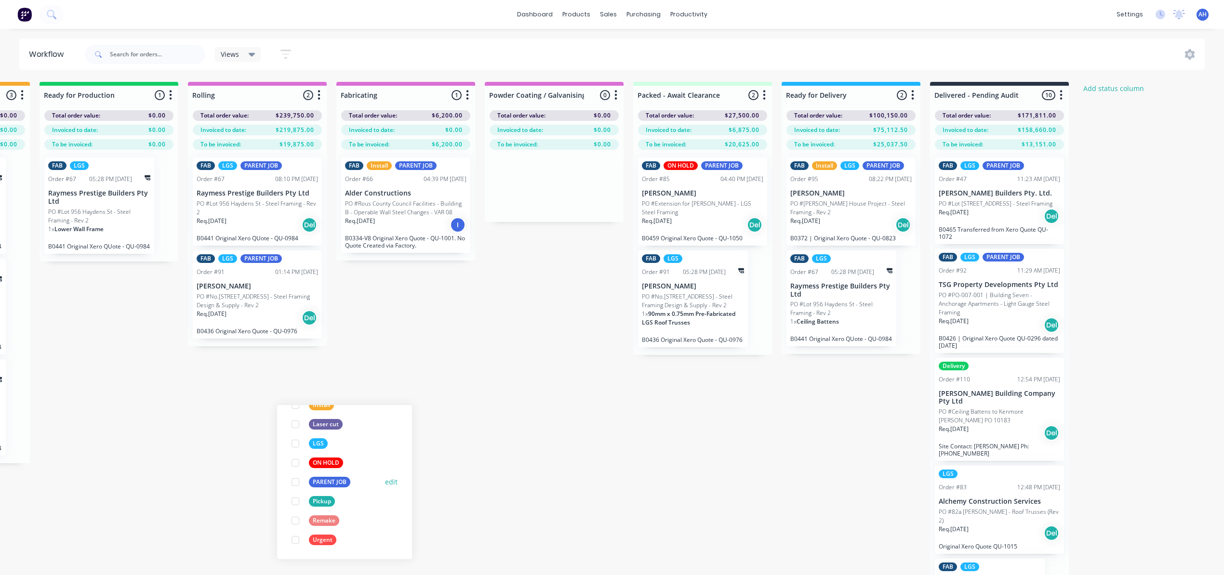
click at [326, 481] on div "PARENT JOB" at bounding box center [329, 482] width 41 height 11
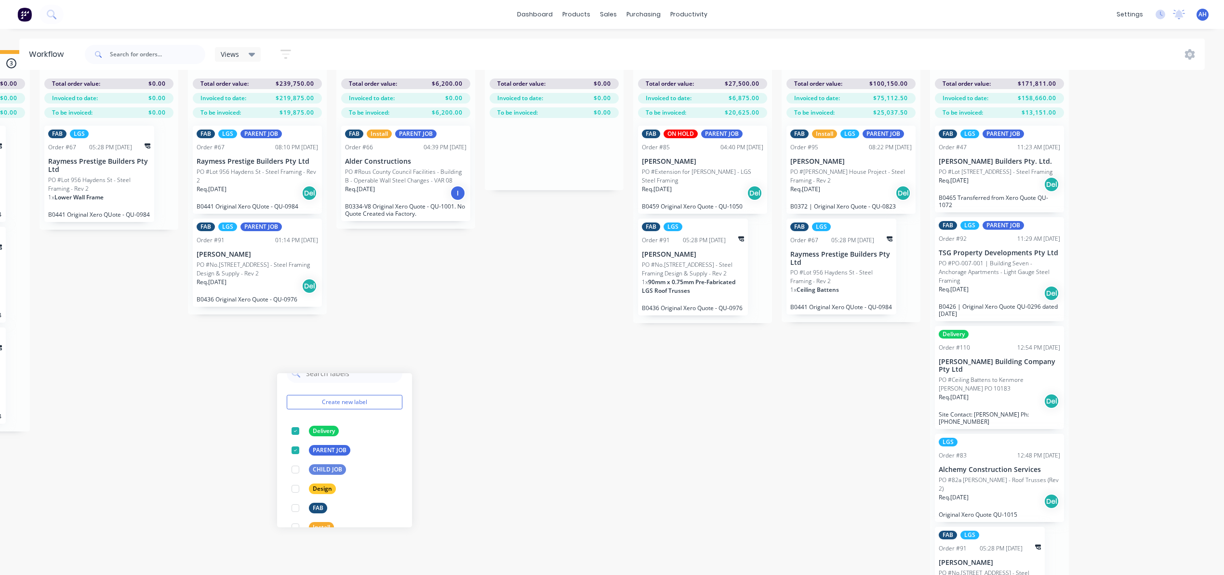
click at [806, 434] on div "Submitted 10 Status colour #FF69B4 hex #FF69B4 Save Cancel Summaries Total orde…" at bounding box center [283, 314] width 2026 height 528
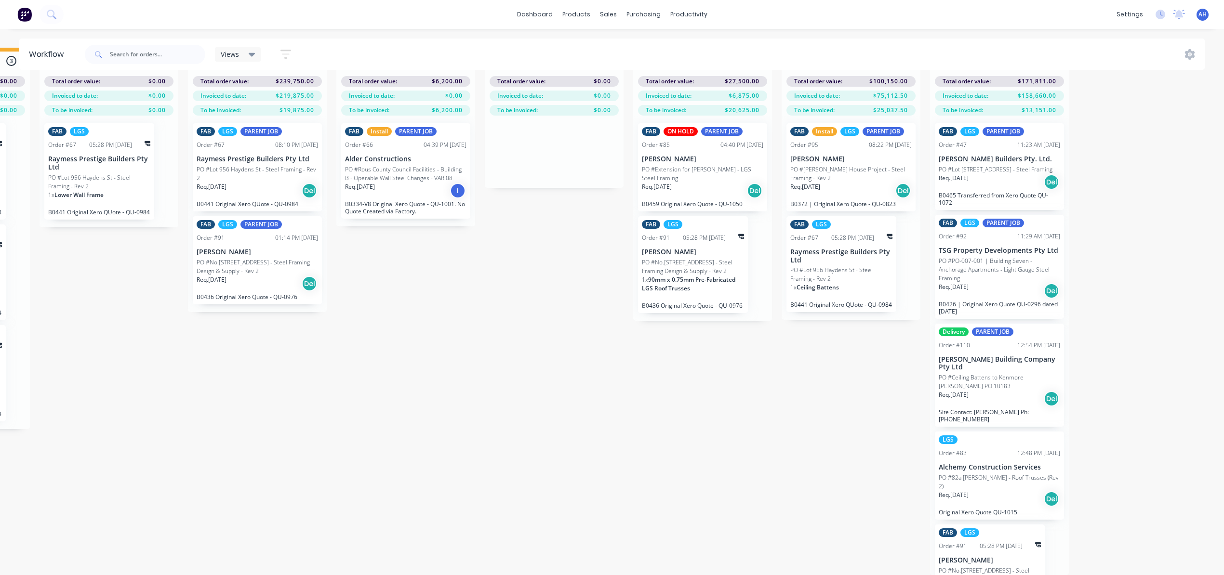
scroll to position [44, 723]
click at [1038, 474] on div "Labels" at bounding box center [1038, 472] width 97 height 20
click at [326, 554] on div "PARENT JOB" at bounding box center [318, 559] width 41 height 11
click at [841, 432] on div "Submitted 10 Status colour #FF69B4 hex #FF69B4 Save Cancel Summaries Total orde…" at bounding box center [283, 312] width 2026 height 528
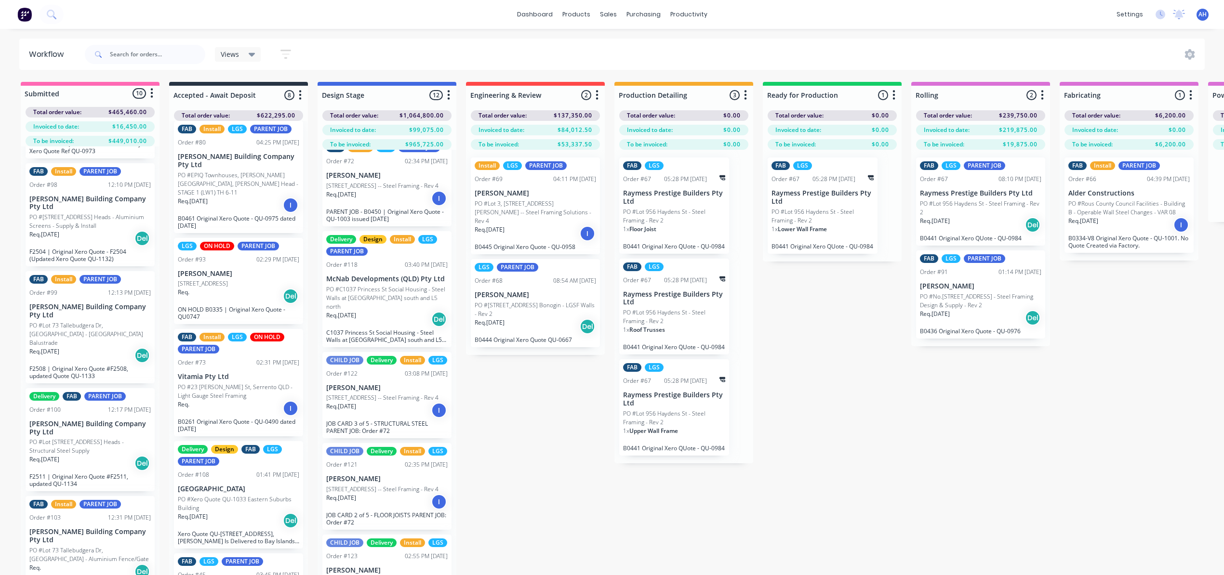
scroll to position [0, 0]
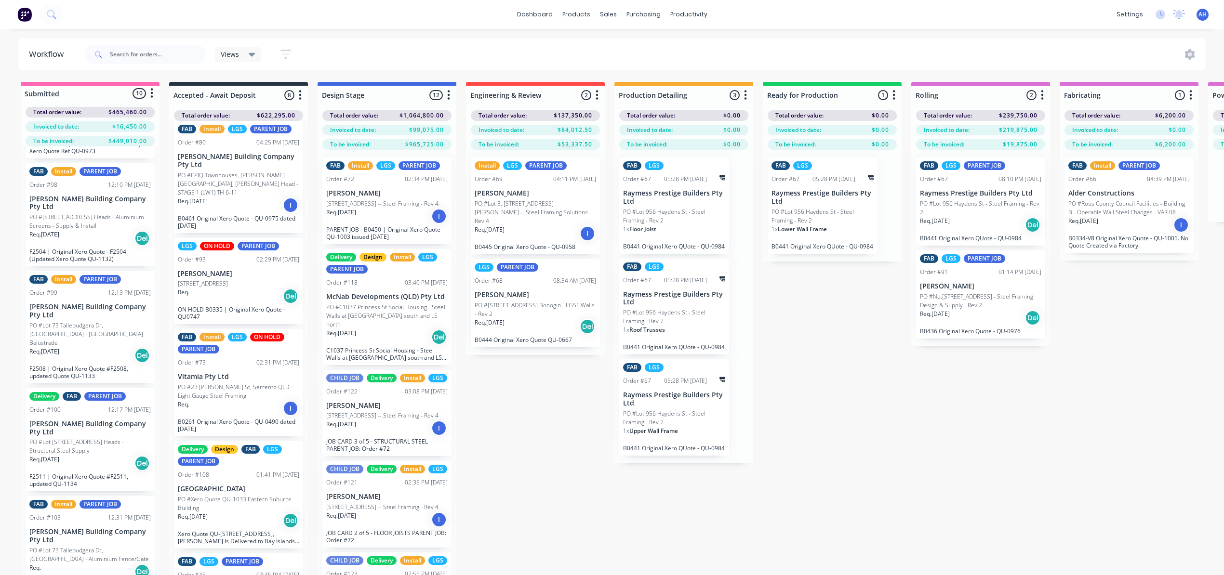
click at [284, 54] on icon "button" at bounding box center [286, 53] width 8 height 1
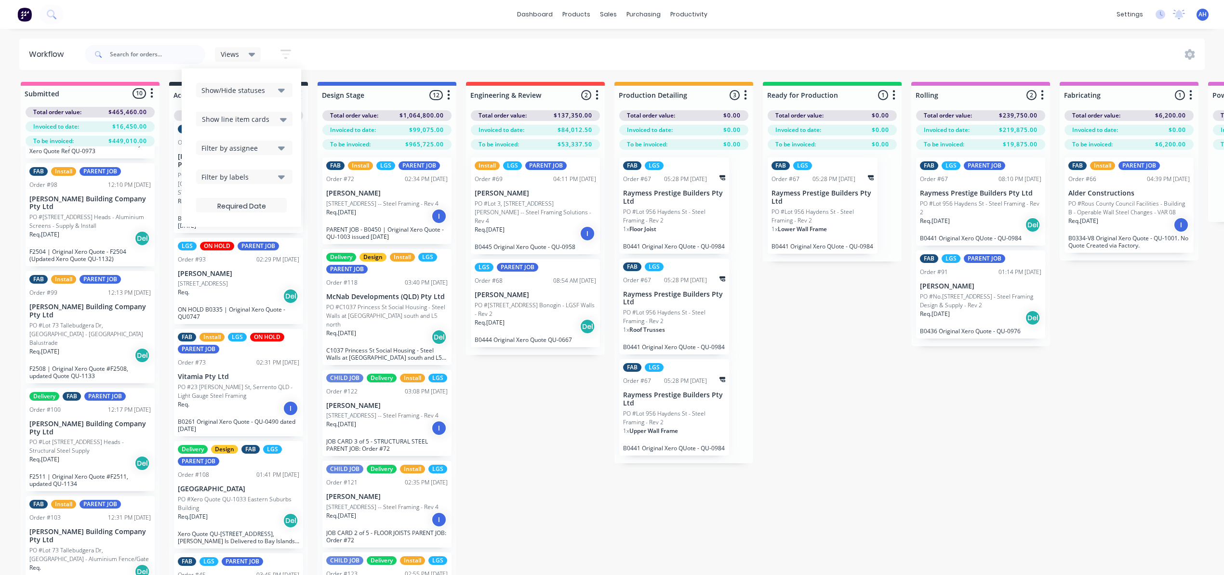
click at [235, 177] on div "Filter by labels" at bounding box center [237, 177] width 73 height 10
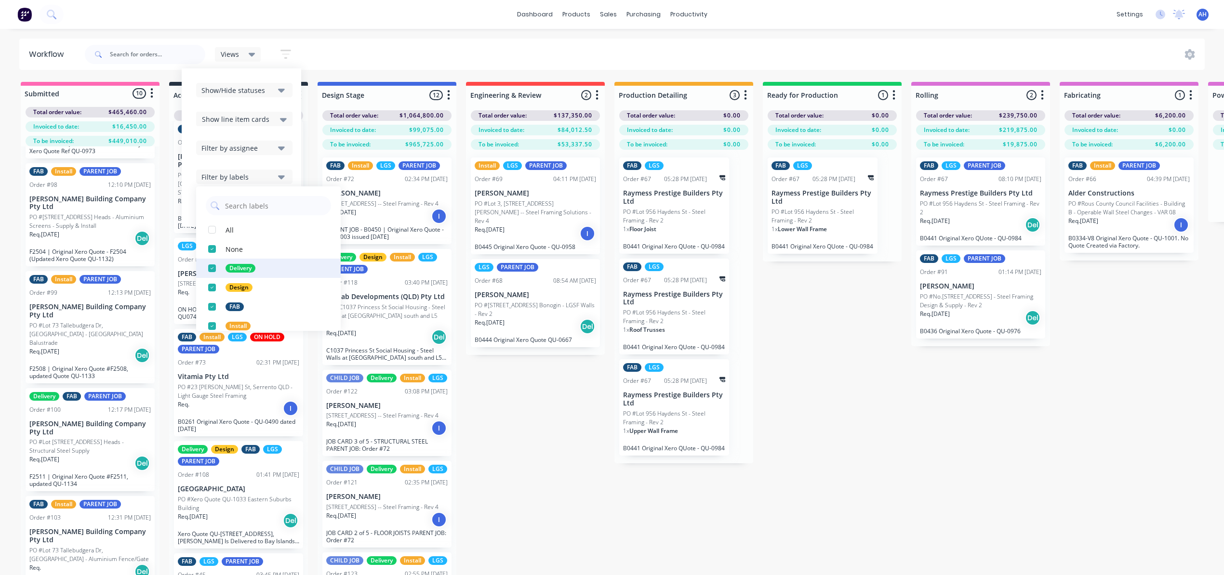
scroll to position [32, 0]
click at [211, 198] on div "button" at bounding box center [211, 197] width 19 height 19
click at [212, 197] on div "button" at bounding box center [211, 197] width 19 height 19
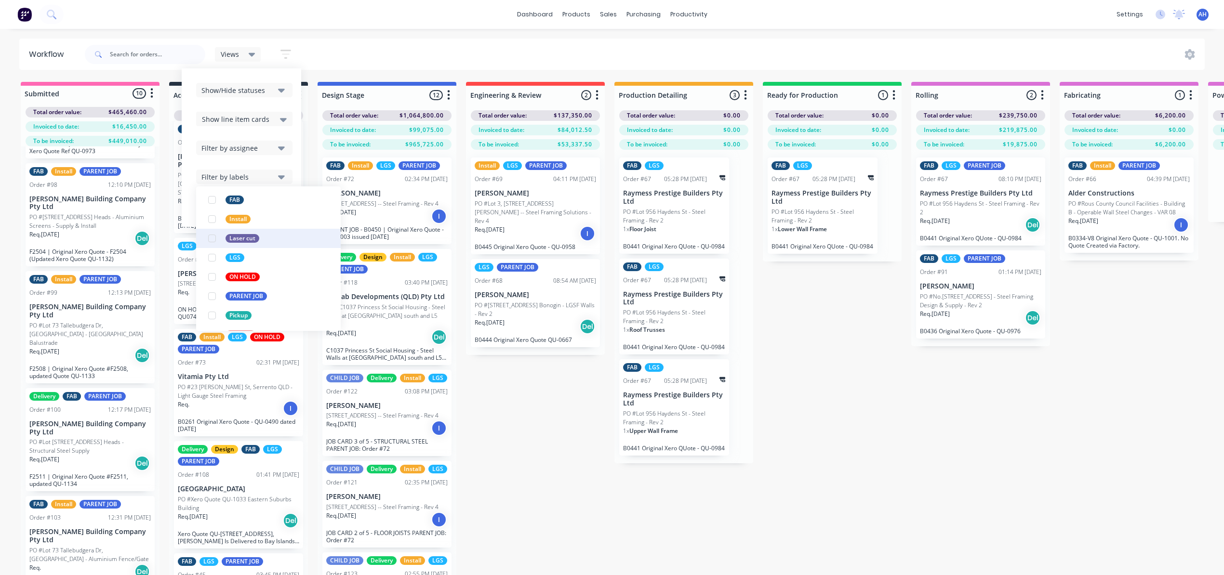
scroll to position [128, 0]
click at [214, 294] on div "button" at bounding box center [211, 294] width 19 height 19
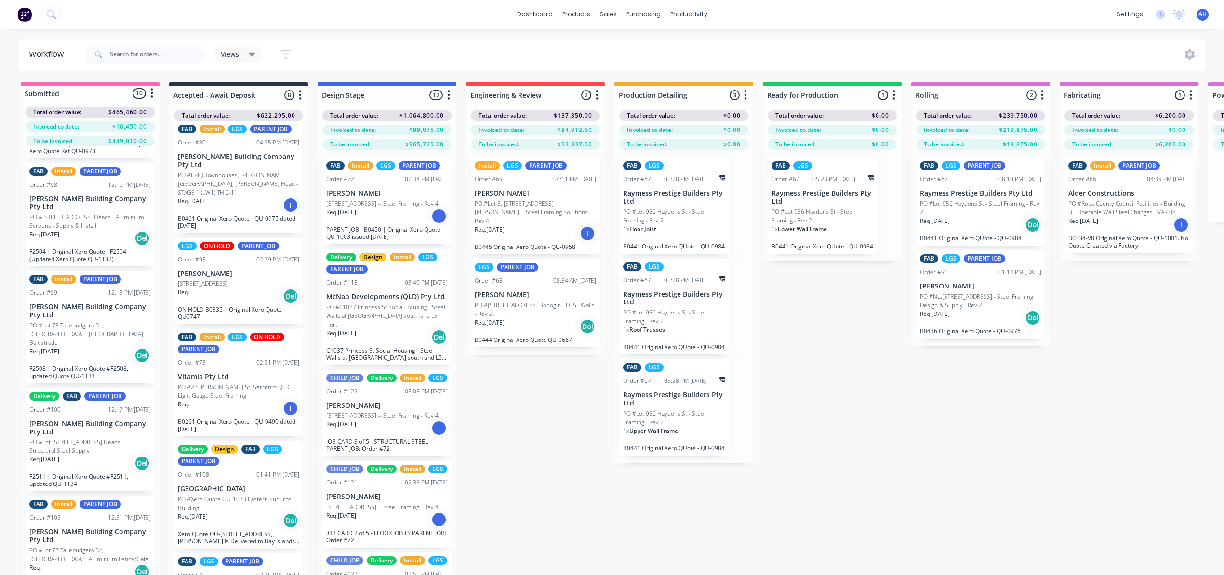
click at [537, 430] on div "Submitted 10 Status colour #FF69B4 hex #FF69B4 Save Cancel Summaries Total orde…" at bounding box center [1006, 346] width 2026 height 528
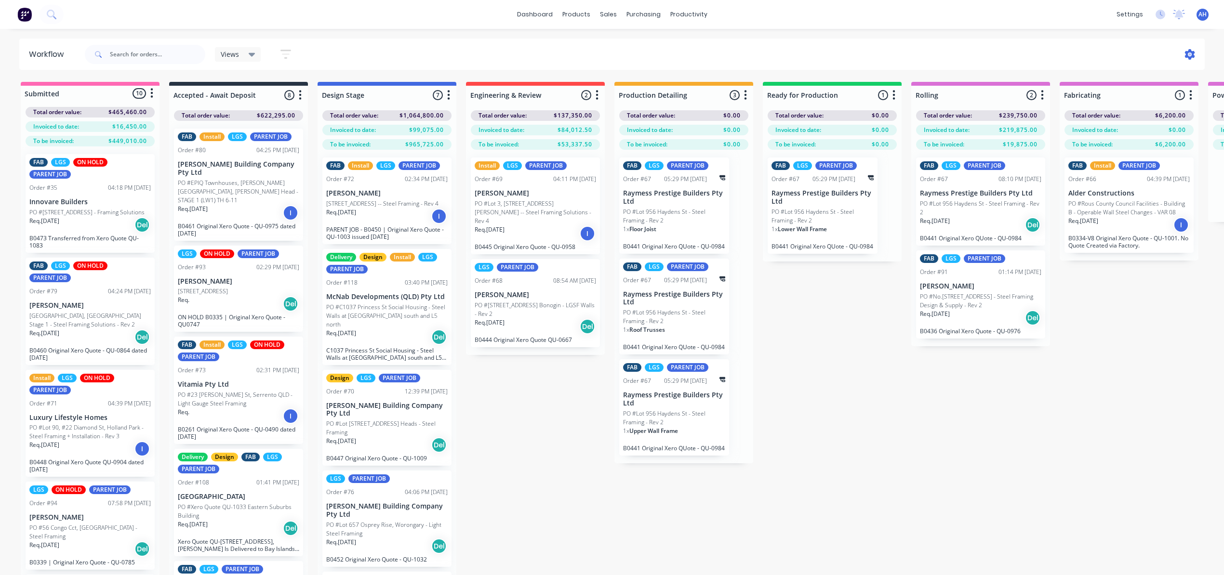
click at [1189, 54] on icon at bounding box center [1190, 54] width 3 height 3
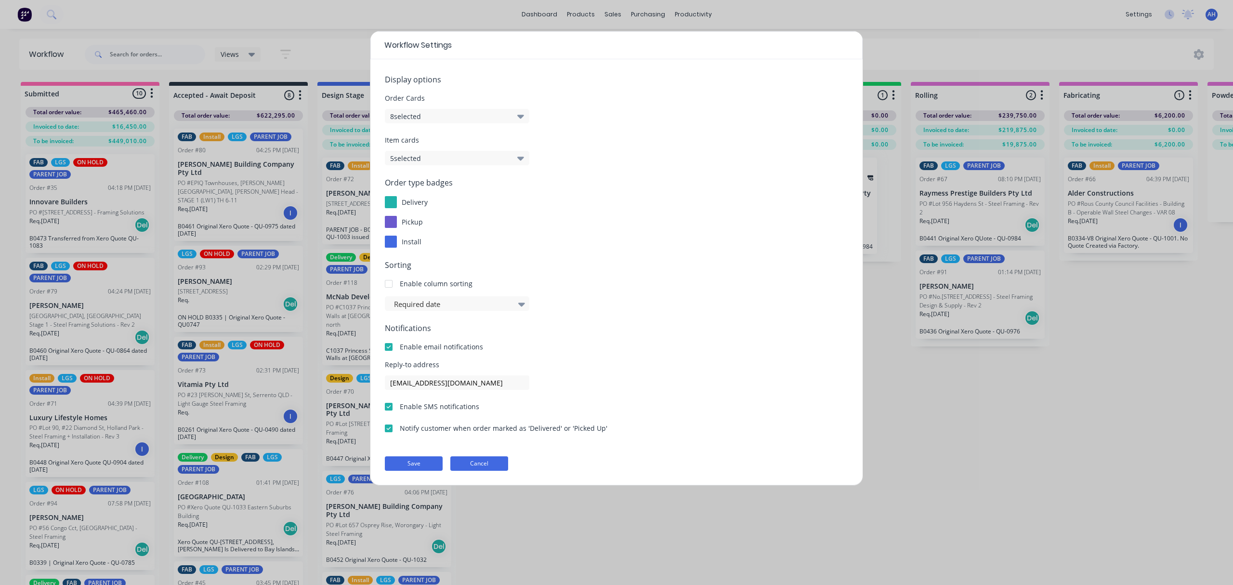
click at [488, 463] on button "Cancel" at bounding box center [479, 463] width 58 height 14
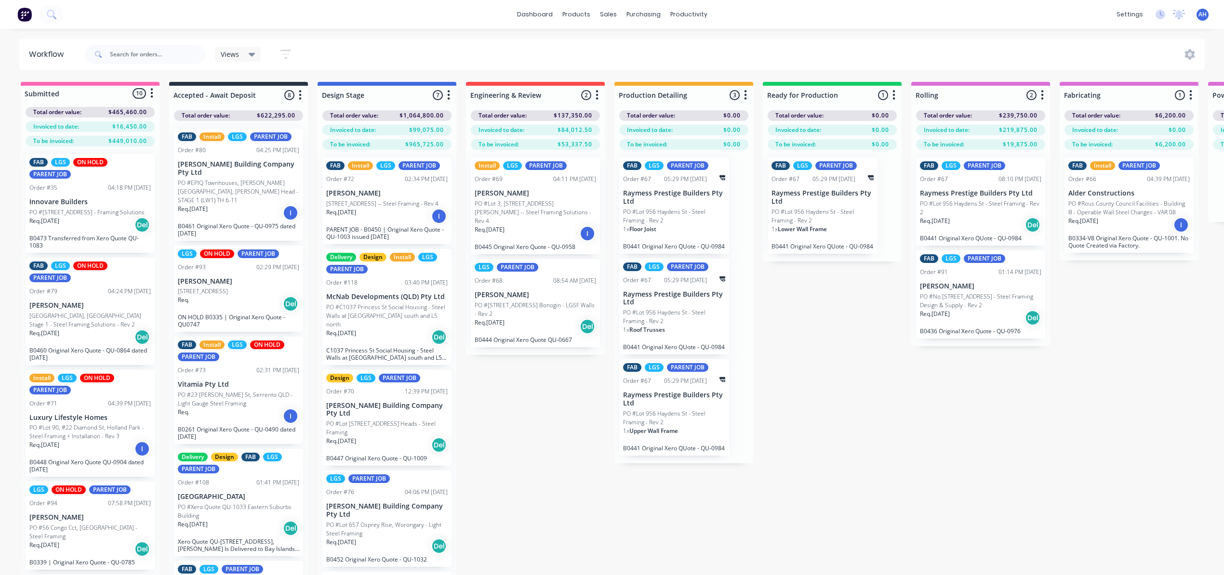
click at [249, 54] on icon at bounding box center [252, 55] width 7 height 4
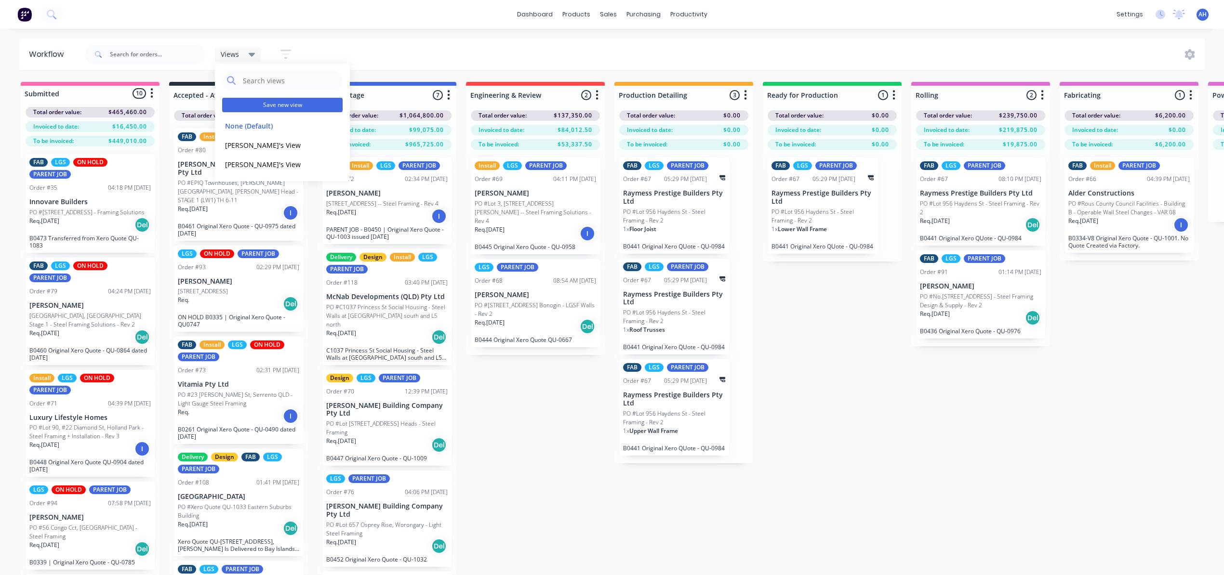
click at [291, 106] on button "Save new view" at bounding box center [282, 105] width 120 height 14
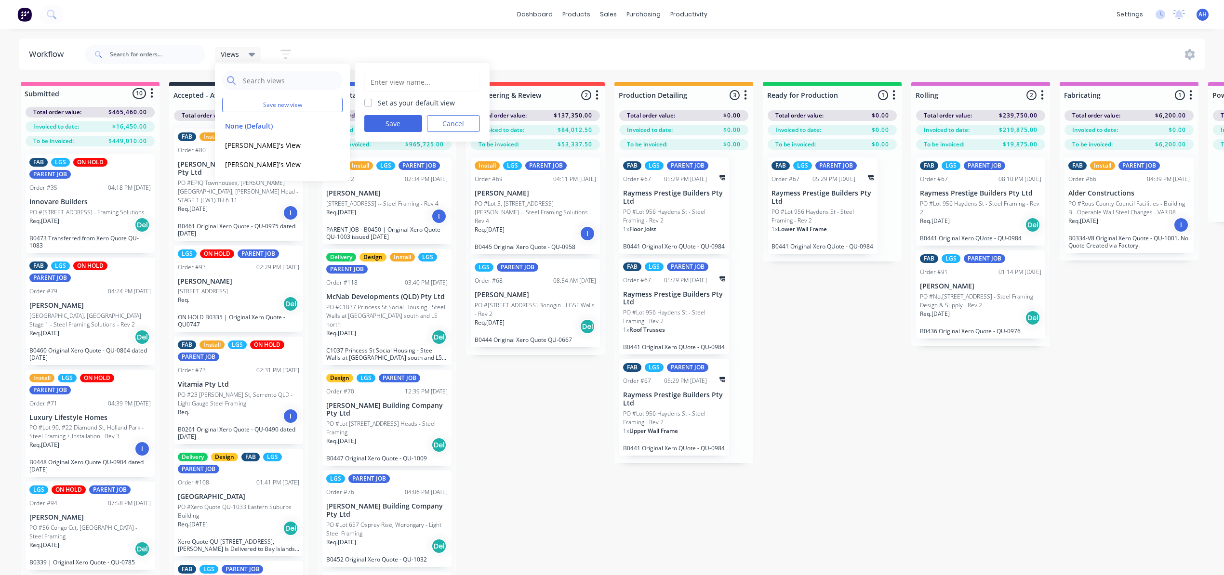
click at [420, 79] on input "text" at bounding box center [422, 82] width 105 height 18
type input "Master View - Parent Jobs Only"
click at [406, 126] on button "Save" at bounding box center [393, 123] width 58 height 17
click at [245, 51] on div "Views" at bounding box center [238, 54] width 35 height 9
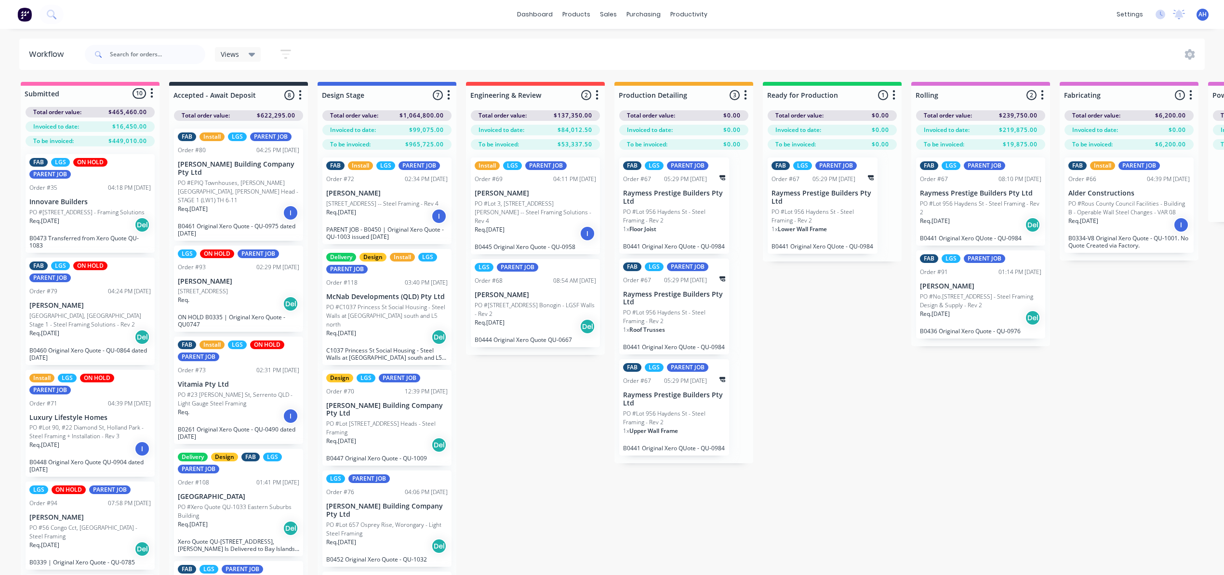
click at [288, 51] on icon "button" at bounding box center [285, 54] width 11 height 12
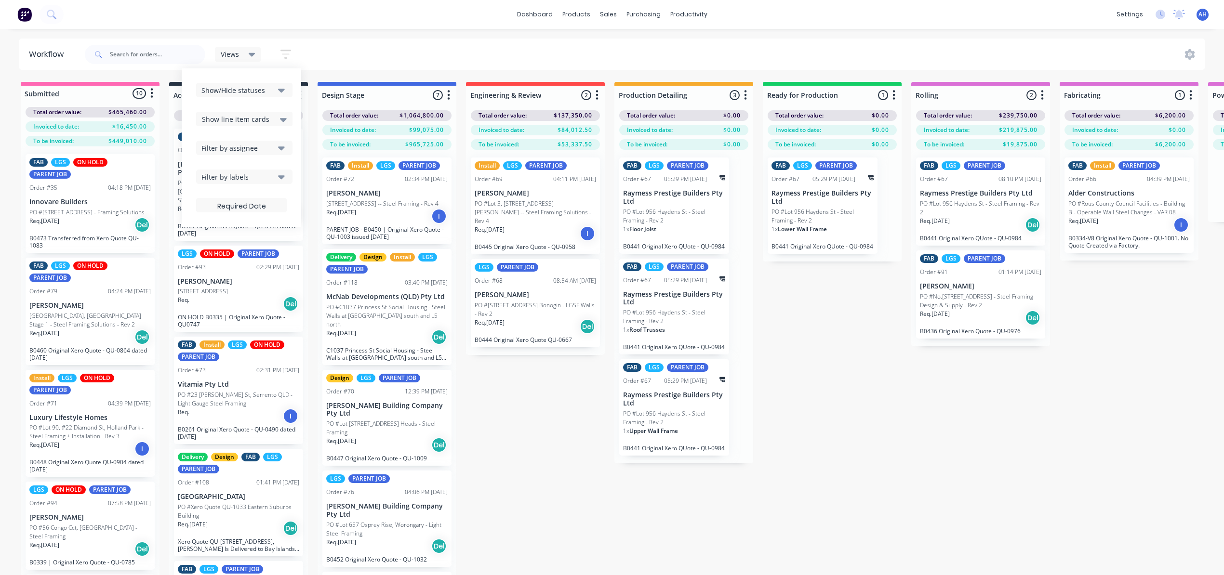
click at [264, 172] on div "Filter by labels" at bounding box center [237, 177] width 73 height 10
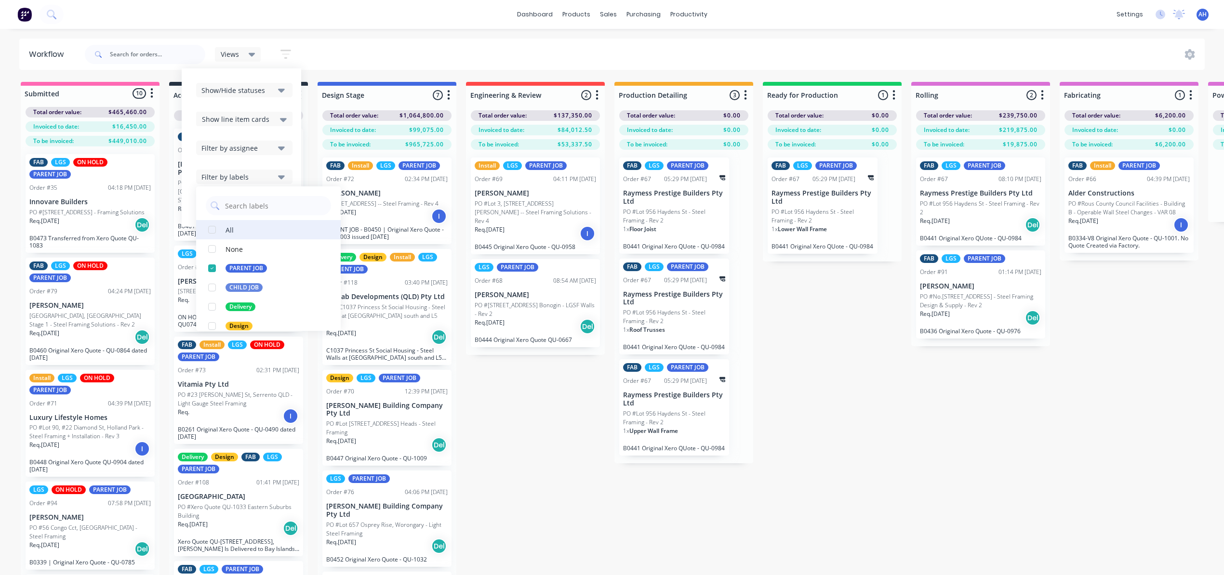
click at [211, 230] on div "button" at bounding box center [211, 229] width 19 height 19
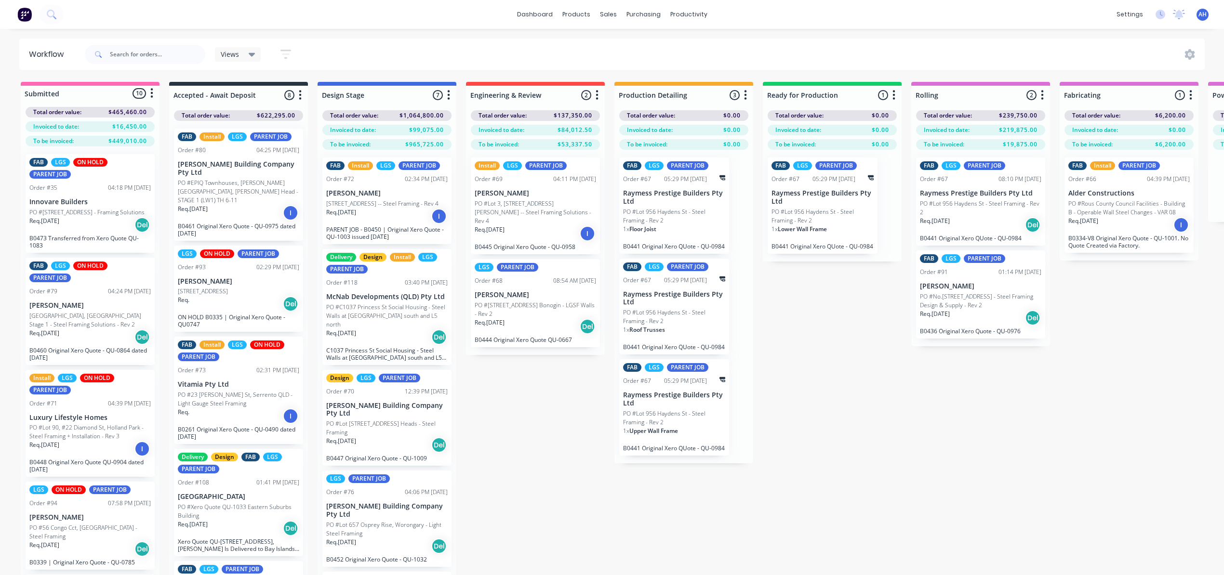
click at [535, 421] on div "Submitted 10 Status colour #FF69B4 hex #FF69B4 Save Cancel Summaries Total orde…" at bounding box center [1006, 346] width 2026 height 528
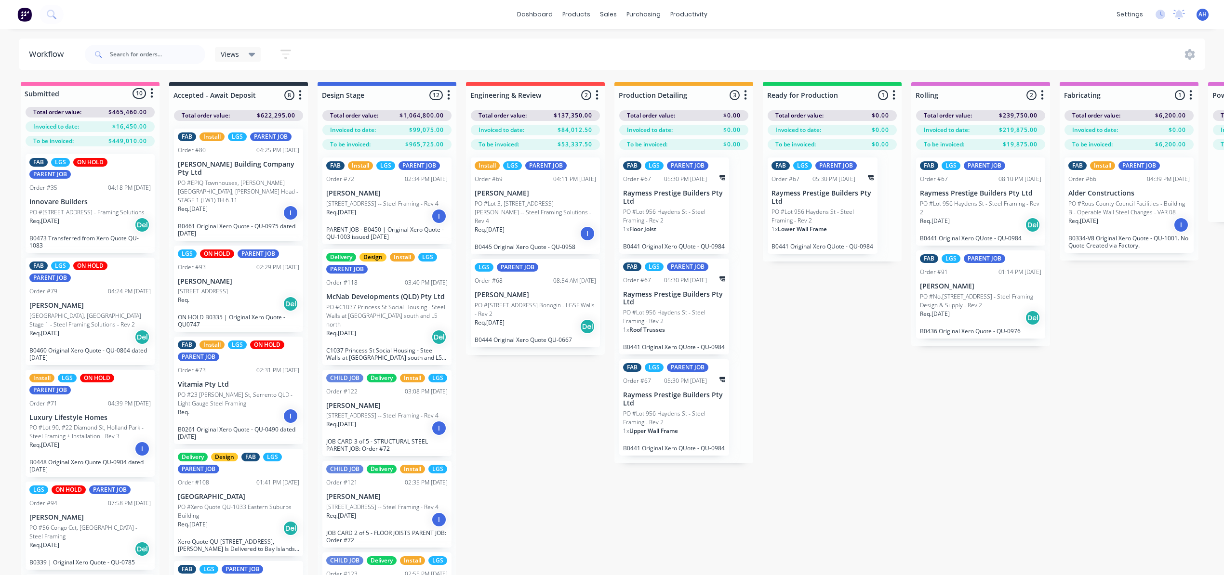
click at [286, 54] on icon "button" at bounding box center [286, 53] width 8 height 1
click at [245, 48] on div "Views" at bounding box center [238, 54] width 46 height 14
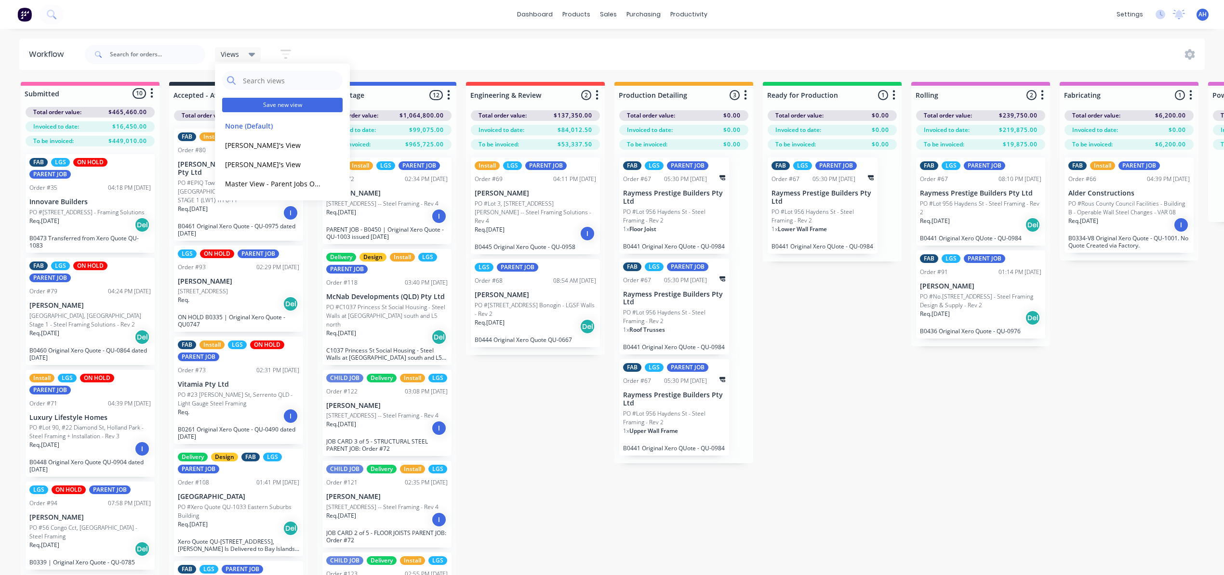
click at [265, 105] on button "Save new view" at bounding box center [282, 105] width 120 height 14
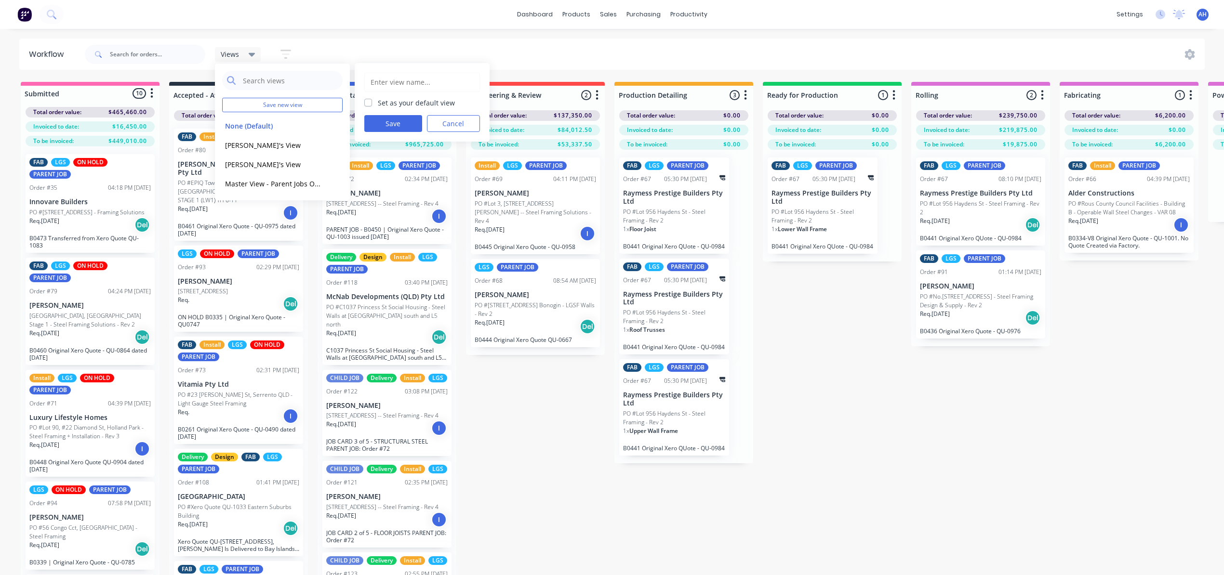
click at [380, 81] on input "text" at bounding box center [422, 82] width 105 height 18
type input "Master View - All Jobs"
click at [401, 124] on button "Save" at bounding box center [393, 123] width 58 height 17
click at [274, 184] on button "Master View - Parent Jobs Only" at bounding box center [273, 183] width 103 height 11
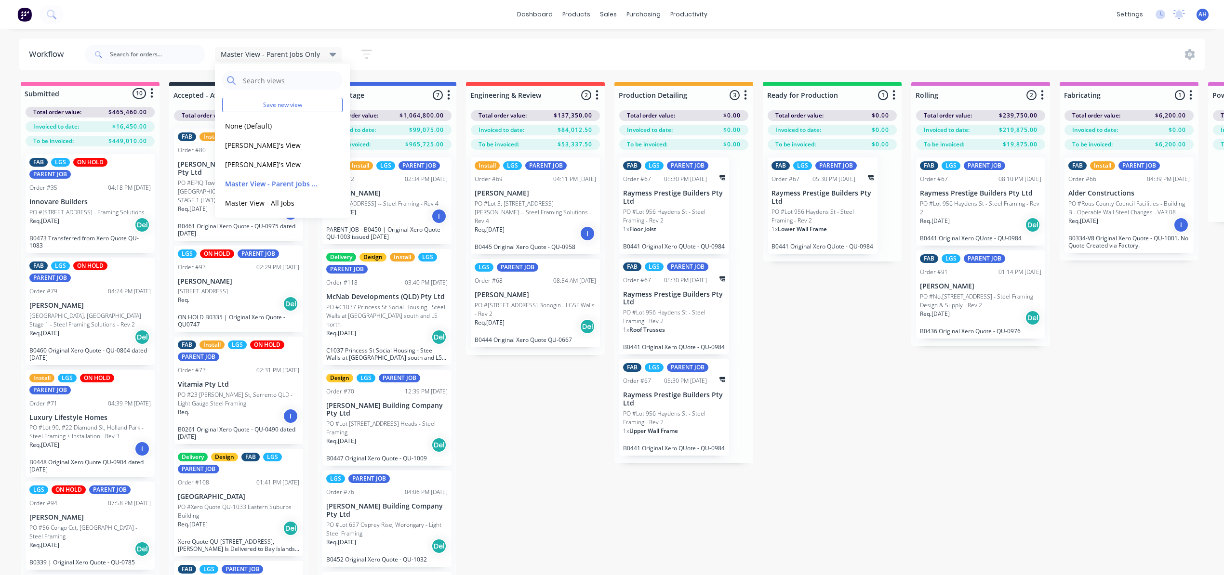
click at [571, 459] on div "Submitted 10 Status colour #FF69B4 hex #FF69B4 Save Cancel Summaries Total orde…" at bounding box center [1006, 346] width 2026 height 528
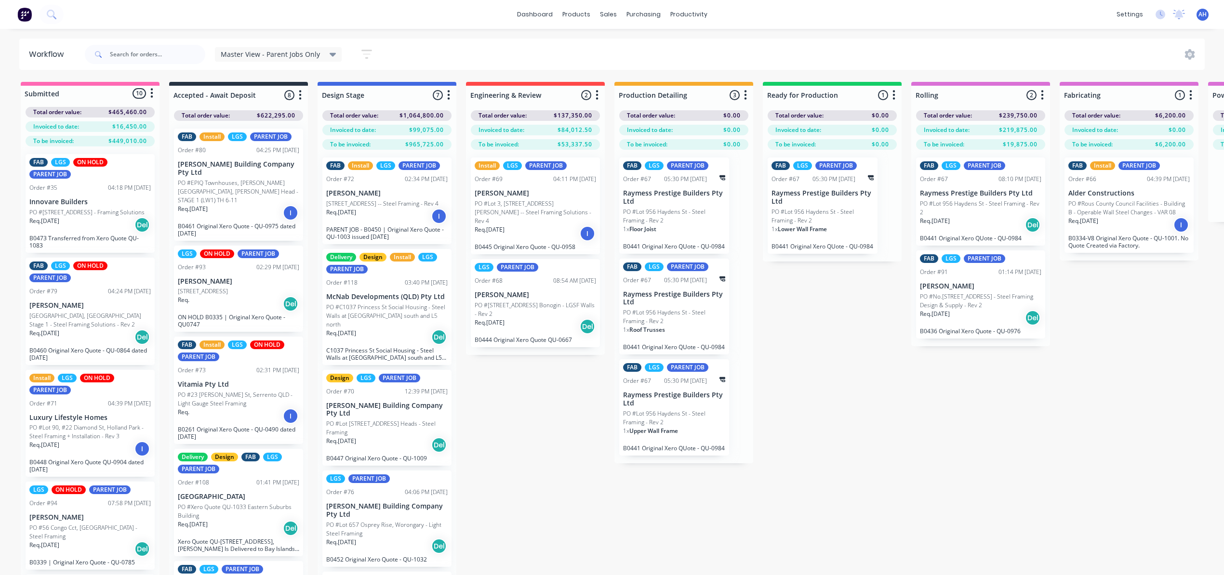
click at [297, 51] on span "Master View - Parent Jobs Only" at bounding box center [270, 54] width 99 height 10
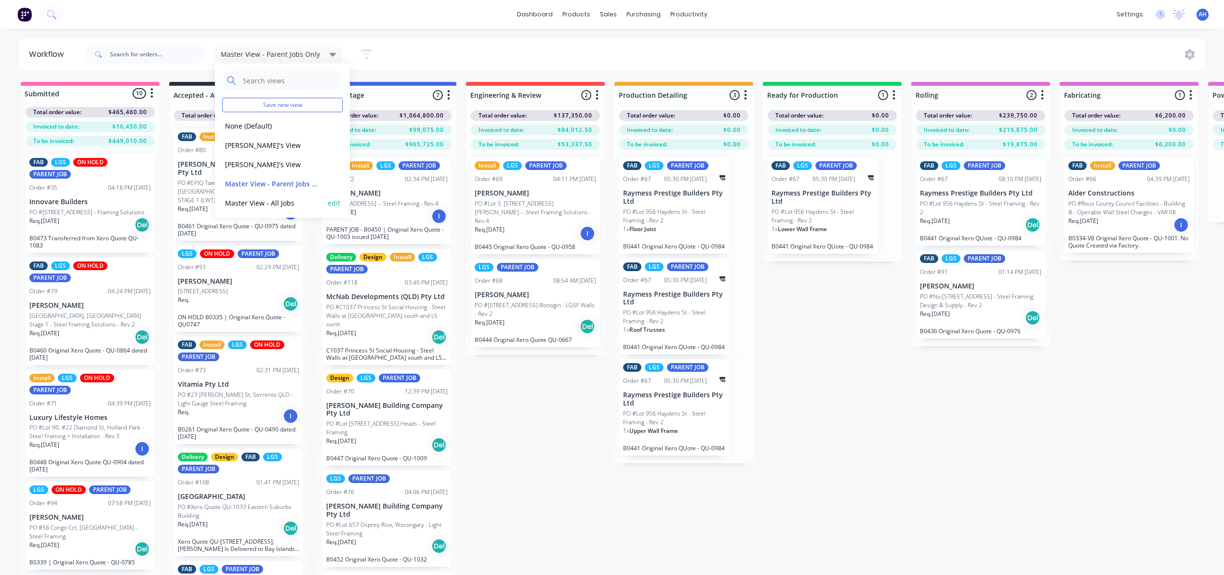
click at [274, 205] on button "Master View - All Jobs" at bounding box center [273, 203] width 103 height 11
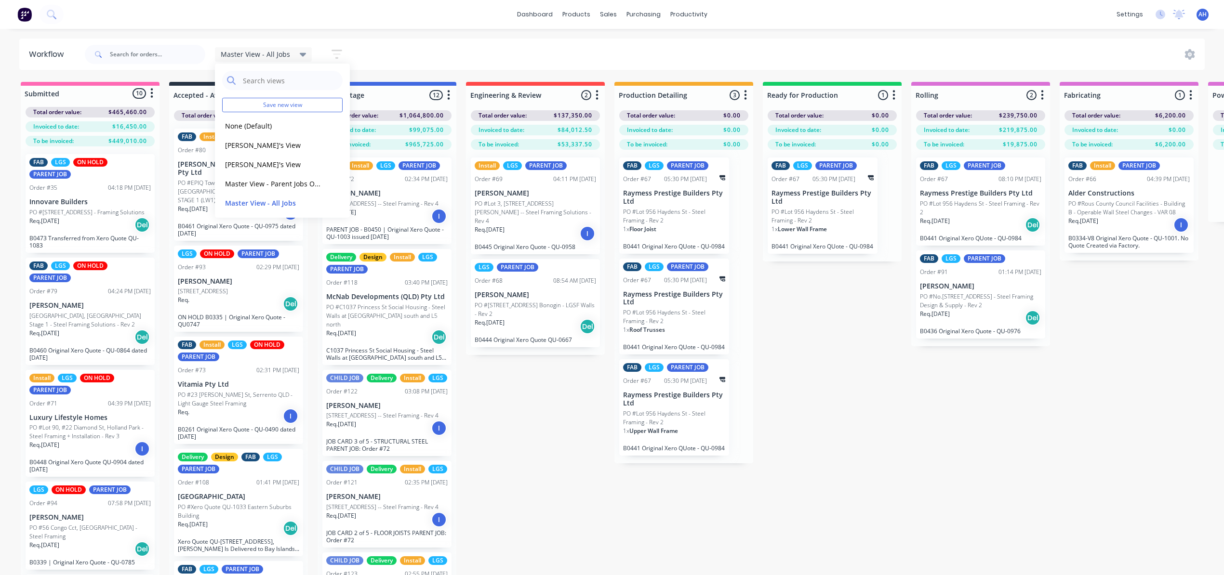
click at [523, 413] on div "Submitted 10 Status colour #FF69B4 hex #FF69B4 Save Cancel Summaries Total orde…" at bounding box center [1006, 346] width 2026 height 528
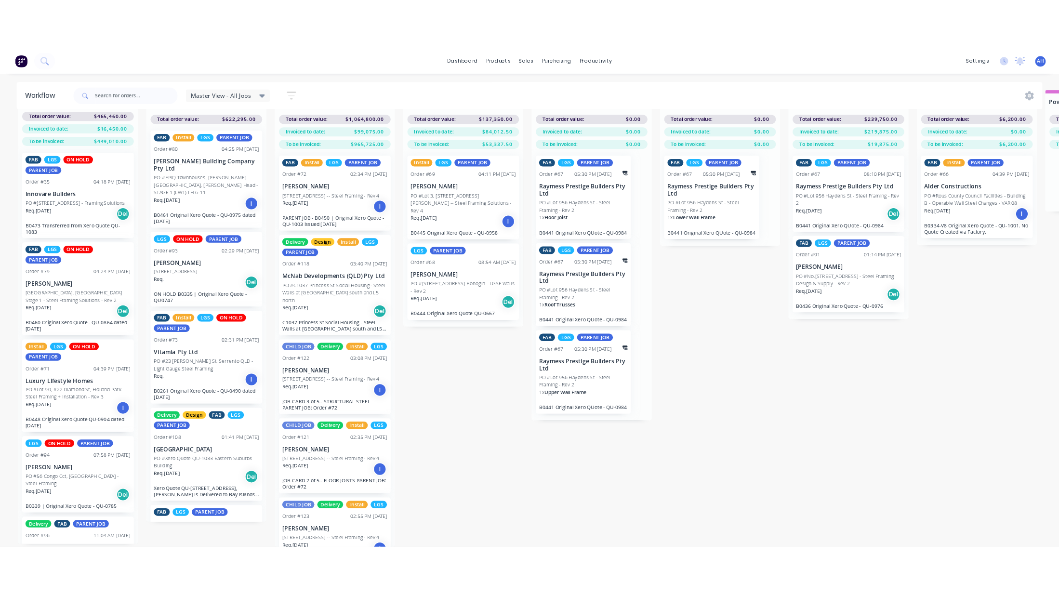
scroll to position [44, 0]
